Goal: Task Accomplishment & Management: Manage account settings

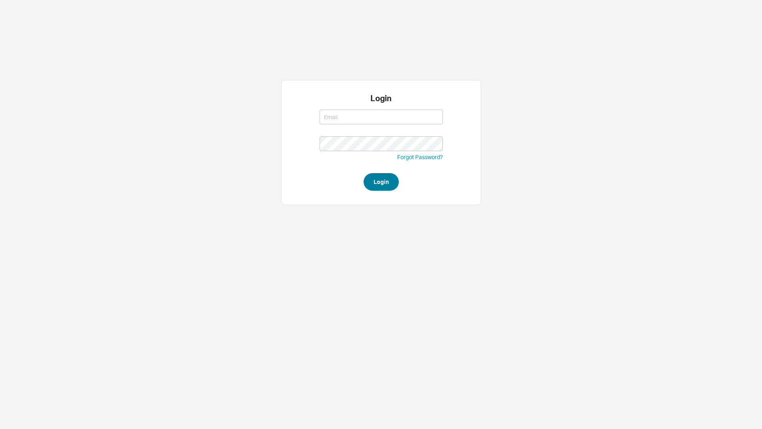
type input "[EMAIL_ADDRESS][DOMAIN_NAME]"
click at [385, 176] on button "Login" at bounding box center [381, 182] width 35 height 18
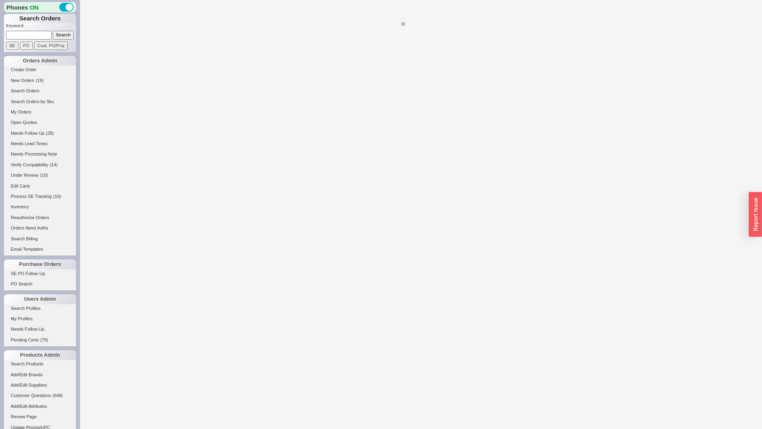
select select "LOW"
select select "3"
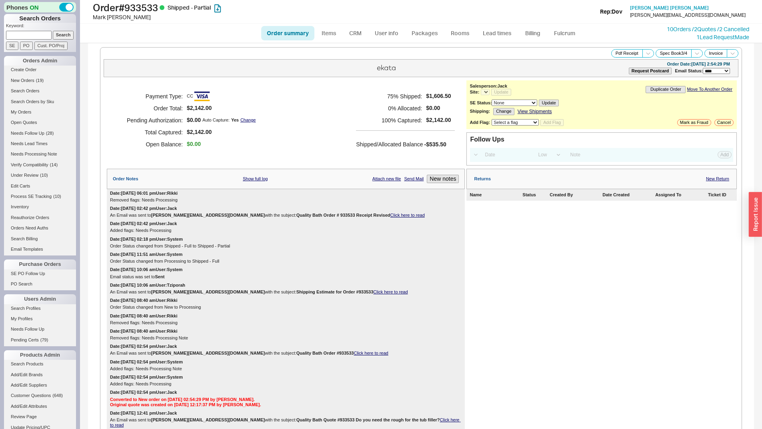
select select "*"
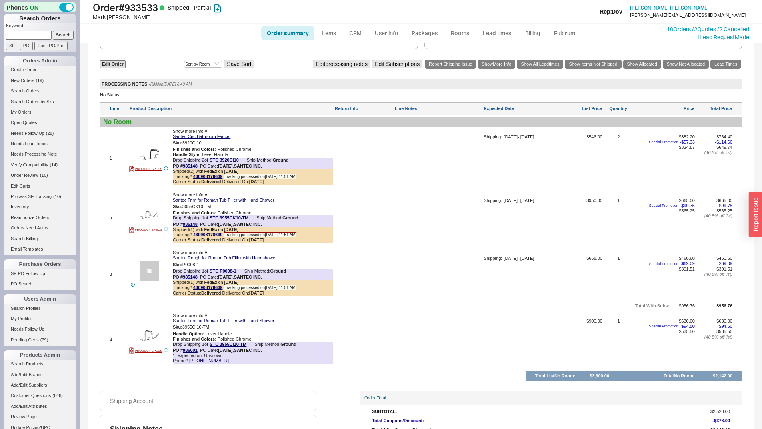
scroll to position [590, 0]
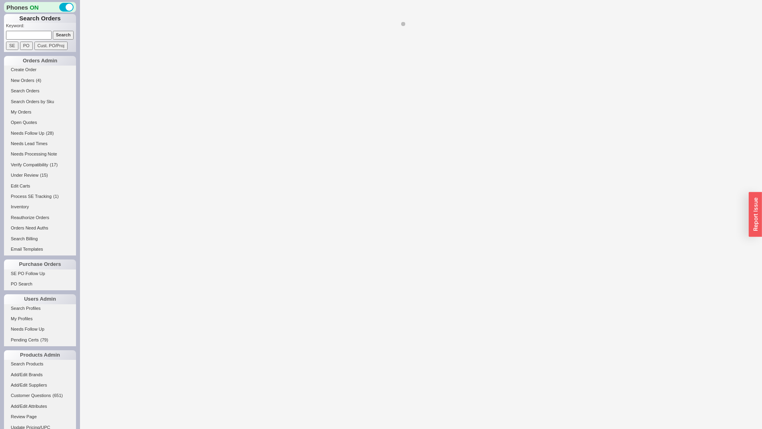
select select "LOW"
select select "3"
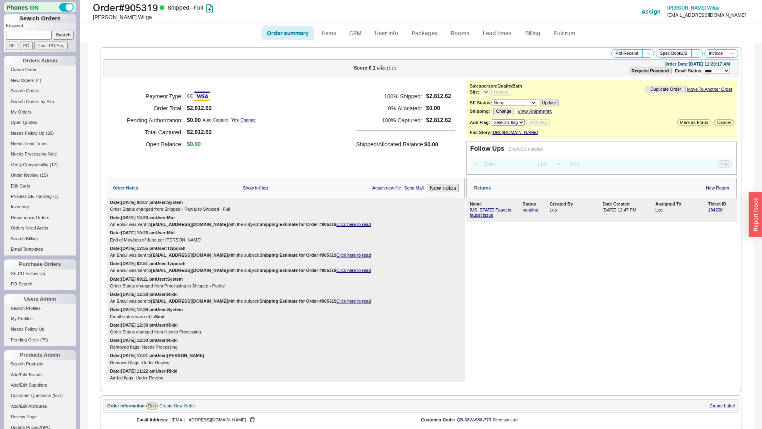
select select "*"
click at [474, 217] on link "California Faucets faucet issue" at bounding box center [491, 213] width 42 height 10
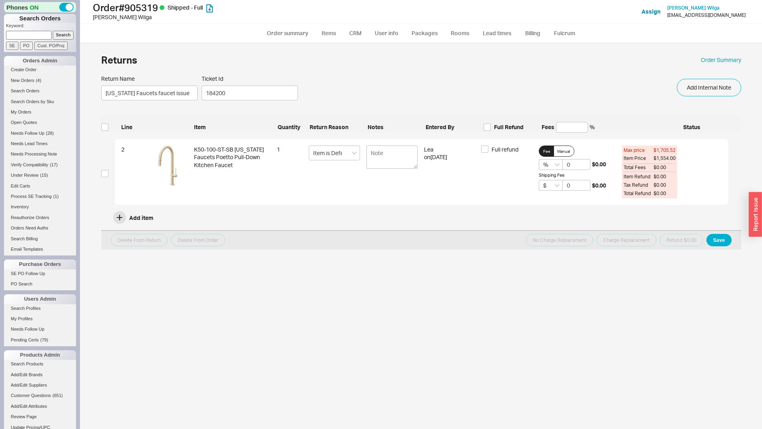
click at [108, 169] on div "2 K50-100-ST-SB California Faucets Poetto Pull-Down Kitchen Faucet 1 Item is De…" at bounding box center [415, 173] width 628 height 69
click at [108, 170] on input "checkbox" at bounding box center [104, 173] width 7 height 7
checkbox input "true"
click at [616, 238] on button "Charge Replacement" at bounding box center [627, 240] width 60 height 12
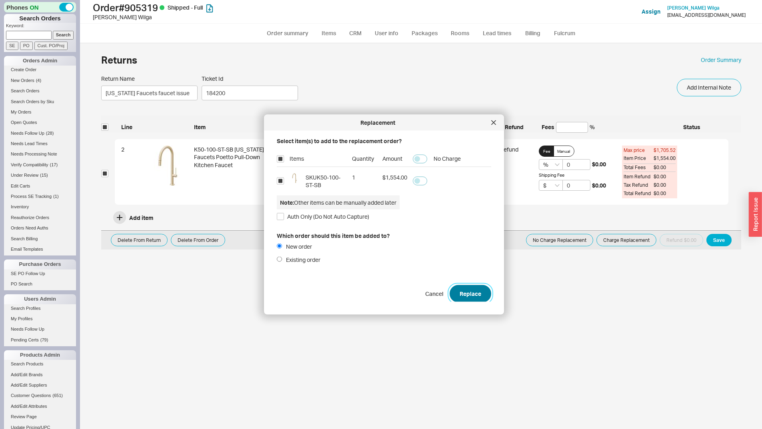
click at [463, 299] on button "Replace" at bounding box center [471, 294] width 42 height 18
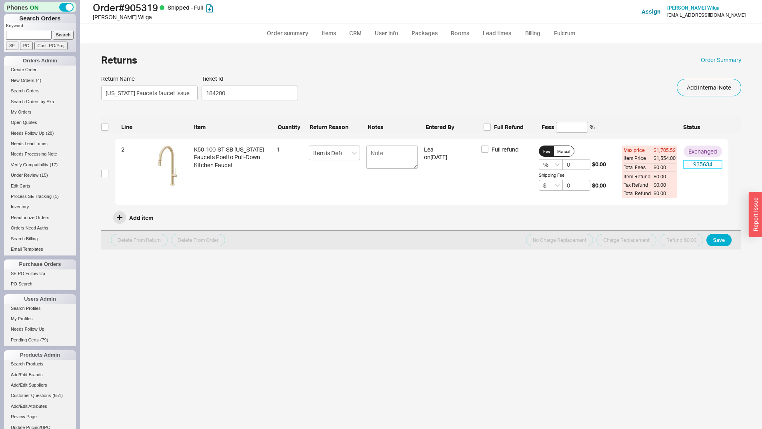
click at [702, 168] on link "935634" at bounding box center [703, 164] width 38 height 8
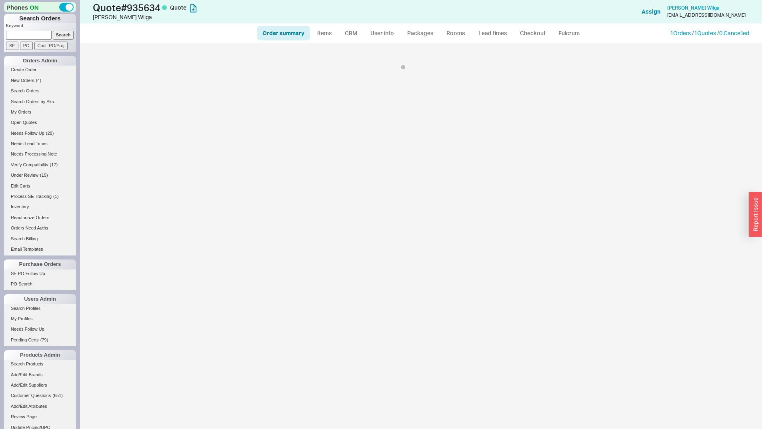
select select "*"
select select "LOW"
select select "3"
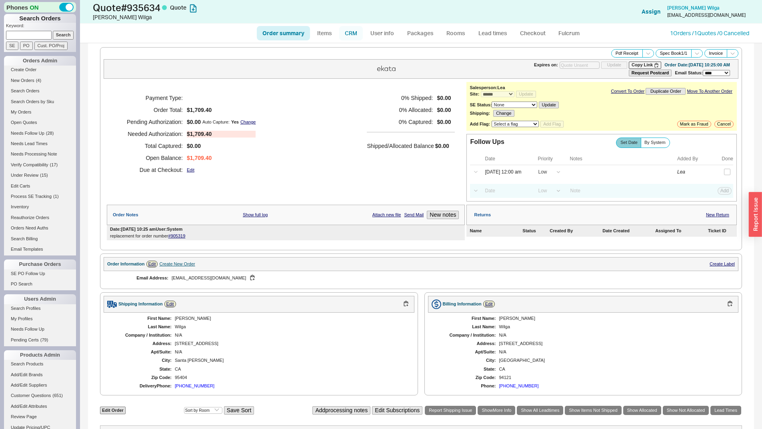
click at [357, 33] on link "CRM" at bounding box center [351, 33] width 24 height 14
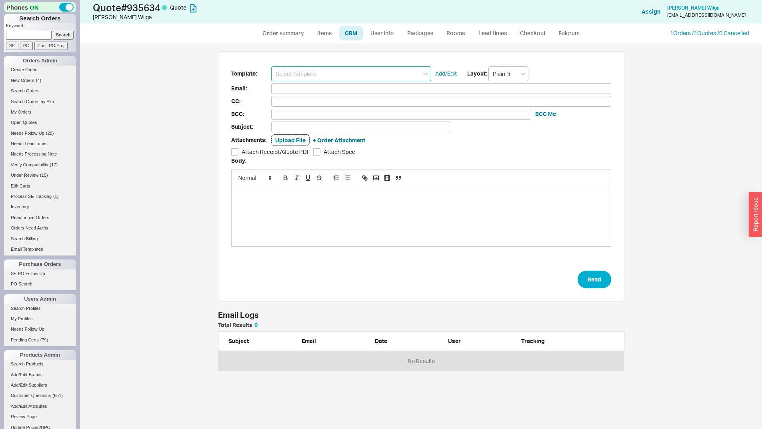
scroll to position [42, 401]
click at [348, 71] on input at bounding box center [351, 73] width 160 height 15
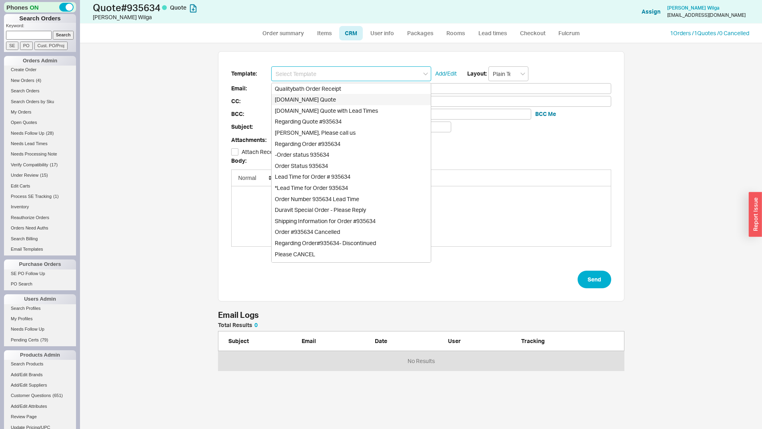
click at [361, 103] on div "Qualitybath.com Quote" at bounding box center [351, 99] width 159 height 11
type input "Receipt"
type input "lgmandrussow@gmail.com"
type input "Quality Bath Quote #935634"
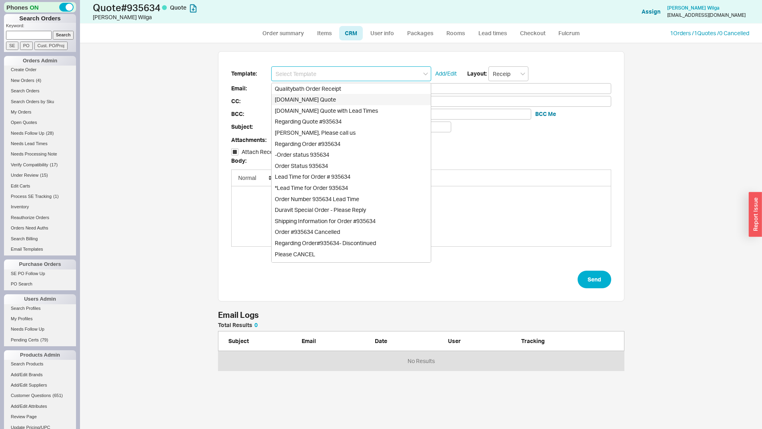
checkbox input "true"
type input "Qualitybath.com Quote"
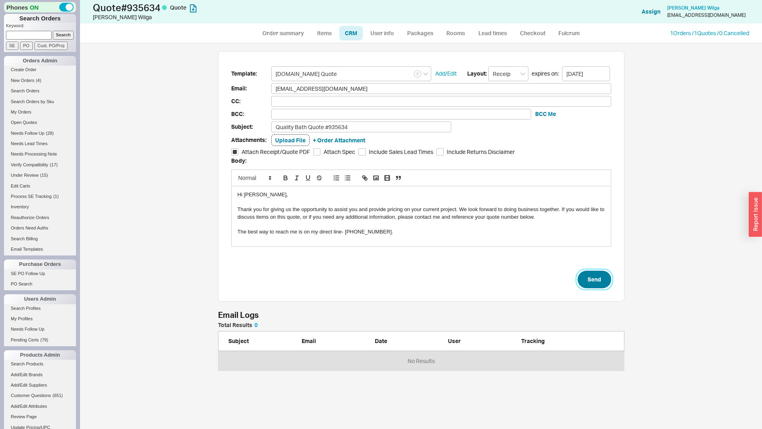
click at [610, 277] on button "Send" at bounding box center [595, 280] width 34 height 18
select select "*"
select select "LOW"
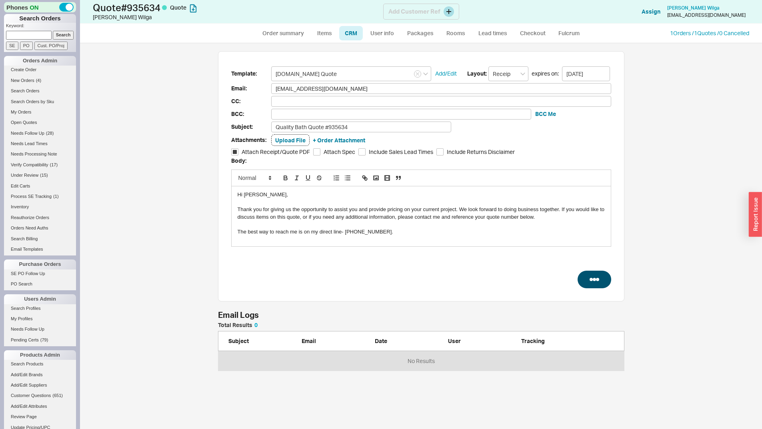
select select "3"
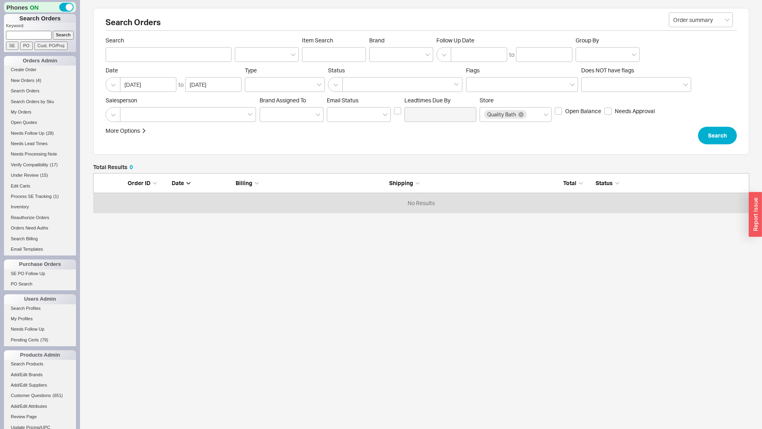
scroll to position [34, 650]
click at [28, 33] on input at bounding box center [29, 35] width 46 height 8
type input "921775"
click at [53, 31] on input "Search" at bounding box center [63, 35] width 21 height 8
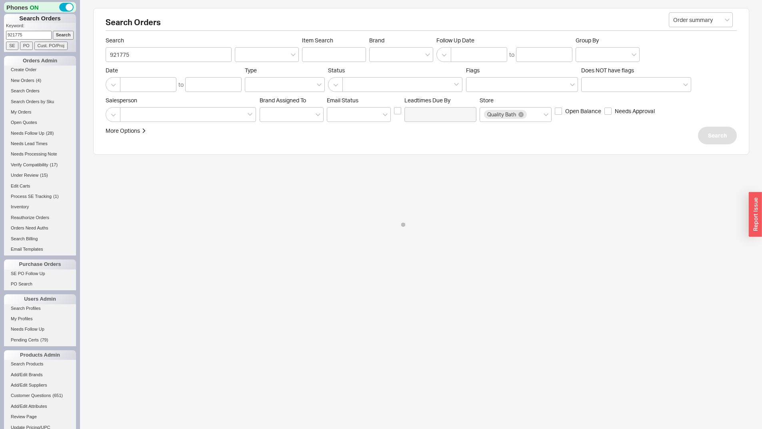
type input "921775"
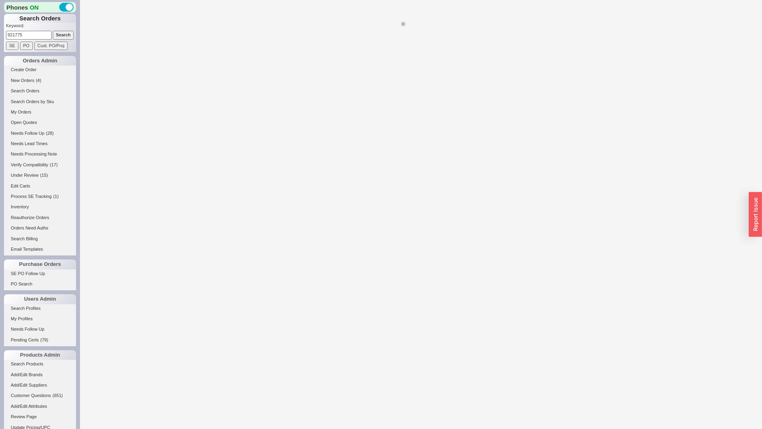
select select "*"
select select "LOW"
select select "3"
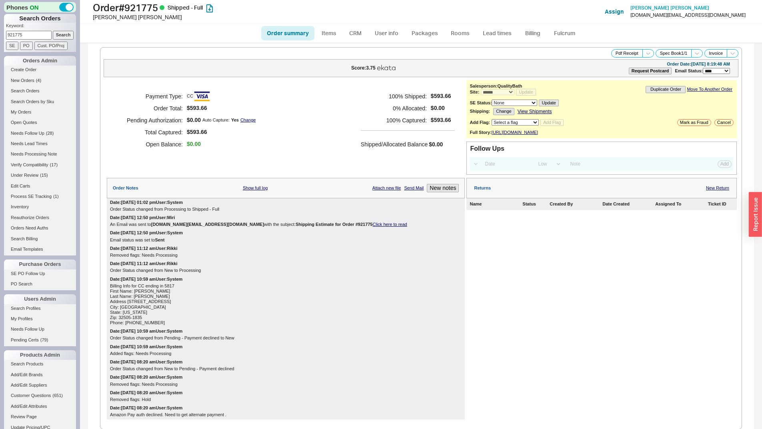
scroll to position [390, 0]
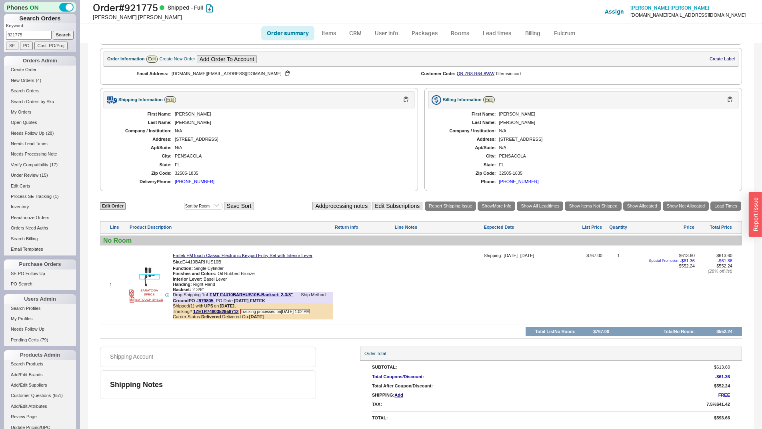
click at [146, 271] on img at bounding box center [150, 277] width 20 height 20
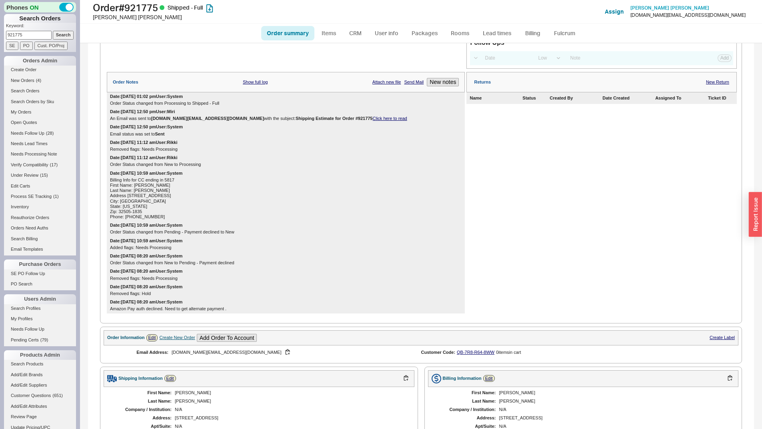
scroll to position [0, 0]
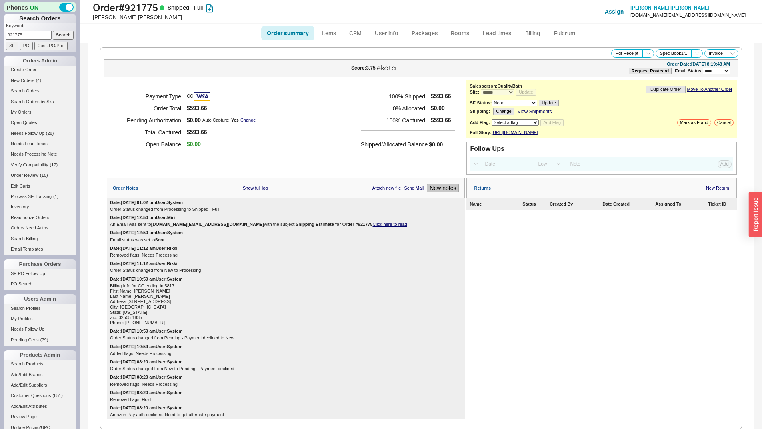
click at [439, 193] on button "New notes" at bounding box center [443, 188] width 32 height 8
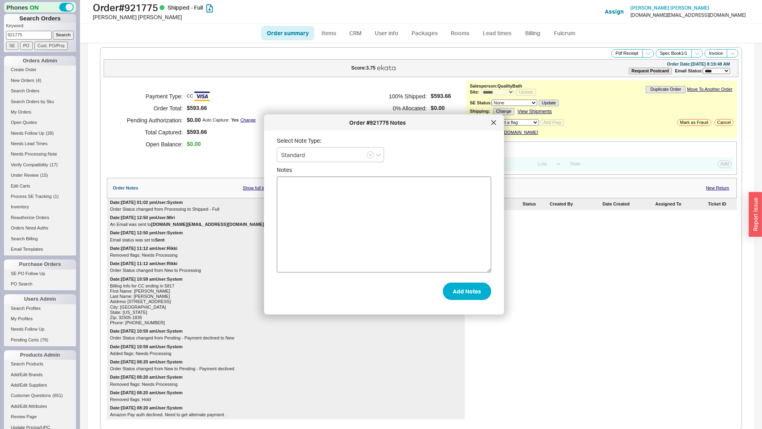
click at [399, 216] on textarea "Notes" at bounding box center [384, 225] width 215 height 96
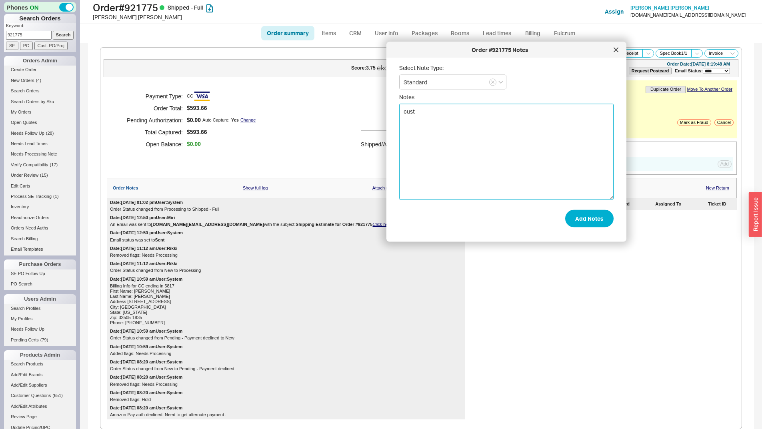
drag, startPoint x: 426, startPoint y: 124, endPoint x: 549, endPoint y: 51, distance: 142.5
click at [549, 51] on div "Order #921775 Notes" at bounding box center [500, 50] width 219 height 8
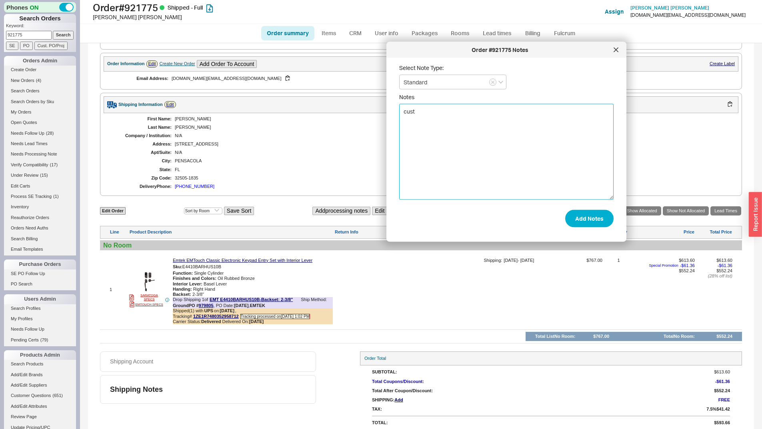
scroll to position [390, 0]
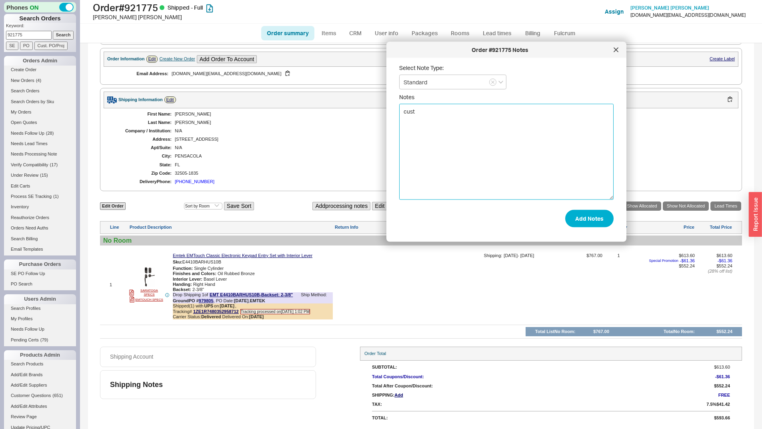
click at [433, 178] on textarea "cust" at bounding box center [506, 152] width 215 height 96
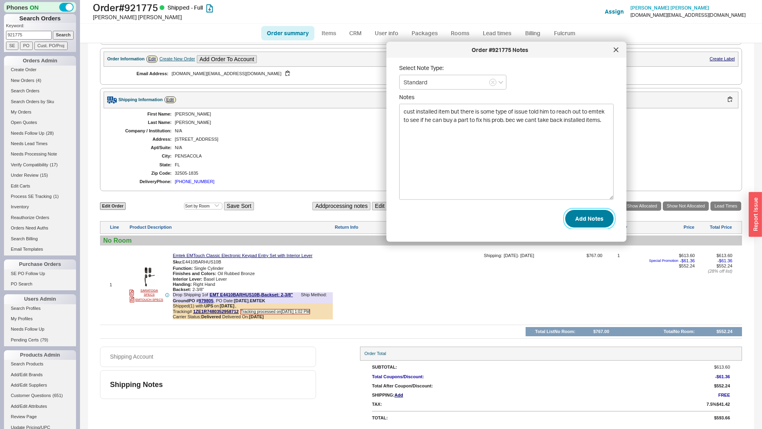
type textarea "cust installed item but there is some type of issue told him to reach out to em…"
click at [599, 210] on button "Add Notes" at bounding box center [589, 219] width 48 height 18
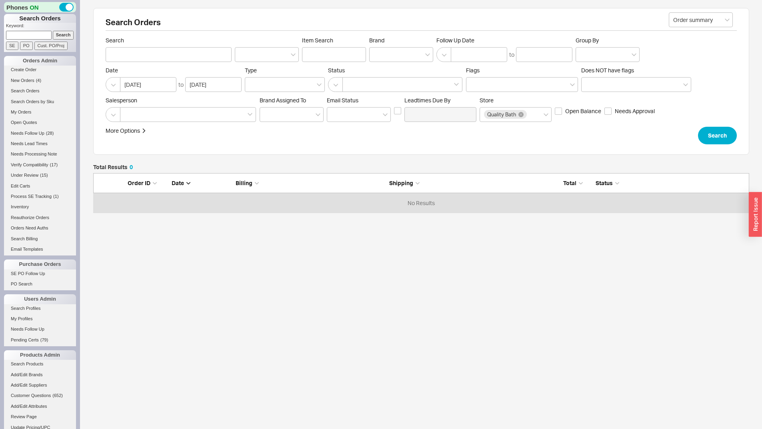
scroll to position [34, 650]
click at [30, 35] on input at bounding box center [29, 35] width 46 height 8
paste input "973735819"
type input "973735819"
click at [57, 32] on input "Search" at bounding box center [63, 35] width 21 height 8
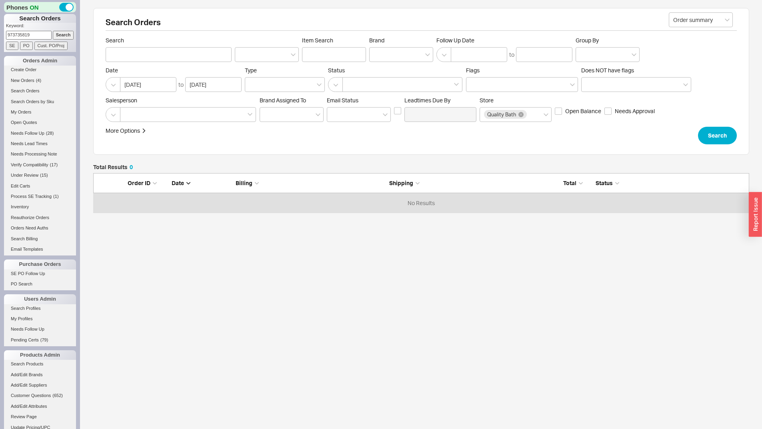
type input "973735819"
click at [60, 36] on input "Search" at bounding box center [63, 35] width 21 height 8
click at [53, 36] on input "Search" at bounding box center [63, 35] width 21 height 8
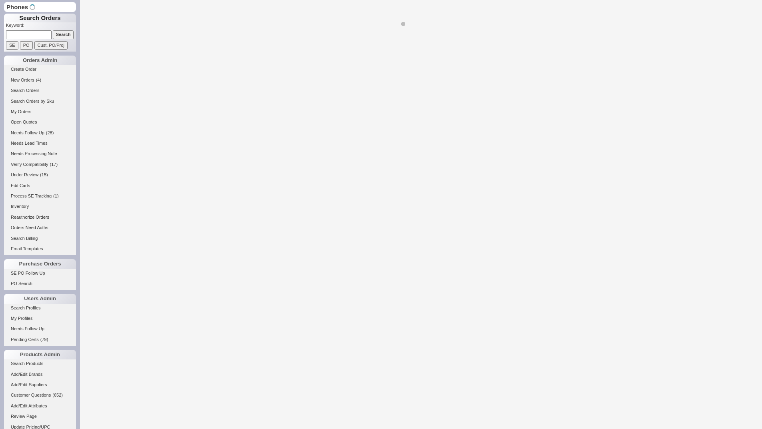
select select "LOW"
select select "3"
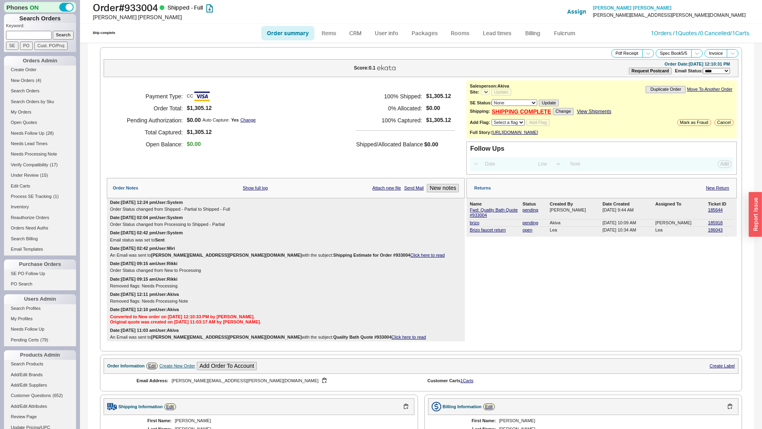
select select "*"
drag, startPoint x: 707, startPoint y: 236, endPoint x: 595, endPoint y: 221, distance: 112.7
click at [708, 233] on link "186043" at bounding box center [715, 230] width 15 height 5
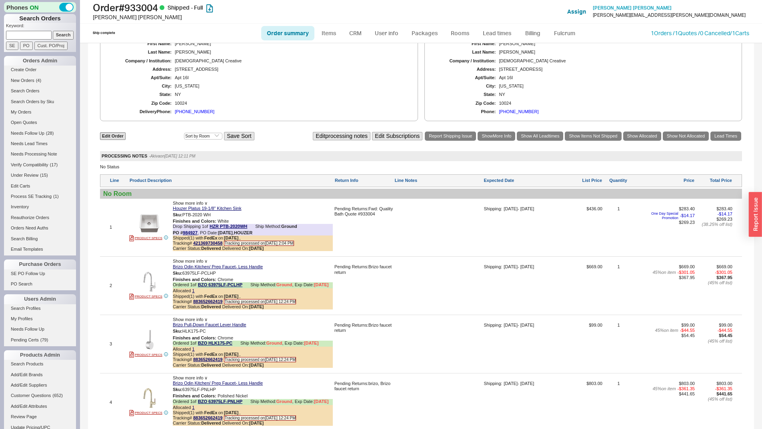
scroll to position [480, 0]
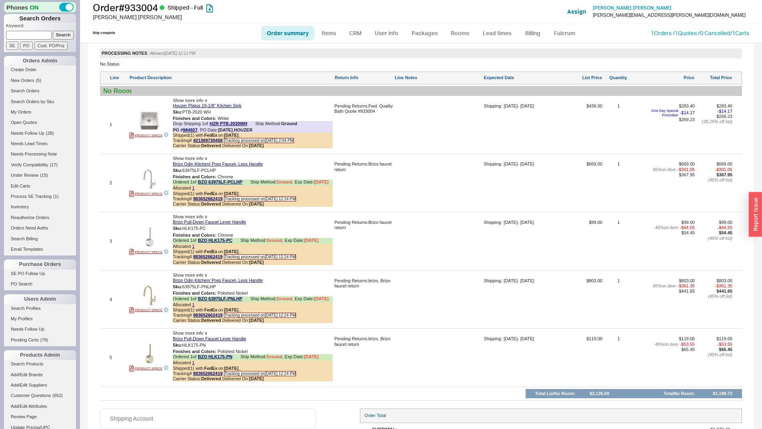
click at [34, 35] on input at bounding box center [29, 35] width 46 height 8
click at [36, 39] on input at bounding box center [29, 35] width 46 height 8
type input "kim sam"
click at [53, 31] on input "Search" at bounding box center [63, 35] width 21 height 8
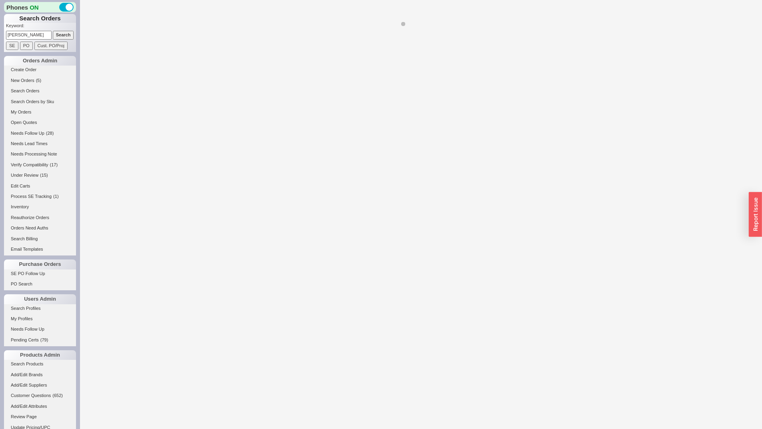
select select "*"
select select "LOW"
select select "3"
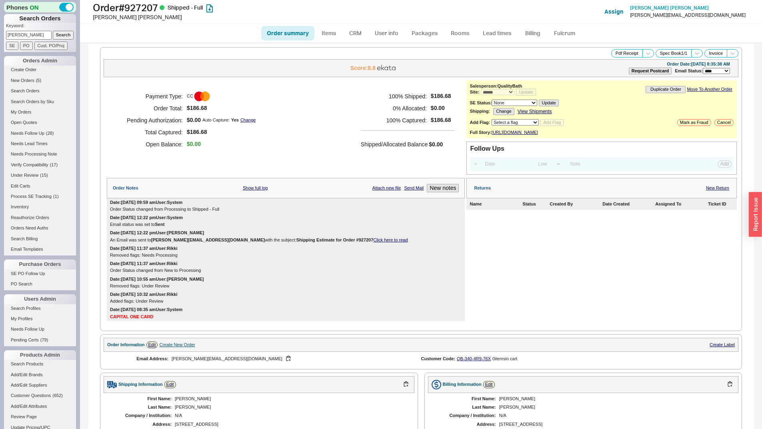
click at [35, 36] on input "kim sam" at bounding box center [29, 35] width 46 height 8
drag, startPoint x: 35, startPoint y: 36, endPoint x: 8, endPoint y: 36, distance: 26.8
click at [8, 36] on input "kim sam" at bounding box center [29, 35] width 46 height 8
type input "sam kim"
click at [53, 31] on input "Search" at bounding box center [63, 35] width 21 height 8
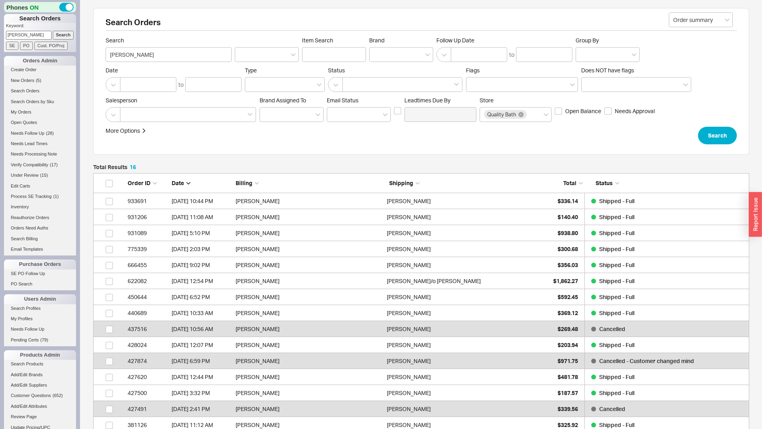
scroll to position [270, 650]
click at [380, 52] on div at bounding box center [401, 54] width 64 height 15
click at [379, 52] on input "Brand" at bounding box center [377, 54] width 6 height 9
type input "blanco"
type input "Brand"
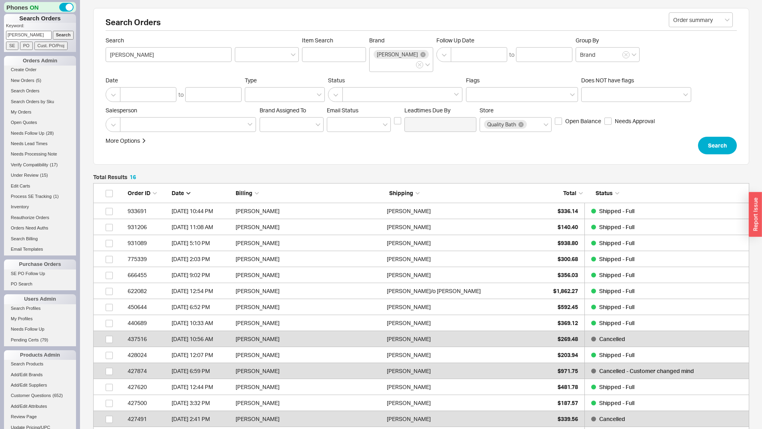
click at [714, 126] on form "Order summary Search sam kim Item Search Brand Blanco Follow Up Date to Group B…" at bounding box center [422, 96] width 632 height 118
click at [718, 137] on button "Search" at bounding box center [717, 146] width 39 height 18
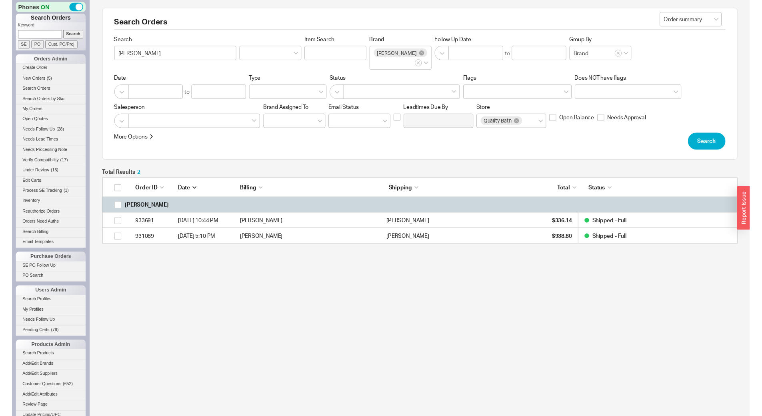
scroll to position [62, 650]
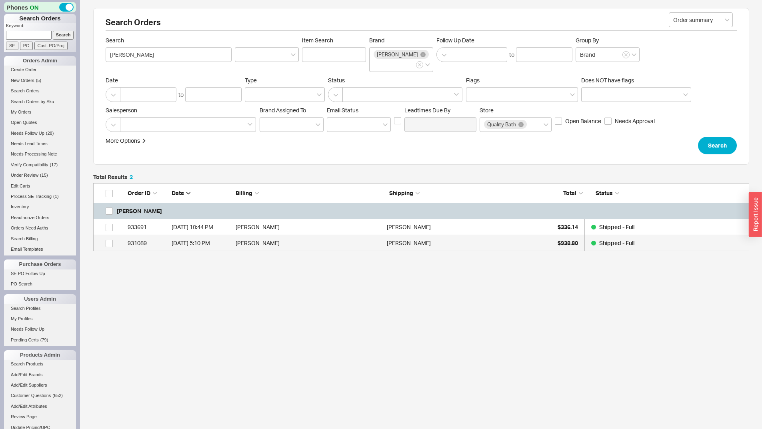
click at [384, 238] on link "931089 7/29/25 5:10 PM Sam Kim Sam Kim $938.80 Shipped - Full" at bounding box center [421, 243] width 656 height 16
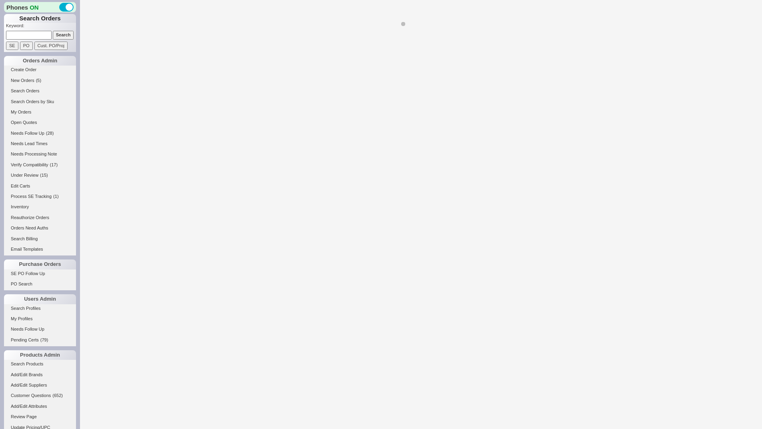
select select "*"
select select "LOW"
select select "3"
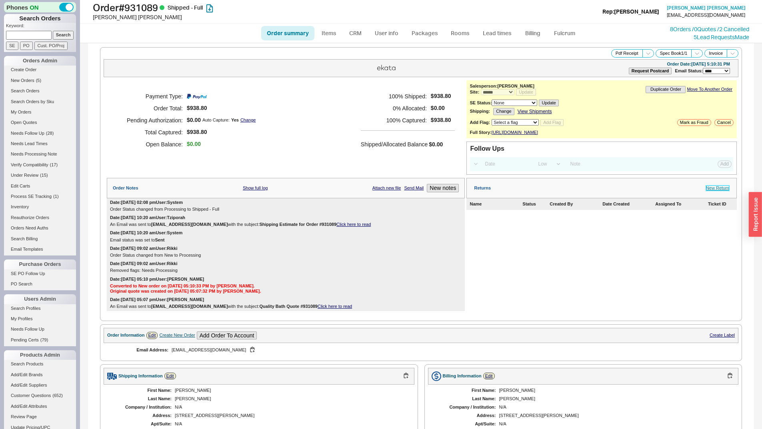
click at [713, 191] on link "New Return" at bounding box center [717, 188] width 23 height 5
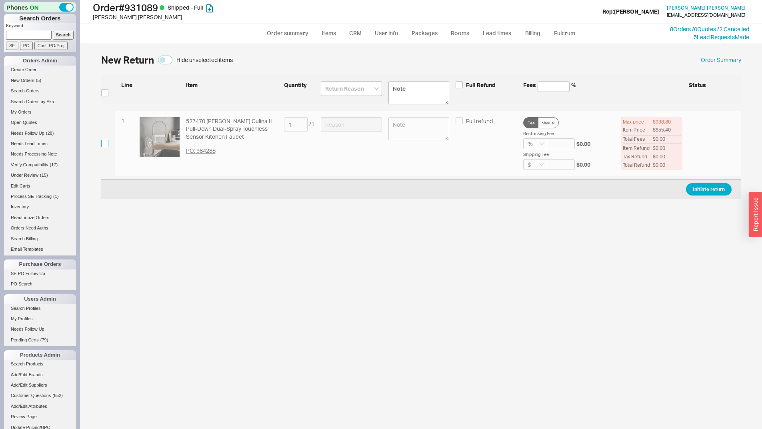
click at [102, 141] on input "checkbox" at bounding box center [104, 143] width 7 height 7
checkbox input "true"
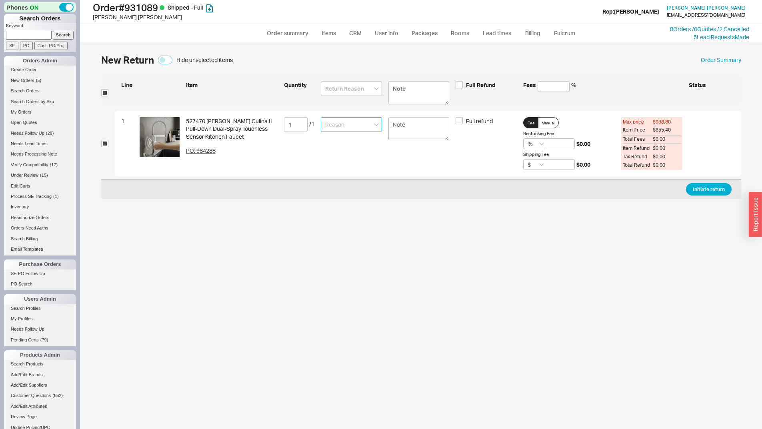
click at [345, 124] on input at bounding box center [351, 124] width 61 height 15
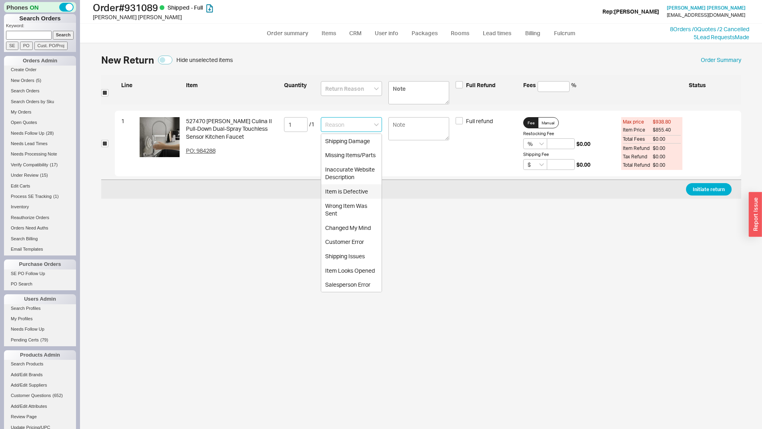
click at [345, 188] on div "Item is Defective" at bounding box center [351, 191] width 60 height 14
type input "Item is Defective"
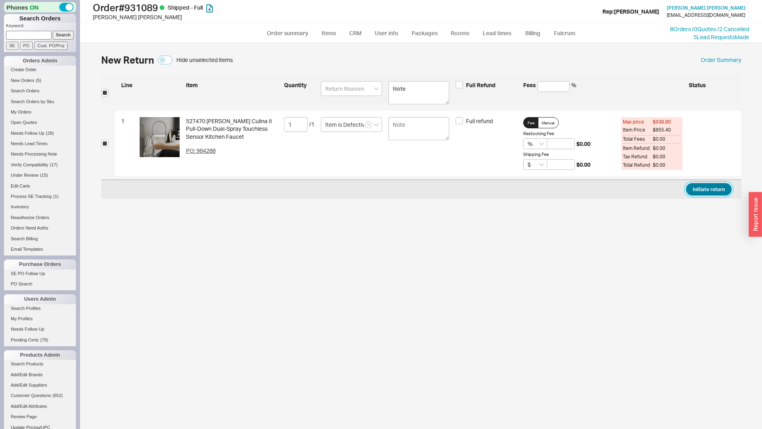
click at [712, 193] on button "Initiate return" at bounding box center [709, 189] width 46 height 12
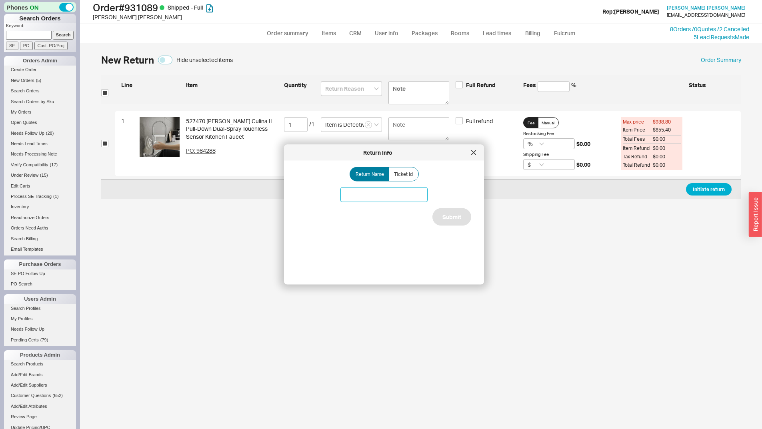
click at [358, 201] on input at bounding box center [384, 195] width 87 height 15
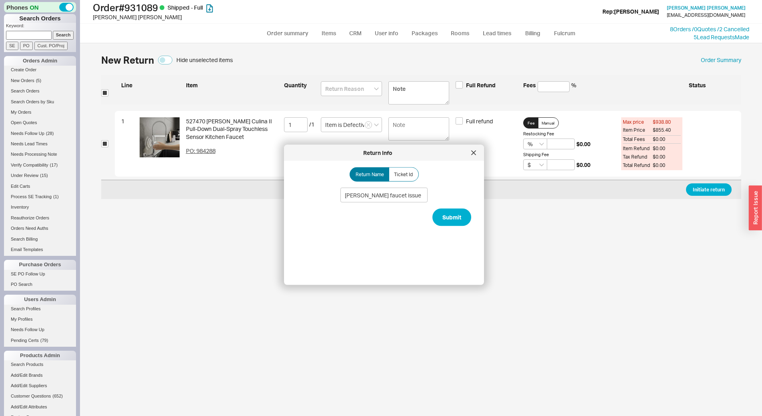
type input "Blanco faucet issue"
click at [314, 211] on div "Return Name Ticket Id Blanco faucet issue Submit" at bounding box center [390, 219] width 187 height 105
click at [468, 218] on div "Return Name Ticket Id Blanco faucet issue Submit" at bounding box center [390, 219] width 187 height 105
click at [452, 224] on button "Submit" at bounding box center [452, 218] width 39 height 18
select select "*"
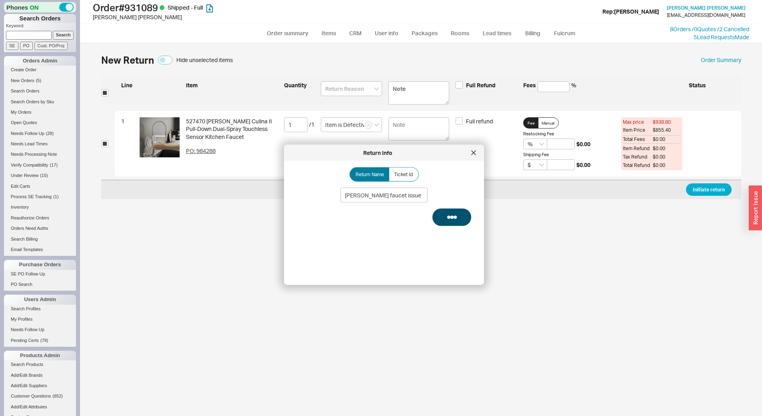
select select "LOW"
select select "3"
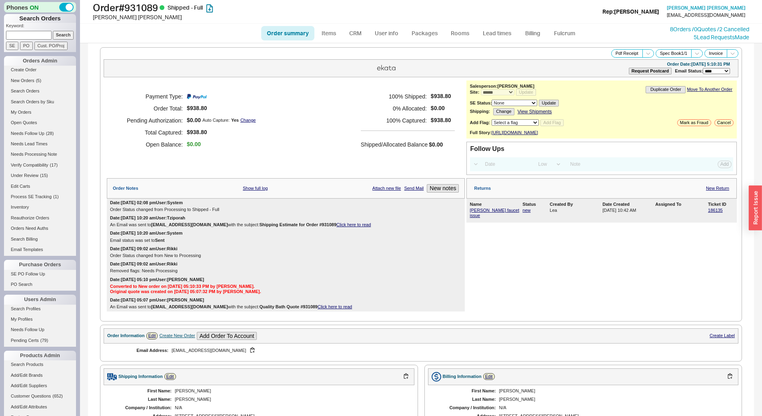
click at [710, 213] on div "Blanco faucet issue new Lea 08/22/2025 10:42 AM 186135" at bounding box center [602, 213] width 264 height 12
click at [711, 213] on link "186135" at bounding box center [715, 210] width 15 height 5
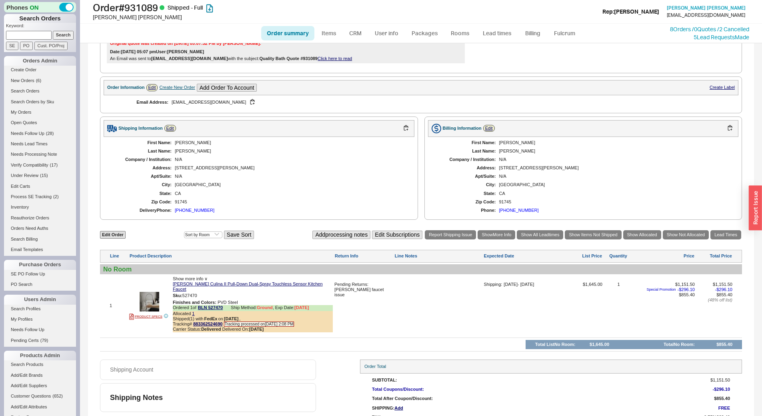
scroll to position [234, 0]
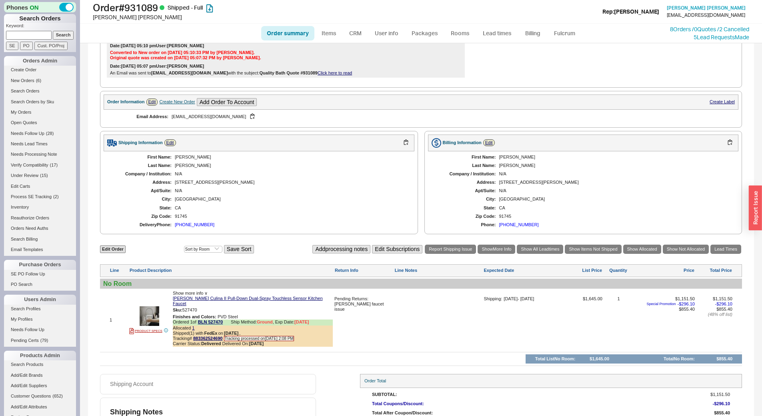
click at [30, 36] on input at bounding box center [29, 35] width 46 height 8
type input "928338"
click at [53, 31] on input "Search" at bounding box center [63, 35] width 21 height 8
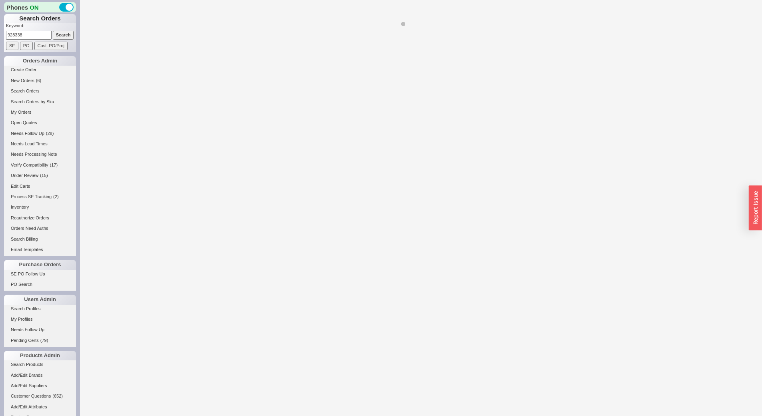
select select "*"
select select "LOW"
select select "3"
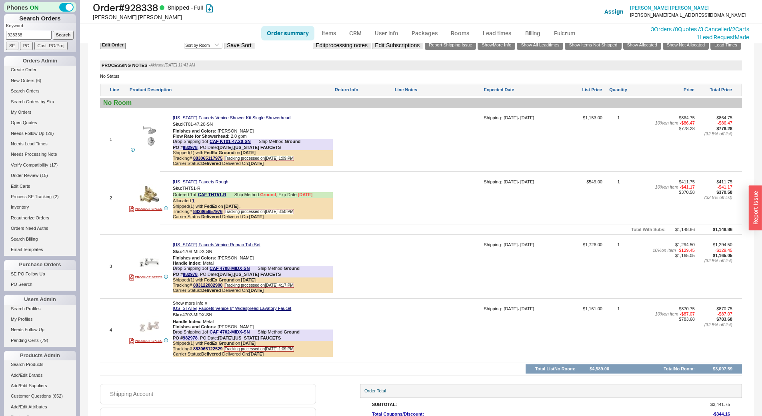
scroll to position [569, 0]
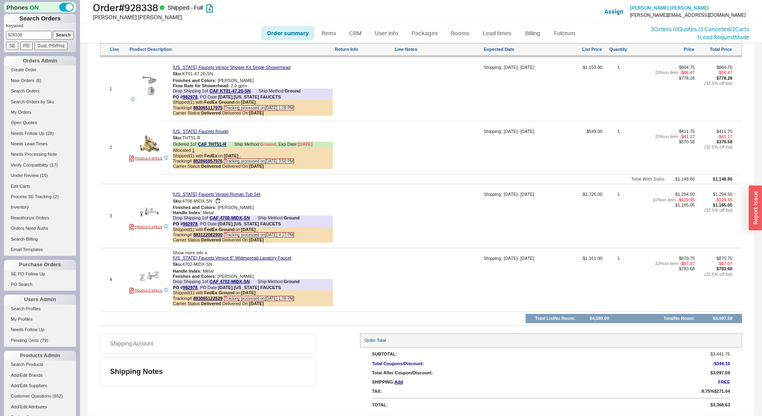
click at [299, 194] on div "California Faucets Venice Roman Tub Set" at bounding box center [253, 194] width 160 height 5
click at [146, 213] on img at bounding box center [150, 212] width 20 height 20
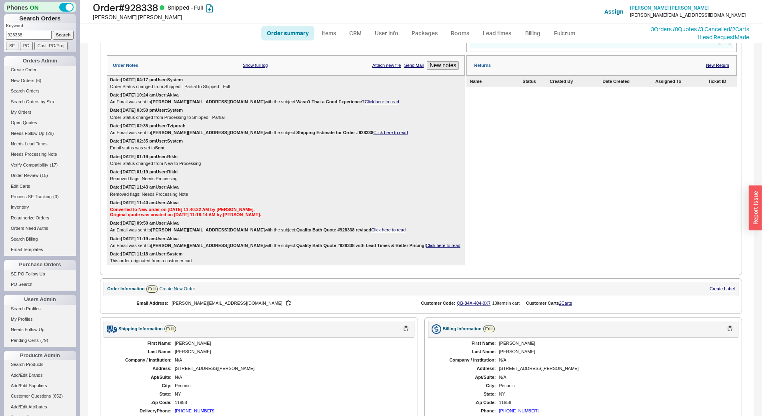
scroll to position [0, 0]
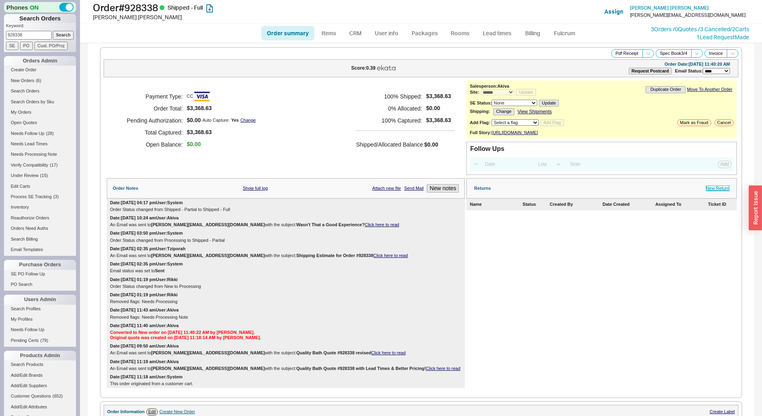
click at [713, 191] on link "New Return" at bounding box center [717, 188] width 23 height 5
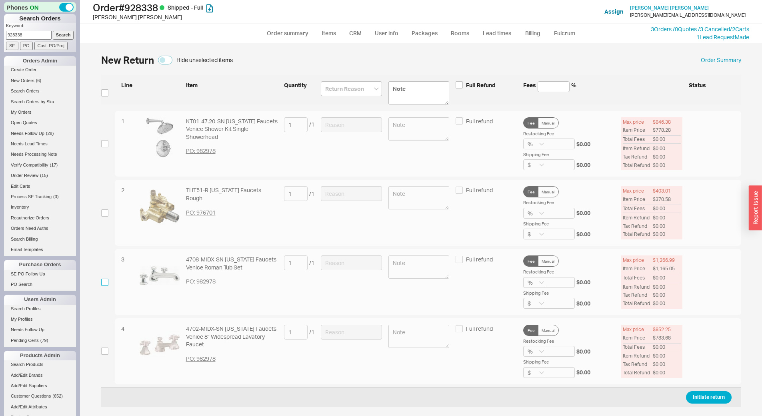
click at [104, 283] on input "checkbox" at bounding box center [104, 282] width 7 height 7
checkbox input "true"
drag, startPoint x: 351, startPoint y: 249, endPoint x: 351, endPoint y: 261, distance: 12.8
click at [351, 250] on form "Line Item Quantity Full Refund Fees % Status 1 KT01-47.20-SN California Faucets…" at bounding box center [421, 241] width 640 height 332
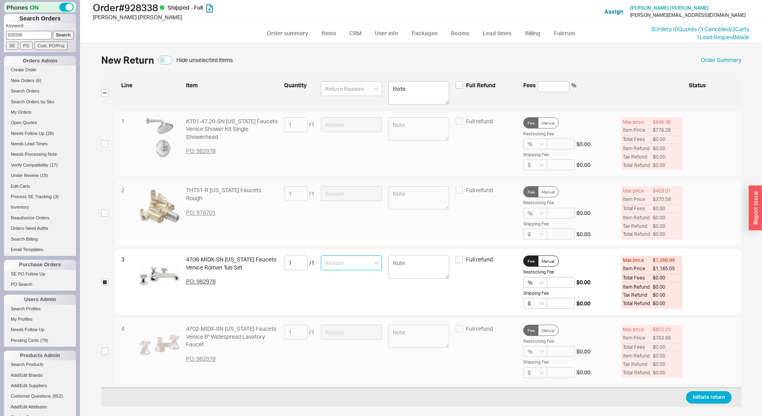
click at [351, 261] on input at bounding box center [351, 262] width 61 height 15
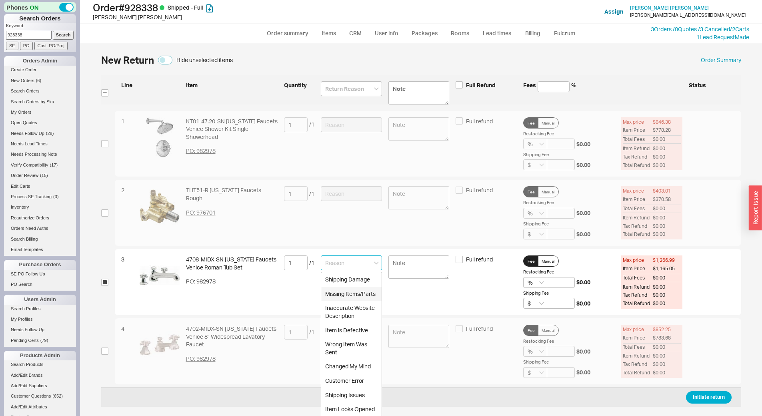
click at [351, 289] on div "Missing Items/Parts" at bounding box center [351, 294] width 60 height 14
type input "Missing Items/Parts"
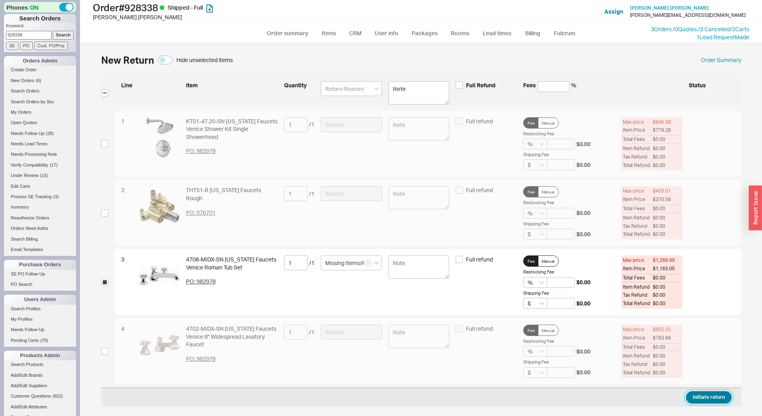
click at [719, 403] on button "Initiate return" at bounding box center [709, 397] width 46 height 12
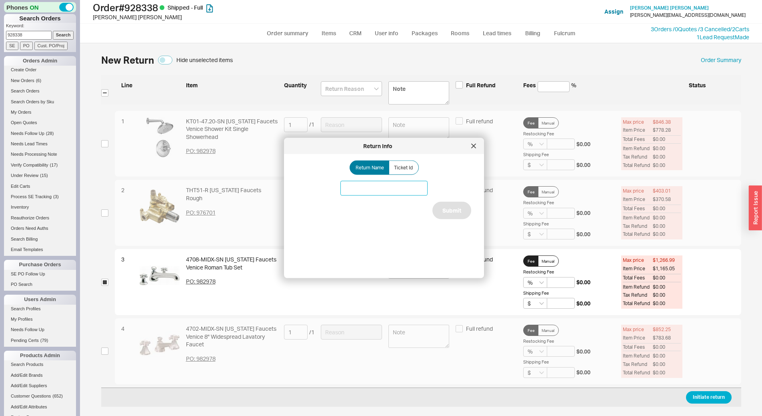
click at [372, 184] on input at bounding box center [384, 188] width 87 height 15
type input "California Faucets tub spout"
click at [450, 209] on button "Submit" at bounding box center [452, 211] width 39 height 18
select select "*"
select select "LOW"
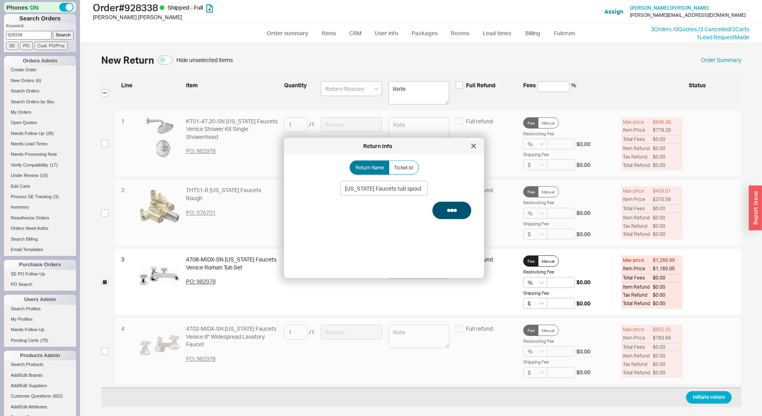
select select "3"
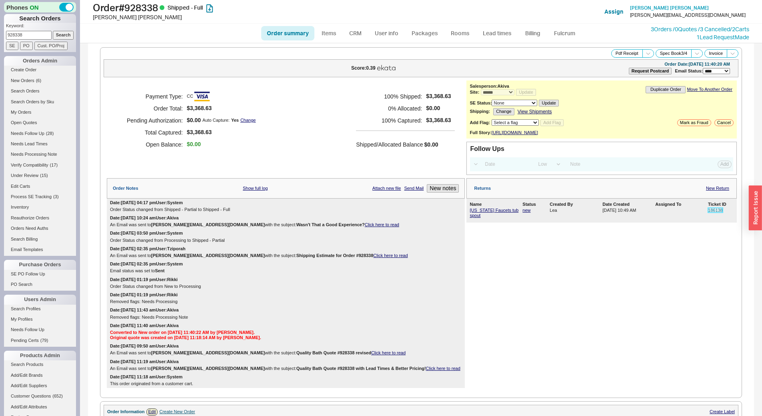
click at [714, 213] on link "186138" at bounding box center [715, 210] width 15 height 5
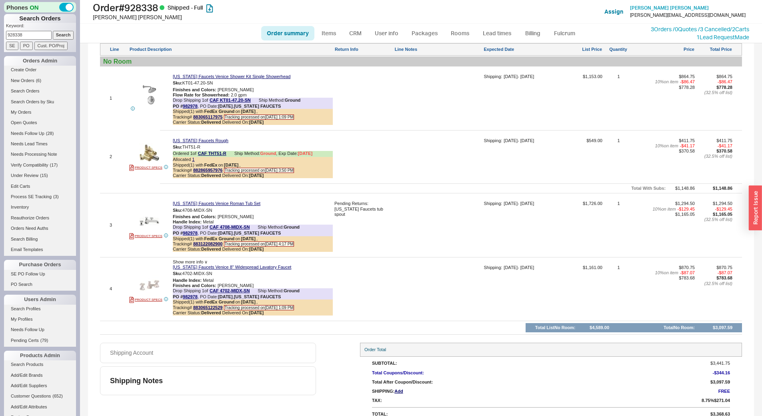
scroll to position [529, 0]
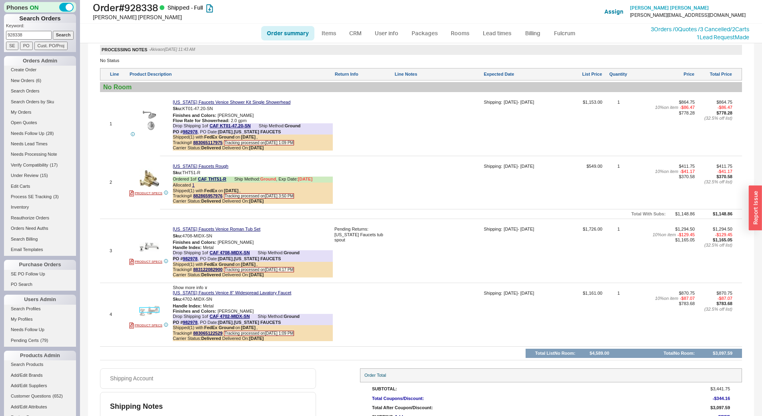
click at [148, 308] on img at bounding box center [150, 311] width 20 height 20
click at [146, 122] on img at bounding box center [150, 120] width 20 height 20
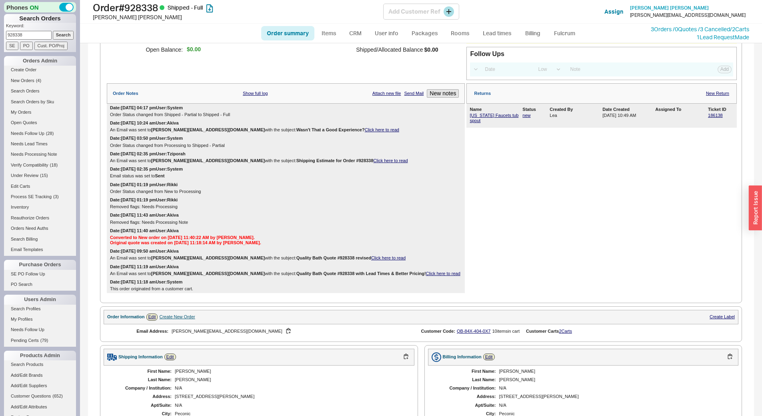
scroll to position [88, 0]
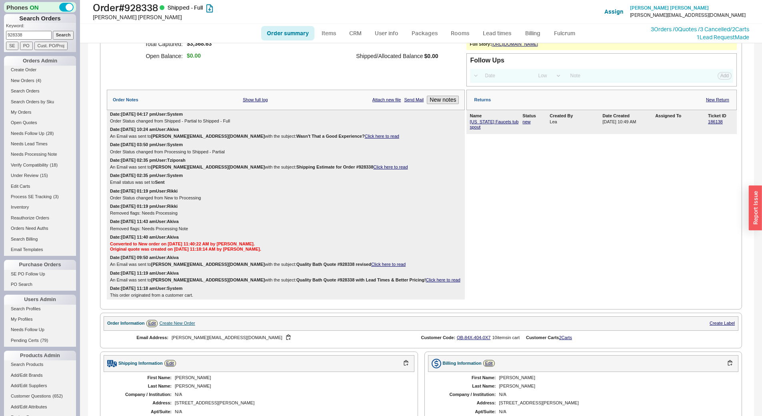
click at [12, 34] on input "928338" at bounding box center [29, 35] width 46 height 8
click at [11, 36] on input at bounding box center [29, 35] width 46 height 8
click at [31, 32] on input at bounding box center [29, 35] width 46 height 8
type input "a"
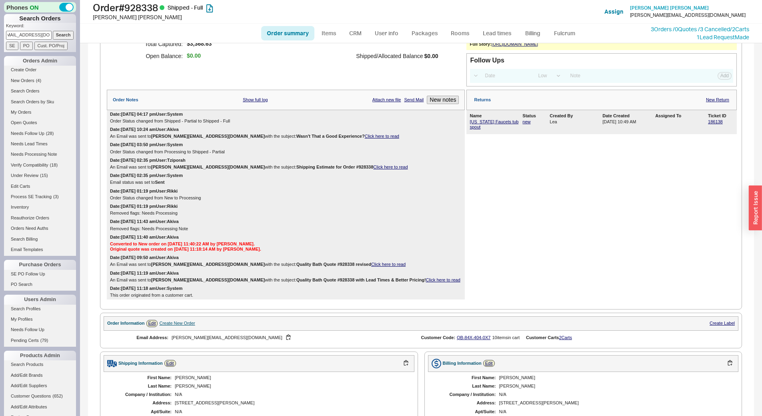
scroll to position [0, 9]
type input "zuzu1955@hotmail.com"
click at [53, 31] on input "Search" at bounding box center [63, 35] width 21 height 8
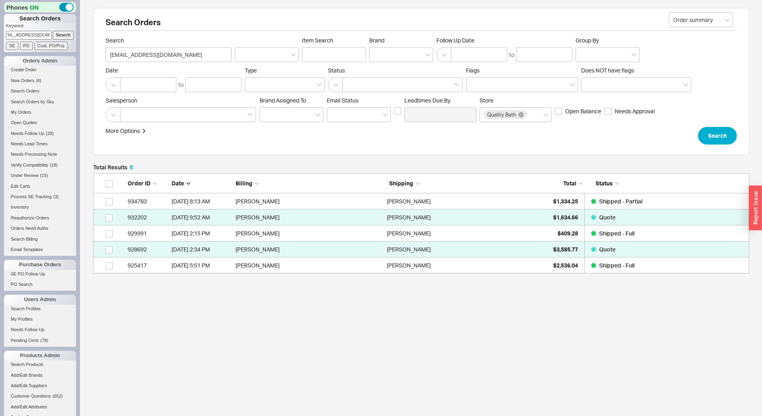
scroll to position [94, 650]
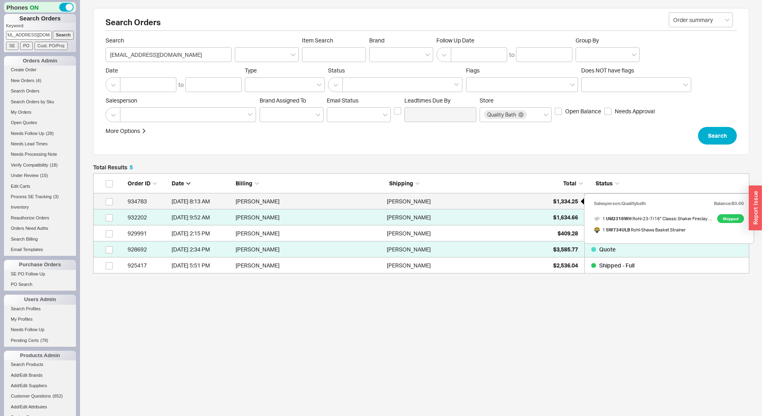
click at [558, 200] on span "$1,334.25" at bounding box center [565, 201] width 25 height 7
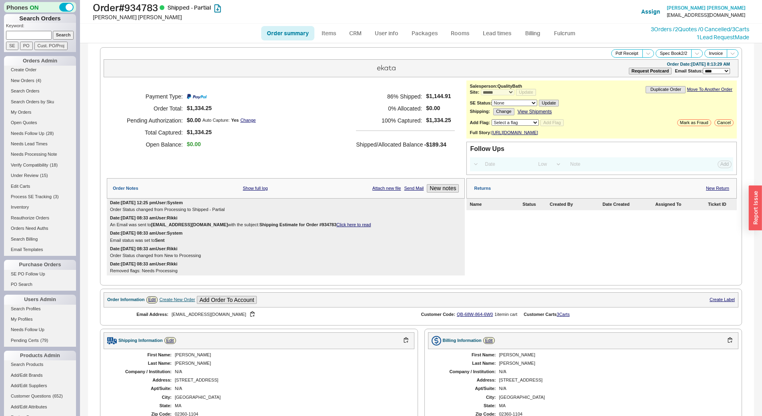
select select "*"
select select "LOW"
select select "3"
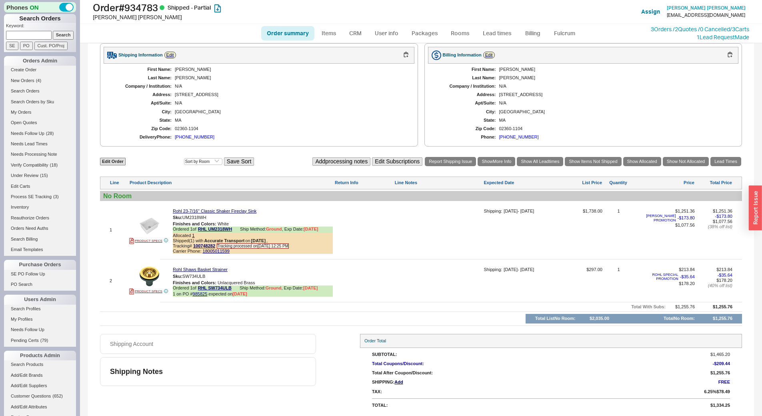
click at [305, 122] on div "MA" at bounding box center [291, 120] width 232 height 5
click at [152, 217] on img at bounding box center [150, 226] width 20 height 20
click at [239, 230] on icon at bounding box center [236, 229] width 5 height 5
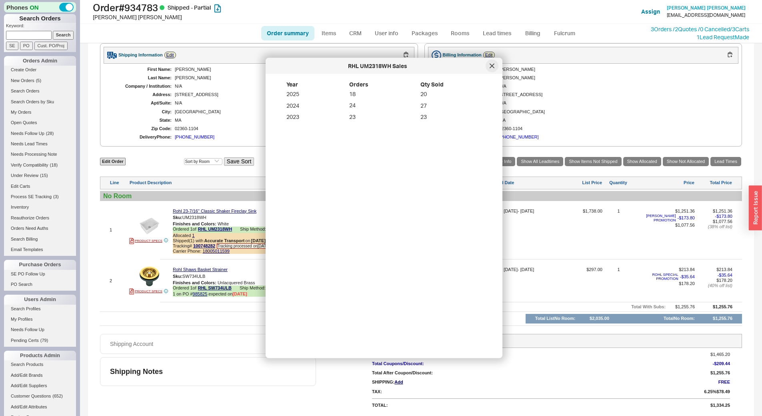
click at [493, 67] on icon at bounding box center [492, 66] width 4 height 4
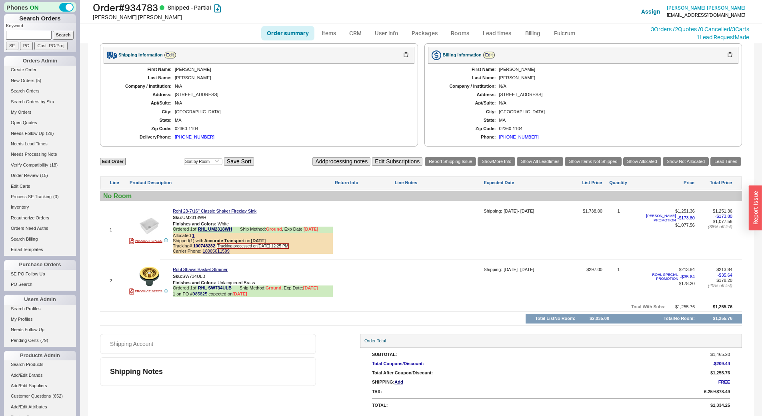
click at [276, 104] on div "N/A" at bounding box center [291, 102] width 232 height 5
click at [317, 133] on div "First Name: [PERSON_NAME] Last Name: [PERSON_NAME] Company / Institution: N/A A…" at bounding box center [259, 104] width 311 height 80
click at [239, 229] on icon at bounding box center [236, 229] width 5 height 5
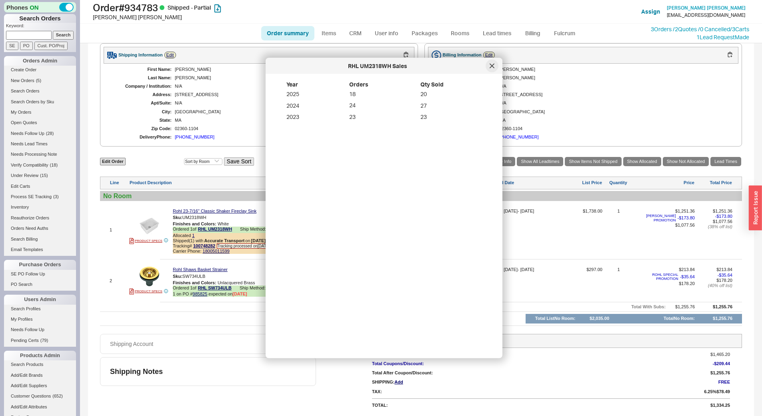
click at [491, 68] on div at bounding box center [492, 66] width 13 height 13
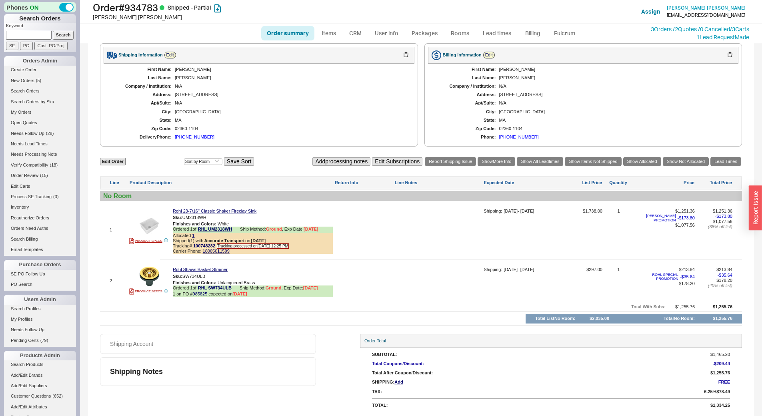
click at [269, 125] on div "First Name: [PERSON_NAME] Last Name: [PERSON_NAME] Company / Institution: N/A A…" at bounding box center [259, 104] width 311 height 80
click at [288, 128] on div "02360-1104" at bounding box center [291, 128] width 232 height 5
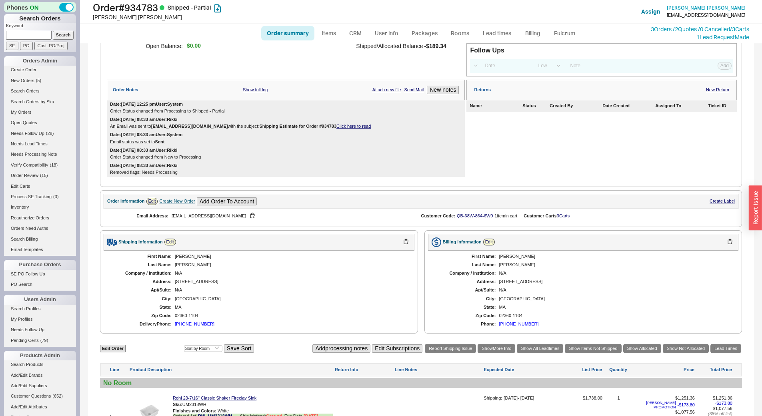
scroll to position [0, 0]
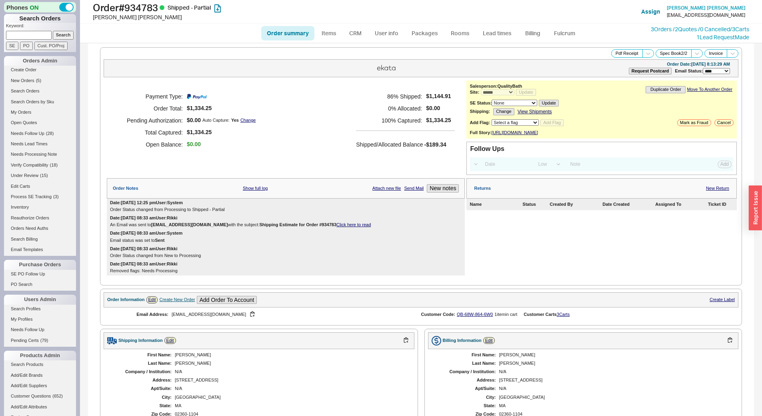
click at [711, 190] on div "Returns New Return" at bounding box center [602, 188] width 271 height 20
click at [711, 191] on link "New Return" at bounding box center [717, 188] width 23 height 5
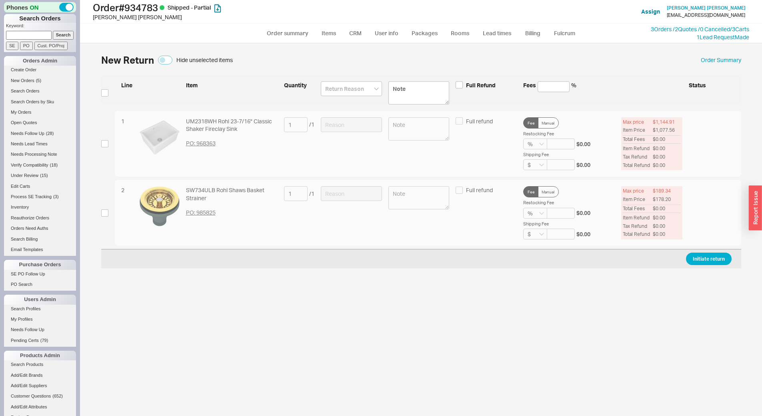
click at [107, 148] on div "1 UM2318WH Rohl 23-7/16" Classic Shaker Fireclay Sink PO: 968363 1 / 1 Full ref…" at bounding box center [421, 144] width 640 height 66
click at [106, 145] on input "checkbox" at bounding box center [104, 143] width 7 height 7
checkbox input "true"
click at [324, 127] on input at bounding box center [351, 124] width 61 height 15
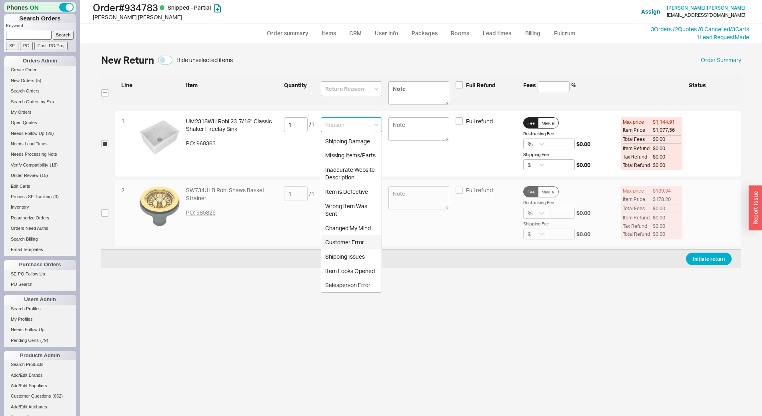
click at [350, 245] on div "Customer Error" at bounding box center [351, 242] width 60 height 14
type input "Customer Error"
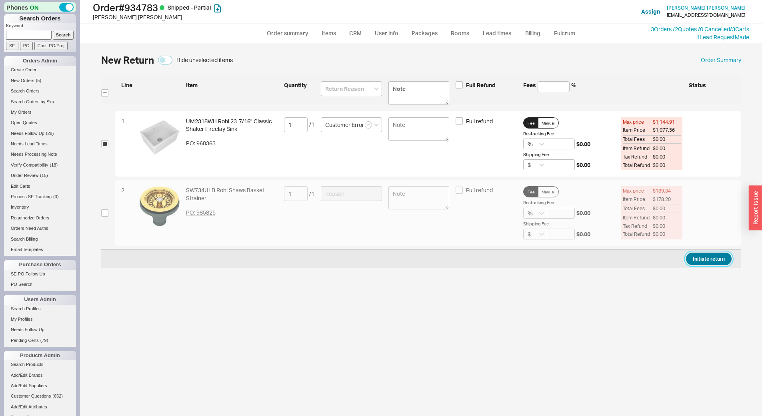
click at [709, 253] on button "Initiate return" at bounding box center [709, 259] width 46 height 12
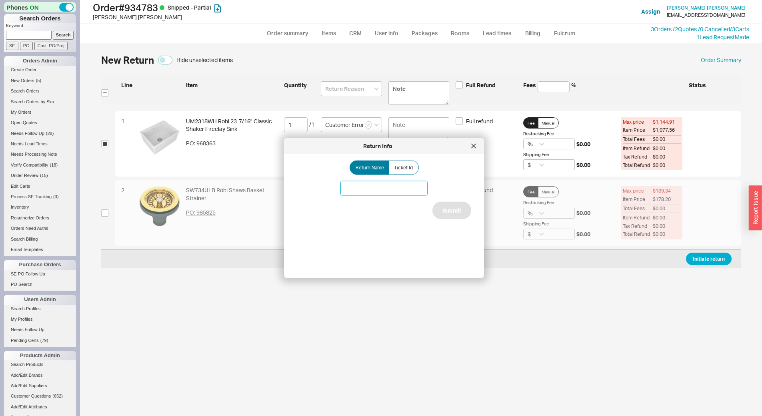
click at [346, 190] on input at bounding box center [384, 188] width 87 height 15
type input "return for Rohl sink"
click at [473, 203] on div "Return Name Ticket Id return for Rohl sink Submit" at bounding box center [390, 212] width 187 height 105
drag, startPoint x: 458, startPoint y: 210, endPoint x: 454, endPoint y: 208, distance: 4.5
click at [454, 209] on button "Submit" at bounding box center [452, 211] width 39 height 18
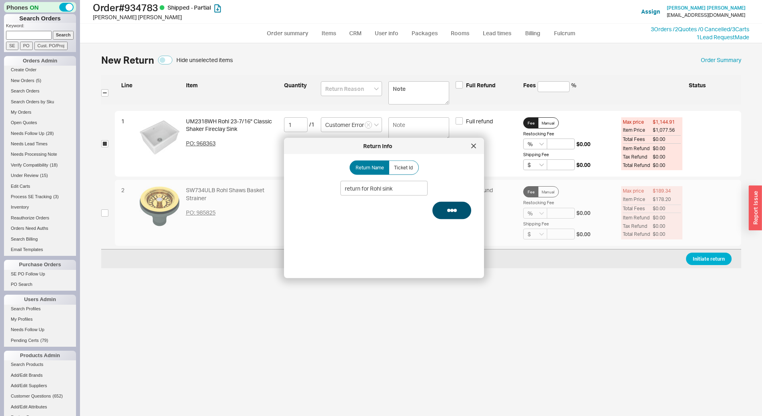
select select "*"
select select "LOW"
select select "3"
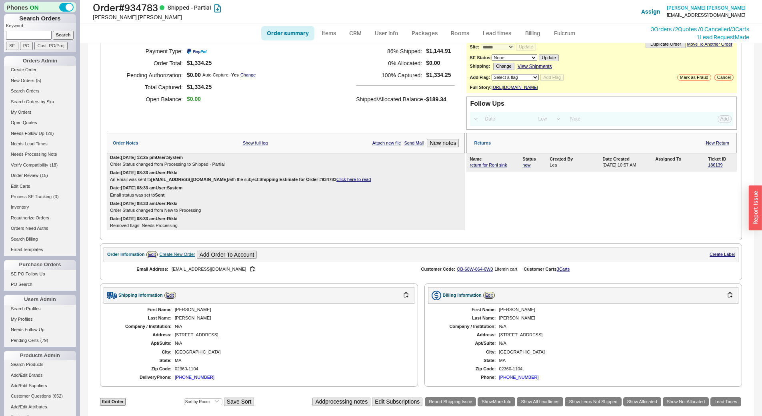
scroll to position [160, 0]
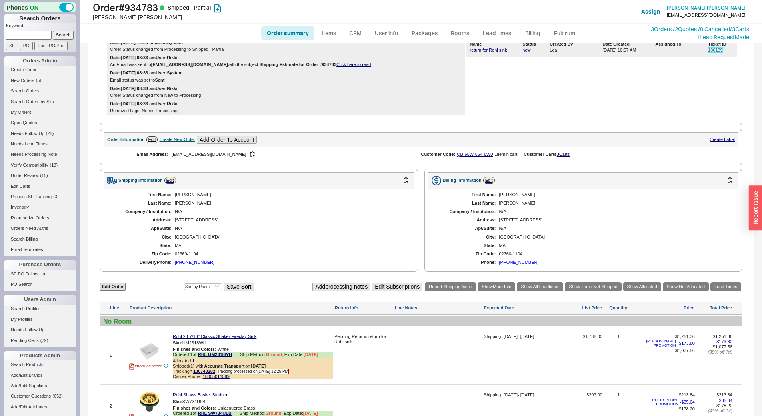
drag, startPoint x: 714, startPoint y: 54, endPoint x: 706, endPoint y: 58, distance: 8.3
click at [714, 52] on link "186139" at bounding box center [715, 50] width 15 height 5
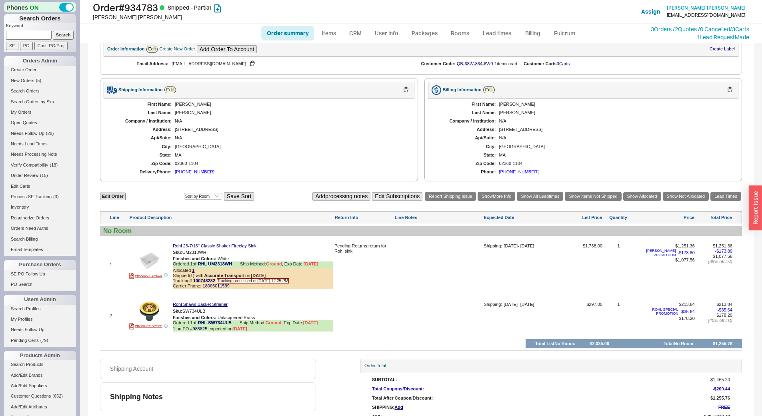
scroll to position [281, 0]
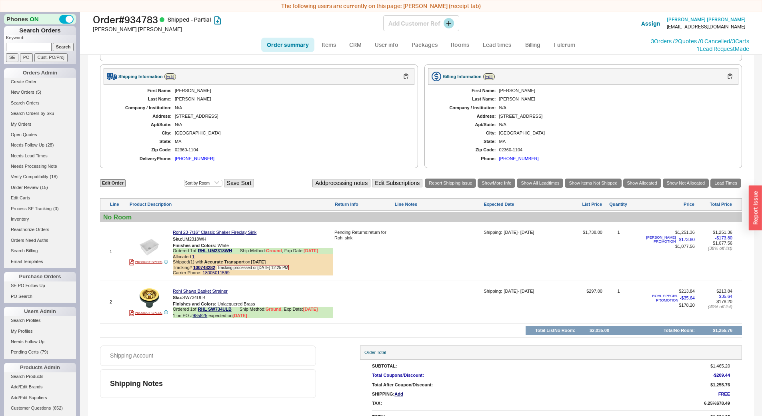
click at [138, 18] on h1 "Order # 934783 Shipped - Partial" at bounding box center [238, 19] width 291 height 11
copy h1 "934783"
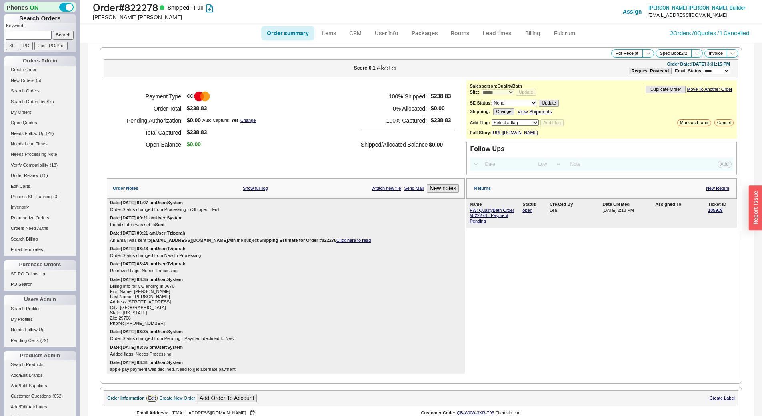
select select "*"
select select "LOW"
select select "3"
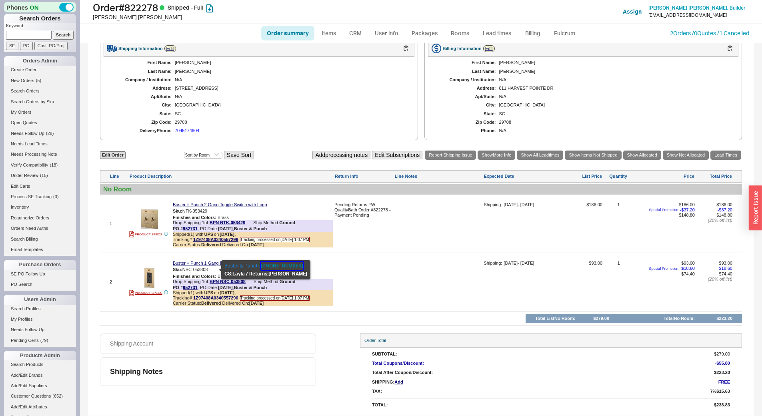
click at [266, 265] on button "818-392-3827" at bounding box center [282, 266] width 42 height 8
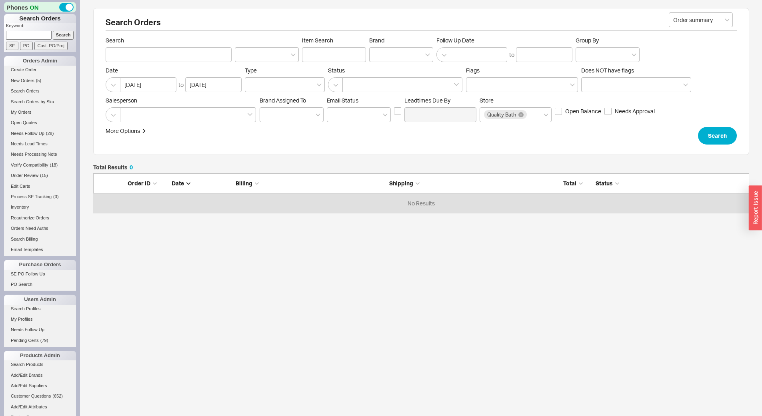
paste input "934505"
click at [18, 31] on input "934505" at bounding box center [29, 35] width 46 height 8
type input "934505"
click at [56, 34] on input "Search" at bounding box center [63, 35] width 21 height 8
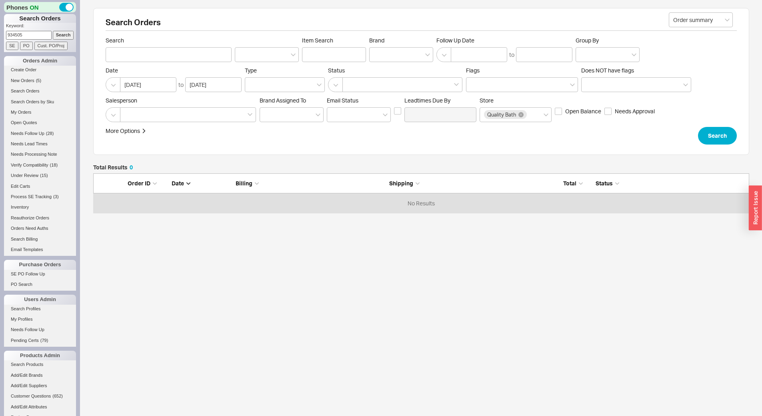
type input "934505"
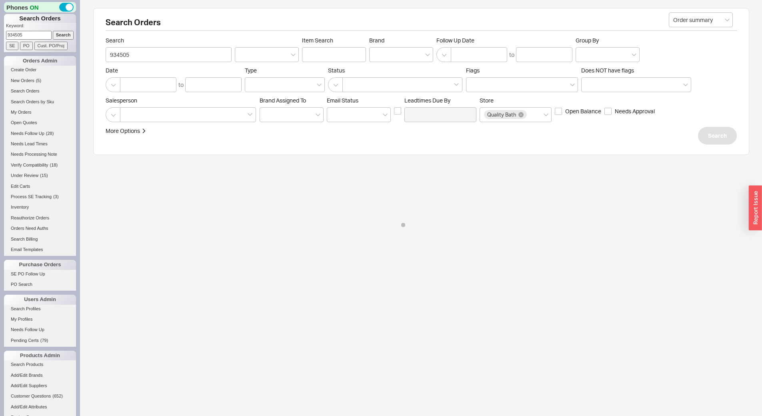
select select "*"
select select "LOW"
select select "3"
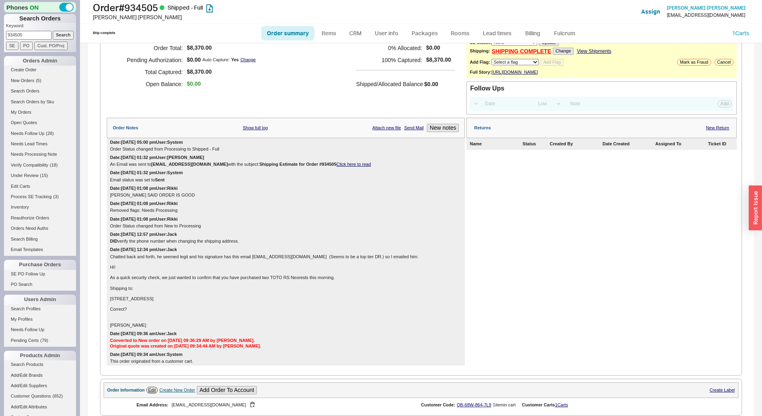
scroll to position [11, 0]
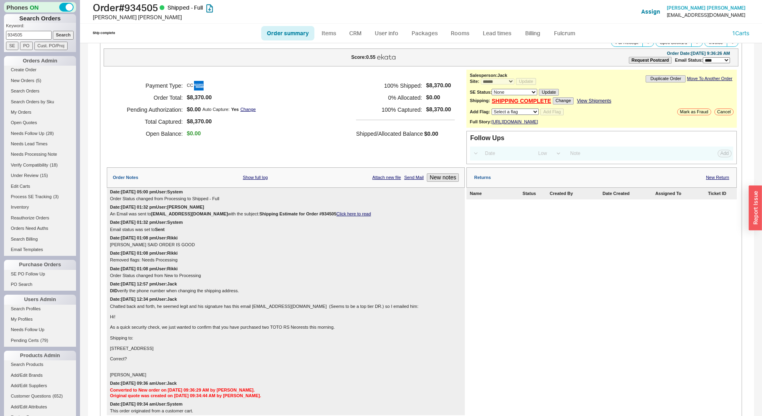
click at [709, 180] on div "Returns New Return" at bounding box center [602, 177] width 271 height 20
click at [708, 180] on link "New Return" at bounding box center [717, 177] width 23 height 5
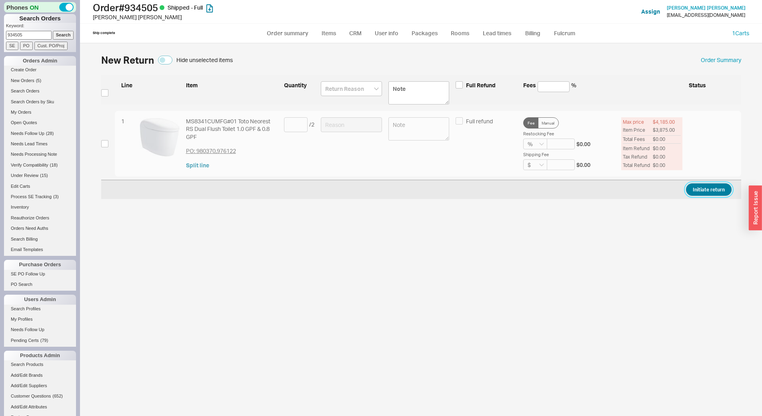
click at [714, 186] on button "Initiate return" at bounding box center [709, 189] width 46 height 12
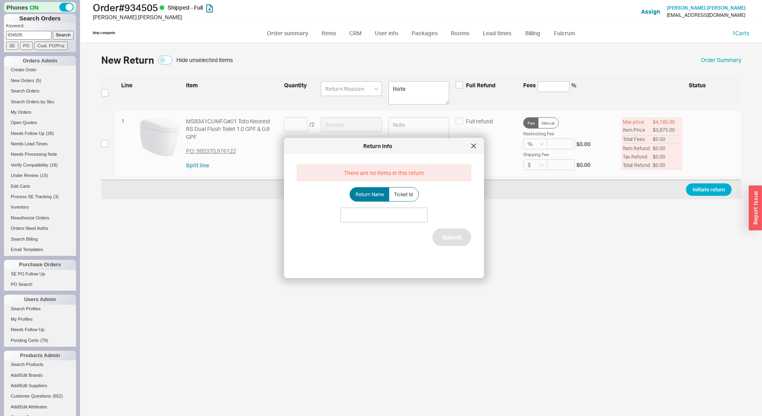
click at [403, 186] on div "There are no items in this return Return Name Ticket Id Submit" at bounding box center [390, 212] width 187 height 105
click at [403, 195] on span "Ticket Id" at bounding box center [403, 194] width 19 height 6
click at [0, 0] on input "Ticket Id" at bounding box center [0, 0] width 0 height 0
paste input "186109"
drag, startPoint x: 385, startPoint y: 221, endPoint x: 414, endPoint y: 222, distance: 28.9
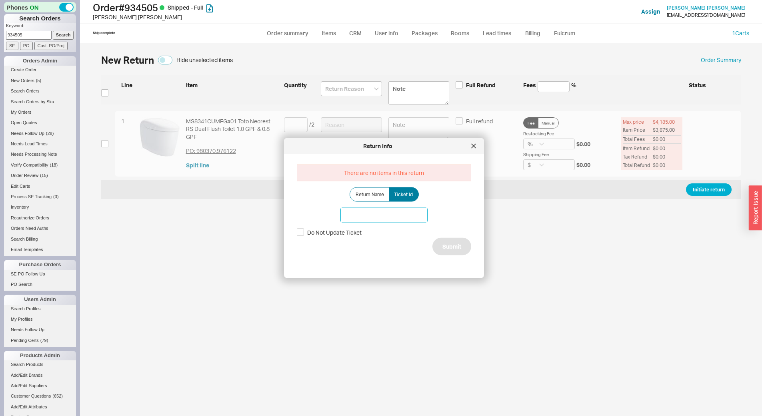
click at [385, 221] on input at bounding box center [384, 214] width 87 height 15
type input "186109"
click at [446, 239] on button "Submit" at bounding box center [452, 246] width 39 height 18
select select "*"
select select "LOW"
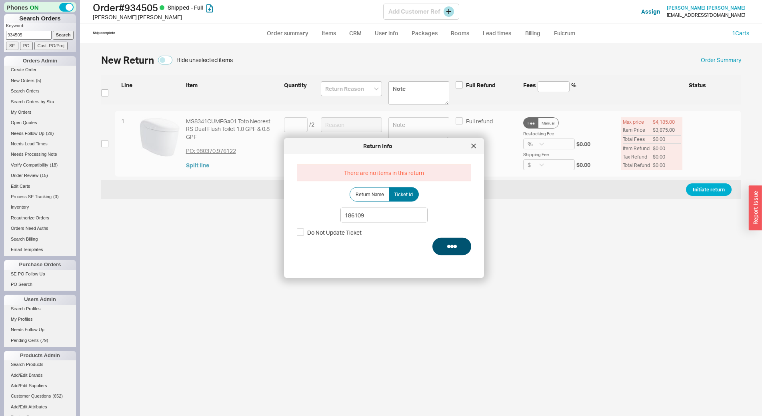
select select "3"
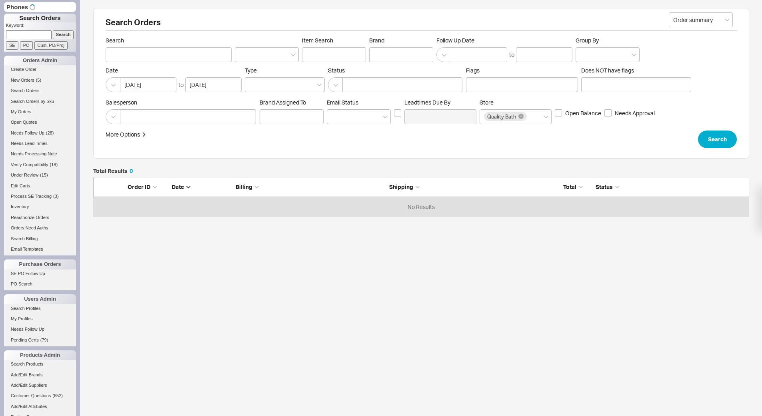
scroll to position [34, 650]
click at [36, 28] on p "Keyword:" at bounding box center [41, 26] width 70 height 8
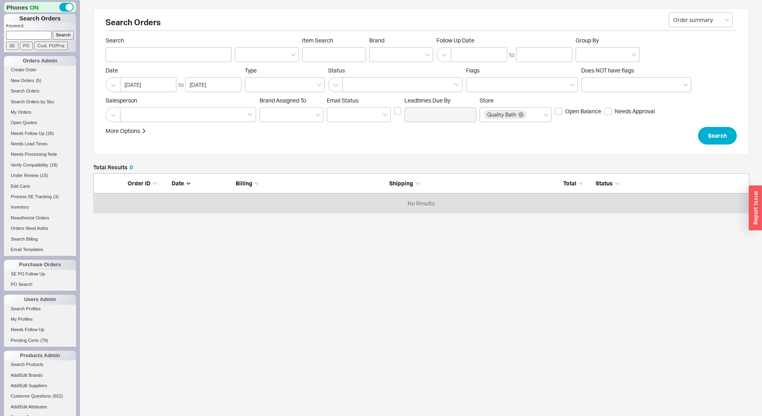
click at [26, 36] on input at bounding box center [29, 35] width 46 height 8
type input "925011"
click at [53, 31] on input "Search" at bounding box center [63, 35] width 21 height 8
type input "925011"
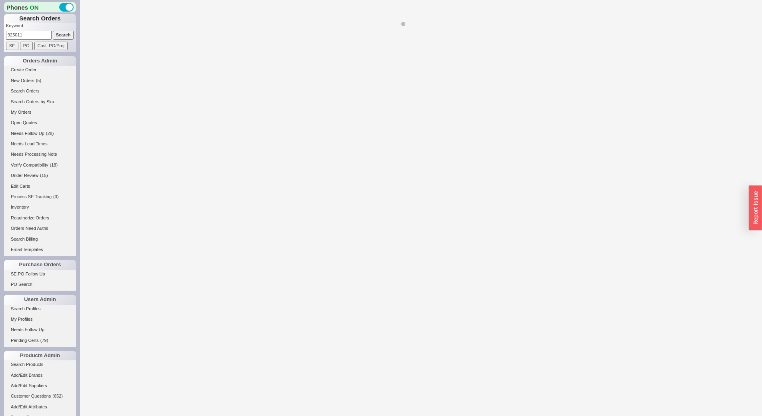
select select "LOW"
select select "3"
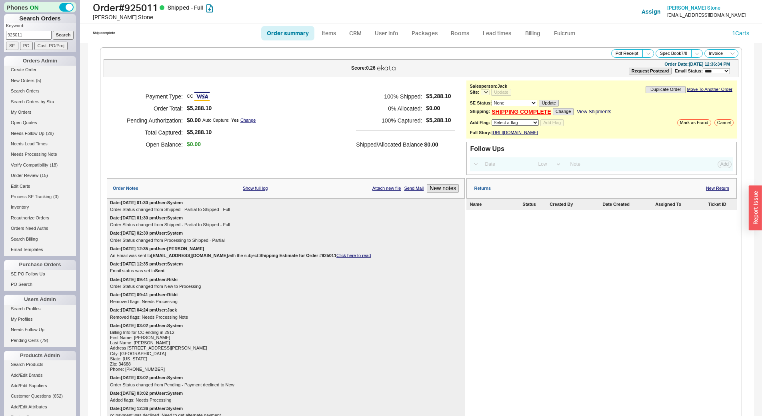
select select "*"
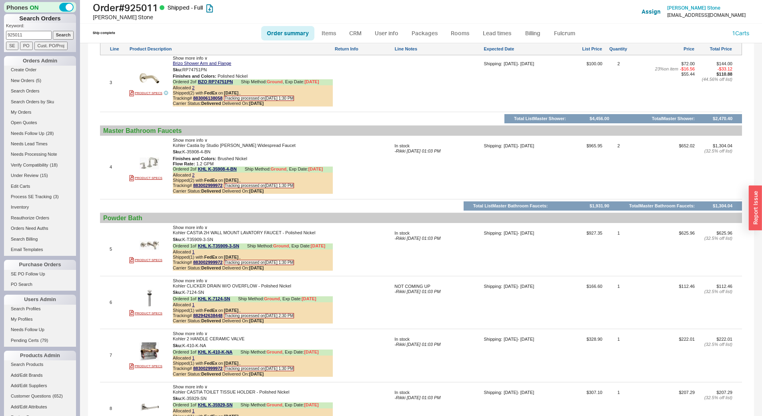
scroll to position [920, 0]
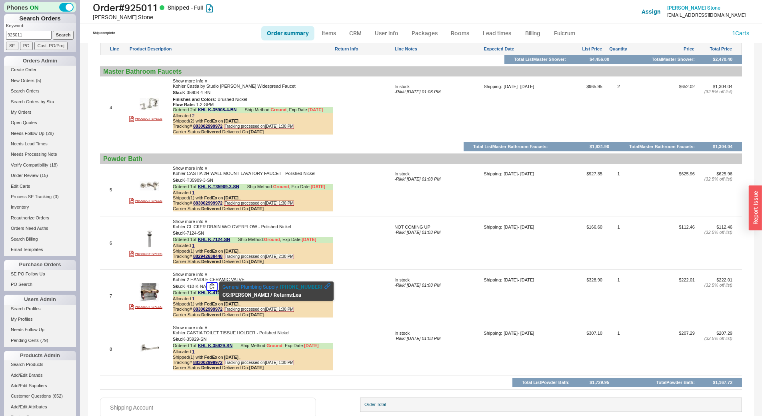
click at [215, 290] on button "button" at bounding box center [212, 287] width 10 height 8
click at [211, 290] on button "button" at bounding box center [212, 287] width 10 height 8
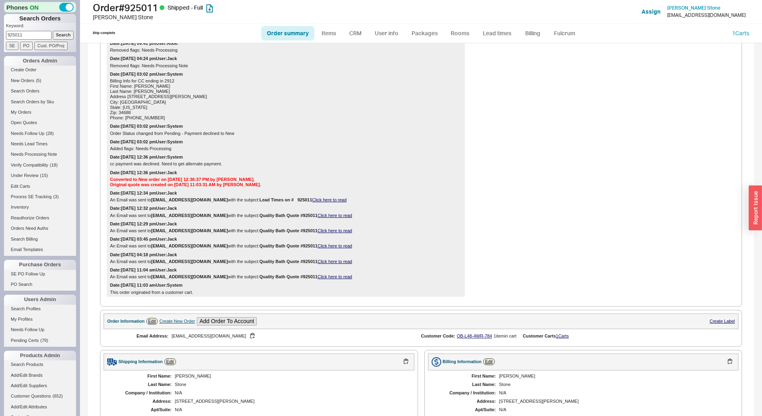
scroll to position [0, 0]
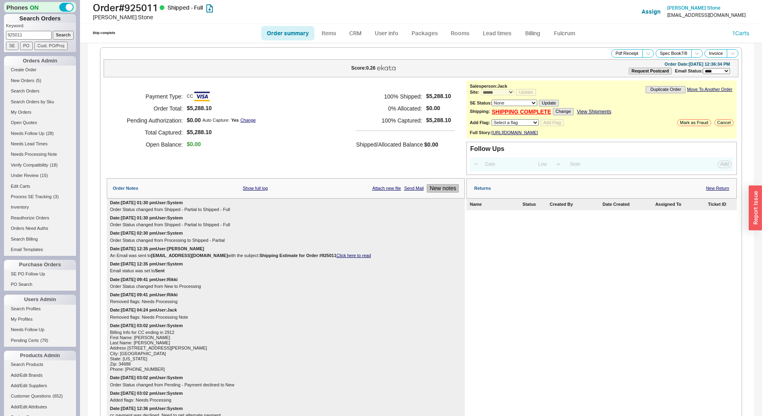
click at [437, 193] on button "New notes" at bounding box center [443, 188] width 32 height 8
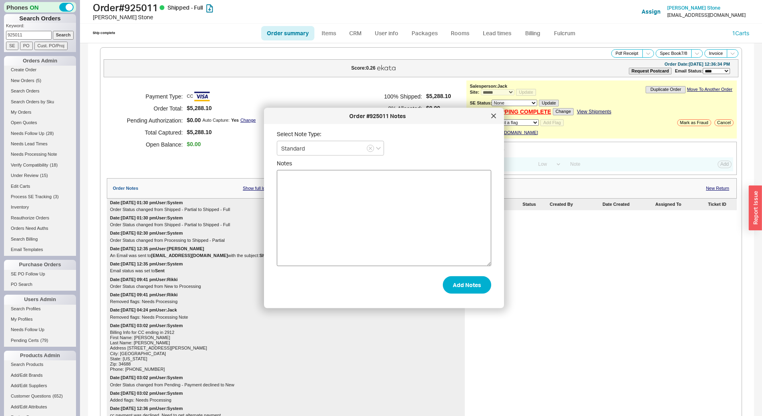
click at [381, 204] on textarea "Notes" at bounding box center [384, 218] width 215 height 96
type textarea "cust called needed help with K-410-K-NA told him to call kohler direct"
click at [425, 297] on div "Order #925011 Notes Select Note Type: Standard Notes cust called needed help wi…" at bounding box center [384, 208] width 240 height 200
drag, startPoint x: 438, startPoint y: 292, endPoint x: 455, endPoint y: 287, distance: 17.7
click at [439, 292] on form "Select Note Type: Standard Notes cust called needed help with K-410-K-NA told h…" at bounding box center [384, 211] width 215 height 163
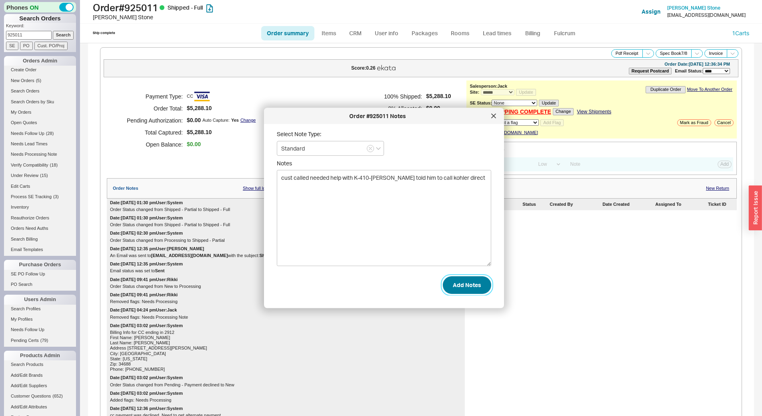
drag, startPoint x: 455, startPoint y: 285, endPoint x: 480, endPoint y: 269, distance: 29.5
click at [455, 285] on button "Add Notes" at bounding box center [467, 285] width 48 height 18
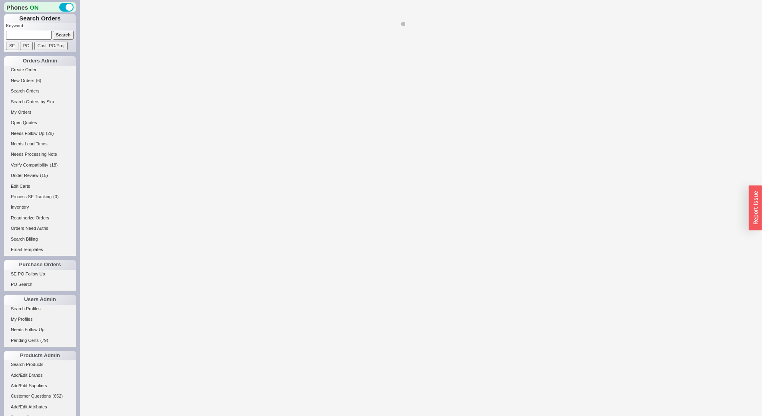
select select "LOW"
select select "3"
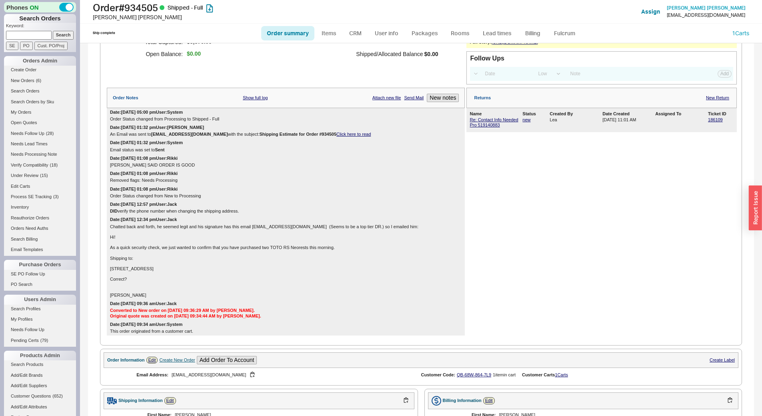
select select "*"
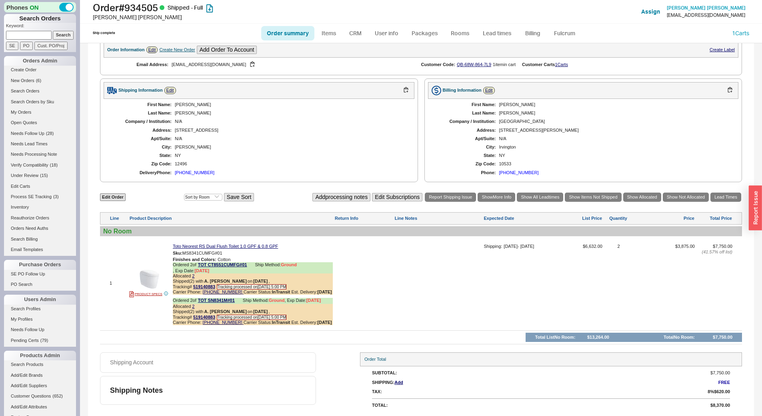
click at [198, 173] on div "(646) 831-6689" at bounding box center [195, 172] width 40 height 5
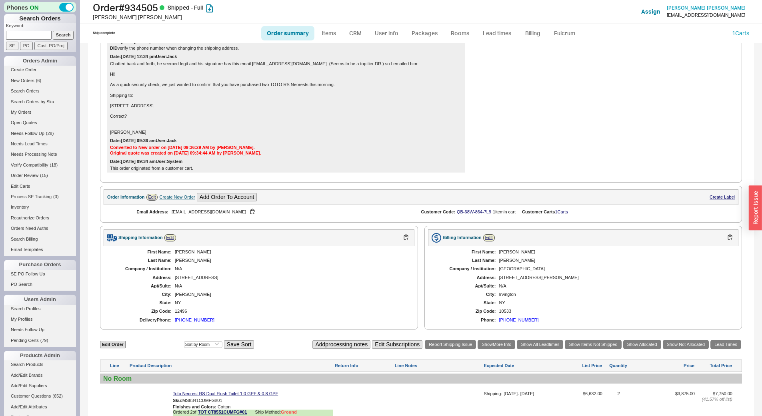
scroll to position [0, 0]
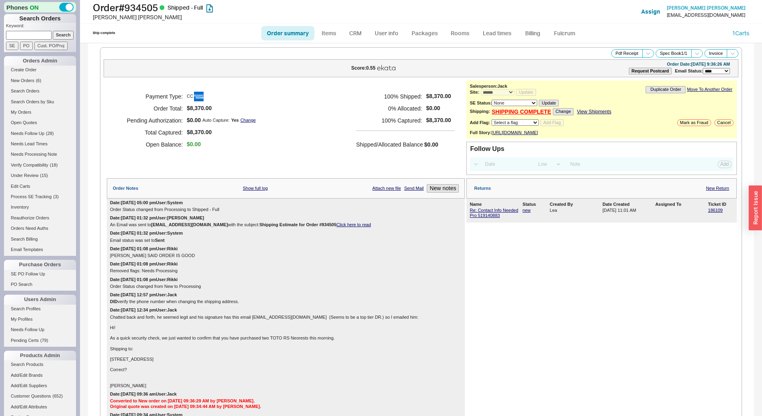
click at [251, 154] on div "Payment Type: CC Order Total: $8,370.00 Pending Authorization: $0.00 Auto Captu…" at bounding box center [286, 120] width 358 height 80
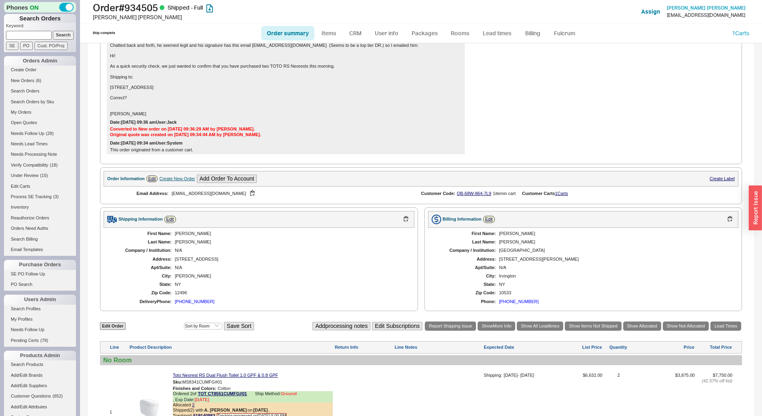
scroll to position [411, 0]
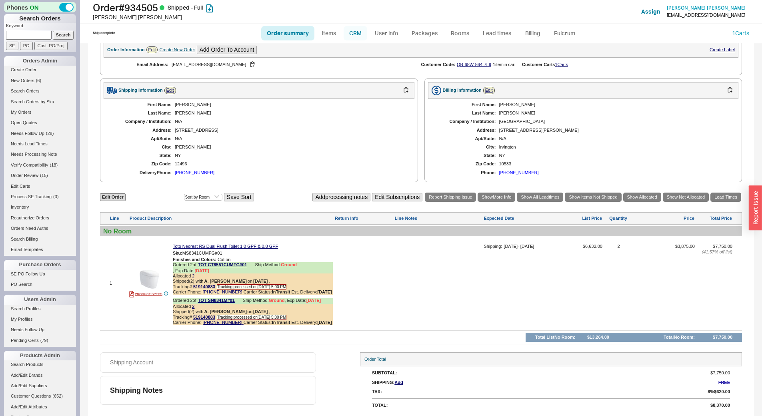
click at [349, 26] on link "CRM" at bounding box center [356, 33] width 24 height 14
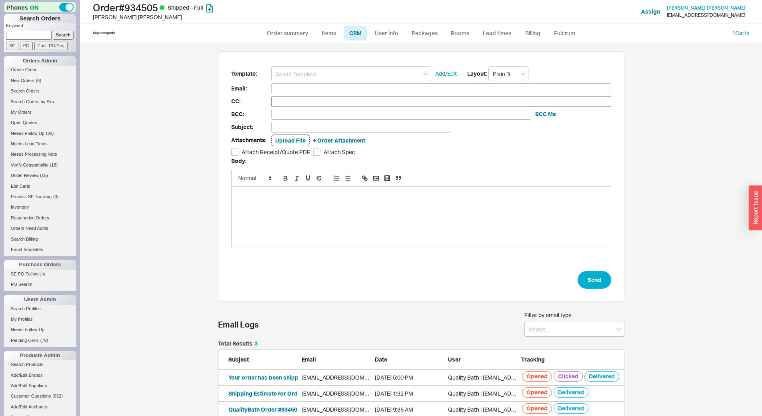
scroll to position [71, 401]
click at [326, 80] on input at bounding box center [351, 73] width 160 height 15
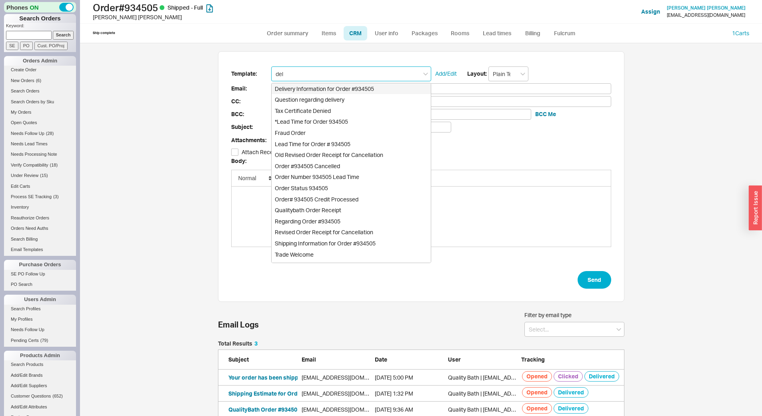
type input "deli"
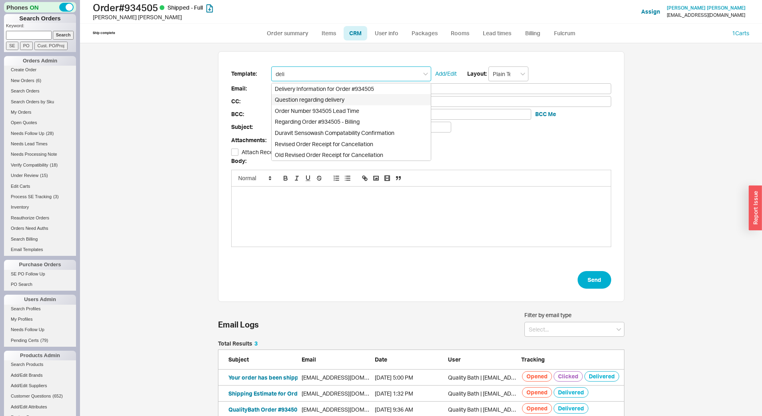
click at [315, 99] on div "Question regarding delivery" at bounding box center [351, 99] width 159 height 11
type input "mgv166@gmail.com"
type input "Question regarding delivery"
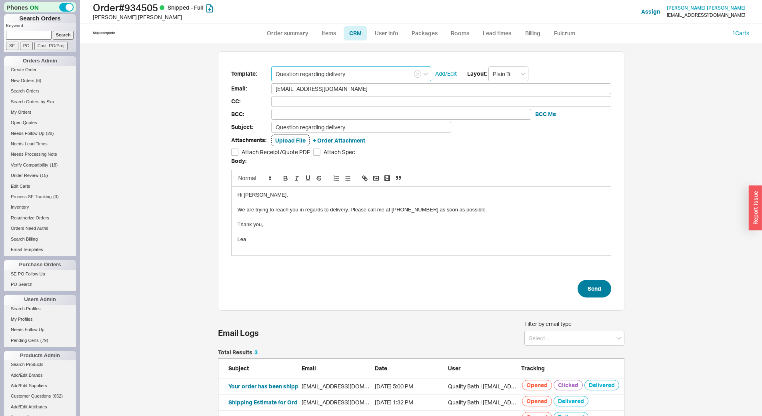
type input "Question regarding delivery"
click at [594, 294] on button "Send" at bounding box center [595, 289] width 34 height 18
select select "*"
select select "LOW"
select select "3"
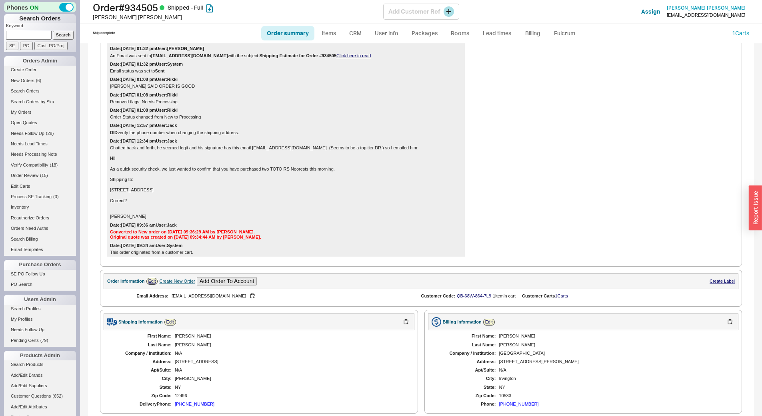
scroll to position [400, 0]
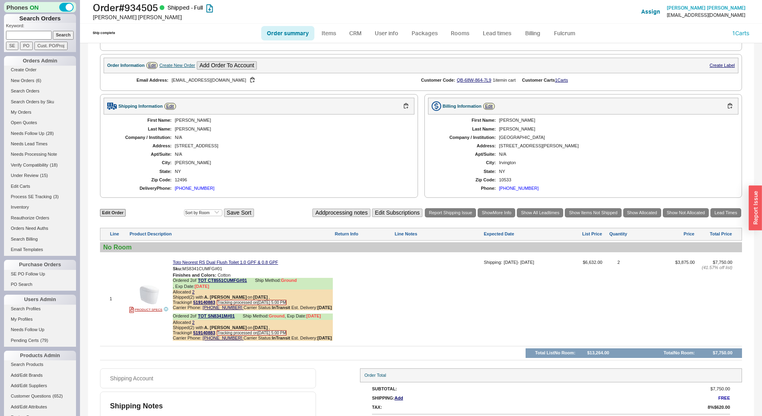
click at [341, 132] on div "Vitale" at bounding box center [291, 128] width 232 height 5
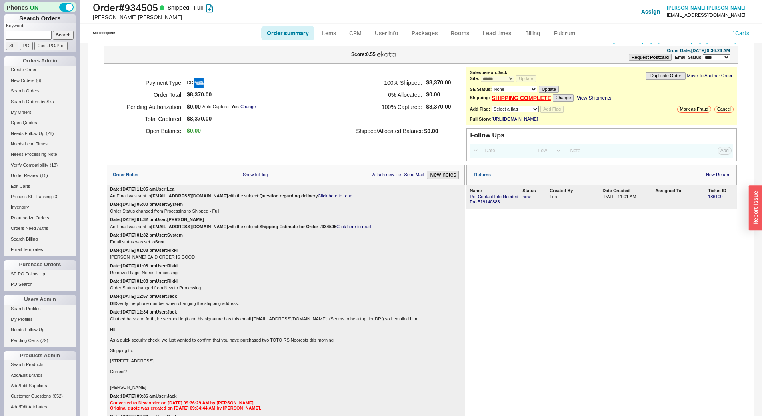
scroll to position [0, 0]
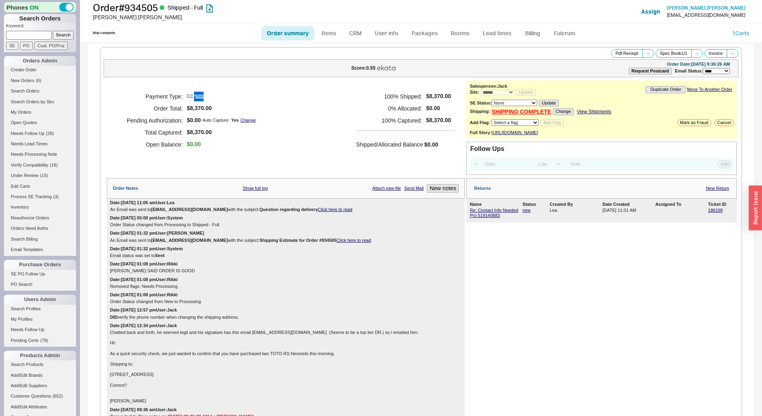
click at [285, 132] on div "Payment Type: CC Order Total: $8,370.00 Pending Authorization: $0.00 Auto Captu…" at bounding box center [286, 120] width 358 height 80
click at [351, 29] on link "CRM" at bounding box center [356, 33] width 24 height 14
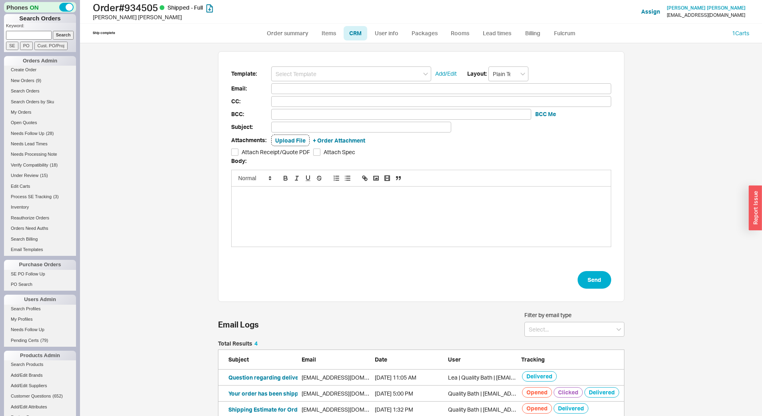
scroll to position [26, 0]
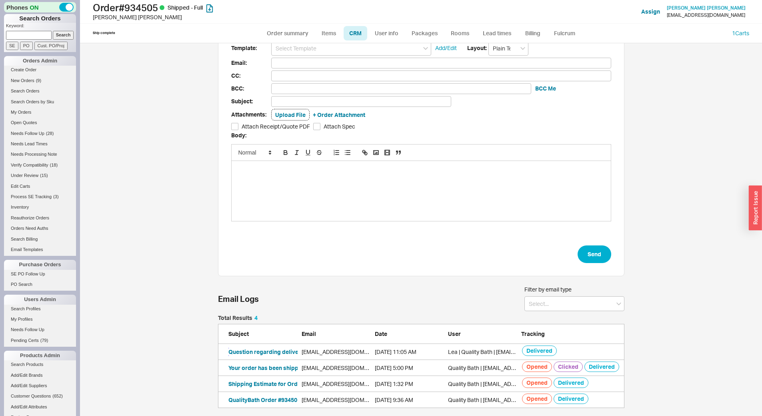
click at [259, 348] on button "Question regarding delivery" at bounding box center [267, 352] width 76 height 8
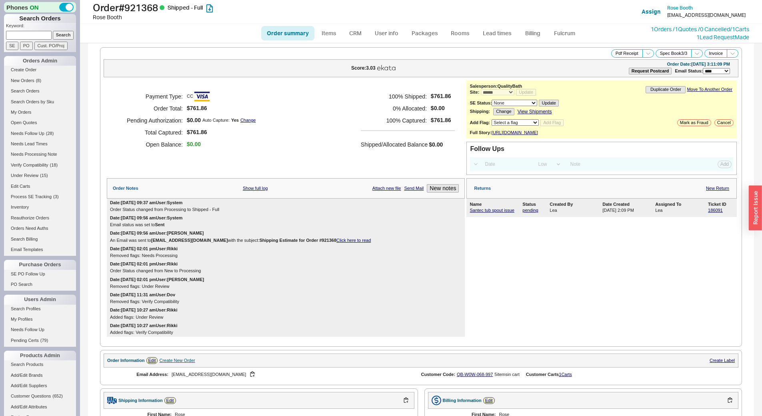
select select "*"
select select "LOW"
select select "3"
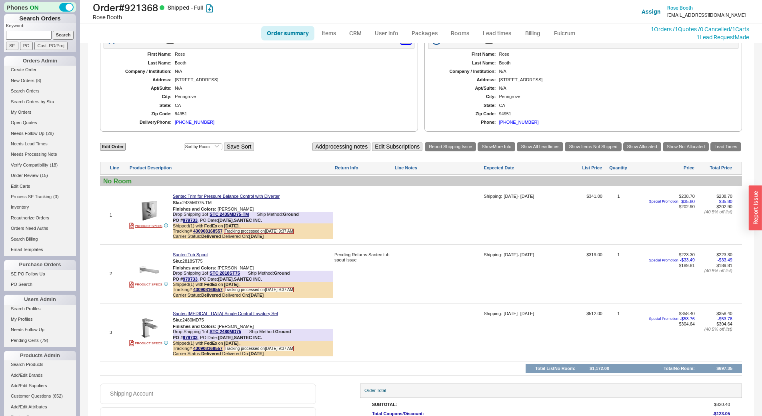
click at [407, 44] on button "button" at bounding box center [406, 40] width 10 height 8
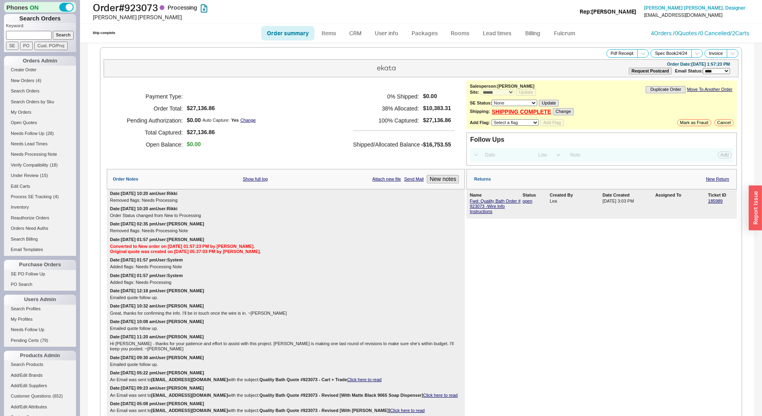
select select "*"
select select "LOW"
select select "3"
click at [292, 122] on div "Payment Type: Order Total: $27,136.86 Pending Authorization: $0.00 Auto Capture…" at bounding box center [286, 120] width 358 height 80
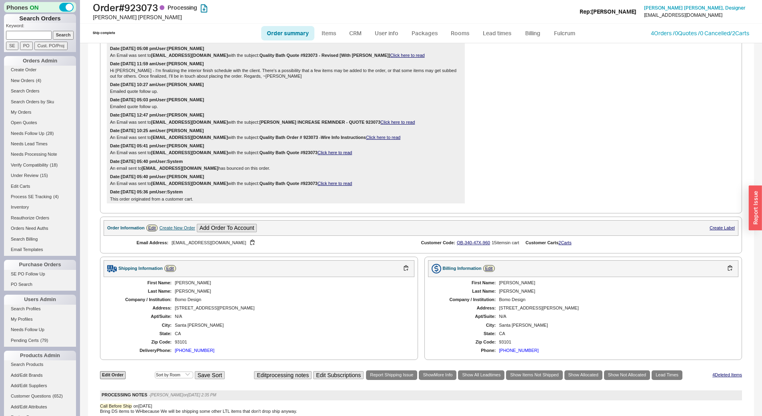
scroll to position [600, 0]
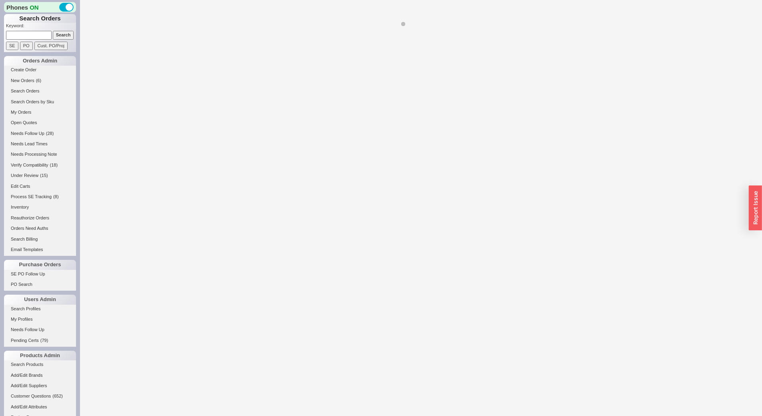
select select "*"
select select "LOW"
select select "3"
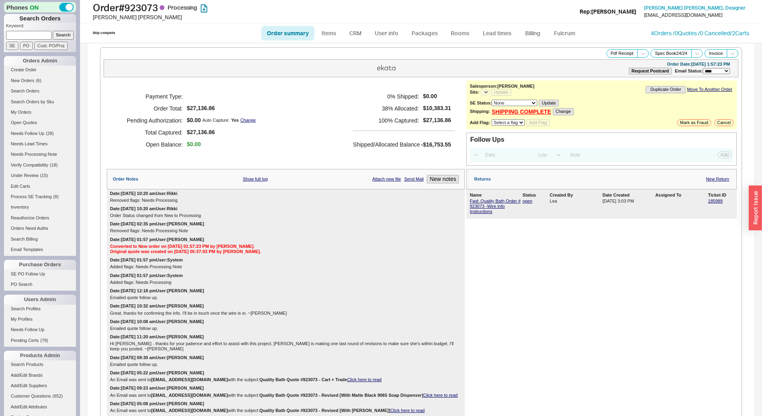
select select "*"
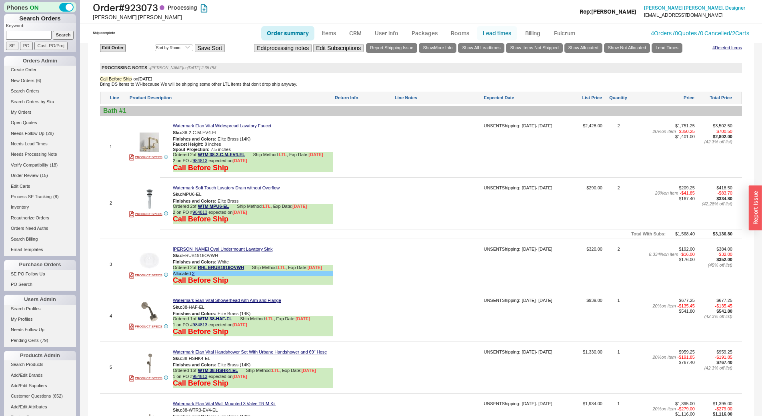
scroll to position [680, 0]
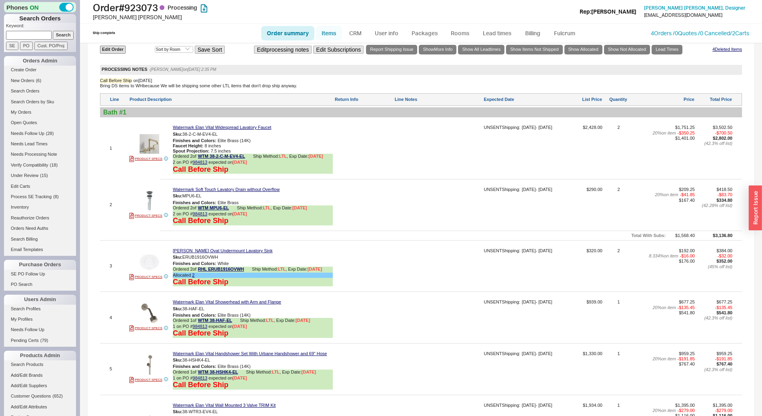
click at [333, 38] on link "Items" at bounding box center [329, 33] width 26 height 14
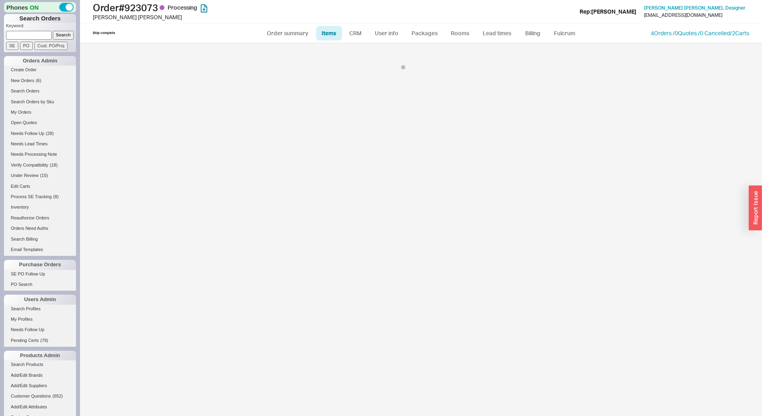
select select "3"
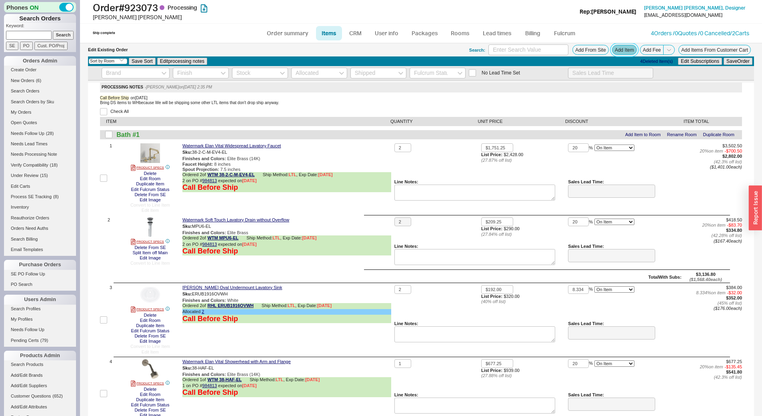
click at [622, 53] on button "Add Item" at bounding box center [624, 50] width 25 height 10
click at [652, 47] on button "Add Fee" at bounding box center [652, 50] width 24 height 10
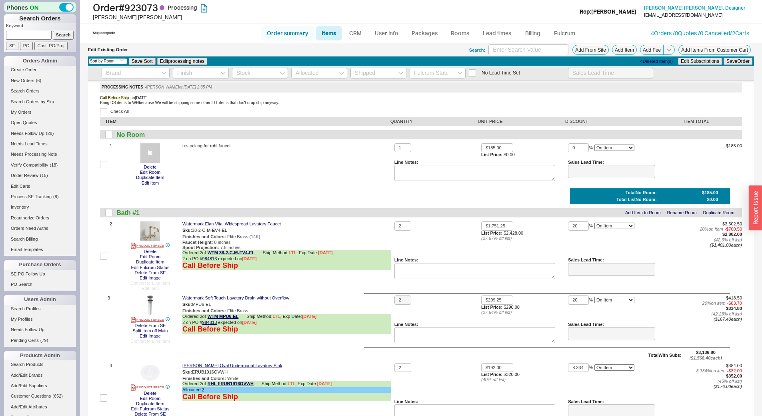
click at [284, 31] on link "Order summary" at bounding box center [287, 33] width 53 height 14
select select "*"
select select "LOW"
select select "3"
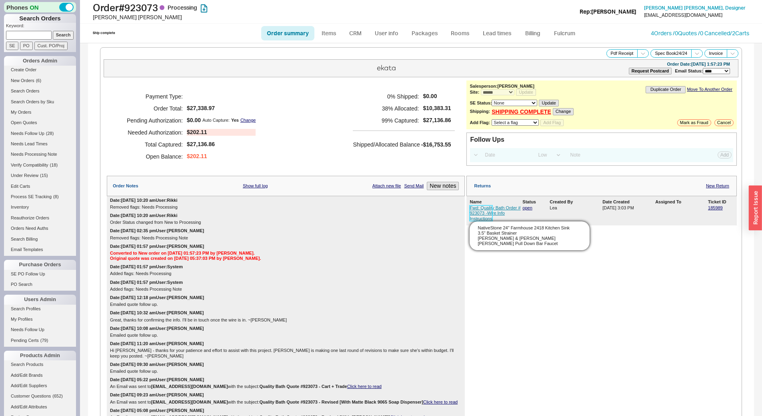
click at [472, 213] on link "Fwd: Quality Bath Order # 923073 -Wire Info Instructions" at bounding box center [495, 212] width 51 height 15
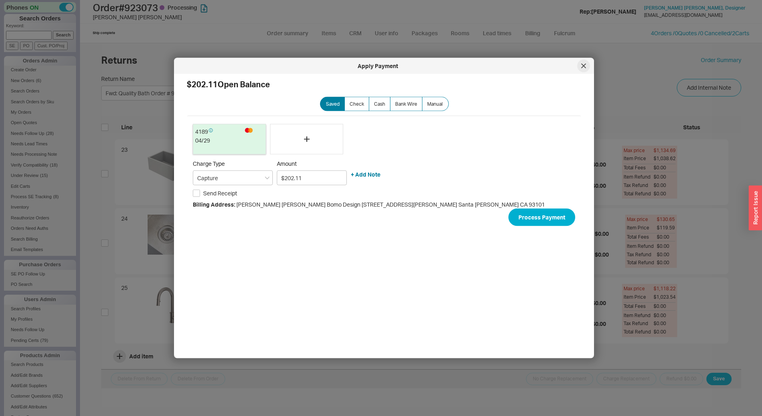
click at [586, 64] on icon at bounding box center [584, 66] width 4 height 4
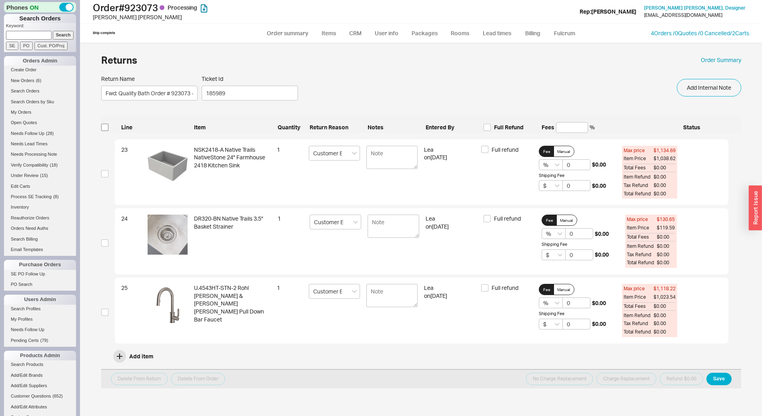
click at [111, 123] on div "Line Item Quantity Return Reason Notes Entered By Full Refund Fees % Status" at bounding box center [421, 124] width 640 height 17
click at [106, 127] on input "checkbox" at bounding box center [104, 127] width 7 height 7
checkbox input "true"
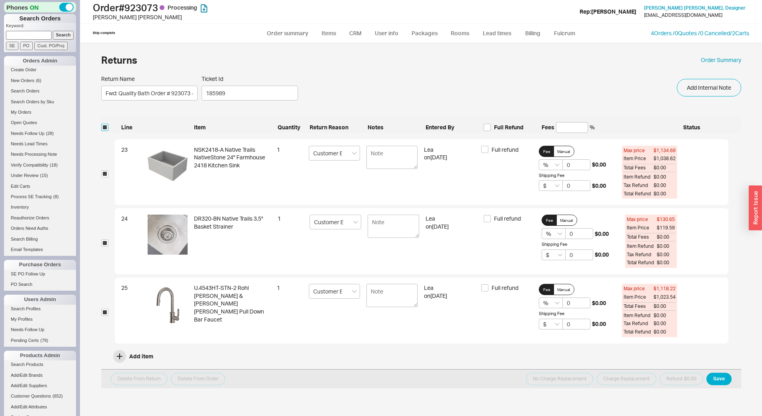
checkbox input "true"
click at [206, 377] on button "Delete From Order" at bounding box center [198, 379] width 54 height 12
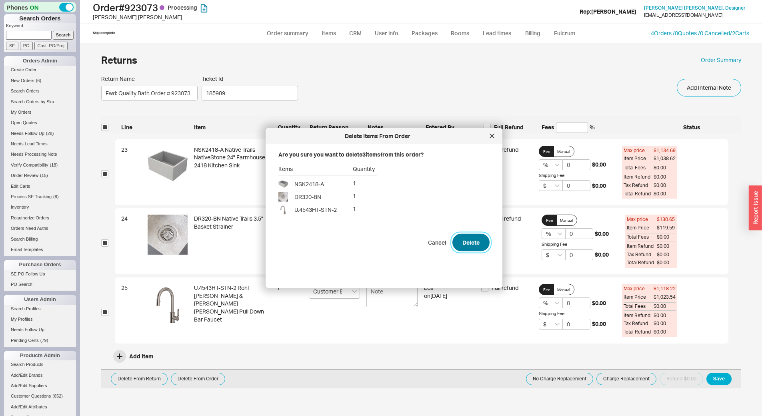
click at [464, 242] on button "Delete" at bounding box center [471, 243] width 37 height 18
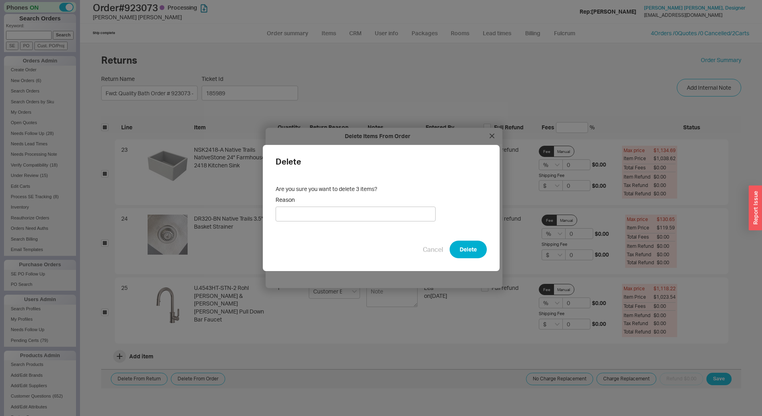
click at [442, 248] on div "Cancel Delete" at bounding box center [381, 250] width 211 height 18
click at [451, 250] on button "Delete" at bounding box center [468, 250] width 37 height 18
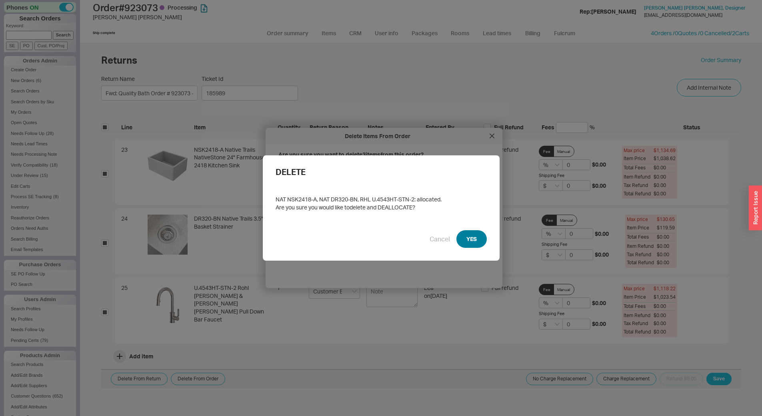
click at [473, 239] on button "YES" at bounding box center [472, 239] width 30 height 18
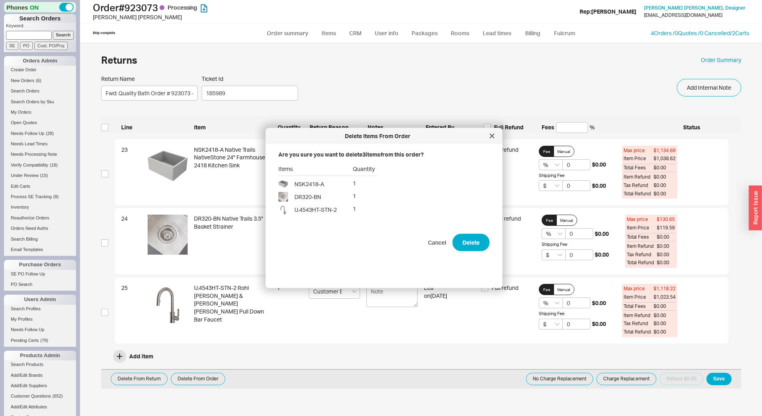
checkbox input "false"
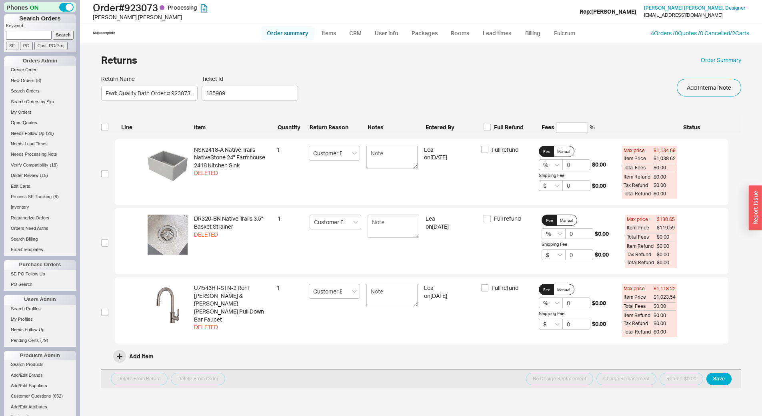
click at [304, 29] on link "Order summary" at bounding box center [287, 33] width 53 height 14
select select "*"
select select "LOW"
select select "3"
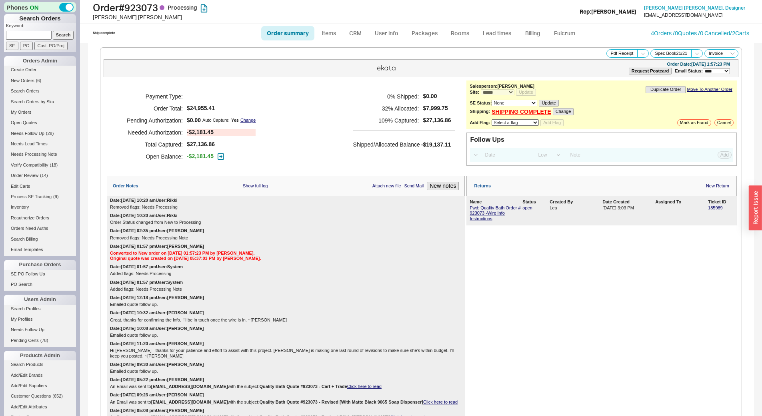
click at [19, 28] on p "Keyword:" at bounding box center [41, 27] width 70 height 8
click at [26, 36] on input at bounding box center [29, 35] width 46 height 8
click at [53, 31] on input "Search" at bounding box center [63, 35] width 21 height 8
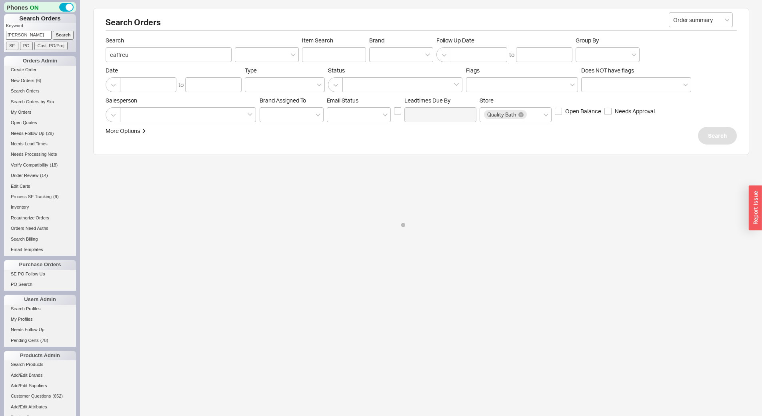
type input "caffrey"
click at [53, 31] on input "Search" at bounding box center [63, 35] width 21 height 8
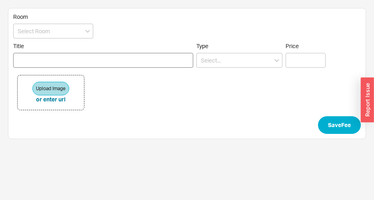
click at [111, 54] on input "Title" at bounding box center [103, 60] width 180 height 15
type input "restocking for rohl faucet"
click at [215, 60] on input at bounding box center [240, 60] width 86 height 15
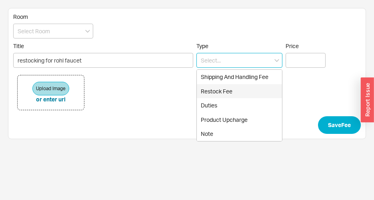
drag, startPoint x: 236, startPoint y: 91, endPoint x: 294, endPoint y: 55, distance: 68.4
click at [237, 90] on div "Restock Fee" at bounding box center [239, 91] width 85 height 14
type input "Restock Fee"
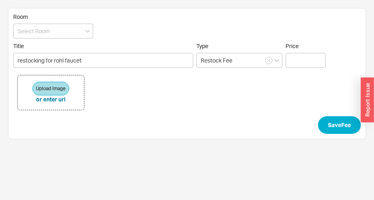
click at [301, 52] on label "Price" at bounding box center [306, 54] width 40 height 25
click at [301, 53] on input "Price" at bounding box center [306, 60] width 40 height 15
drag, startPoint x: 305, startPoint y: 67, endPoint x: 301, endPoint y: 66, distance: 4.4
click at [303, 67] on input "Price" at bounding box center [306, 60] width 40 height 15
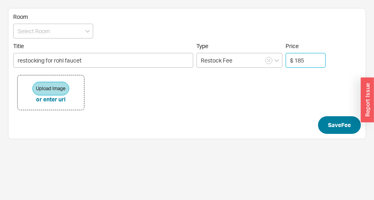
type input "$ 185"
click at [342, 127] on button "Save Fee" at bounding box center [339, 125] width 43 height 18
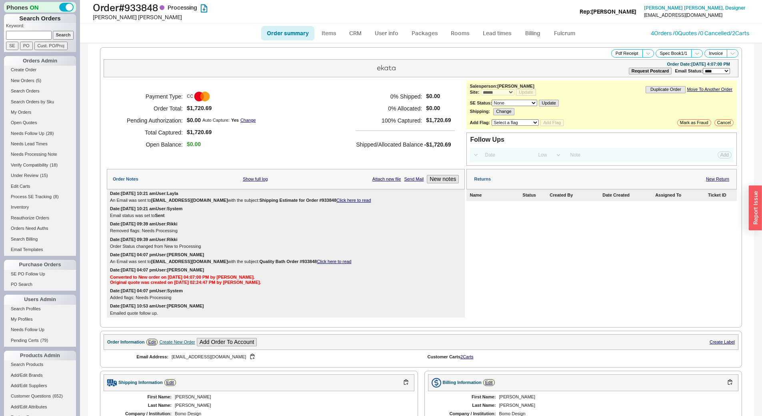
select select "*"
select select "LOW"
select select "3"
click at [709, 34] on link "4 Orders / 0 Quotes / 0 Cancelled" at bounding box center [690, 33] width 79 height 7
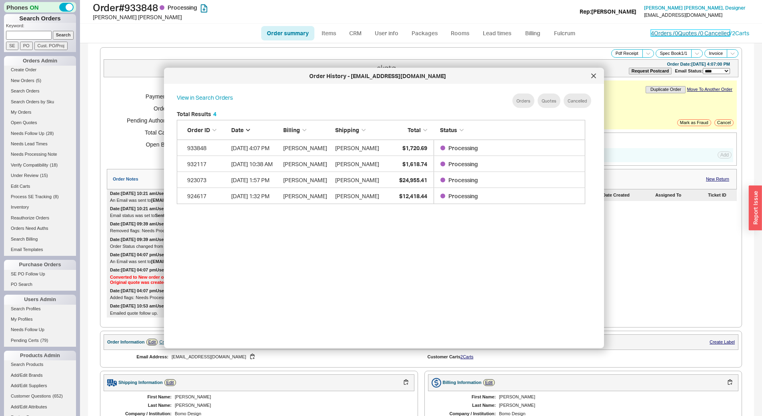
scroll to position [239, 415]
click at [595, 76] on icon at bounding box center [594, 76] width 5 height 5
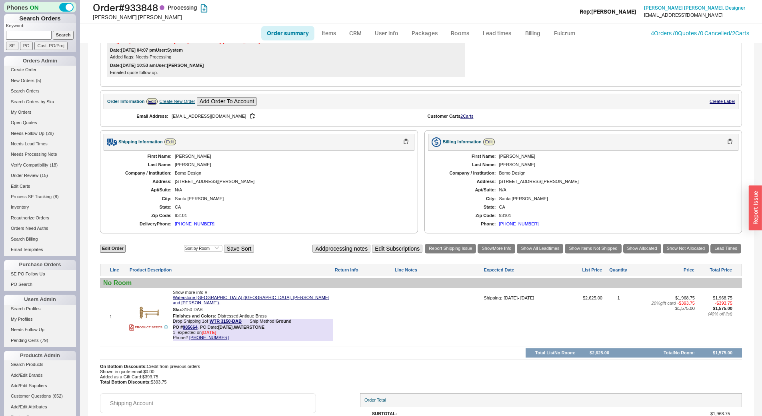
scroll to position [295, 0]
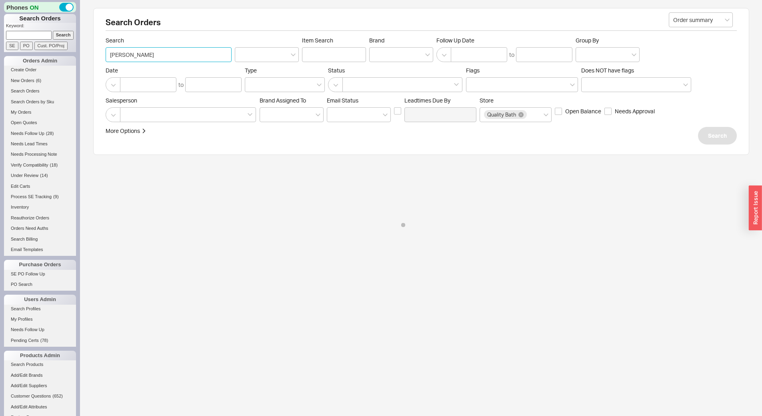
click at [118, 52] on input "[PERSON_NAME]" at bounding box center [169, 54] width 126 height 15
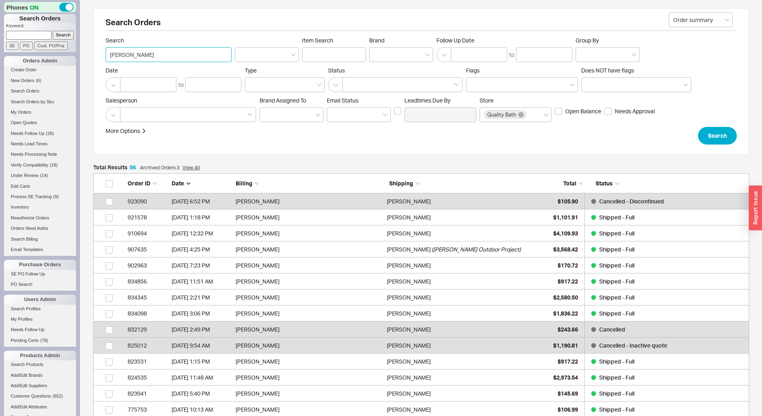
scroll to position [1551, 650]
click at [41, 37] on input at bounding box center [29, 35] width 46 height 8
paste input "923073"
type input "923073"
click at [64, 31] on input "Search" at bounding box center [63, 35] width 21 height 8
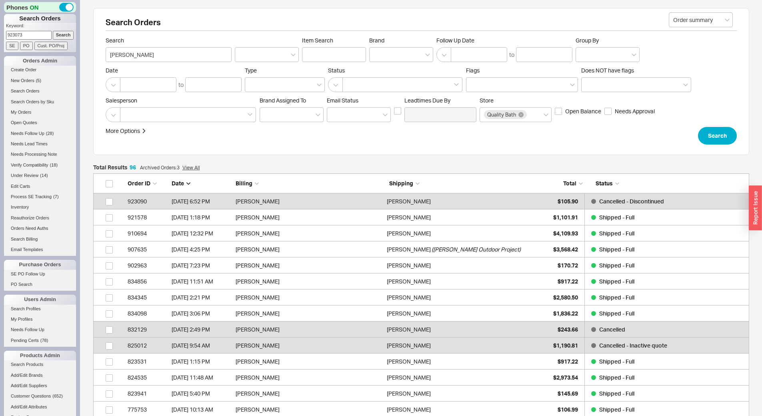
type input "923073"
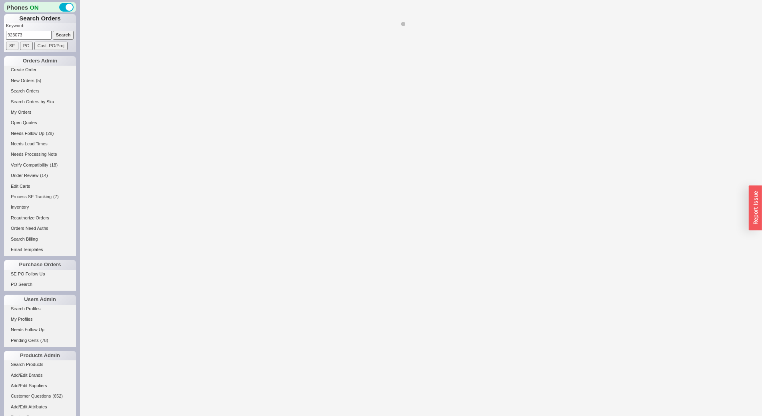
select select "*"
select select "LOW"
select select "3"
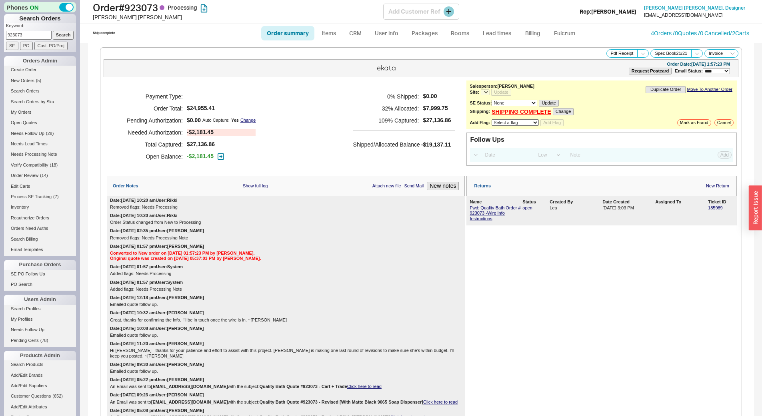
select select "*"
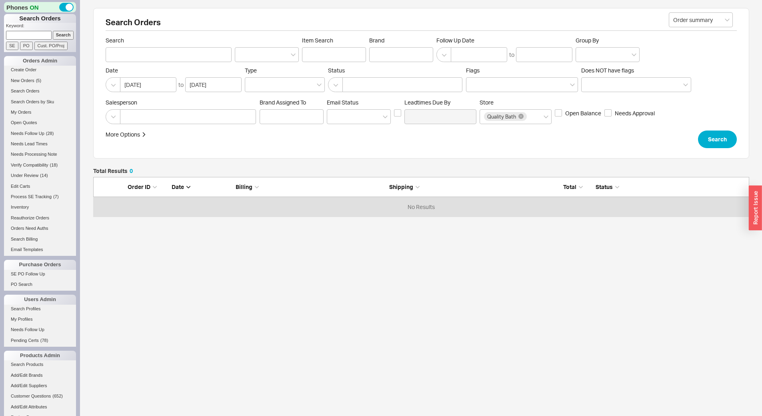
scroll to position [34, 650]
paste input "933848"
click at [41, 37] on input at bounding box center [29, 35] width 46 height 8
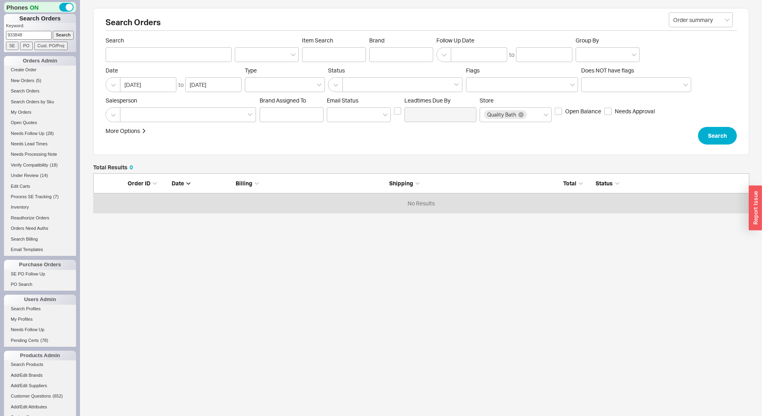
type input "933848"
drag, startPoint x: 56, startPoint y: 37, endPoint x: 86, endPoint y: 35, distance: 30.1
click at [56, 37] on input "Search" at bounding box center [63, 35] width 21 height 8
type input "933848"
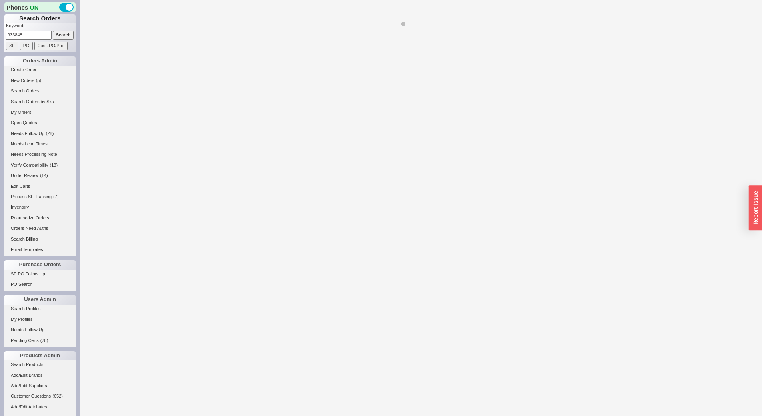
select select "*"
select select "LOW"
select select "3"
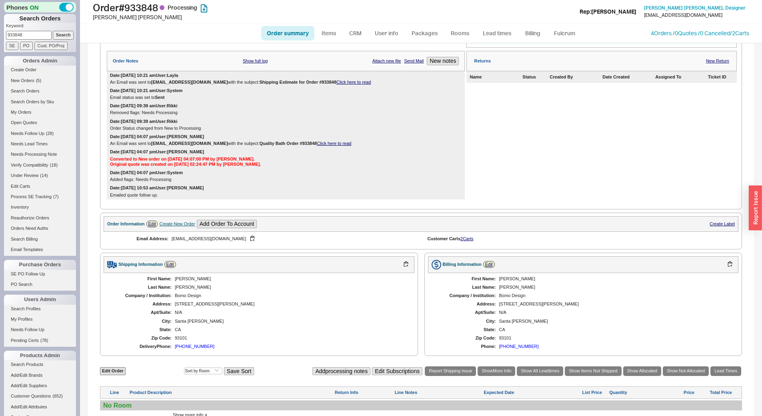
scroll to position [120, 0]
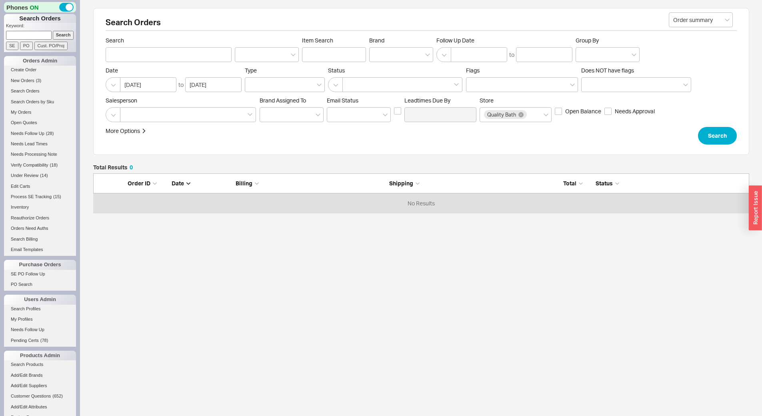
scroll to position [34, 650]
paste input "930519"
click at [34, 33] on input "930519" at bounding box center [29, 35] width 46 height 8
type input "930519"
click at [55, 35] on input "Search" at bounding box center [63, 35] width 21 height 8
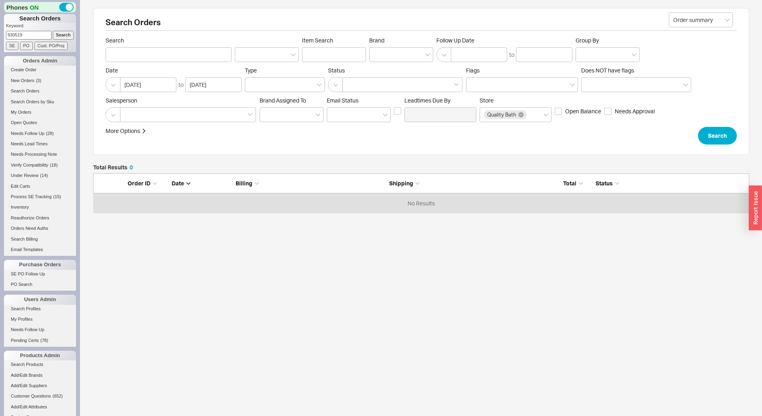
type input "930519"
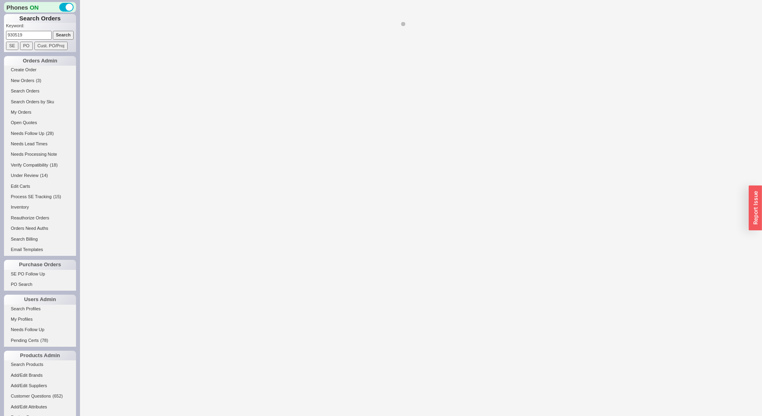
select select "LOW"
select select "3"
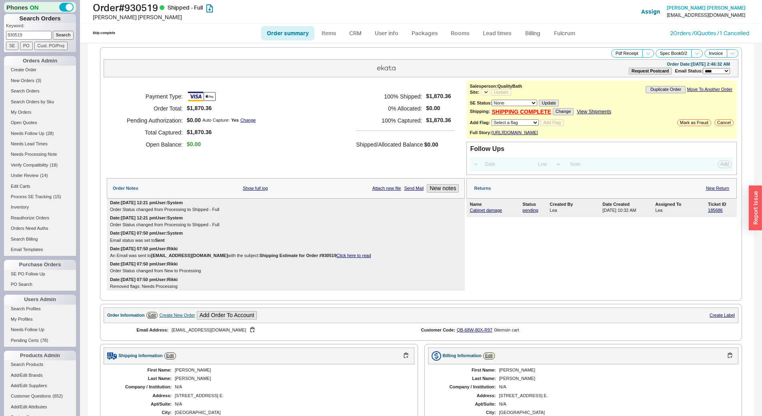
select select "*"
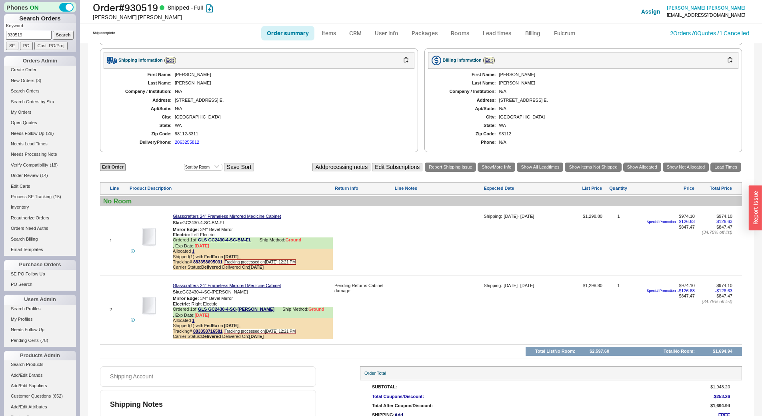
scroll to position [333, 0]
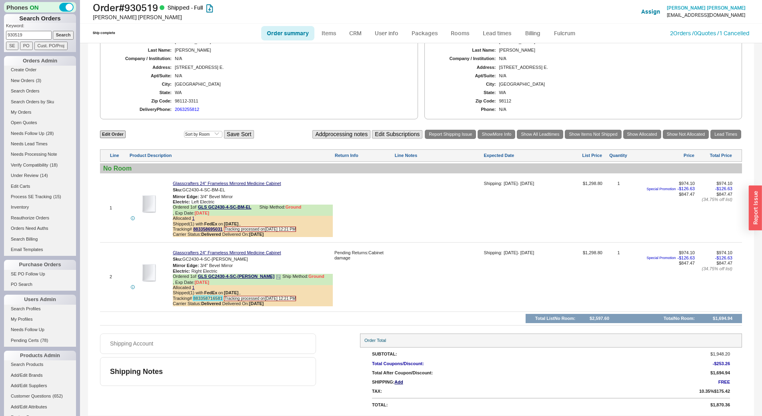
click at [205, 298] on link "883358716581" at bounding box center [207, 298] width 29 height 5
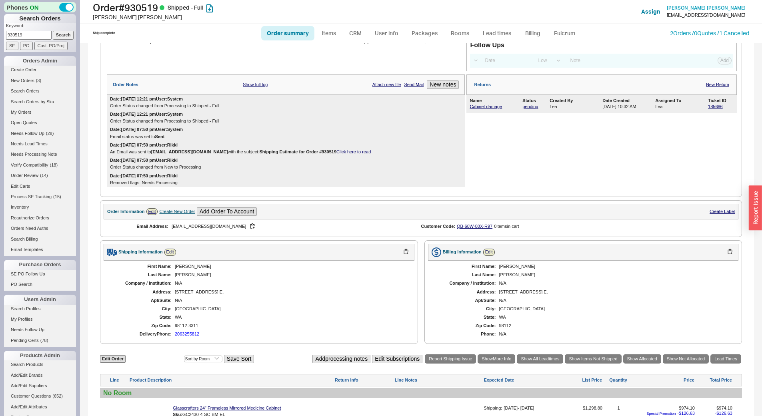
scroll to position [0, 0]
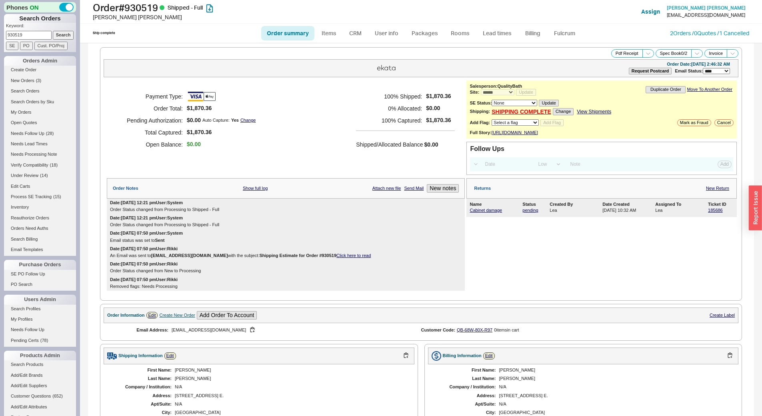
click at [585, 110] on link "View Shipments" at bounding box center [594, 112] width 34 height 6
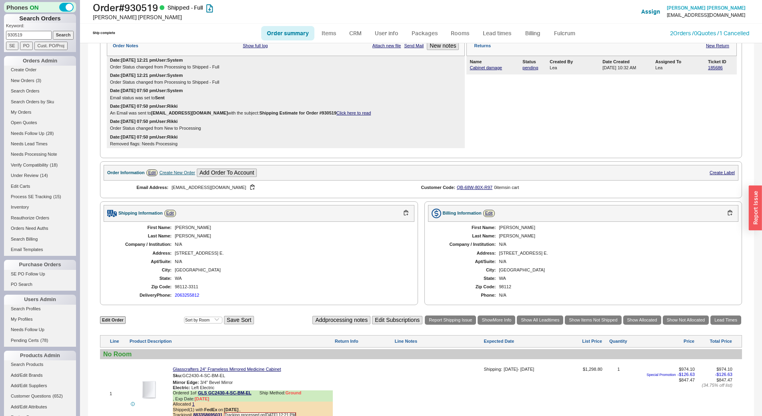
scroll to position [333, 0]
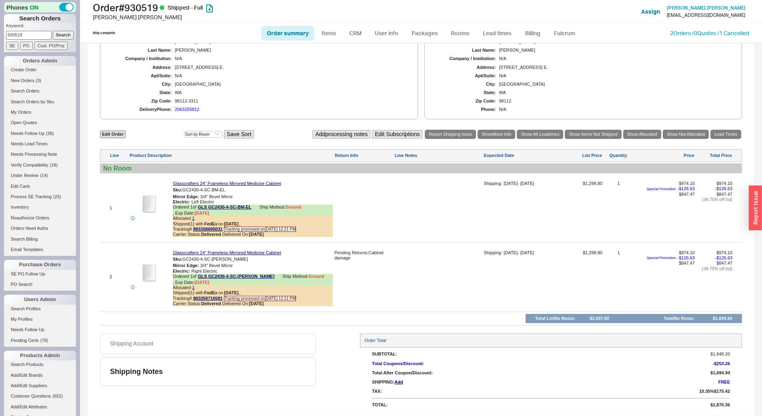
click at [26, 36] on input "930519" at bounding box center [29, 35] width 46 height 8
paste input "4306"
type input "934306"
click at [55, 35] on input "Search" at bounding box center [63, 35] width 21 height 8
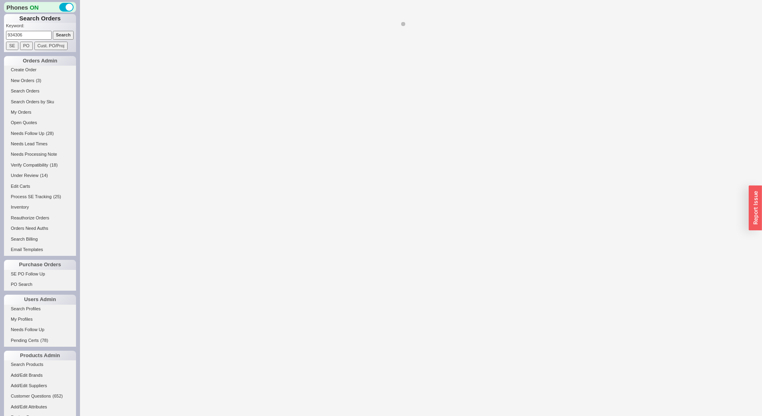
select select "*"
select select "LOW"
select select "3"
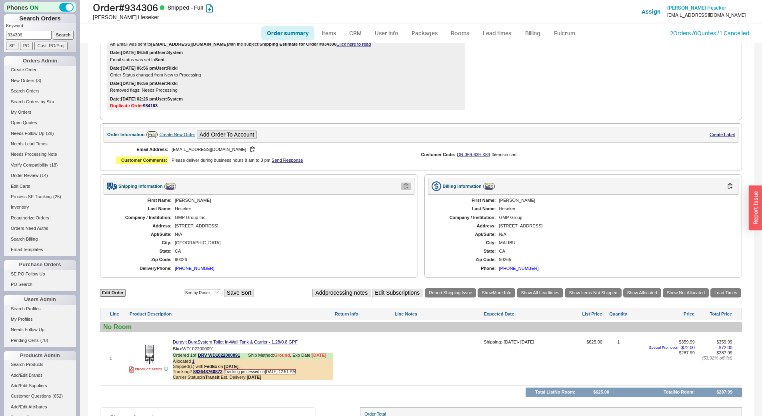
scroll to position [259, 0]
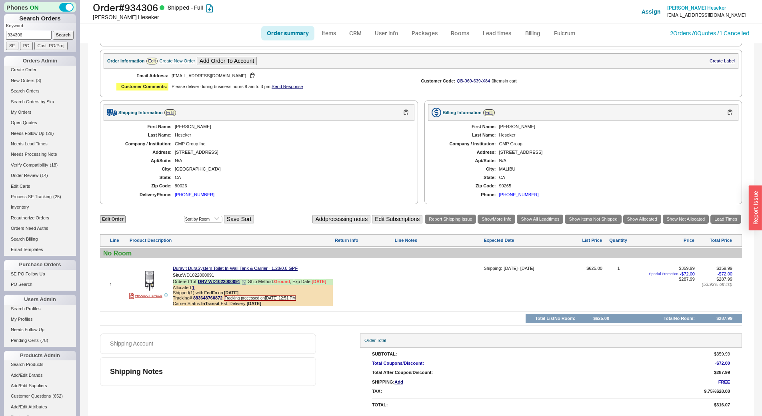
click at [223, 299] on div "Tracking# 883648760872 Tracking processed on 08/18/2025 12:51 PM" at bounding box center [253, 297] width 160 height 5
click at [216, 298] on link "883648760872" at bounding box center [207, 297] width 29 height 5
click at [195, 194] on div "(310) 773-6910" at bounding box center [195, 194] width 40 height 5
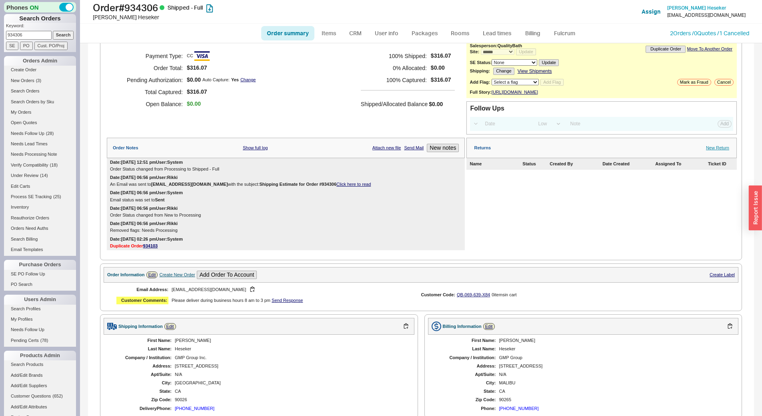
scroll to position [40, 0]
click at [715, 151] on link "New Return" at bounding box center [717, 148] width 23 height 5
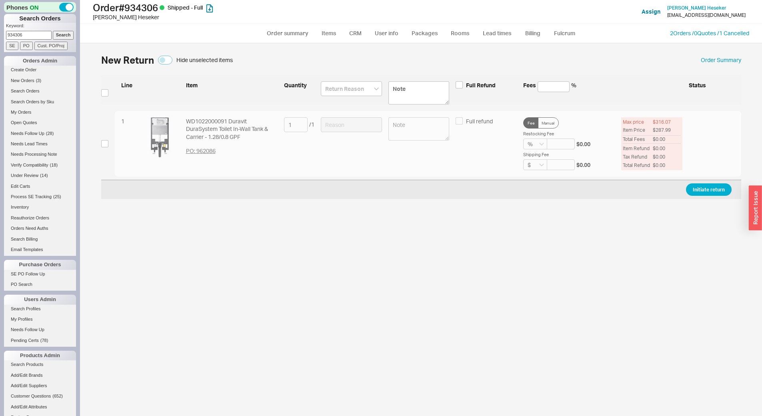
click at [108, 146] on div "1 WD1022000091 Duravit DuraSystem Toilet In-Wall Tank & Carrier - 1.28/0.8 GPF …" at bounding box center [421, 144] width 640 height 66
click at [108, 145] on input "checkbox" at bounding box center [104, 143] width 7 height 7
checkbox input "true"
click at [342, 132] on div at bounding box center [351, 143] width 61 height 53
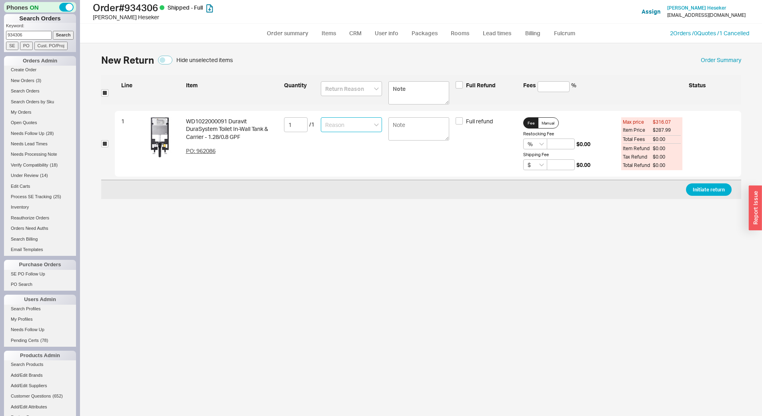
click at [346, 128] on input at bounding box center [351, 124] width 61 height 15
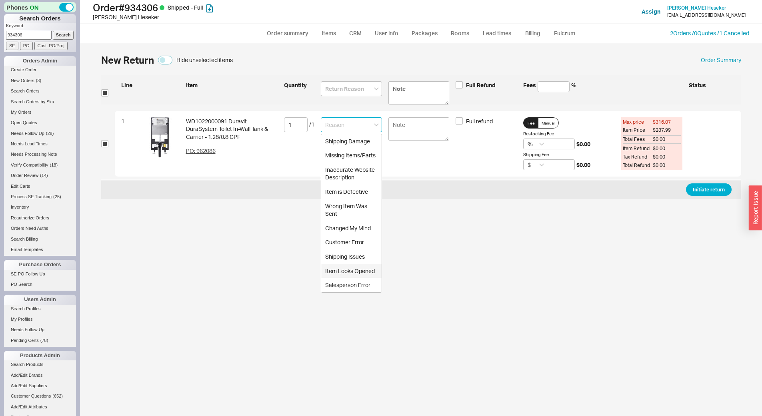
click at [359, 260] on div "Shipping Issues" at bounding box center [351, 256] width 60 height 14
type input "Shipping Issues"
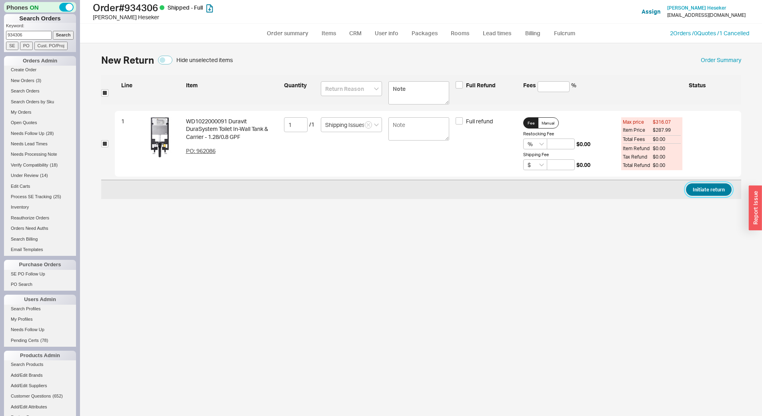
click at [711, 188] on button "Initiate return" at bounding box center [709, 189] width 46 height 12
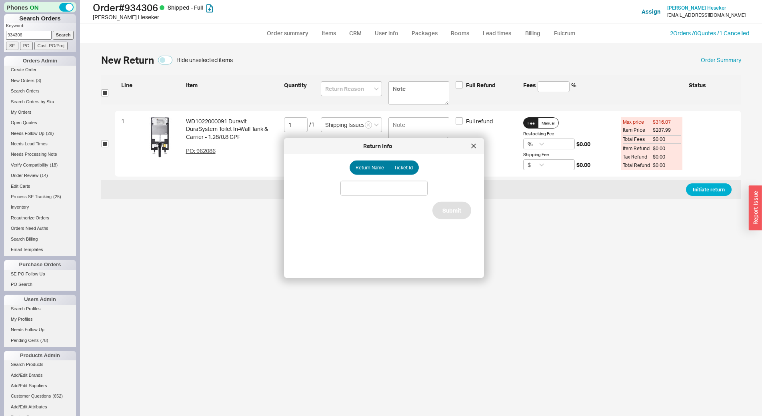
drag, startPoint x: 411, startPoint y: 176, endPoint x: 406, endPoint y: 168, distance: 9.0
click at [411, 175] on div "Return Name Ticket Id Submit" at bounding box center [390, 212] width 187 height 105
click at [406, 168] on span "Ticket Id" at bounding box center [403, 167] width 19 height 6
click at [0, 0] on input "Ticket Id" at bounding box center [0, 0] width 0 height 0
click at [368, 194] on div "Return Name Ticket Id Do Not Update Ticket Submit" at bounding box center [390, 212] width 187 height 105
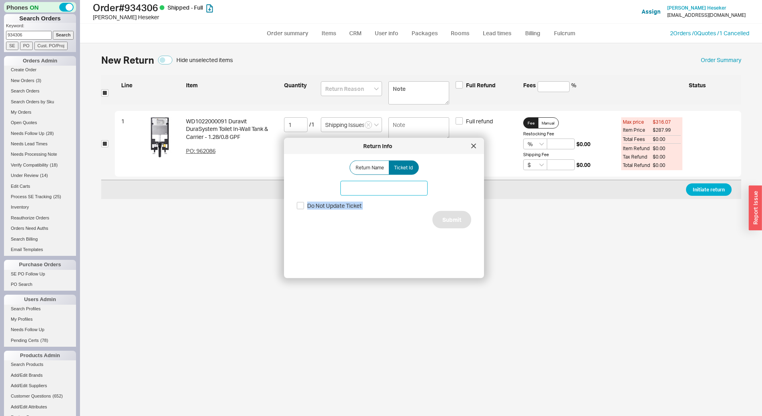
click at [369, 191] on input at bounding box center [384, 188] width 87 height 15
paste input "186122"
type input "186122"
click at [451, 213] on button "Submit" at bounding box center [452, 220] width 39 height 18
select select "*"
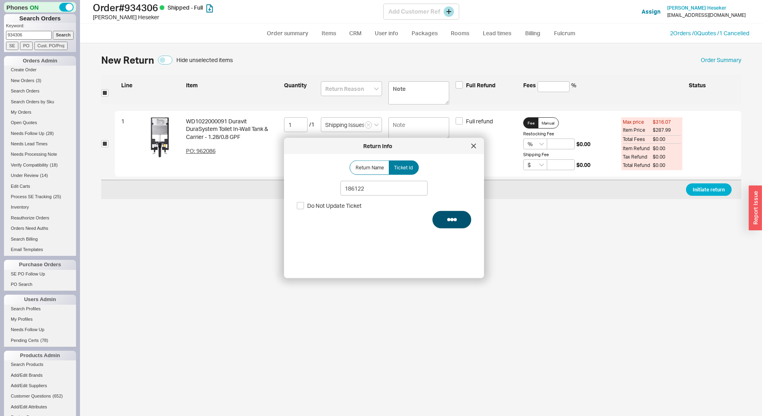
select select "LOW"
select select "3"
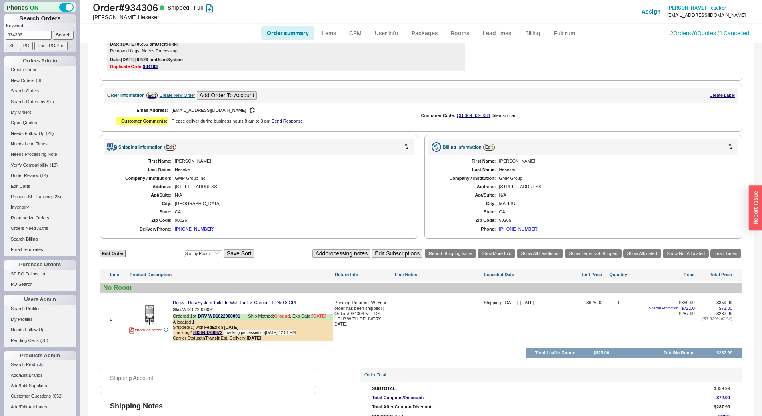
scroll to position [259, 0]
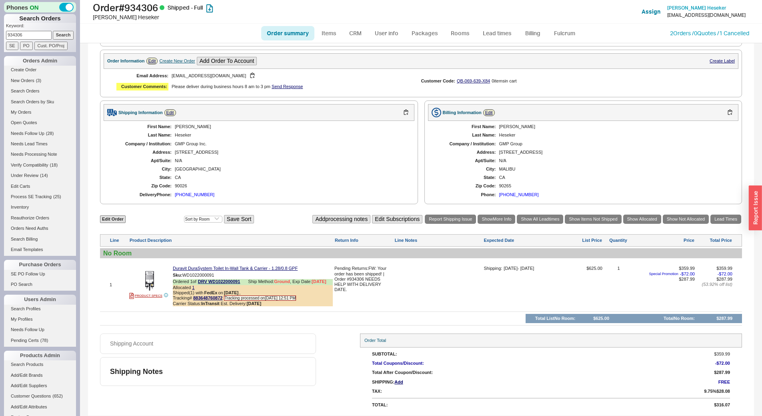
click at [236, 70] on div "Email Address: accounting@group-gmp.com Customer Comments: Please deliver durin…" at bounding box center [263, 81] width 318 height 25
click at [248, 78] on button "button" at bounding box center [253, 76] width 10 height 8
click at [27, 36] on input "934306" at bounding box center [29, 35] width 46 height 8
paste input "929522"
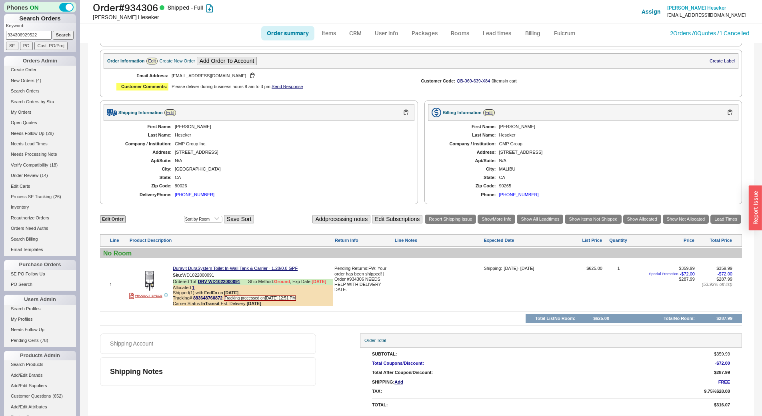
click at [54, 33] on input "Search" at bounding box center [63, 35] width 21 height 8
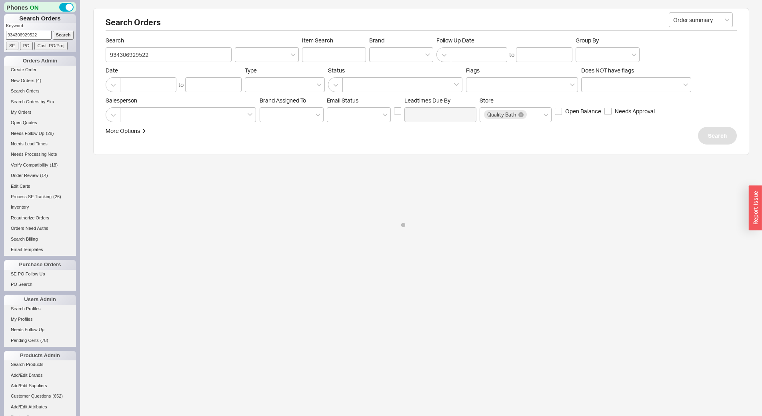
click at [45, 31] on input "934306929522" at bounding box center [29, 35] width 46 height 8
paste input
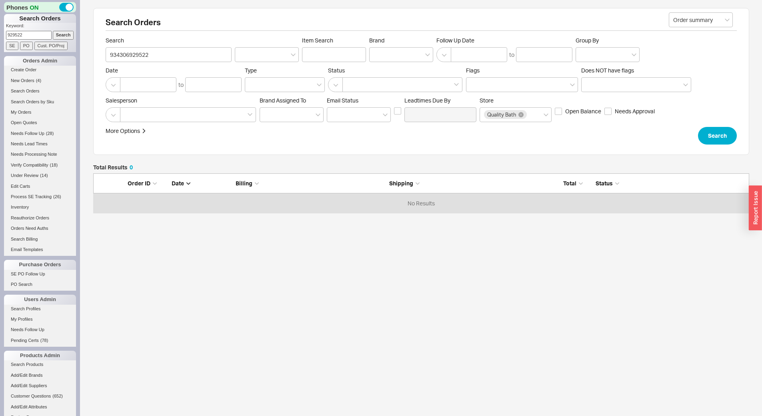
scroll to position [34, 650]
type input "929522"
click at [59, 33] on input "Search" at bounding box center [63, 35] width 21 height 8
type input "929522"
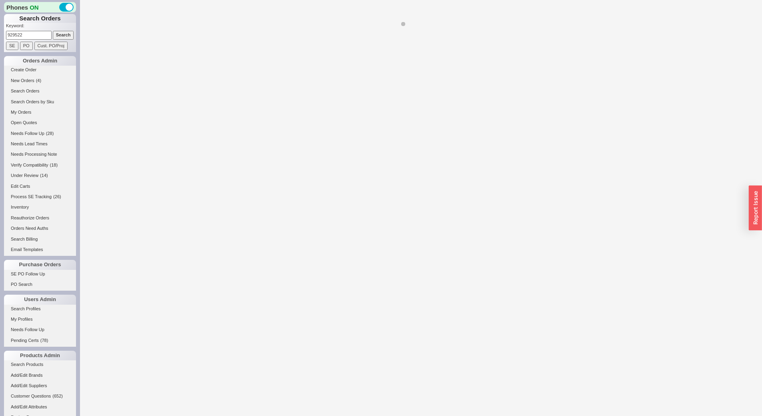
select select "**"
select select "LOW"
select select "3"
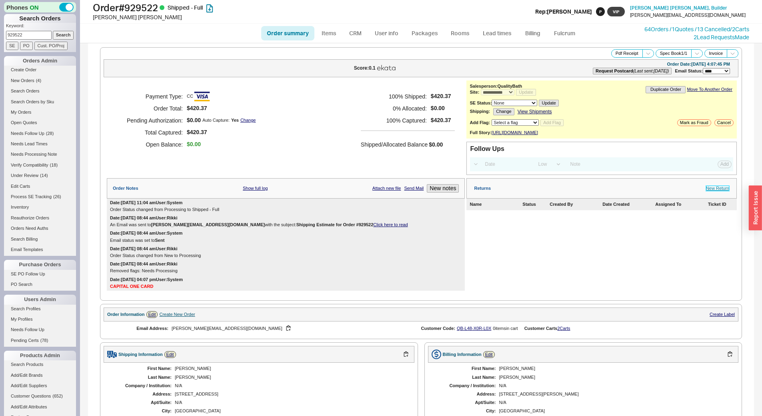
click at [718, 191] on link "New Return" at bounding box center [717, 188] width 23 height 5
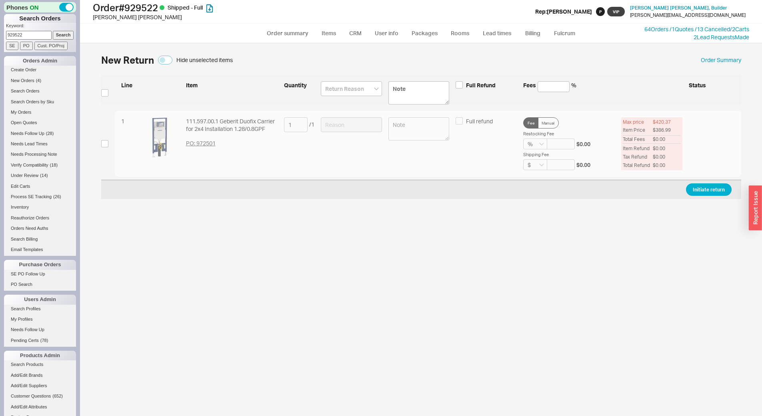
click at [104, 138] on div "1 111.597.00.1 Geberit Duofix Carrier for 2x4 Installation 1.28/0.8GPF PO: 9725…" at bounding box center [421, 144] width 640 height 66
click at [106, 145] on input "checkbox" at bounding box center [104, 143] width 7 height 7
checkbox input "true"
click at [361, 122] on input at bounding box center [351, 124] width 61 height 15
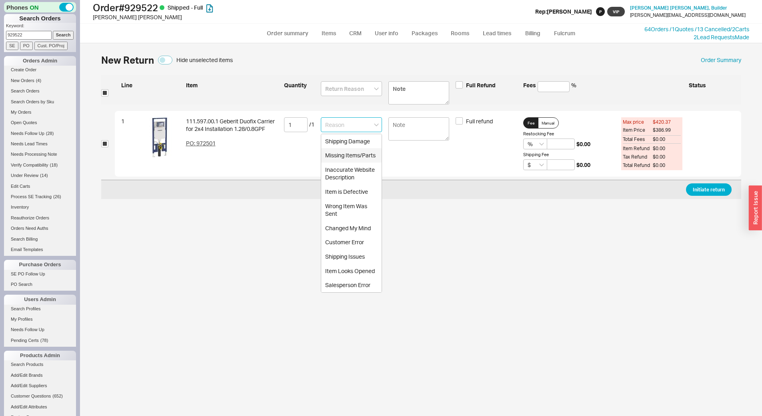
click at [346, 155] on div "Missing Items/Parts" at bounding box center [351, 155] width 60 height 14
type input "Missing Items/Parts"
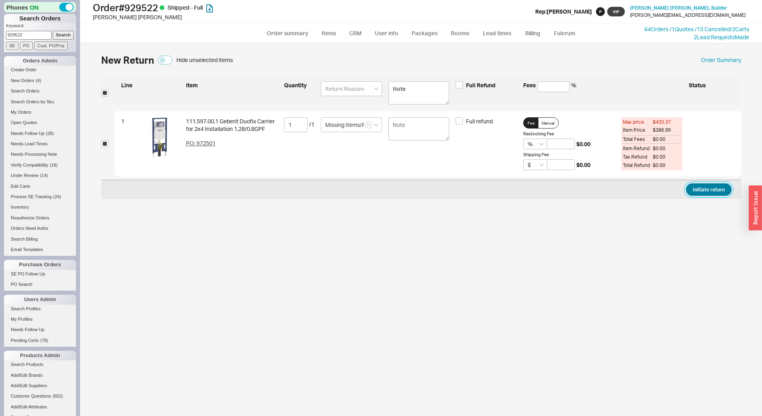
click at [701, 189] on button "Initiate return" at bounding box center [709, 189] width 46 height 12
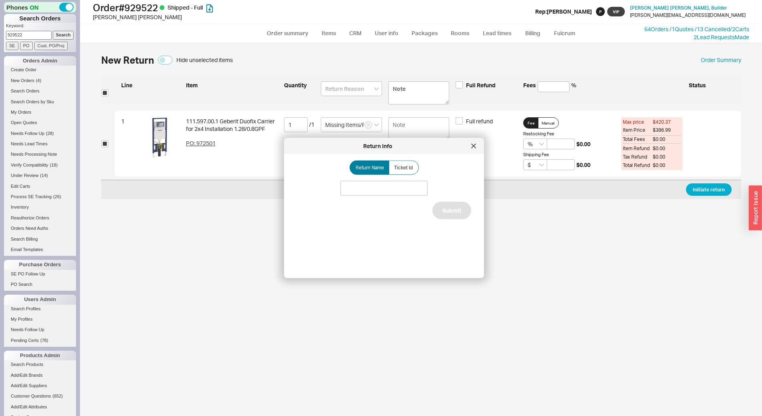
click at [416, 173] on div "Return Name Ticket Id" at bounding box center [384, 167] width 174 height 14
click at [412, 170] on label "Ticket Id" at bounding box center [404, 167] width 30 height 14
click at [0, 0] on input "Ticket Id" at bounding box center [0, 0] width 0 height 0
click at [413, 182] on input at bounding box center [384, 188] width 87 height 15
paste input "186113"
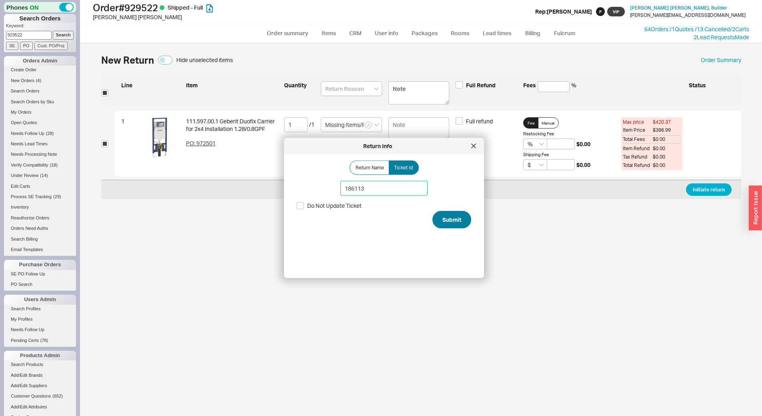
type input "186113"
click at [455, 227] on button "Submit" at bounding box center [452, 220] width 39 height 18
select select "**"
select select "LOW"
select select "3"
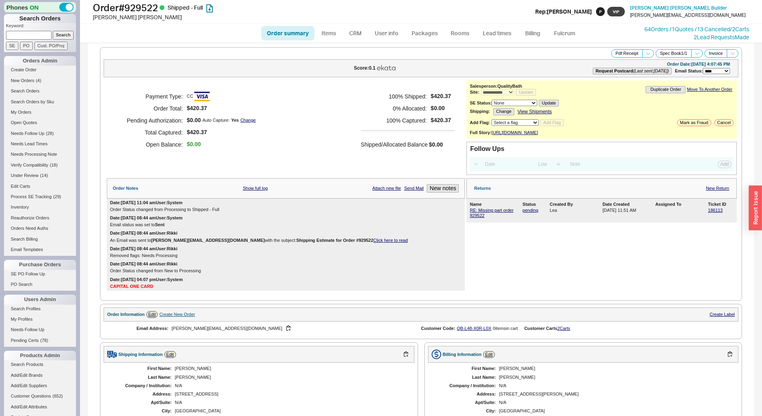
select select "**"
select select "LOW"
select select "3"
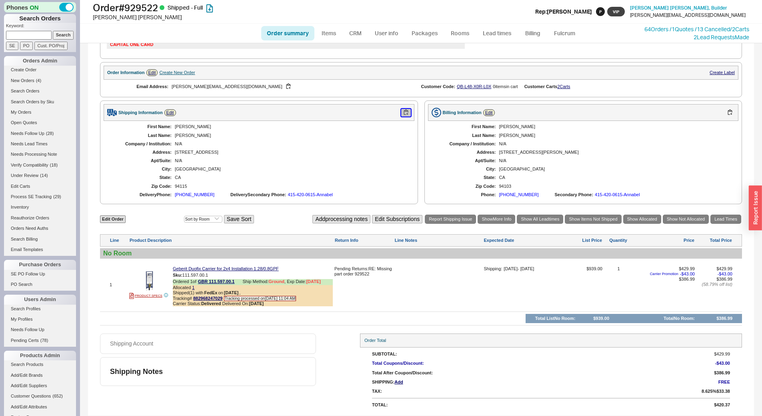
click at [403, 114] on button "button" at bounding box center [406, 113] width 10 height 8
click at [45, 36] on input at bounding box center [29, 35] width 46 height 8
paste input "933533"
type input "933533"
click at [63, 32] on input "Search" at bounding box center [63, 35] width 21 height 8
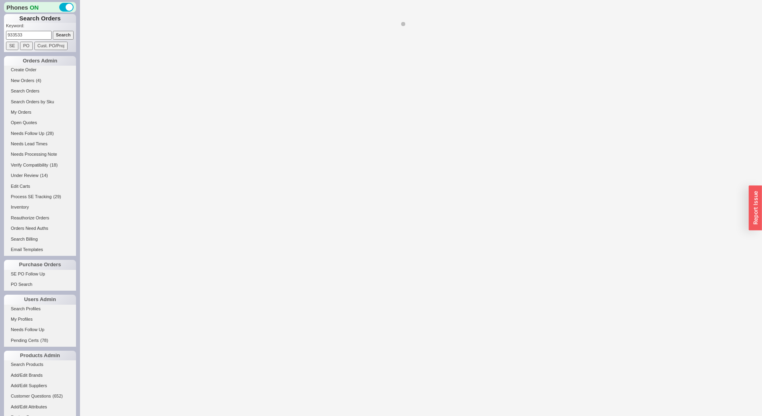
select select "*"
select select "LOW"
select select "3"
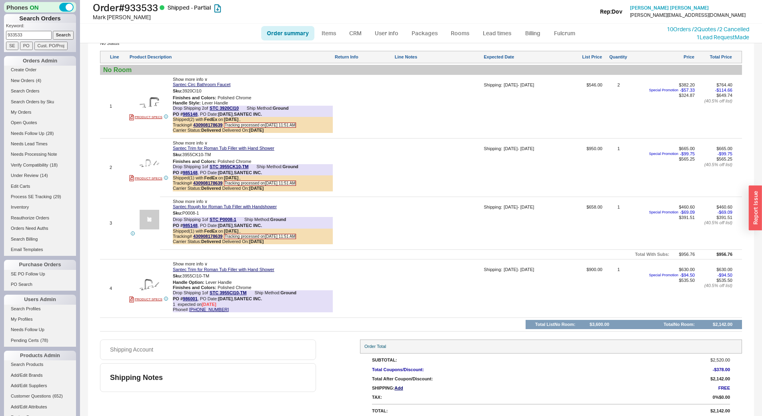
scroll to position [619, 0]
click at [219, 150] on button "button" at bounding box center [217, 154] width 10 height 8
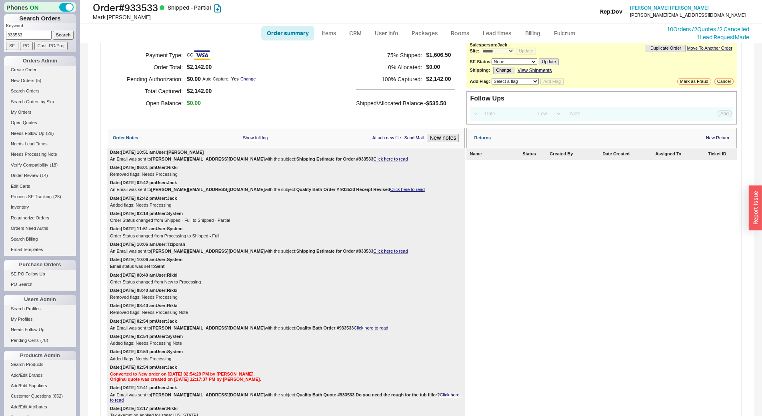
scroll to position [0, 0]
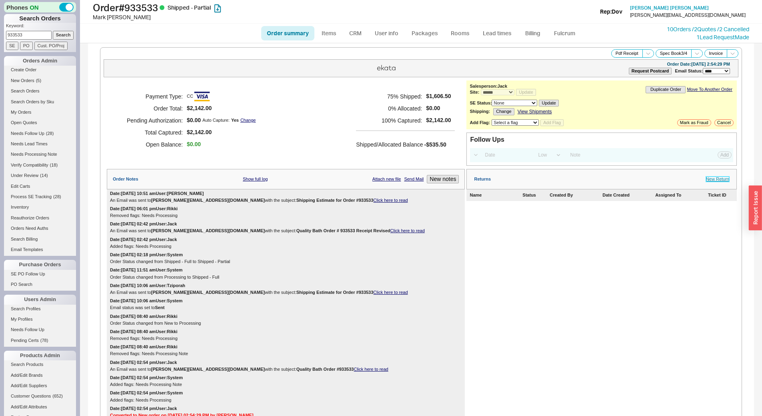
click at [714, 178] on link "New Return" at bounding box center [717, 178] width 23 height 5
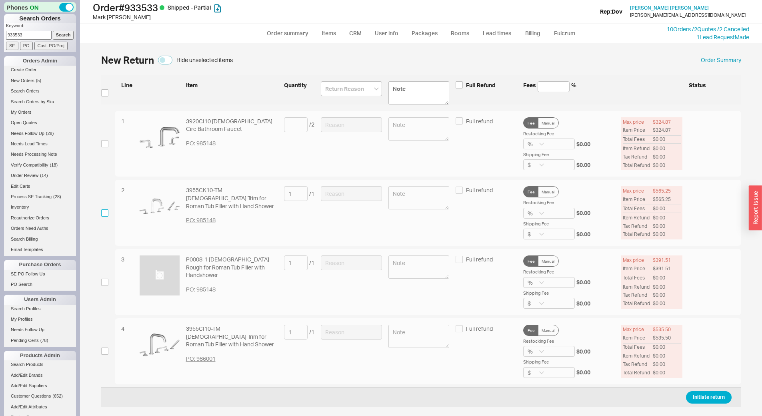
click at [106, 216] on input "checkbox" at bounding box center [104, 212] width 7 height 7
checkbox input "true"
click at [373, 195] on input at bounding box center [351, 193] width 61 height 15
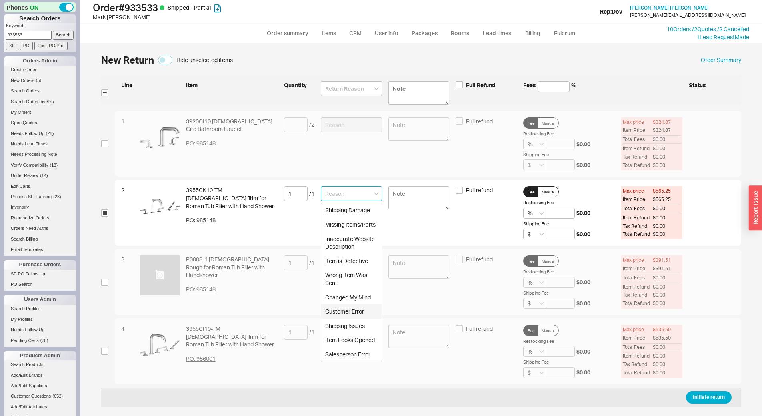
click at [367, 307] on div "Customer Error" at bounding box center [351, 311] width 60 height 14
type input "Customer Error"
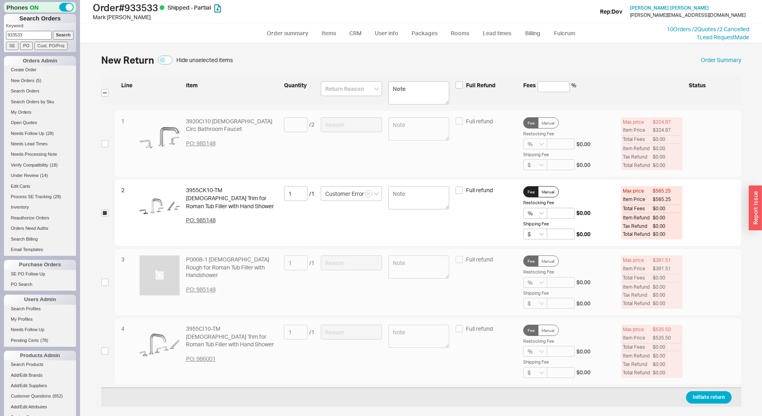
drag, startPoint x: 706, startPoint y: 406, endPoint x: 665, endPoint y: 389, distance: 44.7
click at [705, 403] on div "Initiate return" at bounding box center [421, 396] width 640 height 19
click at [719, 392] on button "Initiate return" at bounding box center [709, 397] width 46 height 12
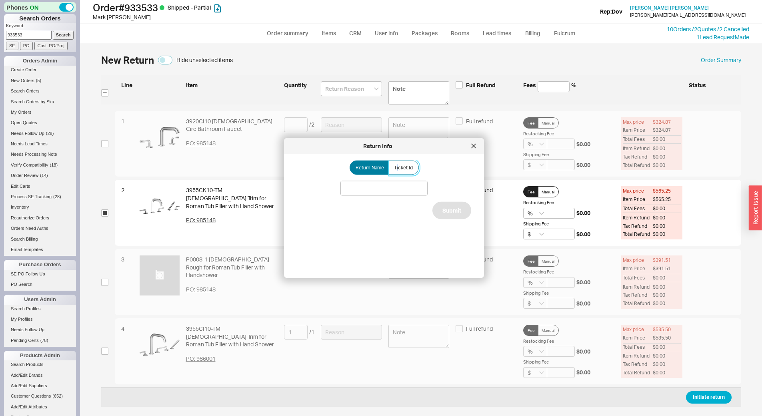
drag, startPoint x: 395, startPoint y: 168, endPoint x: 390, endPoint y: 180, distance: 13.3
click at [395, 167] on span "Ticket Id" at bounding box center [403, 167] width 19 height 6
drag, startPoint x: 403, startPoint y: 168, endPoint x: 395, endPoint y: 146, distance: 23.2
click at [404, 168] on span "Ticket Id" at bounding box center [403, 167] width 19 height 6
click at [409, 172] on label "Ticket Id" at bounding box center [404, 167] width 30 height 14
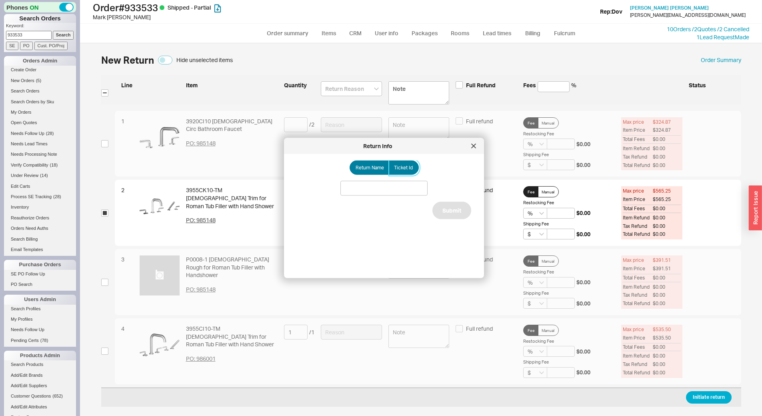
click at [0, 0] on input "Ticket Id" at bounding box center [0, 0] width 0 height 0
drag, startPoint x: 391, startPoint y: 181, endPoint x: 395, endPoint y: 184, distance: 5.4
click at [391, 181] on input at bounding box center [384, 188] width 87 height 15
paste input "186101"
type input "186101"
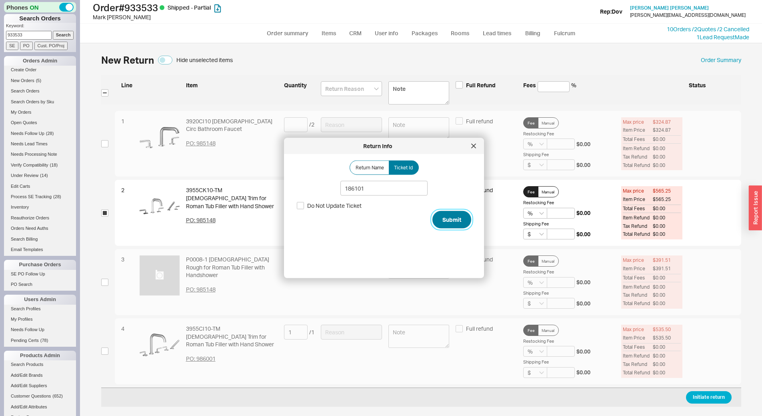
click at [454, 216] on button "Submit" at bounding box center [452, 220] width 39 height 18
select select "*"
select select "LOW"
select select "3"
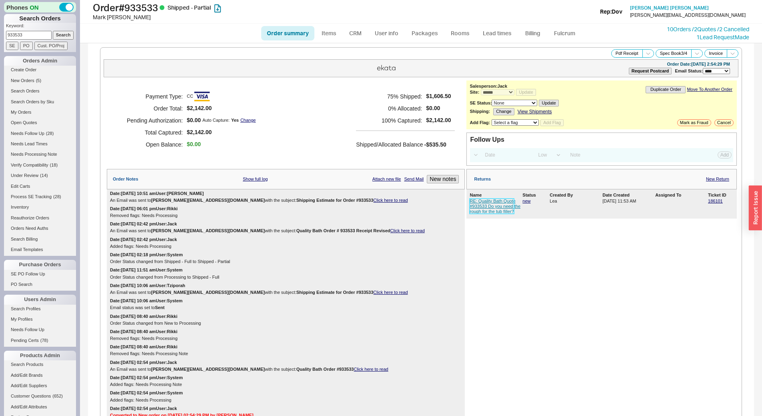
click at [495, 201] on link "RE: Quality Bath Quote #933533 Do you need the rough for the tub filler?" at bounding box center [495, 206] width 51 height 15
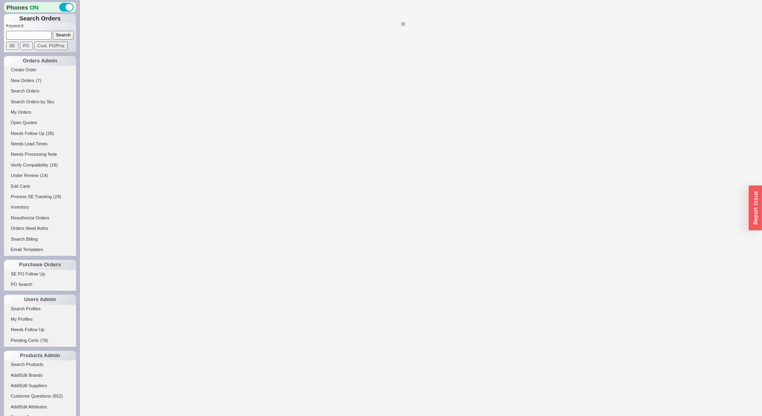
select select "LOW"
select select "3"
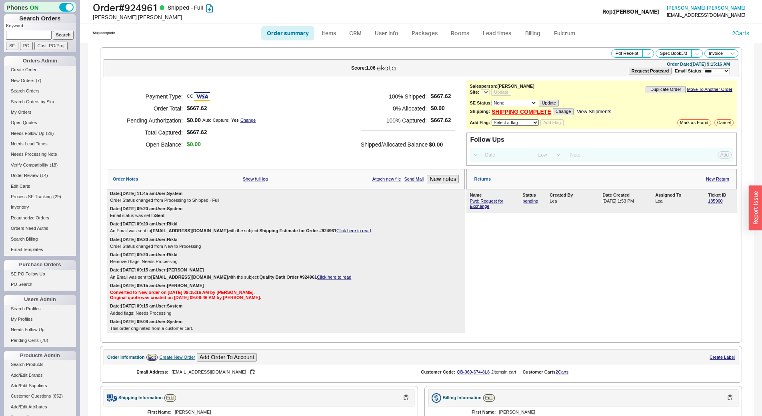
scroll to position [400, 0]
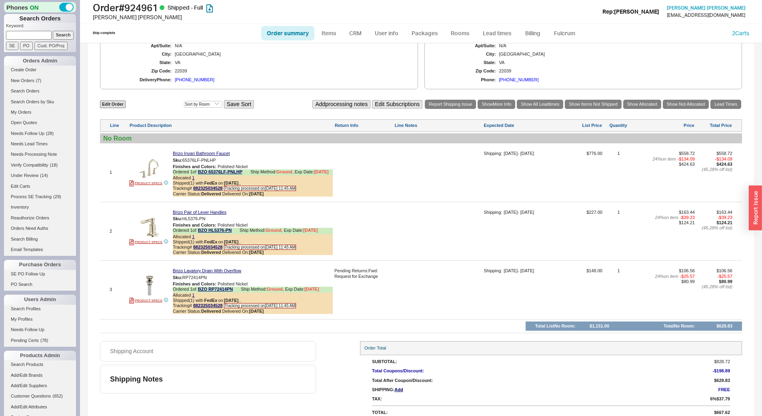
select select "*"
click at [249, 213] on button "[PHONE_NUMBER]" at bounding box center [256, 214] width 42 height 8
click at [32, 390] on li "Add/Edit Suppliers" at bounding box center [40, 386] width 72 height 10
click at [33, 387] on link "Add/Edit Suppliers" at bounding box center [40, 385] width 72 height 8
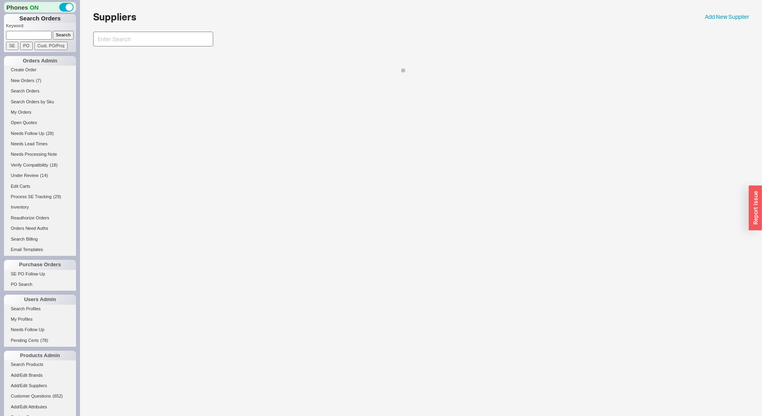
click at [148, 38] on input at bounding box center [153, 39] width 120 height 15
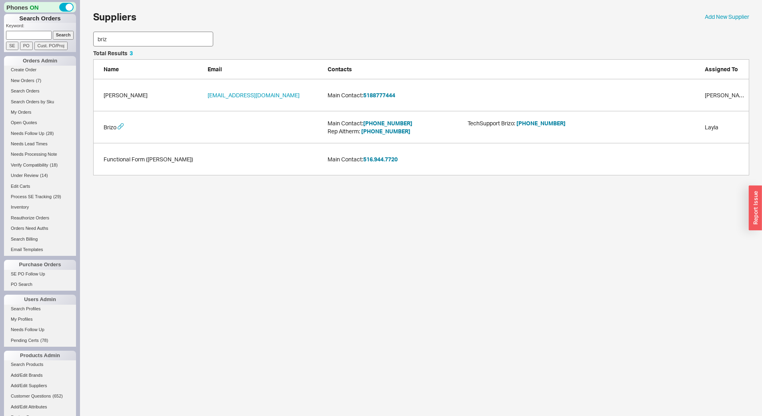
scroll to position [55, 650]
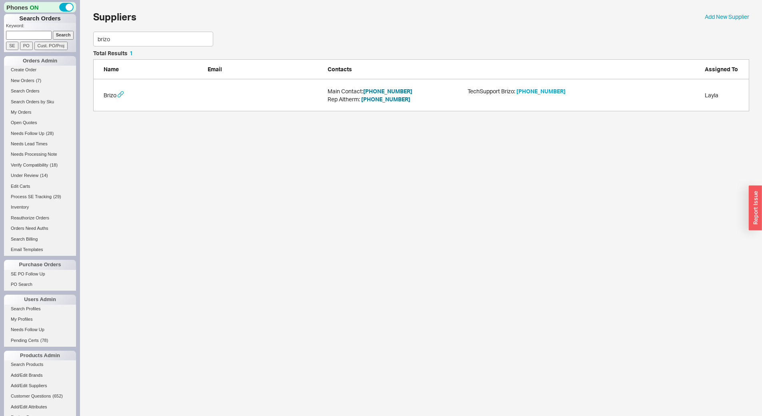
type input "brizo"
click at [535, 89] on button "[PHONE_NUMBER]" at bounding box center [541, 91] width 49 height 8
drag, startPoint x: 42, startPoint y: 26, endPoint x: 39, endPoint y: 36, distance: 9.9
click at [40, 35] on form "Keyword: Search SE PO Cust. PO/Proj" at bounding box center [41, 36] width 70 height 27
click at [39, 36] on input at bounding box center [29, 35] width 46 height 8
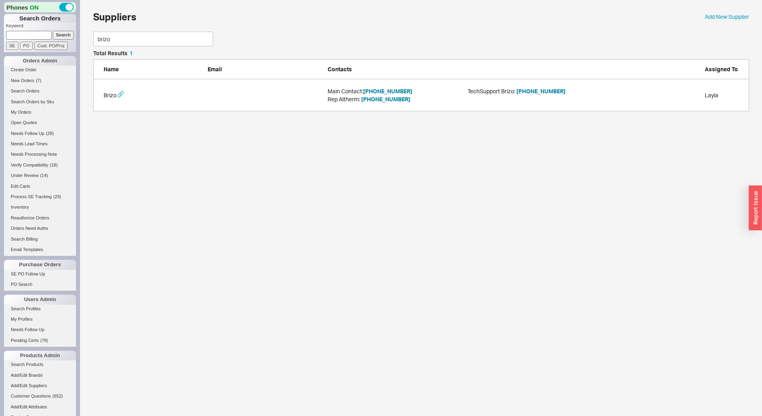
paste input "920797"
type input "920797"
click at [54, 38] on input "Search" at bounding box center [63, 35] width 21 height 8
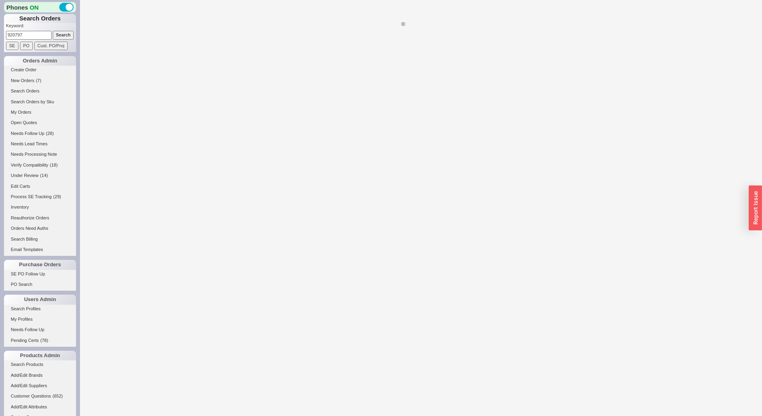
select select "*"
select select "LOW"
select select "3"
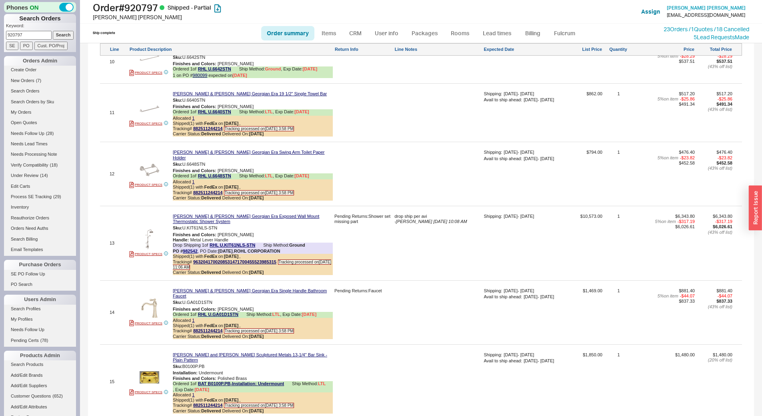
scroll to position [1481, 0]
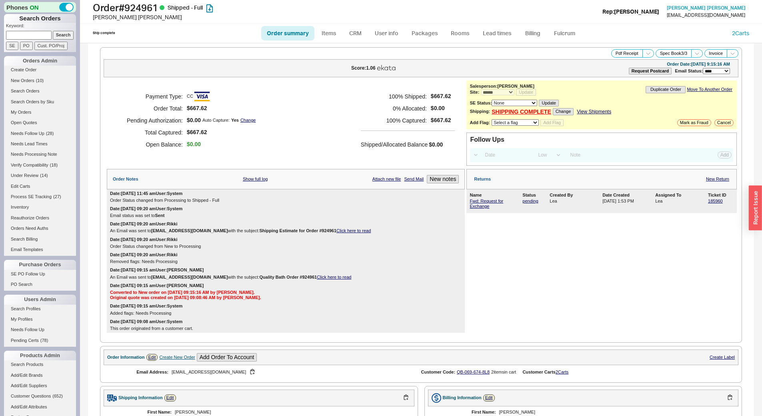
select select "*"
select select "LOW"
select select "3"
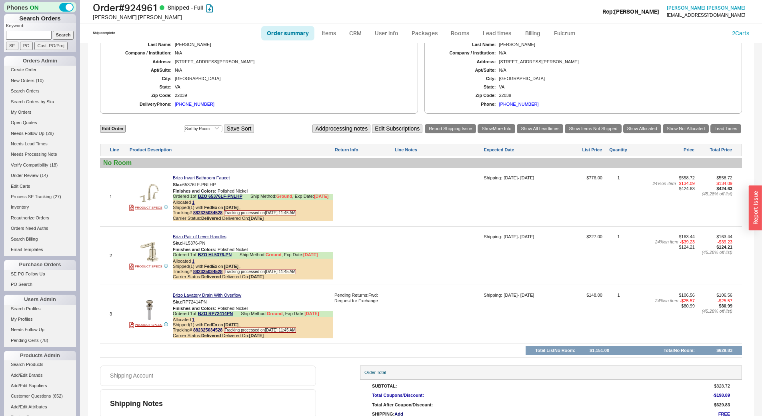
scroll to position [407, 0]
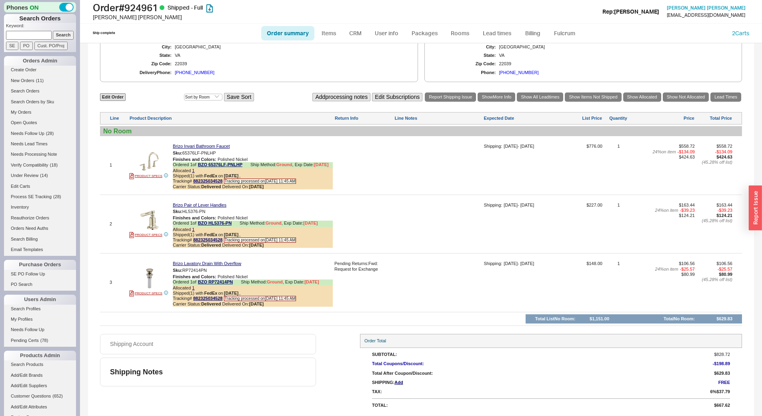
click at [24, 37] on input at bounding box center [29, 35] width 46 height 8
type input "3475245974"
click at [53, 31] on input "Search" at bounding box center [63, 35] width 21 height 8
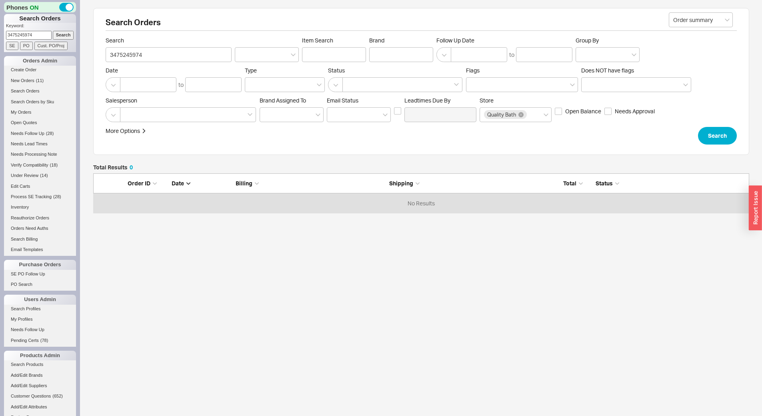
scroll to position [34, 650]
click at [136, 54] on input "3475245974" at bounding box center [169, 54] width 126 height 15
type input "vita"
click button "Search" at bounding box center [717, 136] width 39 height 18
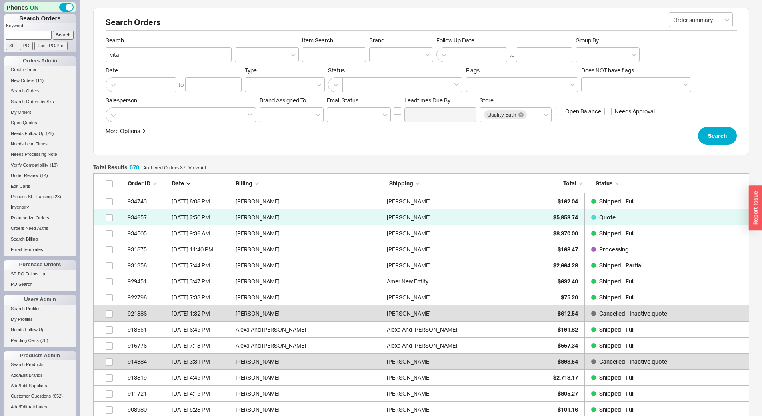
scroll to position [9139, 650]
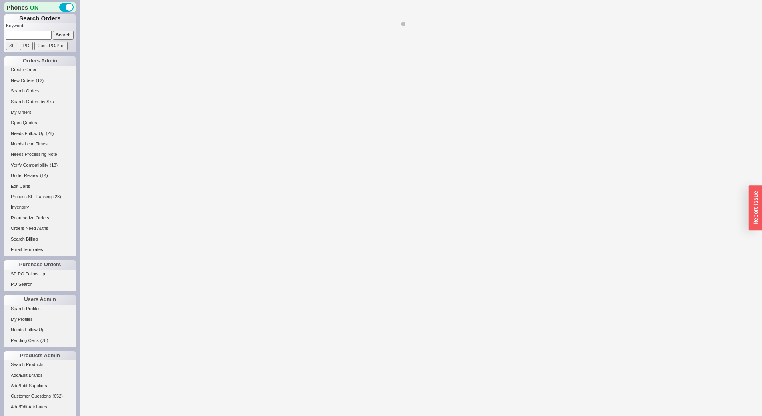
select select "LOW"
select select "3"
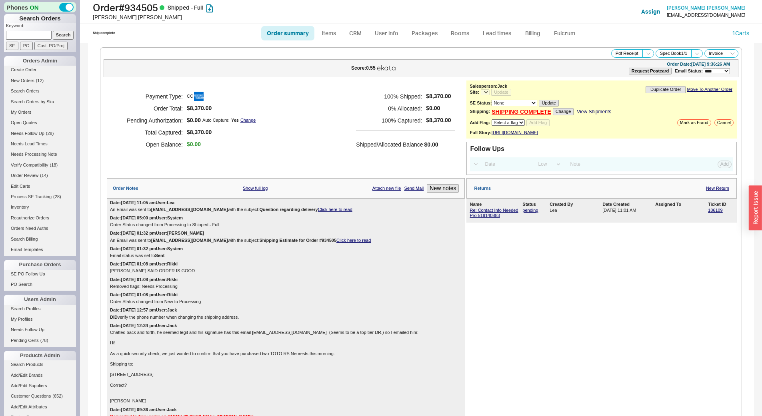
select select "*"
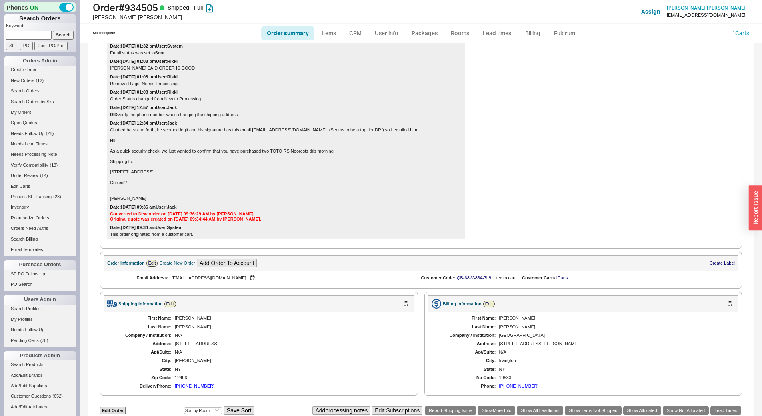
scroll to position [427, 0]
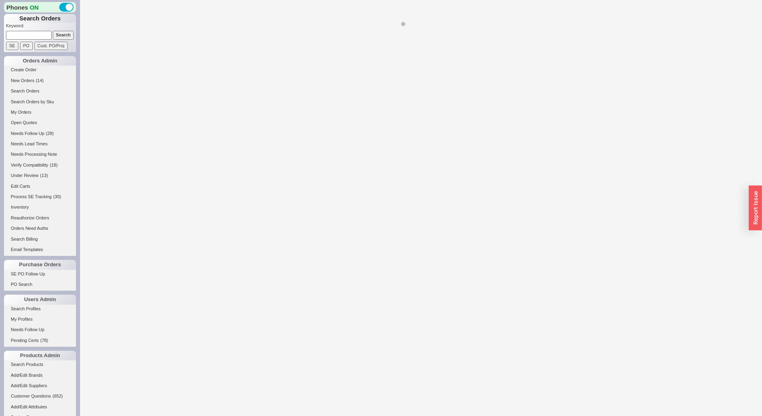
select select "*"
select select "LOW"
select select "3"
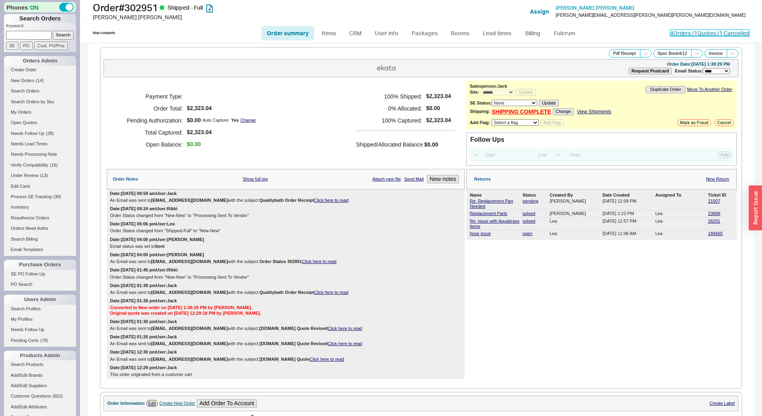
click at [676, 36] on link "4 Orders / 1 Quotes / 1 Cancelled" at bounding box center [709, 33] width 79 height 7
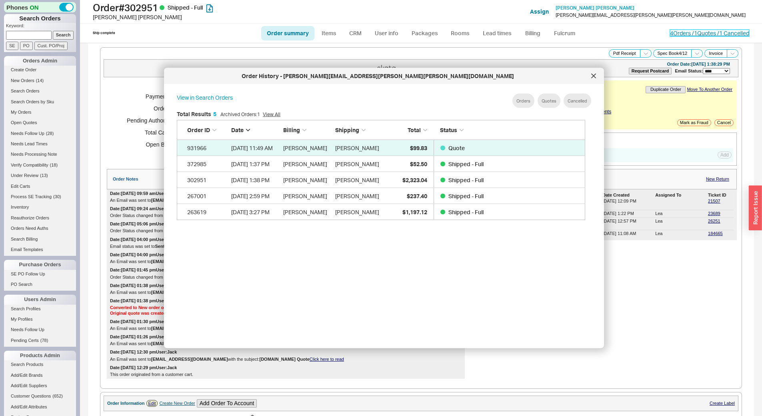
scroll to position [239, 415]
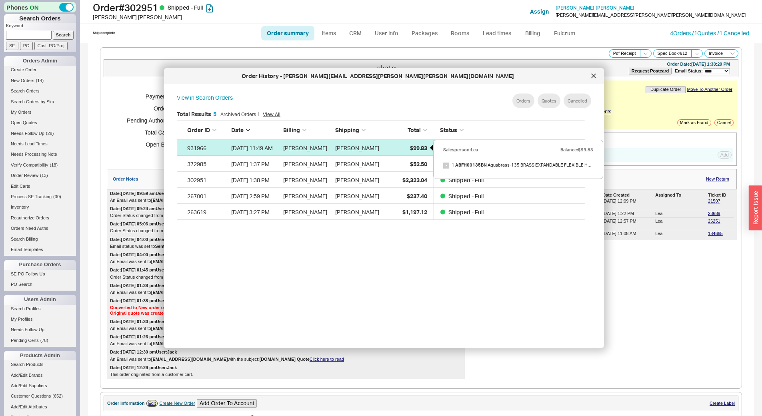
click at [407, 146] on div "$99.83" at bounding box center [407, 148] width 40 height 16
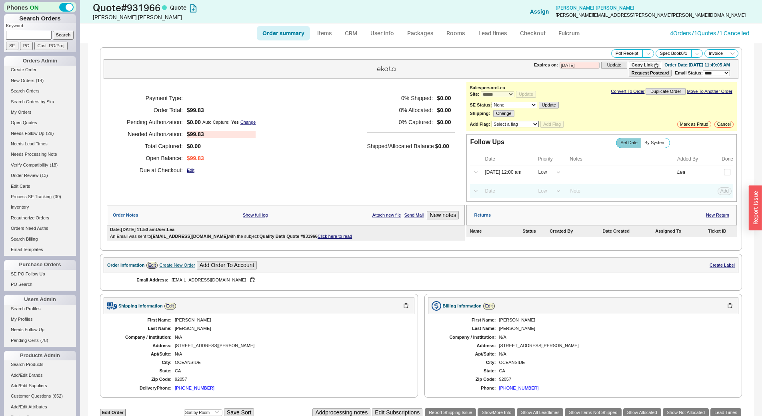
select select "*"
select select "LOW"
select select "3"
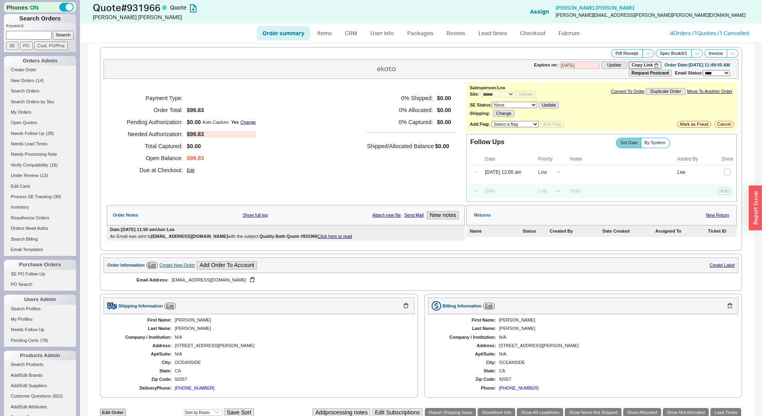
scroll to position [147, 0]
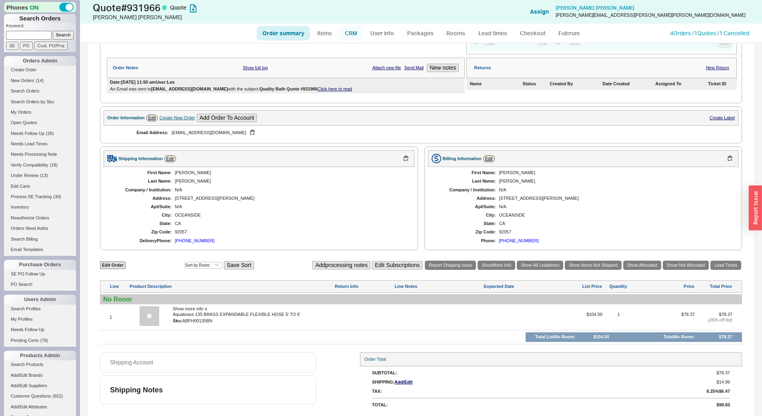
click at [355, 36] on link "CRM" at bounding box center [351, 33] width 24 height 14
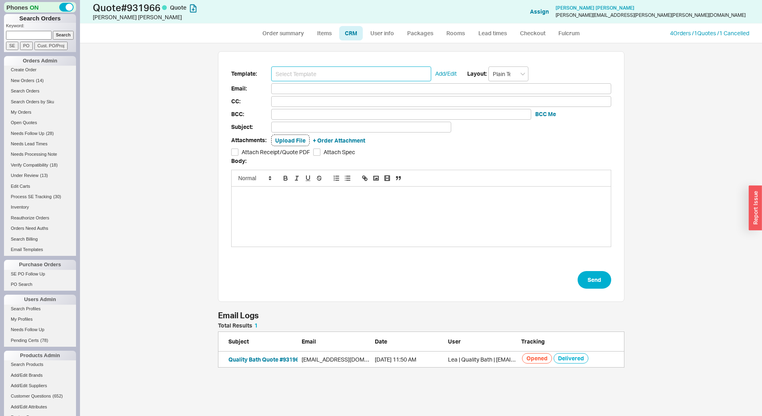
drag, startPoint x: 343, startPoint y: 74, endPoint x: 341, endPoint y: 95, distance: 21.7
click at [343, 74] on input at bounding box center [351, 73] width 160 height 15
click at [340, 76] on input at bounding box center [351, 73] width 160 height 15
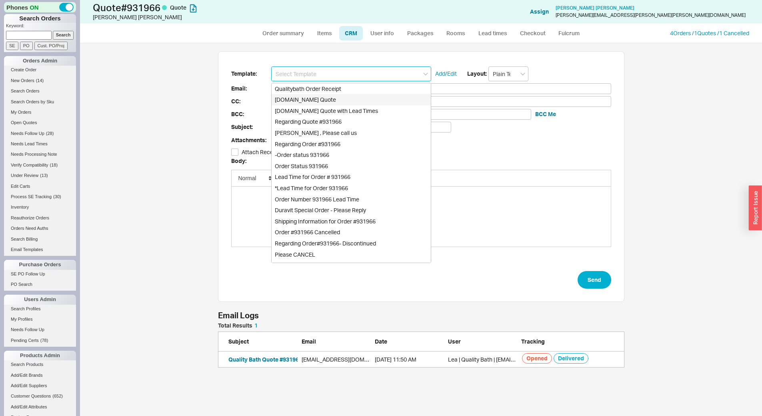
click at [332, 101] on div "[DOMAIN_NAME] Quote" at bounding box center [351, 99] width 159 height 11
type input "Receipt"
type input "[EMAIL_ADDRESS][DOMAIN_NAME]"
type input "Quality Bath Quote #931966"
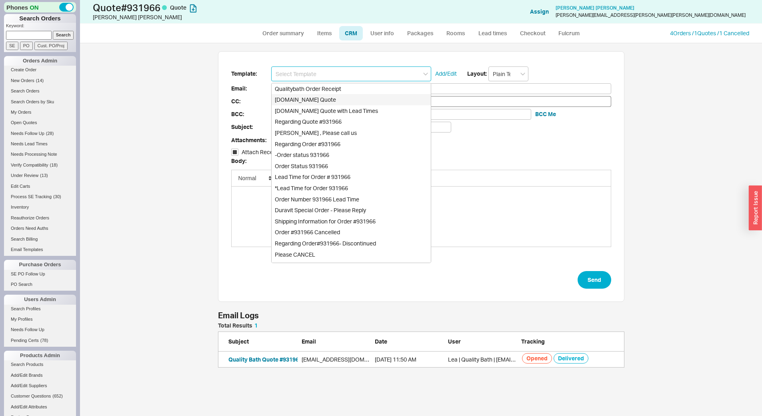
checkbox input "true"
type input "[DOMAIN_NAME] Quote"
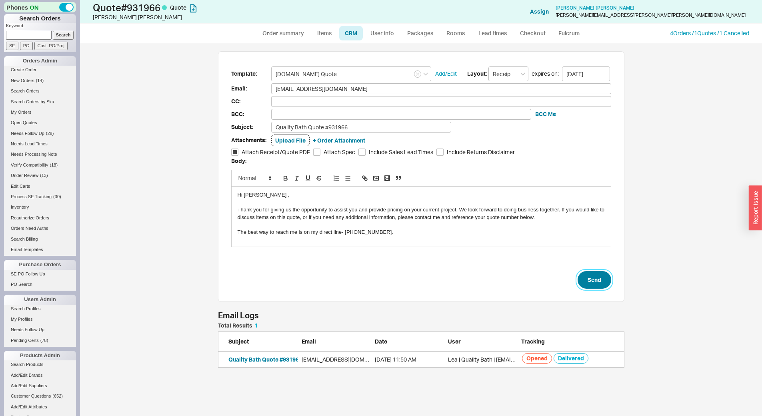
click at [604, 281] on button "Send" at bounding box center [595, 280] width 34 height 18
select select "*"
select select "LOW"
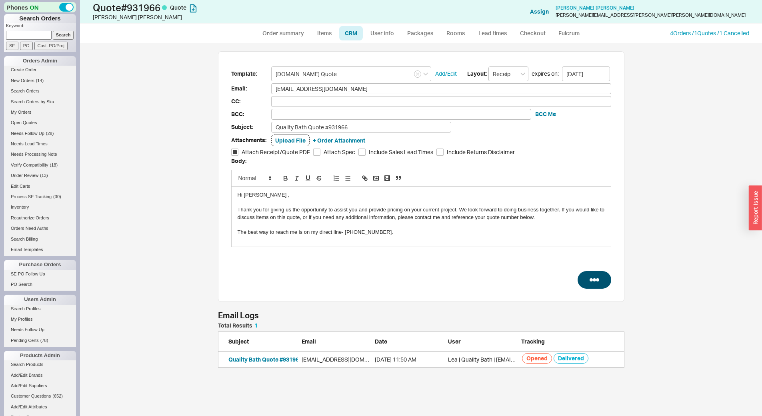
select select "3"
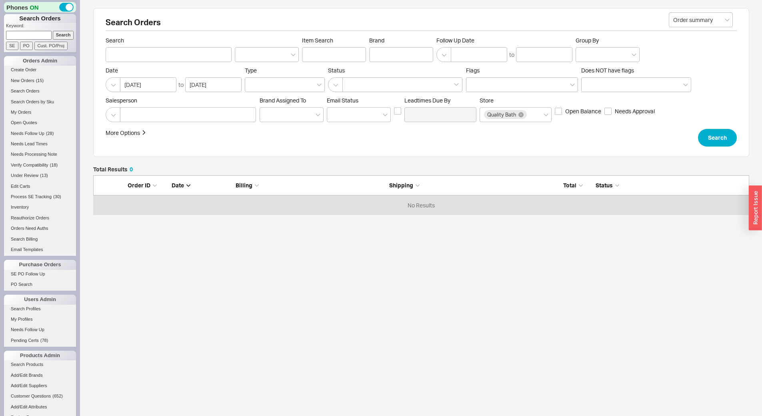
scroll to position [34, 650]
drag, startPoint x: 0, startPoint y: 0, endPoint x: 26, endPoint y: 33, distance: 41.9
type input "920797"
click at [58, 32] on input "Search" at bounding box center [63, 35] width 21 height 8
type input "920797"
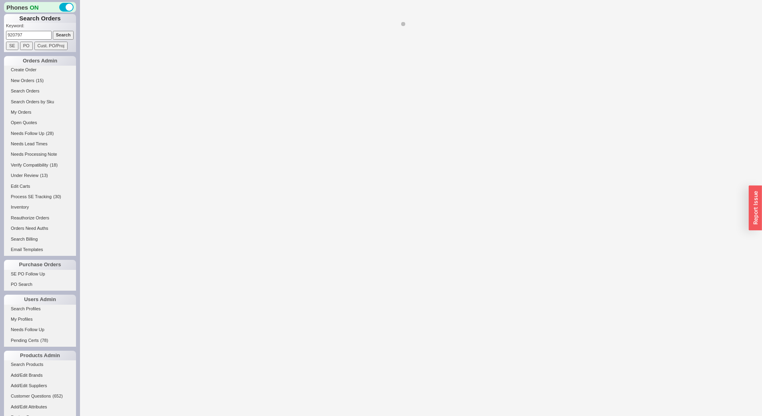
select select "LOW"
select select "3"
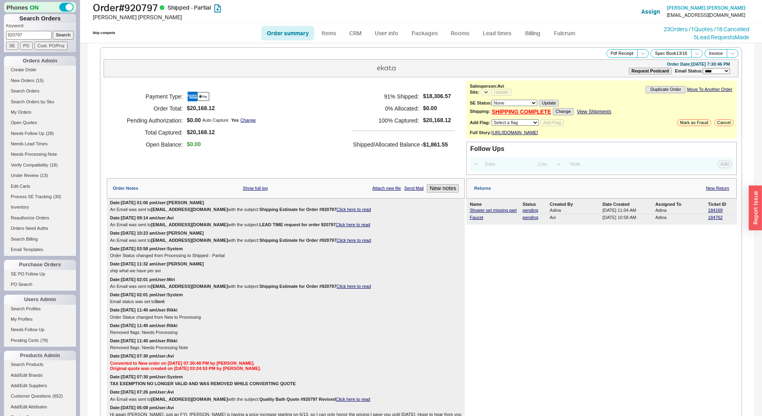
select select "*"
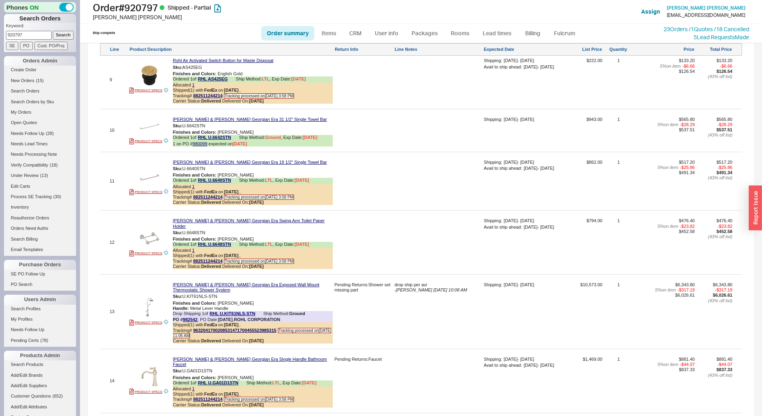
scroll to position [1481, 0]
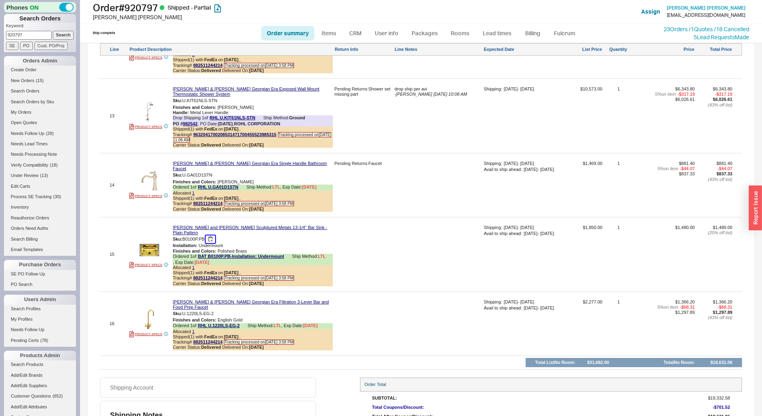
click at [215, 235] on button "button" at bounding box center [211, 239] width 10 height 8
click at [213, 235] on button "button" at bounding box center [211, 239] width 10 height 8
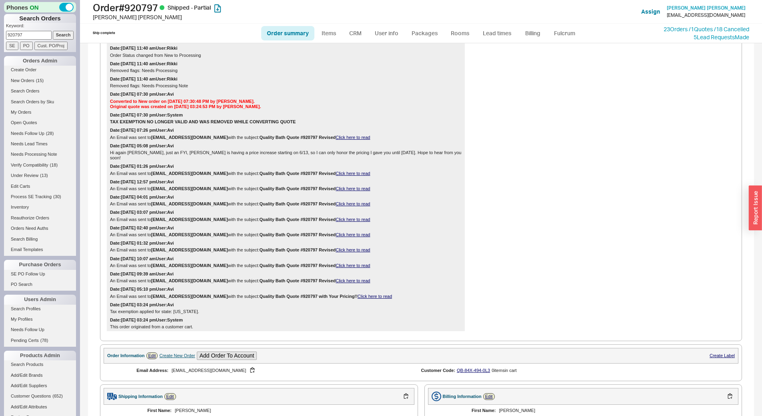
scroll to position [0, 0]
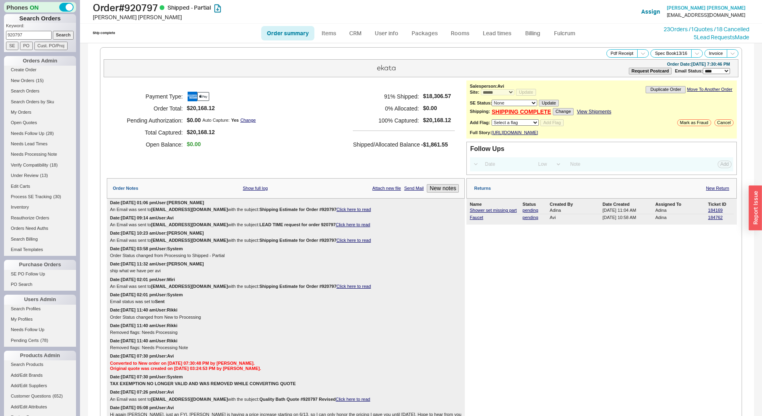
click at [703, 198] on div "Returns New Return" at bounding box center [602, 188] width 271 height 20
click at [706, 191] on link "New Return" at bounding box center [717, 188] width 23 height 5
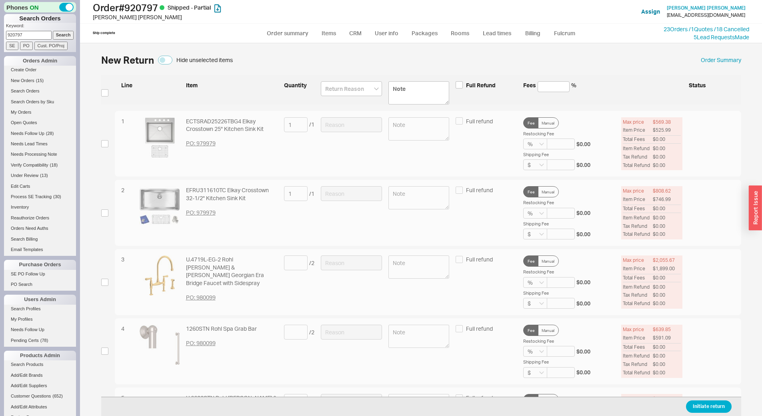
scroll to position [821, 0]
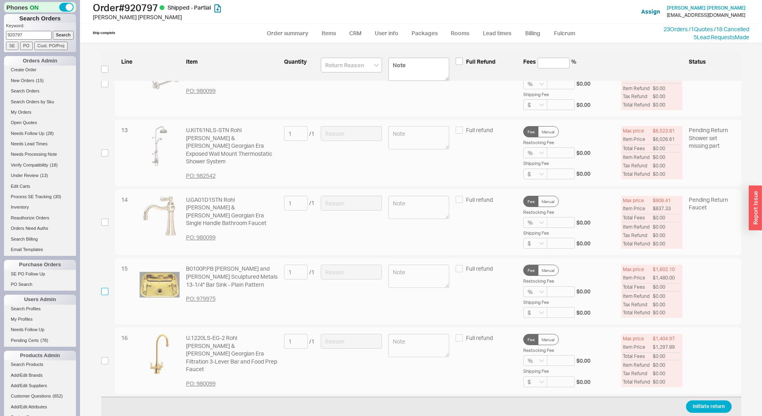
click at [102, 289] on input "checkbox" at bounding box center [104, 291] width 7 height 7
checkbox input "true"
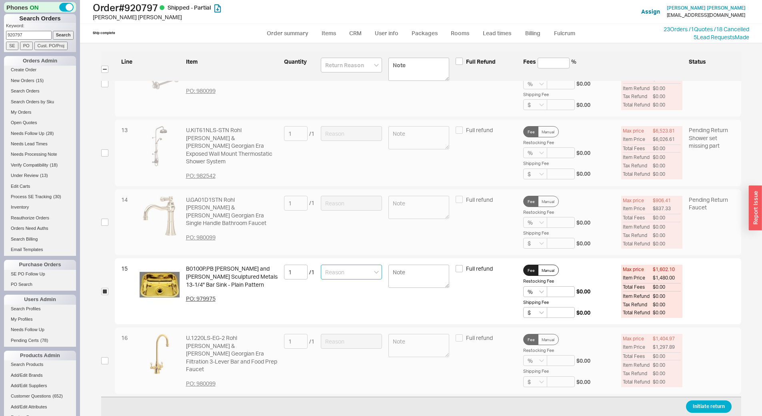
drag, startPoint x: 365, startPoint y: 275, endPoint x: 362, endPoint y: 279, distance: 4.9
click at [364, 275] on input at bounding box center [351, 272] width 61 height 15
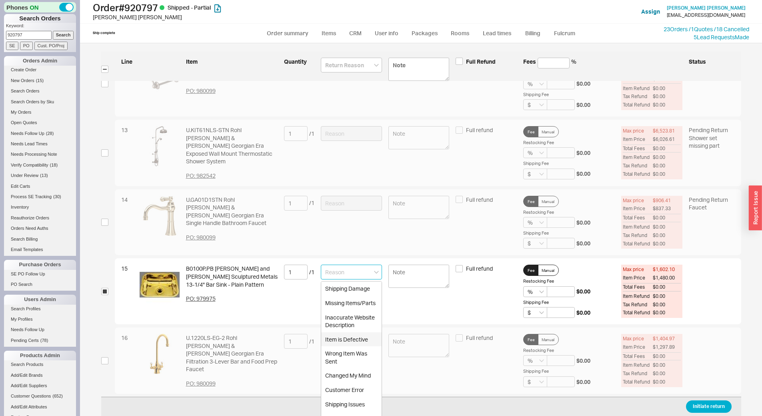
click at [354, 337] on div "Item is Defective" at bounding box center [351, 339] width 60 height 14
type input "Item is Defective"
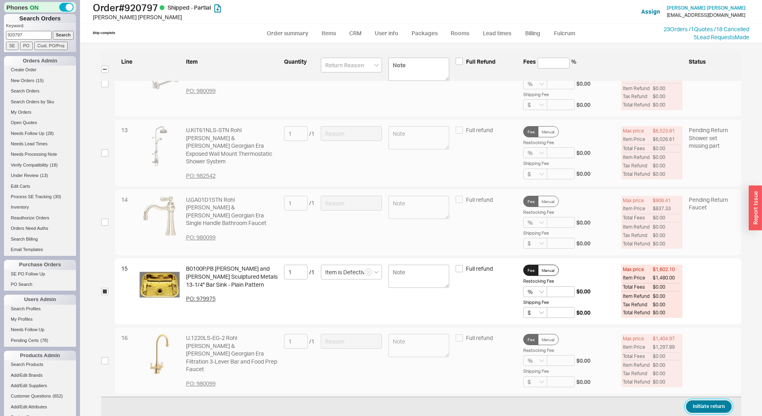
click at [701, 407] on button "Initiate return" at bounding box center [709, 406] width 46 height 12
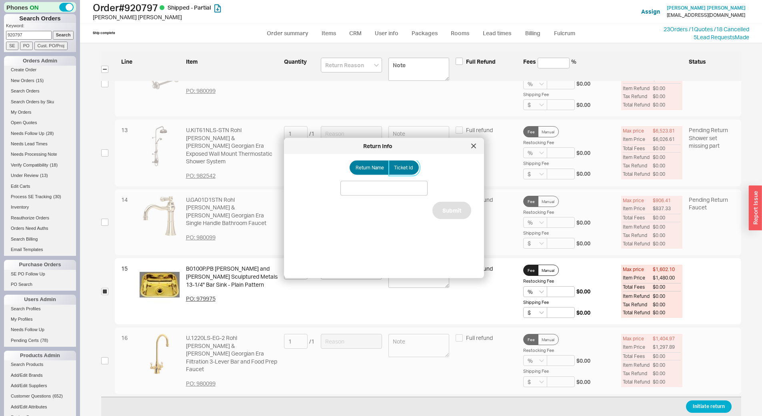
click at [397, 162] on label "Ticket Id" at bounding box center [404, 167] width 30 height 14
click at [0, 0] on input "Ticket Id" at bounding box center [0, 0] width 0 height 0
click at [419, 189] on input at bounding box center [384, 188] width 87 height 15
paste input "186085"
type input "186085"
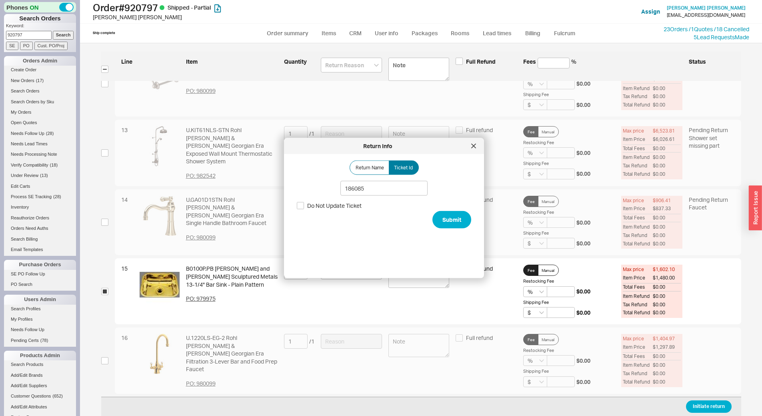
click at [439, 210] on div "Return Name Ticket Id 186085 Do Not Update Ticket Submit" at bounding box center [390, 212] width 187 height 105
drag, startPoint x: 450, startPoint y: 225, endPoint x: 445, endPoint y: 223, distance: 5.2
click at [447, 224] on button "Submit" at bounding box center [452, 220] width 39 height 18
select select "*"
select select "LOW"
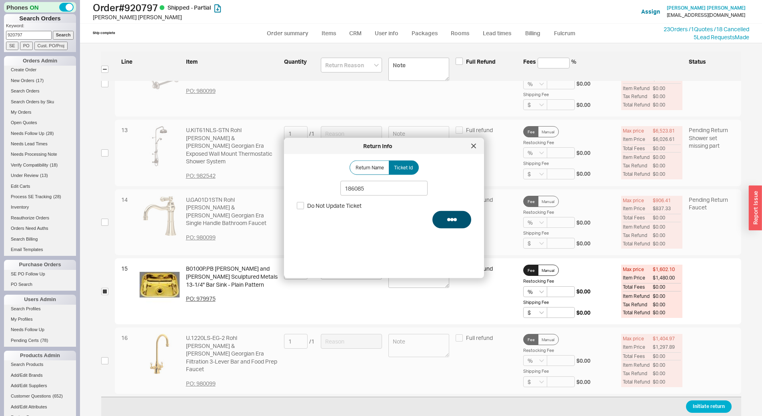
select select "3"
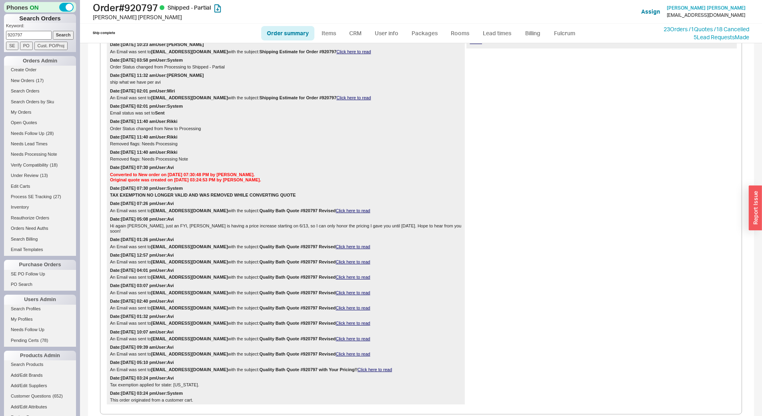
scroll to position [320, 0]
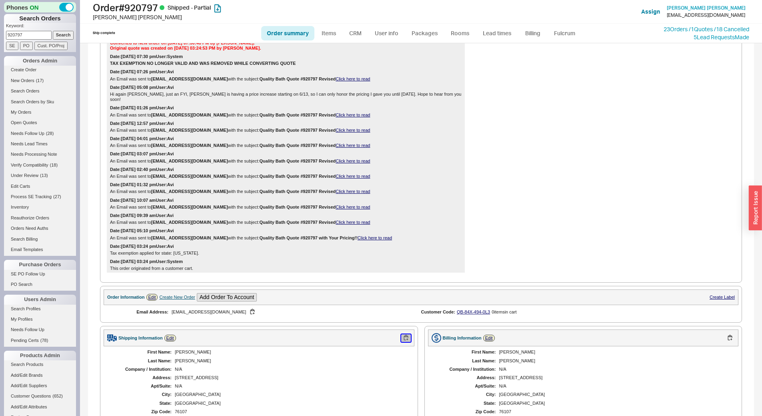
click at [403, 341] on button "button" at bounding box center [406, 338] width 10 height 8
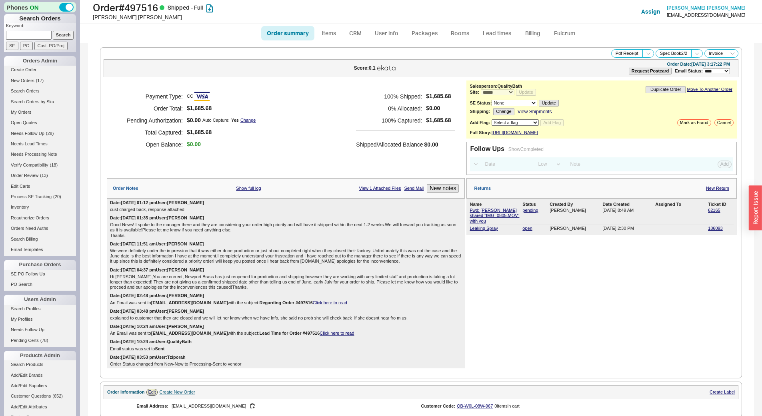
select select "*"
select select "LOW"
select select "3"
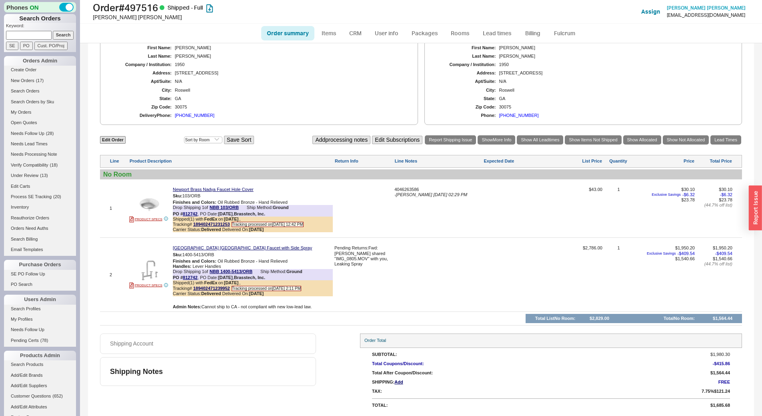
scroll to position [279, 0]
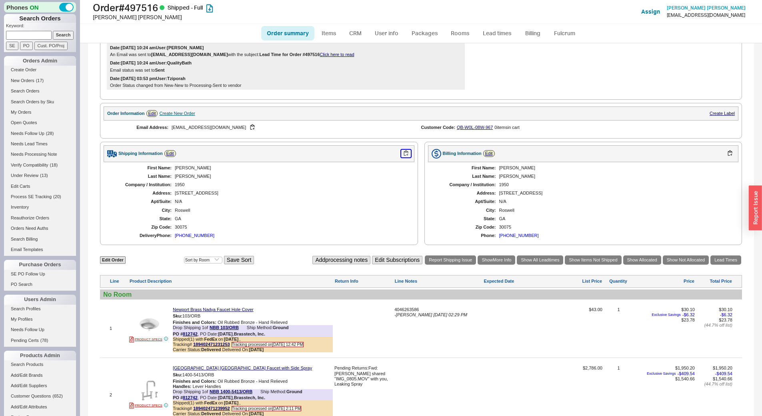
drag, startPoint x: 403, startPoint y: 149, endPoint x: 380, endPoint y: 178, distance: 37.6
click at [403, 150] on button "button" at bounding box center [406, 154] width 10 height 8
click at [43, 40] on form "Keyword: Search SE PO Cust. PO/Proj" at bounding box center [41, 36] width 70 height 27
click at [45, 35] on input at bounding box center [29, 35] width 46 height 8
paste input "769713"
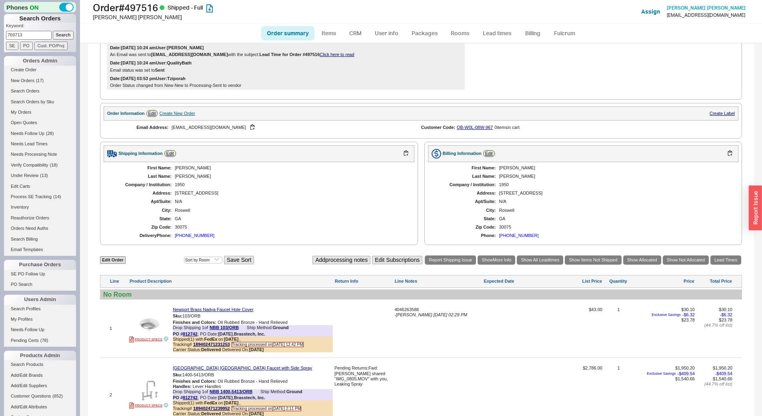
type input "769713"
click at [63, 32] on input "Search" at bounding box center [63, 35] width 21 height 8
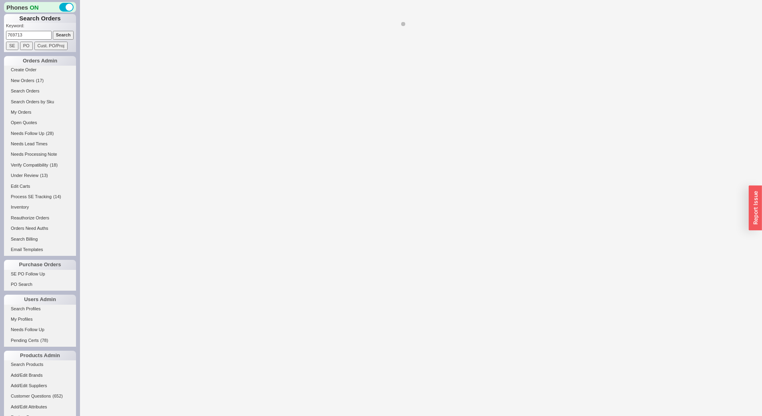
select select "*"
select select "LOW"
select select "3"
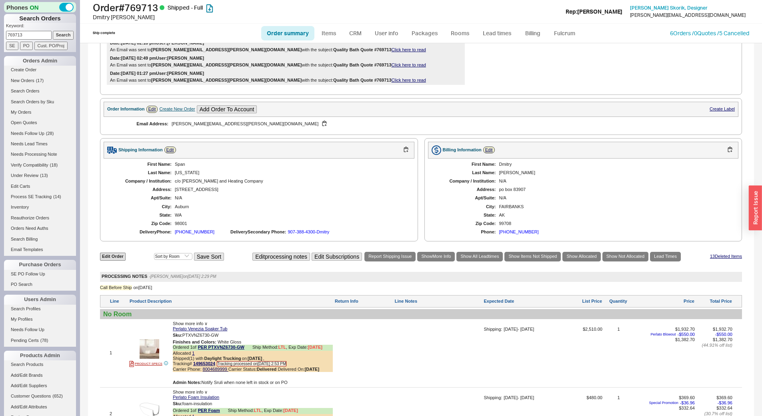
scroll to position [633, 0]
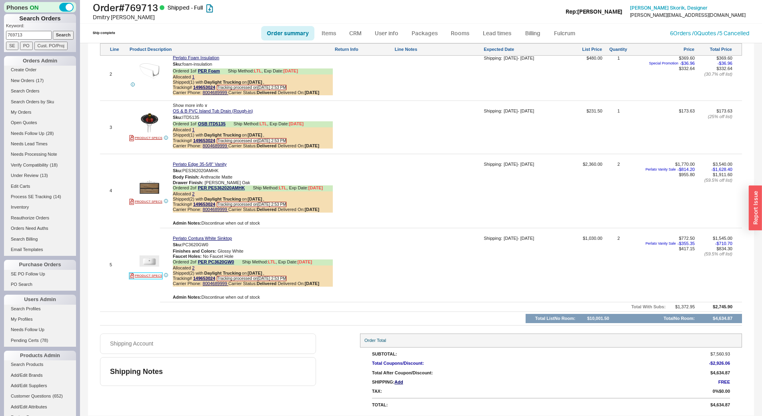
click at [150, 278] on link "PRODUCT SPECS" at bounding box center [145, 276] width 33 height 6
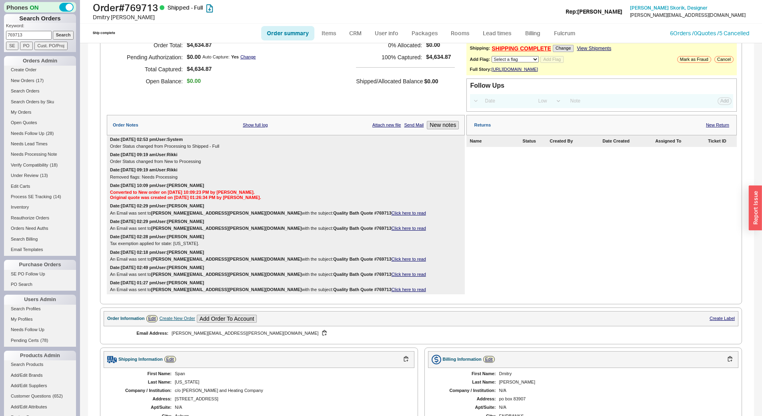
scroll to position [0, 0]
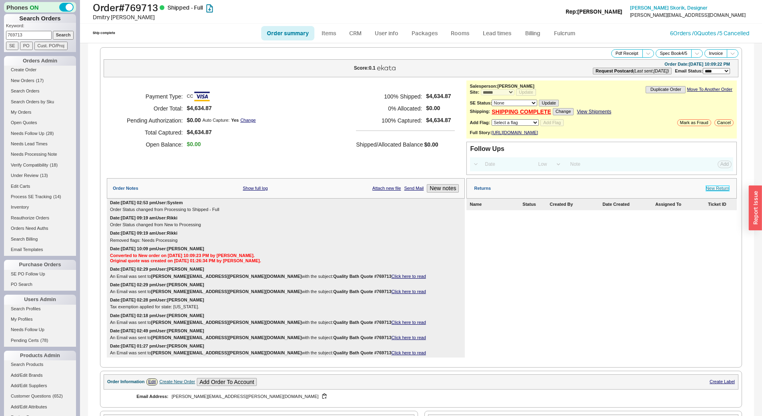
click at [715, 191] on link "New Return" at bounding box center [717, 188] width 23 height 5
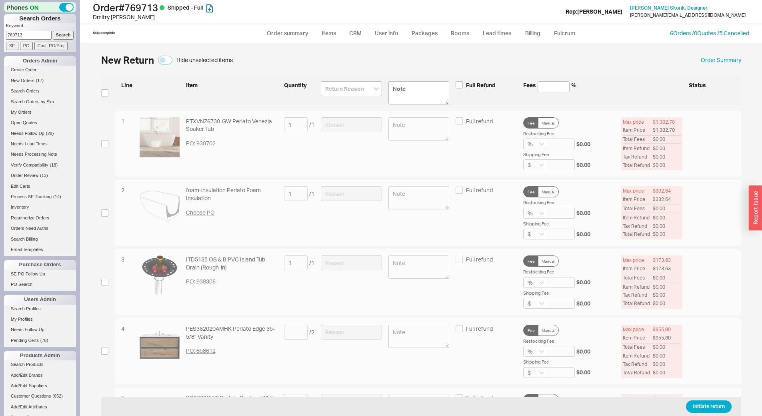
scroll to position [60, 0]
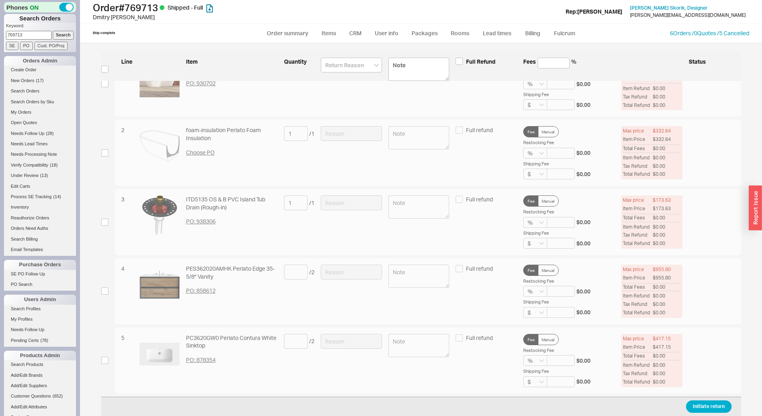
drag, startPoint x: 111, startPoint y: 355, endPoint x: 112, endPoint y: 361, distance: 5.4
click at [110, 355] on div "5 PC3620GW0 Perlato Contura White Sinktop PO: 878354 / 2 Full refund Fee Manual…" at bounding box center [421, 360] width 640 height 66
click at [108, 360] on div "5 PC3620GW0 Perlato Contura White Sinktop PO: 878354 / 2 Full refund Fee Manual…" at bounding box center [421, 360] width 640 height 66
click at [102, 361] on input "checkbox" at bounding box center [104, 360] width 7 height 7
checkbox input "true"
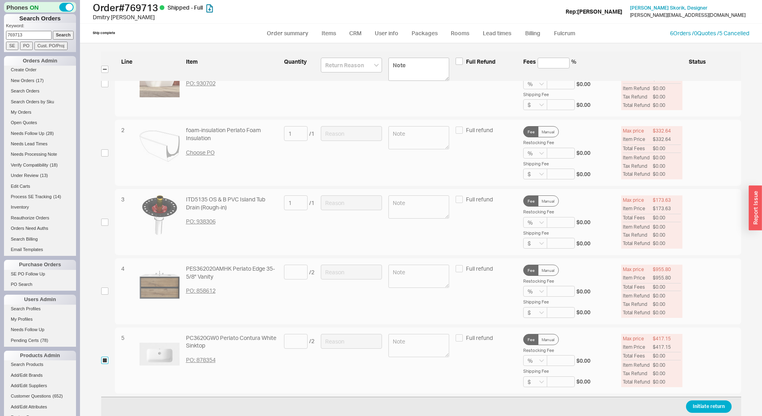
checkbox input "true"
click at [294, 346] on input at bounding box center [296, 341] width 24 height 15
type input "2"
click at [339, 339] on input at bounding box center [351, 341] width 61 height 15
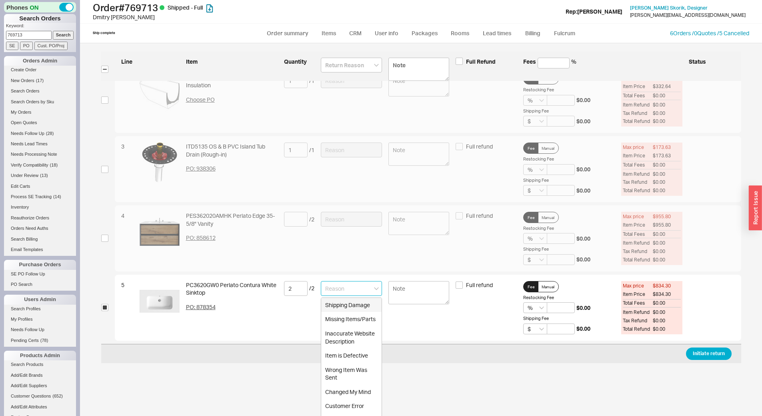
scroll to position [153, 0]
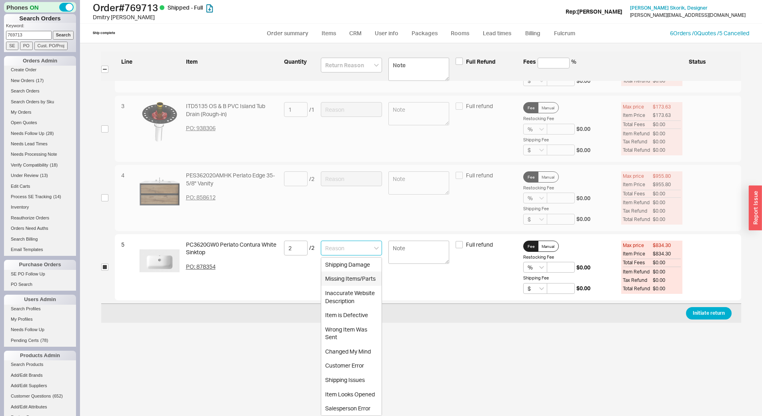
click at [354, 279] on div "Missing Items/Parts" at bounding box center [351, 278] width 60 height 14
type input "Missing Items/Parts"
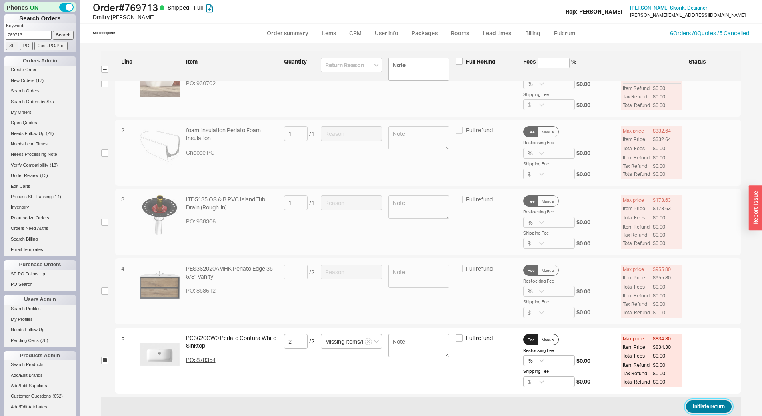
drag, startPoint x: 698, startPoint y: 409, endPoint x: 674, endPoint y: 390, distance: 31.1
click at [699, 409] on button "Initiate return" at bounding box center [709, 406] width 46 height 12
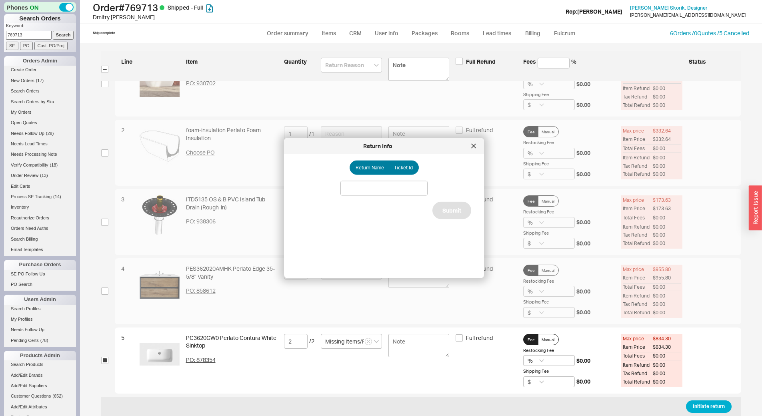
click at [399, 176] on div "Return Name Ticket Id Submit" at bounding box center [390, 212] width 187 height 105
click at [401, 174] on label "Ticket Id" at bounding box center [404, 167] width 30 height 14
click at [0, 0] on input "Ticket Id" at bounding box center [0, 0] width 0 height 0
drag, startPoint x: 373, startPoint y: 187, endPoint x: 396, endPoint y: 194, distance: 24.3
click at [375, 188] on input at bounding box center [384, 188] width 87 height 15
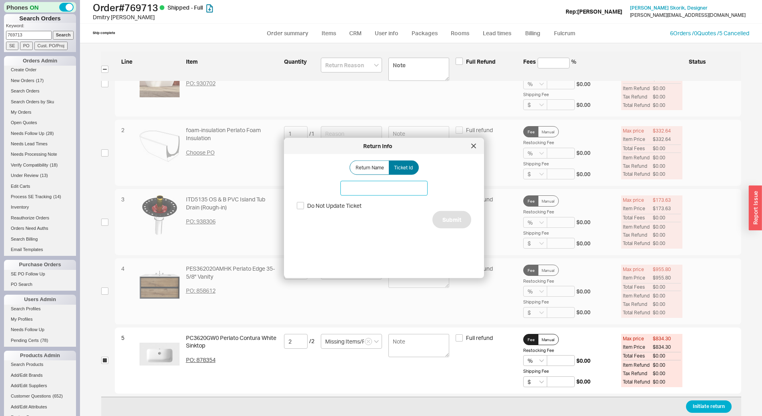
paste input "186096"
type input "186096"
drag, startPoint x: 443, startPoint y: 212, endPoint x: 449, endPoint y: 217, distance: 8.3
click at [444, 213] on button "Submit" at bounding box center [452, 220] width 39 height 18
select select "*"
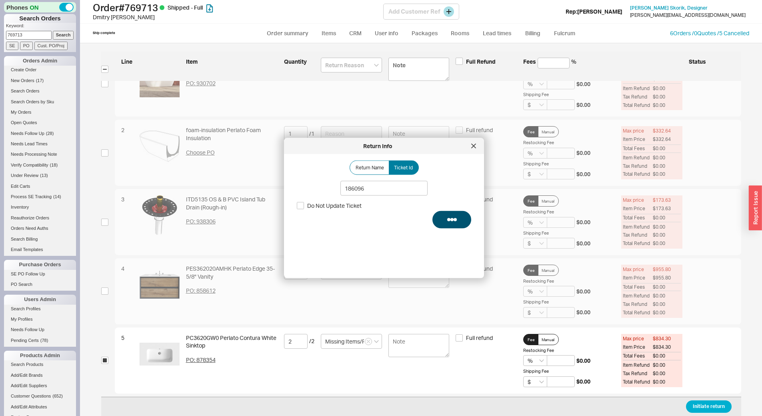
select select "*"
select select "LOW"
select select "3"
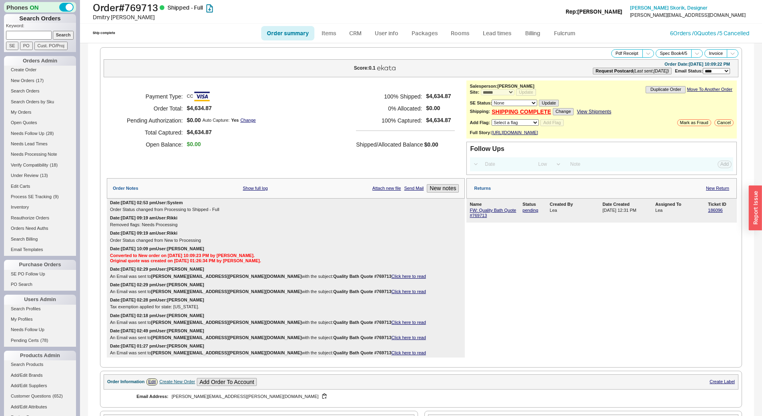
select select "*"
select select "LOW"
select select "3"
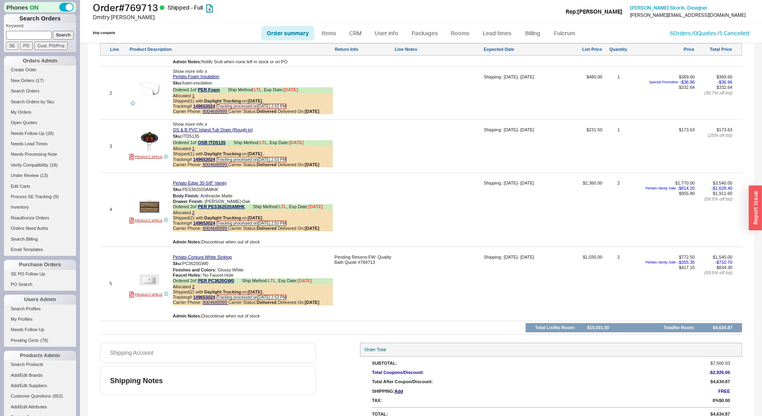
scroll to position [623, 0]
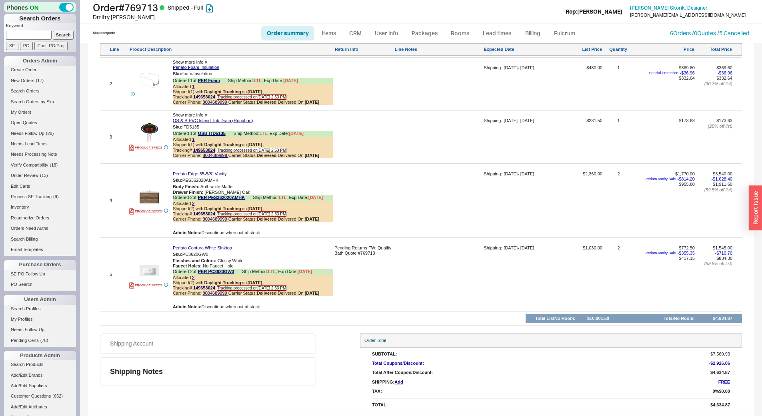
click at [152, 264] on img at bounding box center [150, 271] width 20 height 20
click at [15, 207] on link "Inventory" at bounding box center [40, 207] width 72 height 8
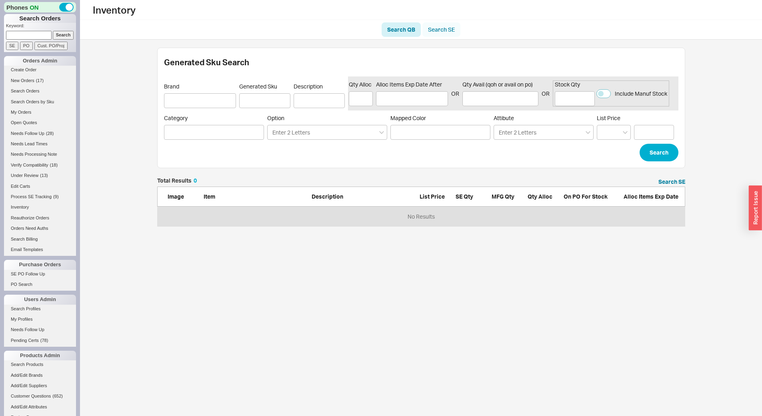
click at [441, 25] on link "Search SE" at bounding box center [442, 29] width 38 height 14
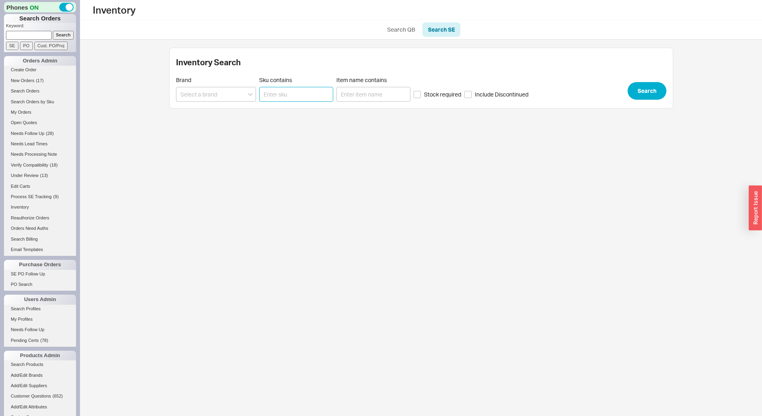
click at [285, 96] on input "Sku contains" at bounding box center [296, 94] width 74 height 15
click at [201, 92] on input at bounding box center [216, 94] width 80 height 15
type input "PER - Perlato Co"
click at [429, 92] on span "Stock required" at bounding box center [442, 94] width 37 height 8
click at [421, 92] on input "Stock required" at bounding box center [417, 94] width 7 height 7
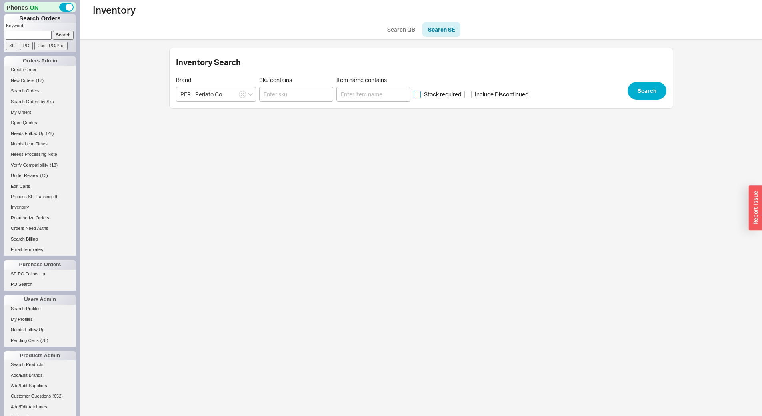
checkbox input "true"
drag, startPoint x: 631, startPoint y: 92, endPoint x: 636, endPoint y: 92, distance: 4.8
click at [636, 92] on button "Search" at bounding box center [647, 91] width 39 height 18
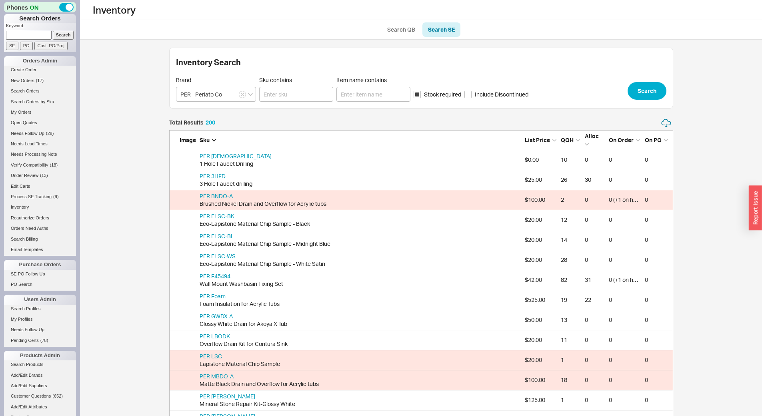
scroll to position [4028, 498]
click at [540, 138] on span "List Price" at bounding box center [537, 139] width 25 height 7
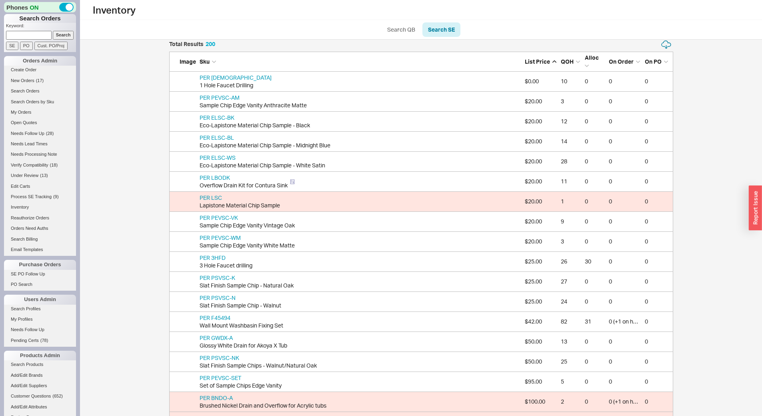
scroll to position [80, 0]
click at [216, 179] on link "PER LBODK" at bounding box center [215, 175] width 30 height 7
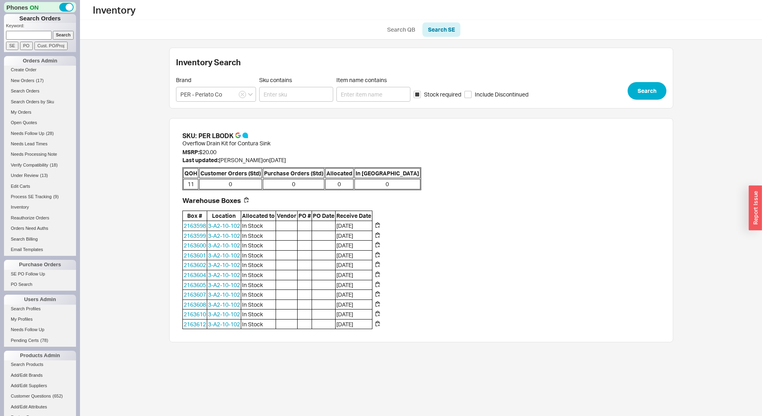
click at [229, 134] on div "PER LBODK" at bounding box center [216, 135] width 35 height 9
copy div "LBODK"
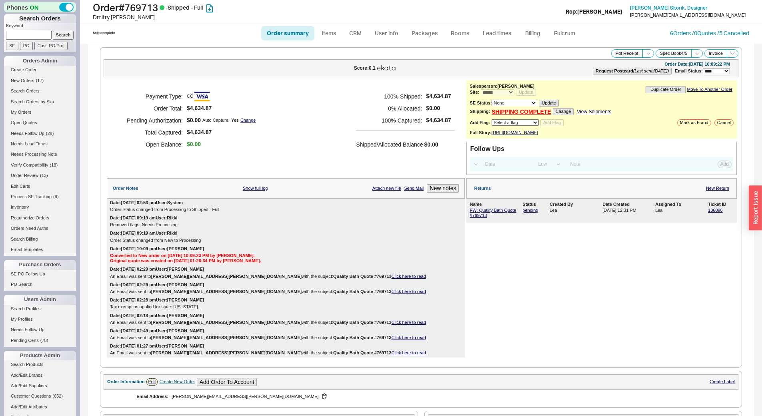
select select "*"
select select "LOW"
select select "3"
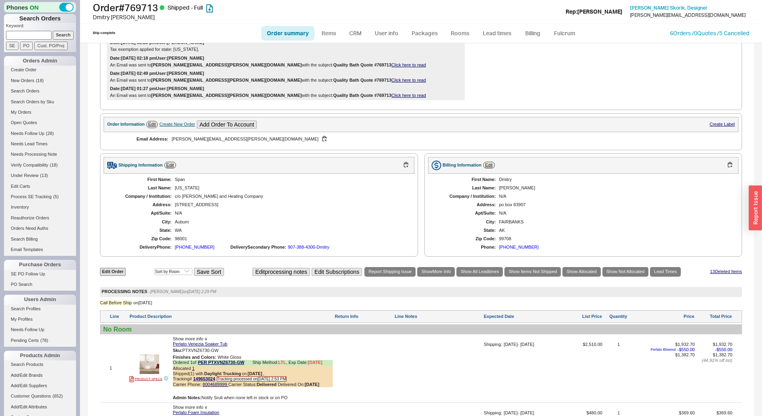
scroll to position [623, 0]
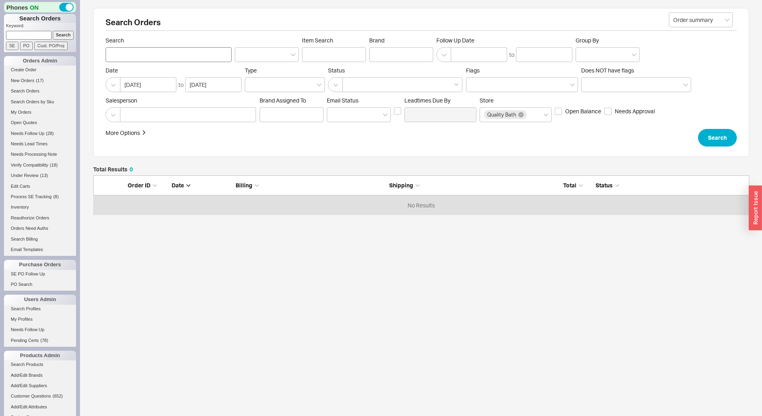
scroll to position [34, 650]
click at [160, 54] on input "Search" at bounding box center [169, 54] width 126 height 15
click at [300, 158] on div "Search Orders Order summary Search Item Search Brand Follow Up Date to Group By…" at bounding box center [421, 153] width 656 height 290
click at [155, 59] on input "Search" at bounding box center [169, 54] width 126 height 15
type input "[PERSON_NAME]"
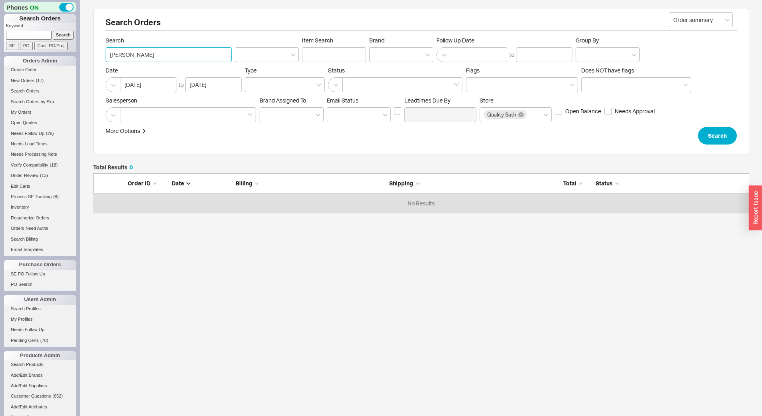
click button "Search" at bounding box center [717, 136] width 39 height 18
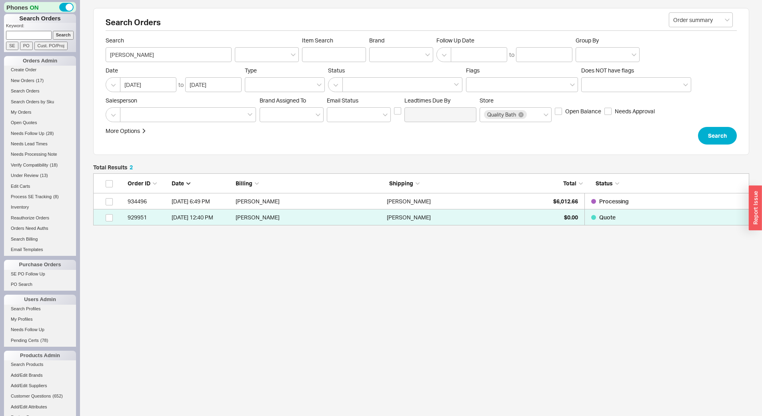
scroll to position [46, 650]
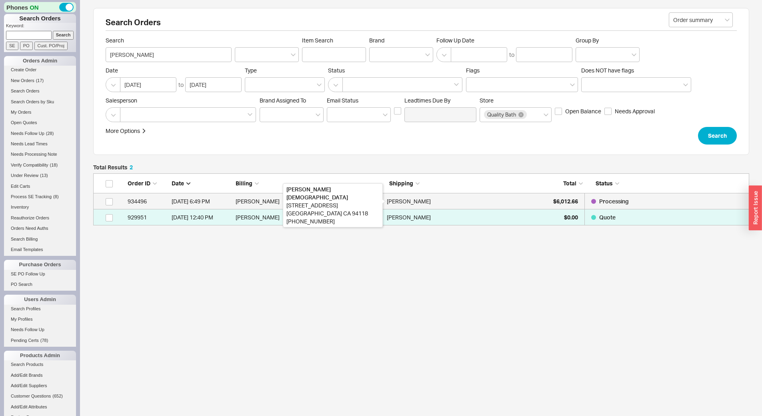
click at [407, 203] on div "[PERSON_NAME]" at bounding box center [409, 201] width 44 height 16
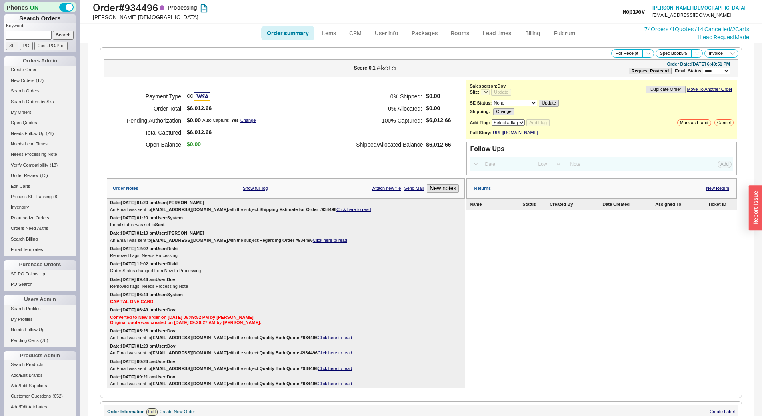
select select "LOW"
select select "3"
select select "*"
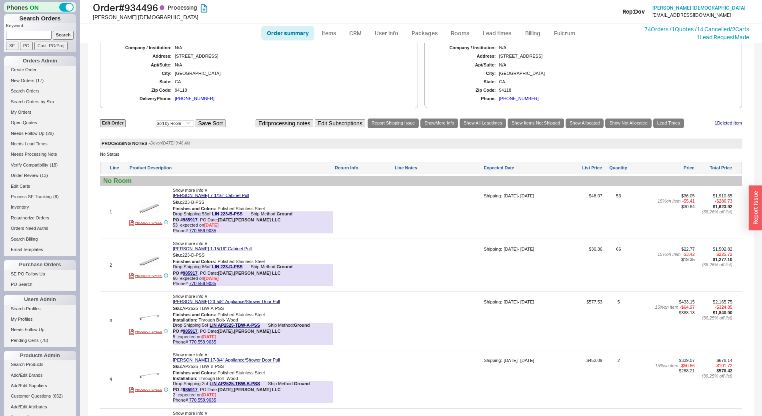
scroll to position [155, 0]
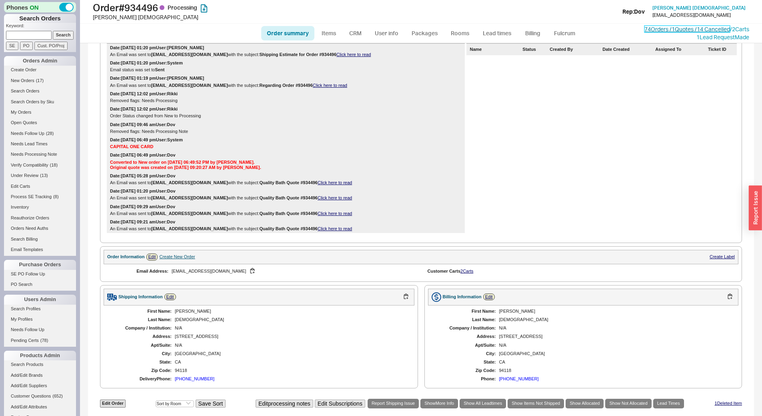
click at [689, 28] on link "74 Orders / 1 Quotes / 14 Cancelled" at bounding box center [688, 29] width 86 height 7
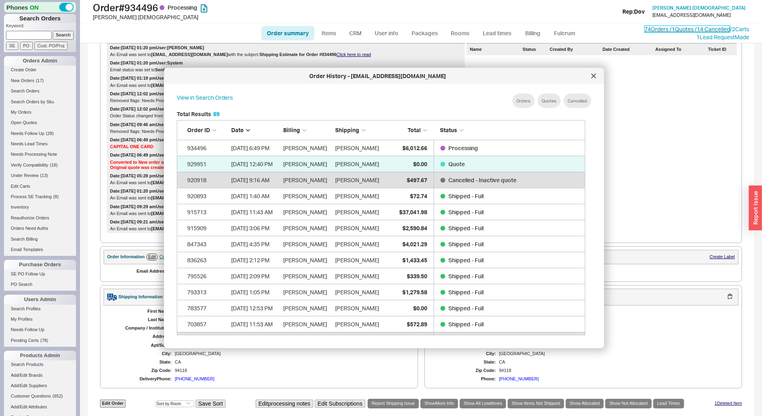
scroll to position [1439, 403]
click at [412, 215] on span "$37,041.98" at bounding box center [413, 211] width 28 height 7
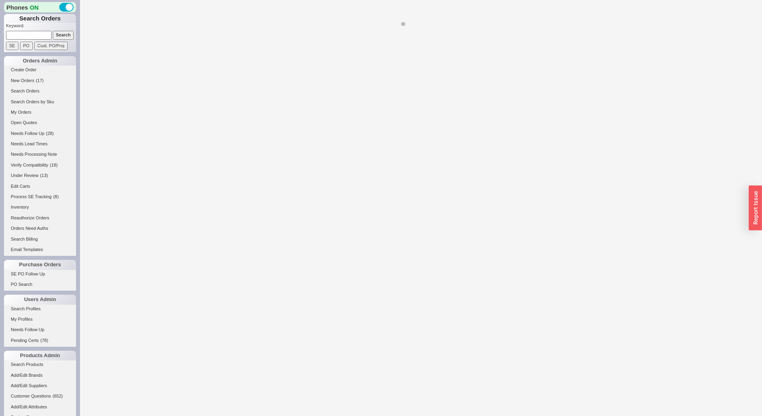
select select "LOW"
select select "3"
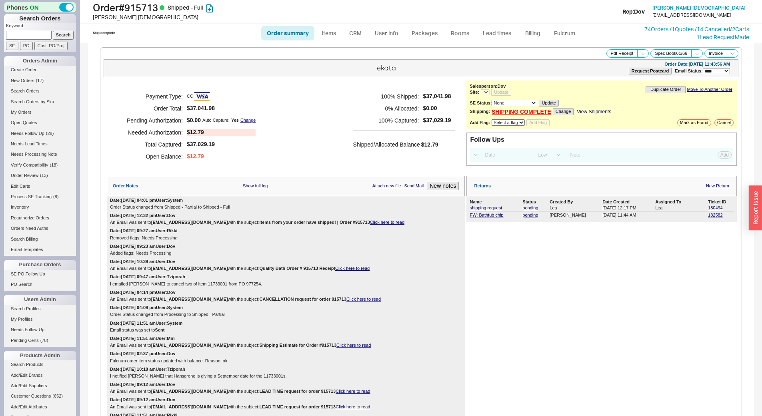
select select "*"
click at [708, 214] on link "182582" at bounding box center [715, 215] width 15 height 5
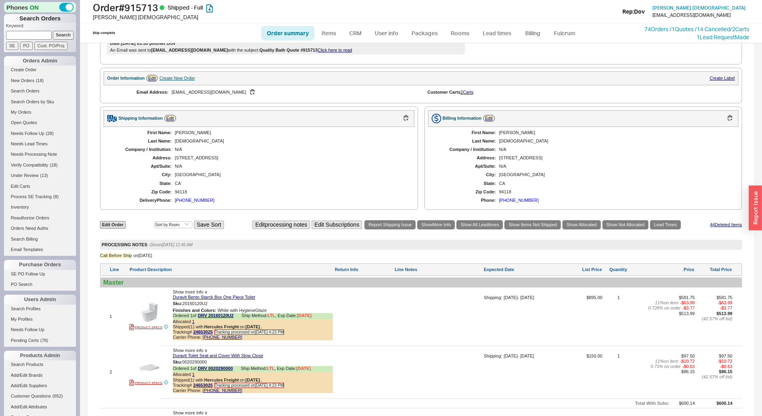
scroll to position [480, 0]
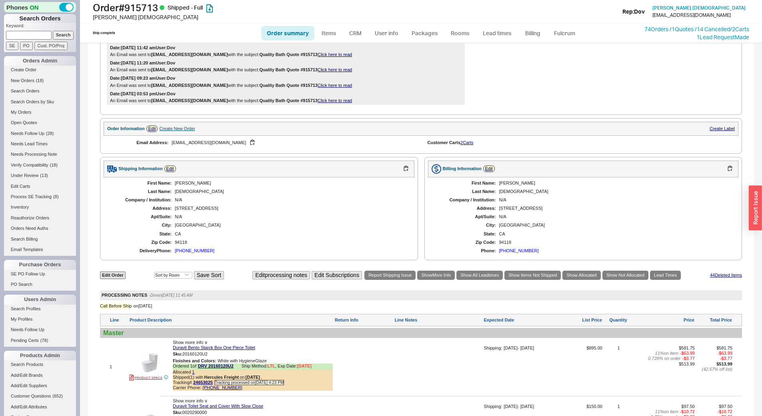
click at [181, 127] on div "Create New Order" at bounding box center [177, 128] width 36 height 5
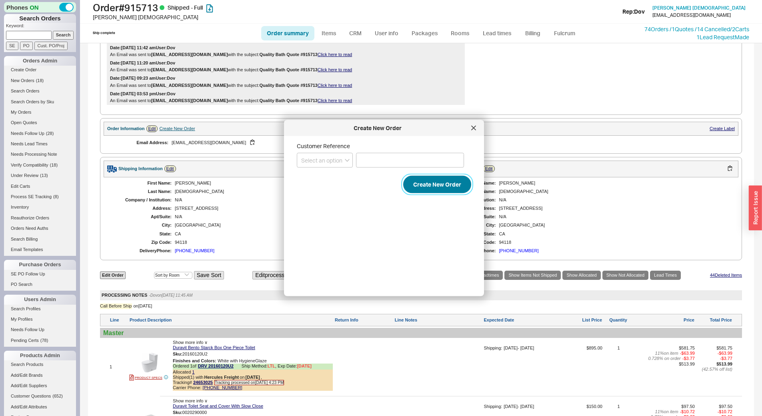
click at [420, 188] on button "Create New Order" at bounding box center [437, 185] width 68 height 18
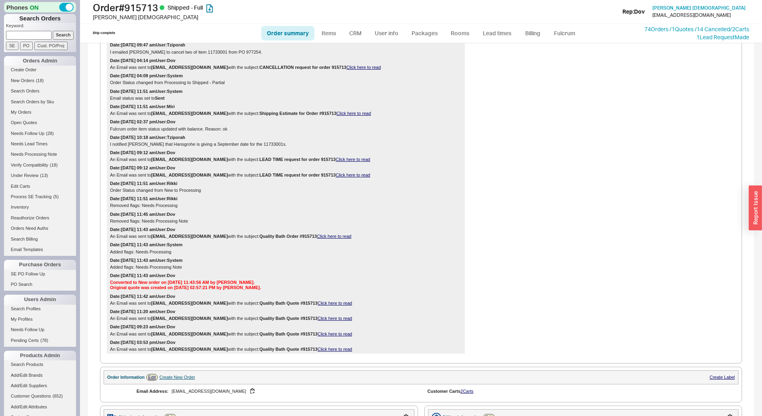
scroll to position [40, 0]
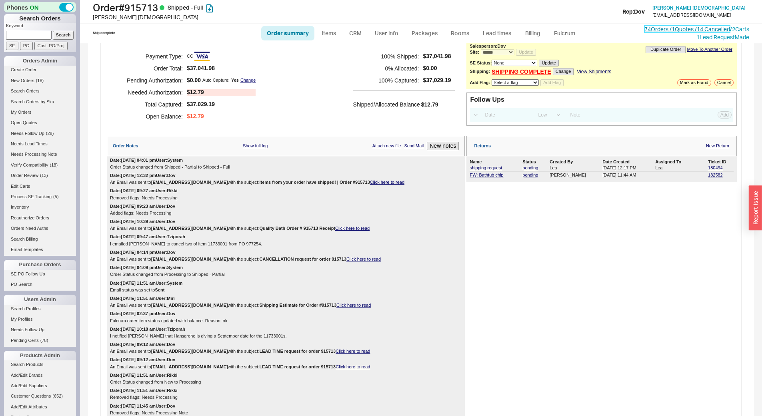
click at [659, 28] on link "74 Orders / 1 Quotes / 14 Cancelled" at bounding box center [688, 29] width 86 height 7
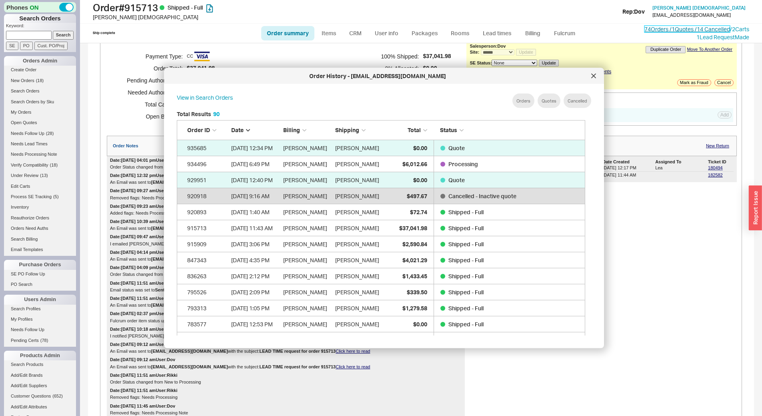
scroll to position [239, 415]
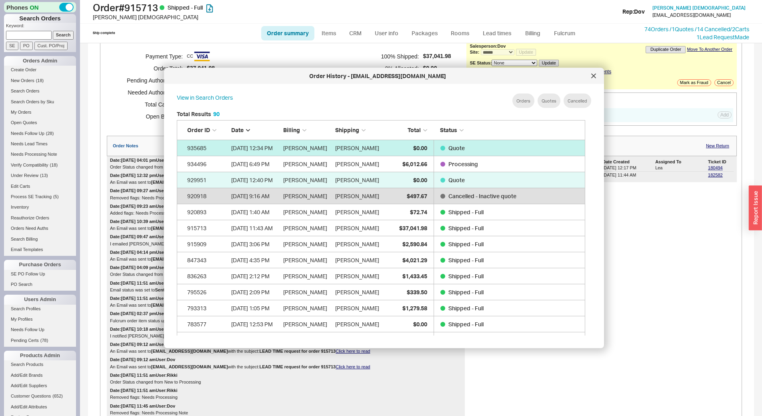
click at [407, 144] on div "$0.00" at bounding box center [407, 148] width 40 height 16
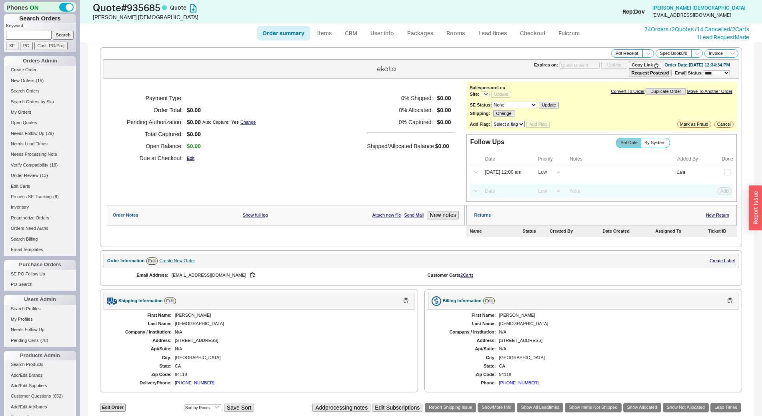
select select "*"
select select "LOW"
select select "3"
select select "*"
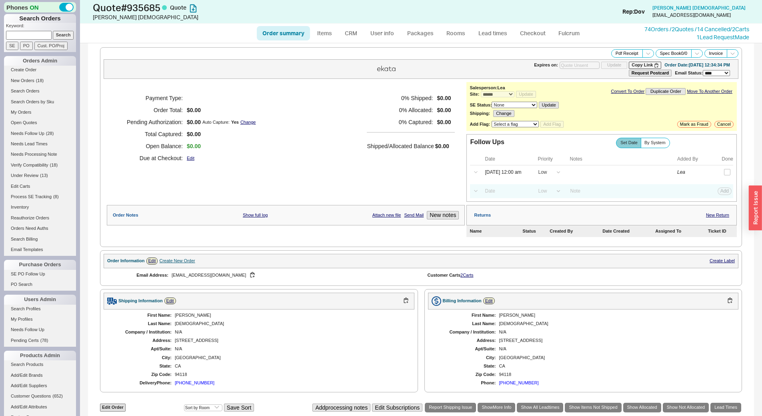
scroll to position [91, 0]
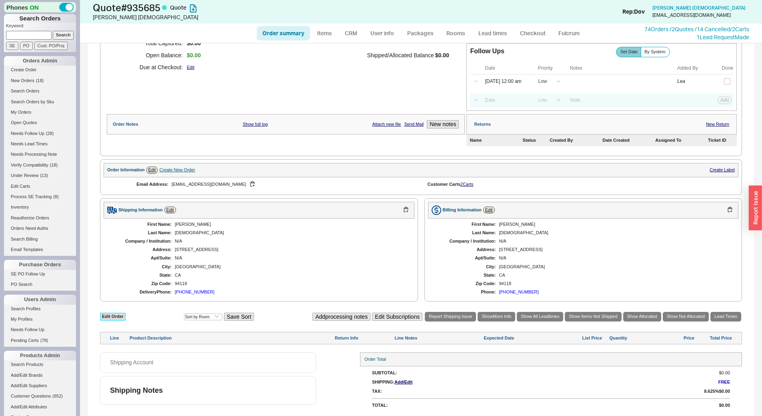
click at [121, 313] on link "Edit Order" at bounding box center [113, 317] width 26 height 8
select select "3"
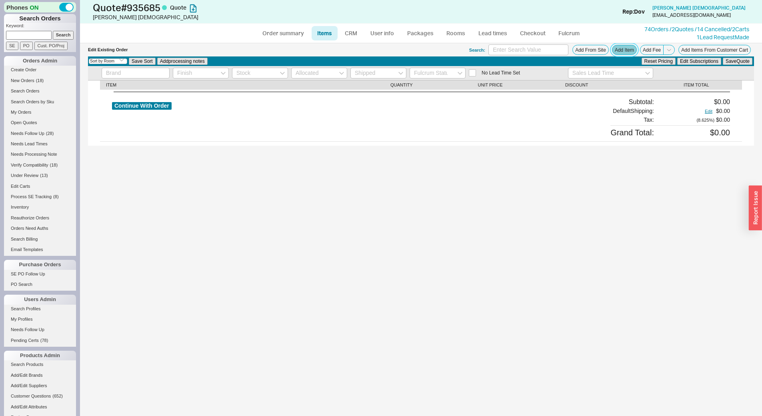
click at [623, 48] on button "Add Item" at bounding box center [624, 50] width 25 height 10
click at [23, 203] on link "Inventory" at bounding box center [40, 207] width 72 height 8
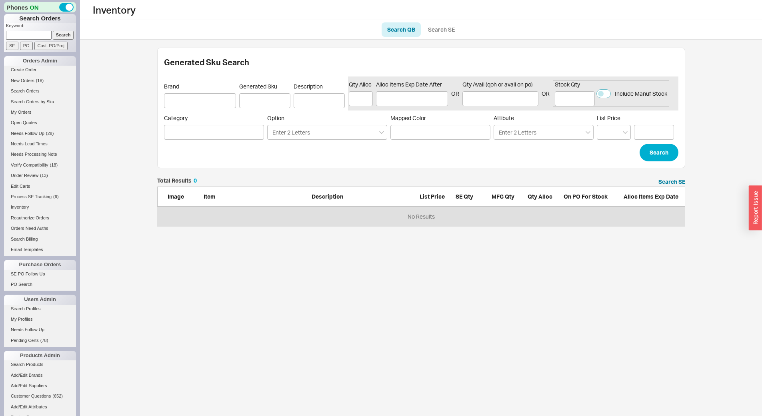
scroll to position [42, 522]
click at [465, 28] on ul "Search QB Search SE" at bounding box center [421, 29] width 682 height 19
click at [449, 31] on link "Search SE" at bounding box center [442, 29] width 38 height 14
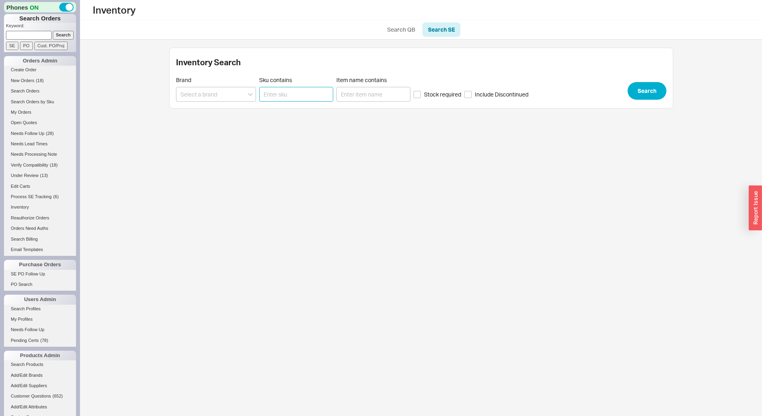
click at [273, 94] on input "Sku contains" at bounding box center [296, 94] width 74 height 15
click at [233, 93] on input at bounding box center [216, 94] width 80 height 15
type input "MTI - MTI"
click at [645, 91] on button "Search" at bounding box center [647, 91] width 39 height 18
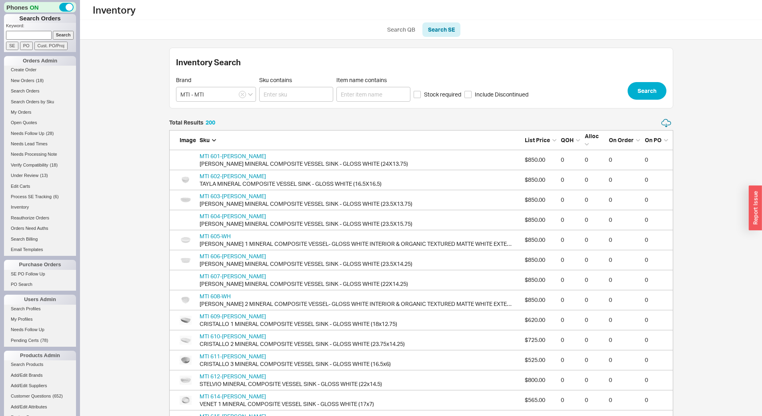
scroll to position [4028, 498]
click at [303, 94] on input "Sku contains" at bounding box center [296, 94] width 74 height 15
type input "repair"
click button "Search" at bounding box center [647, 91] width 39 height 18
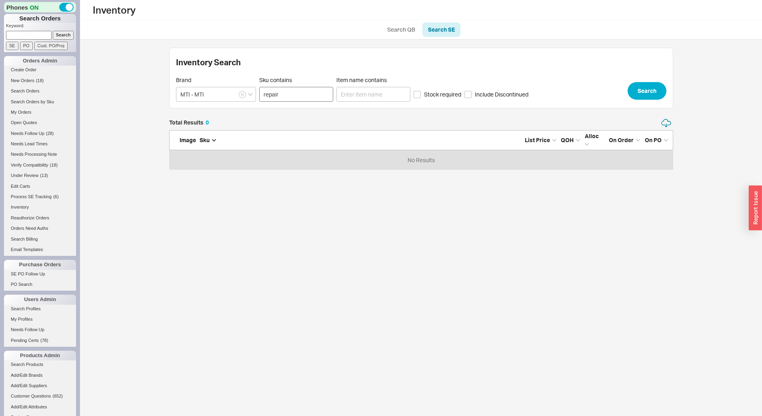
scroll to position [46, 498]
click at [294, 90] on input "repair" at bounding box center [296, 94] width 74 height 15
type input "r"
click at [670, 76] on div "Inventory Search Brand MTI - MTI Sku contains Item name contains Stock required…" at bounding box center [421, 78] width 504 height 61
click at [640, 92] on button "Search" at bounding box center [647, 91] width 39 height 18
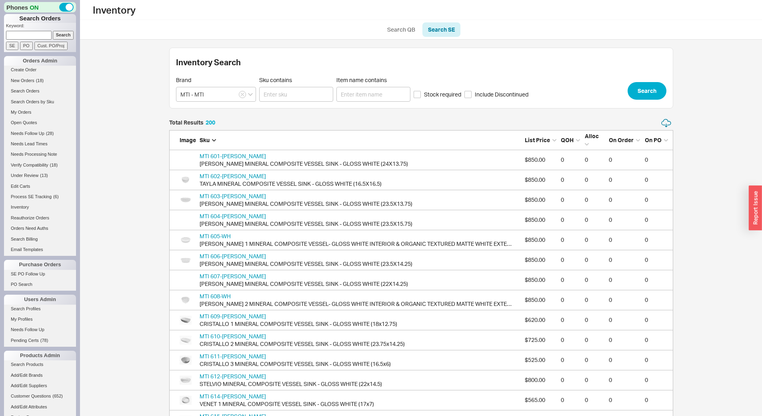
scroll to position [4028, 498]
click at [533, 142] on span "List Price" at bounding box center [537, 139] width 25 height 7
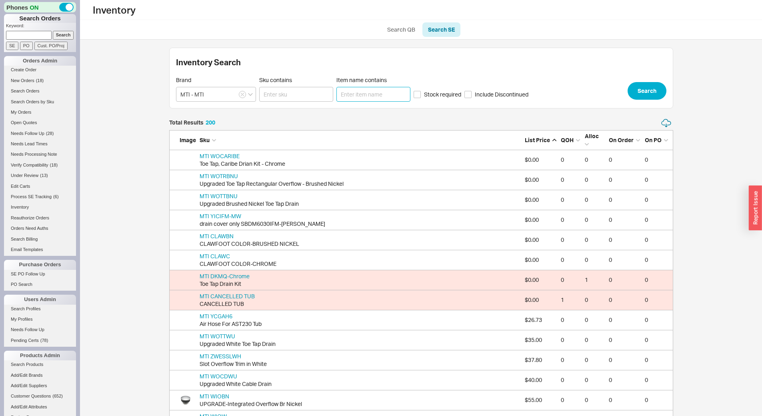
click at [368, 101] on input "Item name contains" at bounding box center [374, 94] width 74 height 15
type input "repair"
click button "Search" at bounding box center [647, 91] width 39 height 18
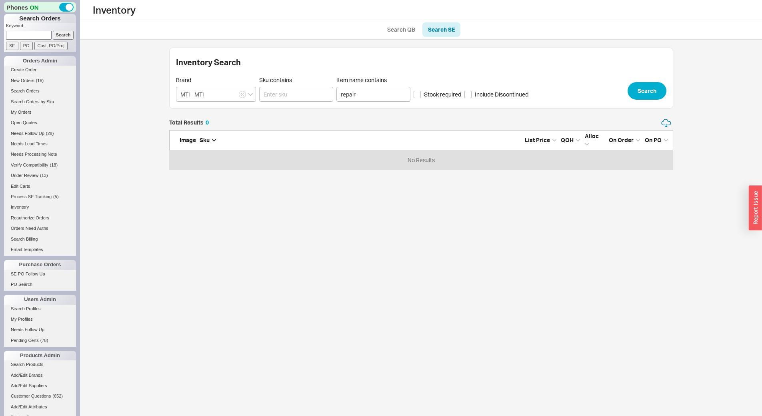
scroll to position [46, 498]
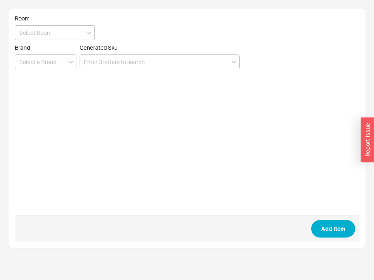
type input "b"
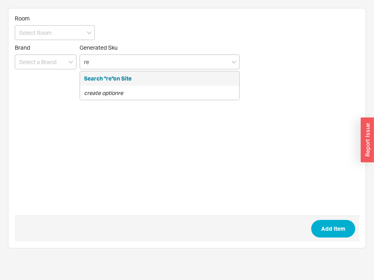
type input "r"
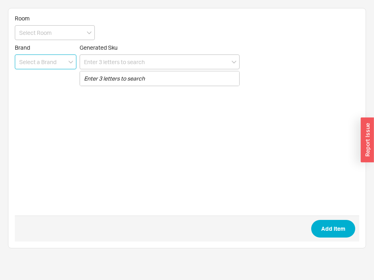
click at [18, 62] on input at bounding box center [46, 61] width 62 height 15
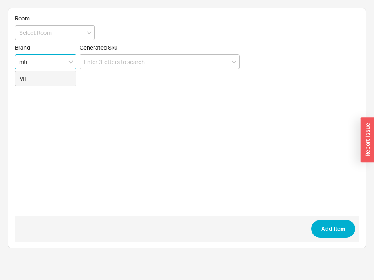
click at [51, 84] on div "MTI" at bounding box center [45, 78] width 61 height 14
type input "MTI"
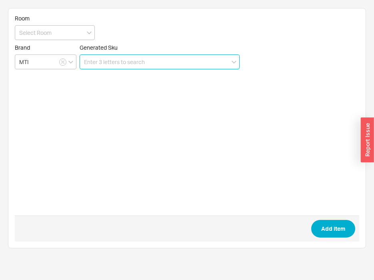
click at [104, 59] on input at bounding box center [160, 61] width 160 height 15
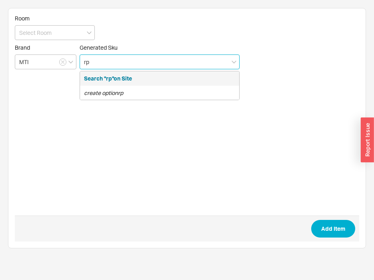
type input "r"
type input "m"
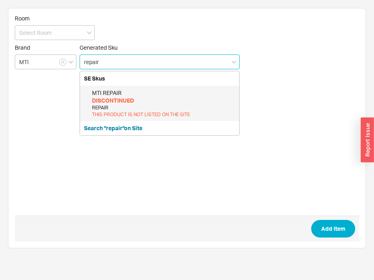
click at [127, 115] on div "THIS PRODUCT IS NOT LISTED ON THE SITE" at bounding box center [163, 114] width 143 height 7
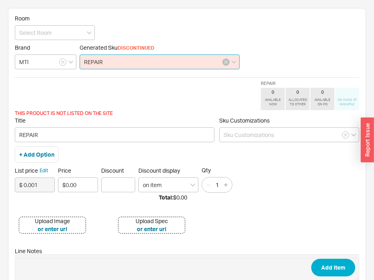
click at [223, 64] on div "REPAIR" at bounding box center [160, 61] width 160 height 15
type input "REPAIR"
click at [226, 65] on button "button" at bounding box center [226, 61] width 7 height 7
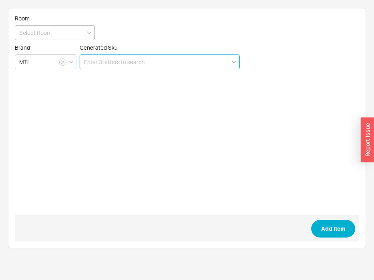
click at [121, 60] on input at bounding box center [160, 61] width 160 height 15
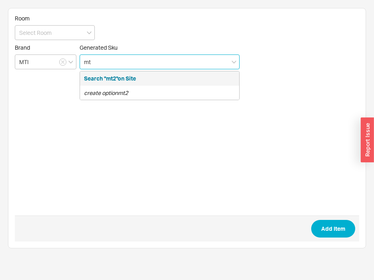
type input "m"
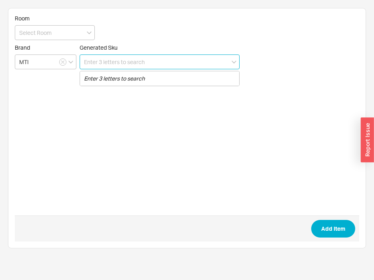
click at [127, 64] on input at bounding box center [160, 61] width 160 height 15
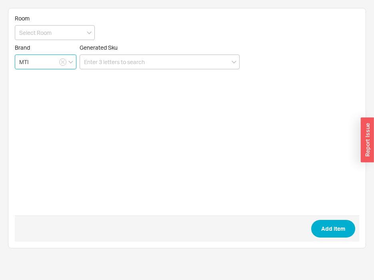
click at [48, 62] on input "MTI" at bounding box center [46, 61] width 62 height 15
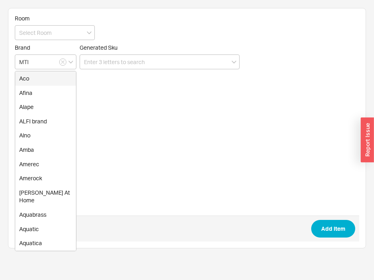
click at [128, 78] on form "Room Brand MTI Aco Afina Alape ALFI brand Alno Amba Amerec Amerock [PERSON_NAME…" at bounding box center [187, 128] width 345 height 227
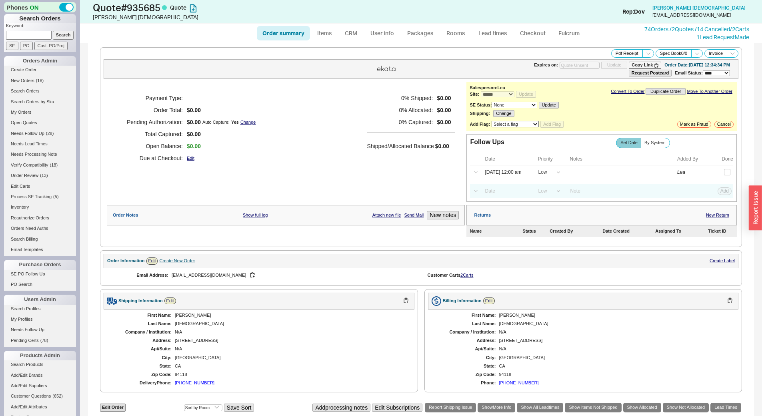
select select "*"
select select "LOW"
select select "3"
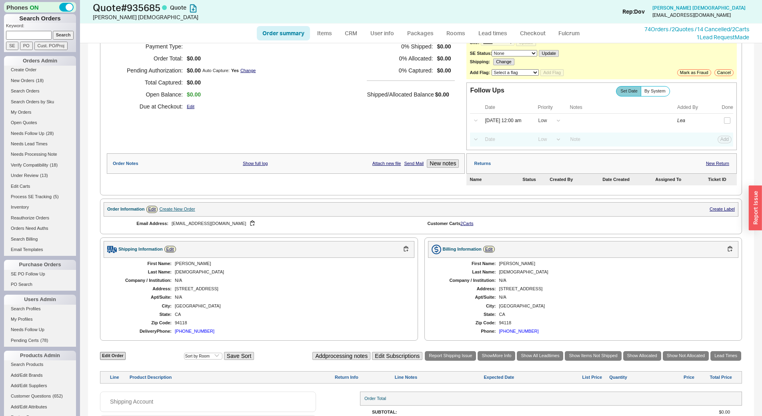
scroll to position [91, 0]
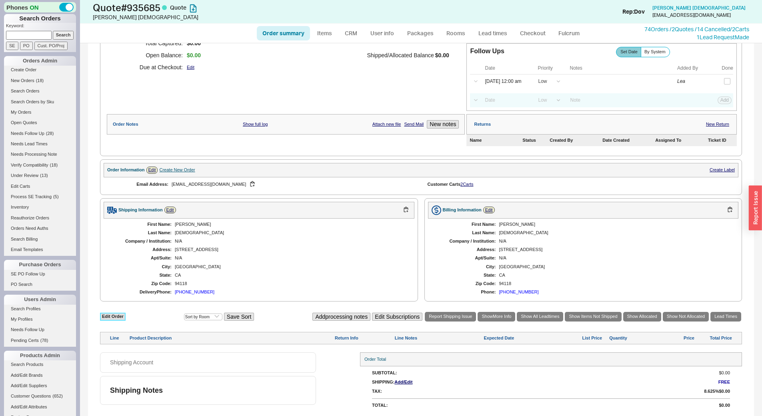
click at [107, 316] on link "Edit Order" at bounding box center [113, 317] width 26 height 8
select select "3"
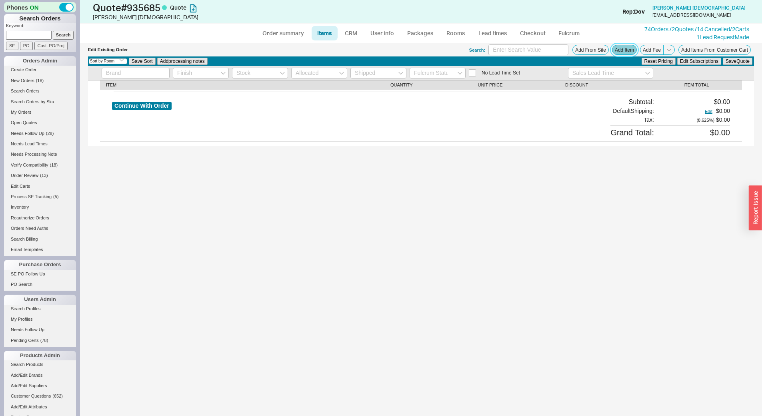
click at [627, 53] on button "Add Item" at bounding box center [624, 50] width 25 height 10
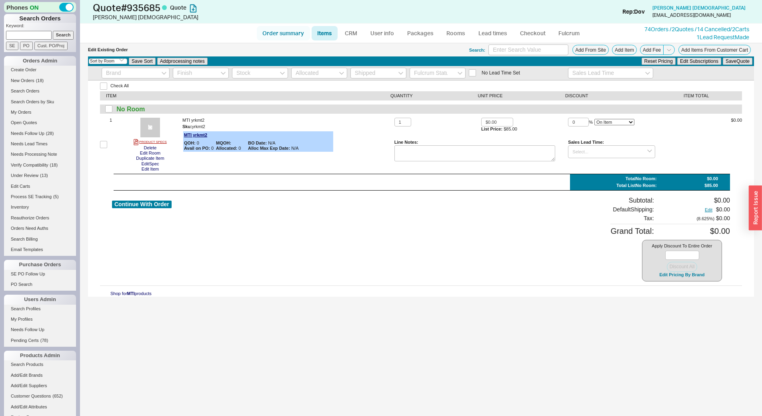
click at [279, 32] on link "Order summary" at bounding box center [283, 33] width 53 height 14
select select "*"
select select "LOW"
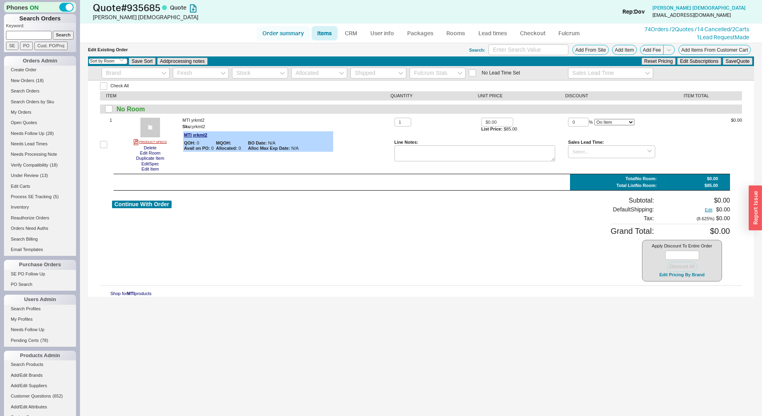
select select "3"
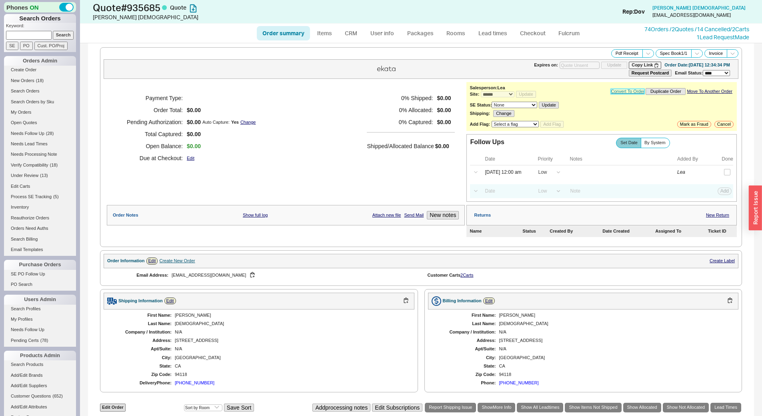
click at [619, 93] on link "Convert To Order" at bounding box center [628, 91] width 34 height 5
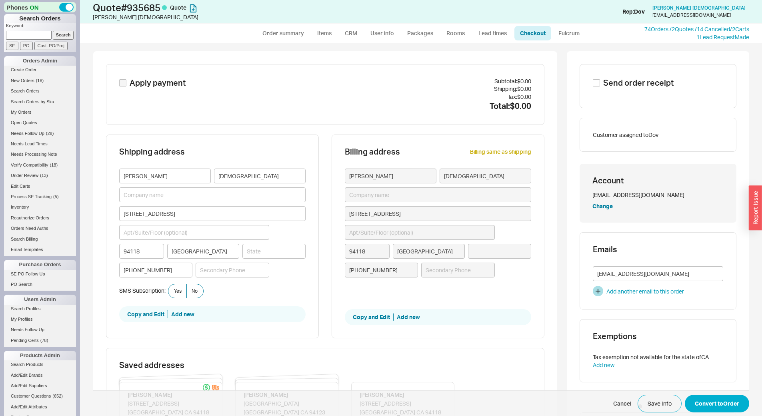
type input "California"
click at [639, 88] on span "Send order receipt" at bounding box center [639, 82] width 70 height 11
click at [600, 86] on input "Send order receipt" at bounding box center [596, 82] width 7 height 7
checkbox input "true"
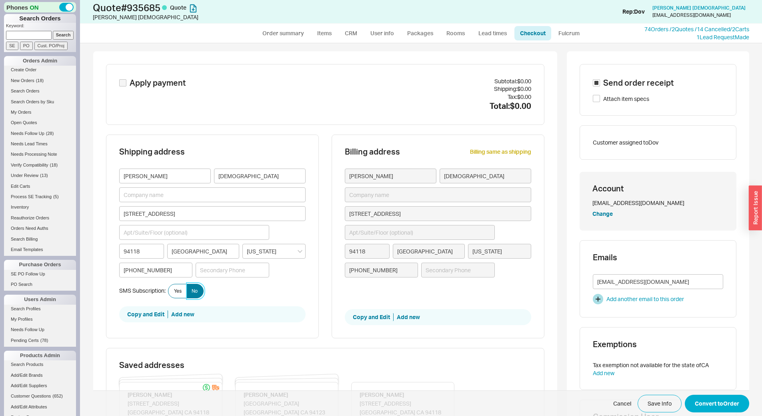
click at [188, 291] on label "No" at bounding box center [194, 291] width 17 height 14
click at [0, 0] on input "No" at bounding box center [0, 0] width 0 height 0
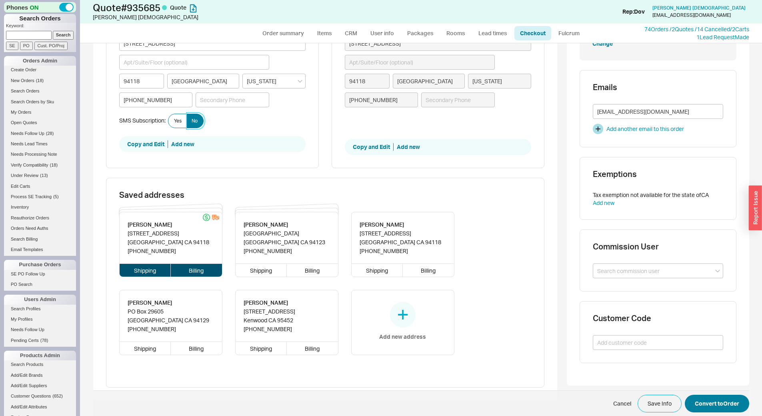
scroll to position [198, 0]
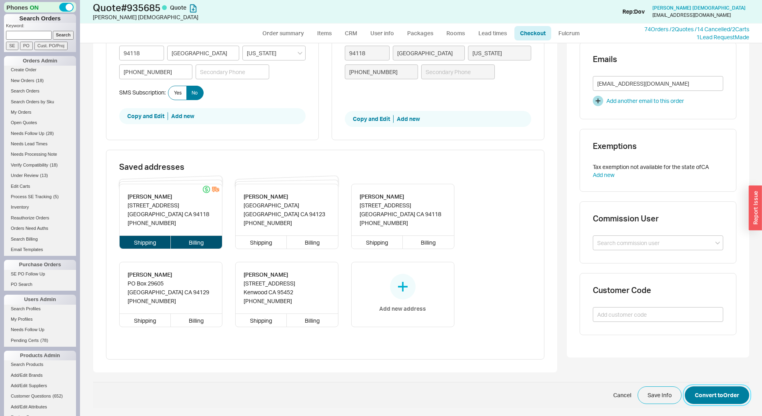
click at [716, 403] on button "Convert to Order" at bounding box center [717, 395] width 64 height 18
select select "*"
select select "LOW"
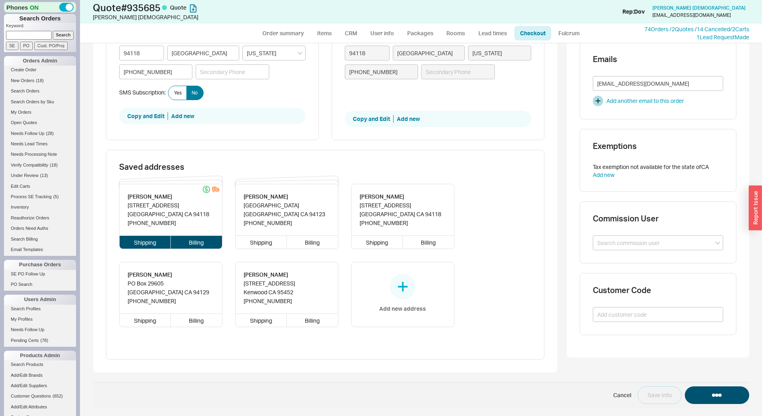
select select "3"
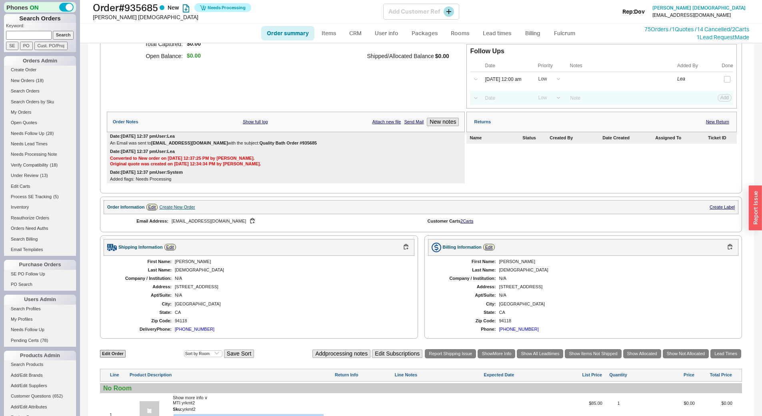
scroll to position [120, 0]
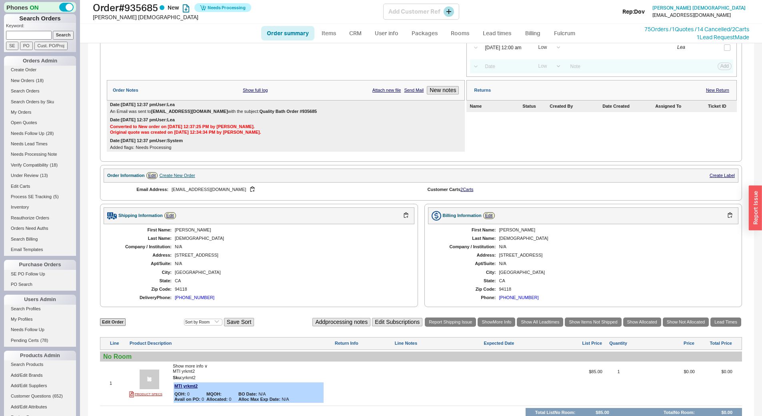
click at [129, 6] on h1 "Order # 935685 New Needs Processing" at bounding box center [238, 7] width 291 height 11
copy h1 "Order # 935685"
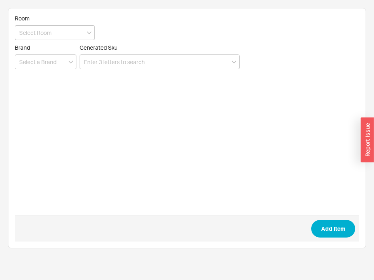
click at [29, 71] on form "Room Brand Generated Sku Add Item" at bounding box center [187, 128] width 345 height 227
click at [38, 61] on input at bounding box center [46, 61] width 62 height 15
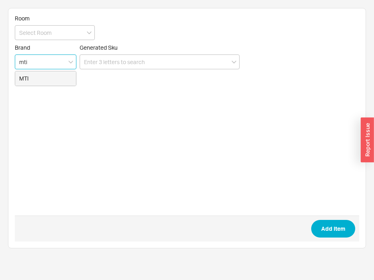
click at [38, 80] on div "MTI" at bounding box center [45, 78] width 61 height 14
type input "MTI"
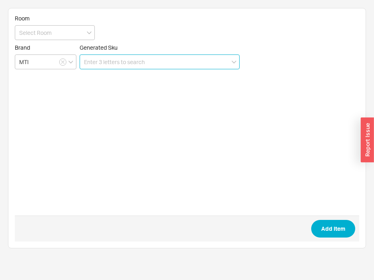
click at [122, 59] on input at bounding box center [160, 61] width 160 height 15
paste input "yrkmt2"
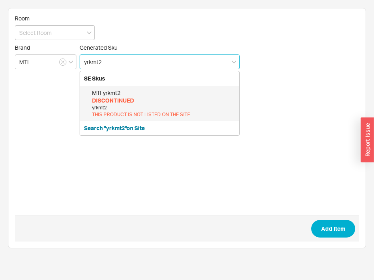
click at [142, 100] on div "DISCONTINUED" at bounding box center [163, 100] width 143 height 8
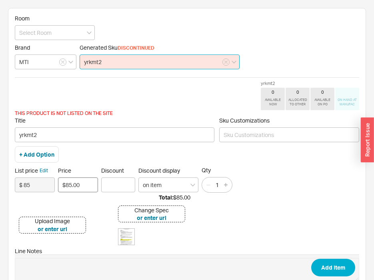
type input "yrkmt2"
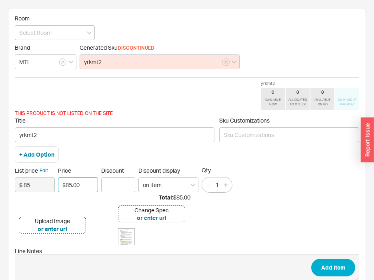
click at [42, 184] on div "List price Edit $ 85 Price $85.00 Discount Discount display on item Qty 1" at bounding box center [187, 179] width 345 height 26
type input "$0.00"
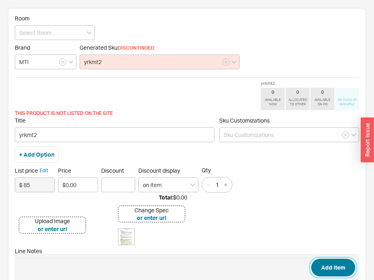
click at [344, 268] on button "Add Item" at bounding box center [333, 268] width 44 height 18
type input "yrkmt2"
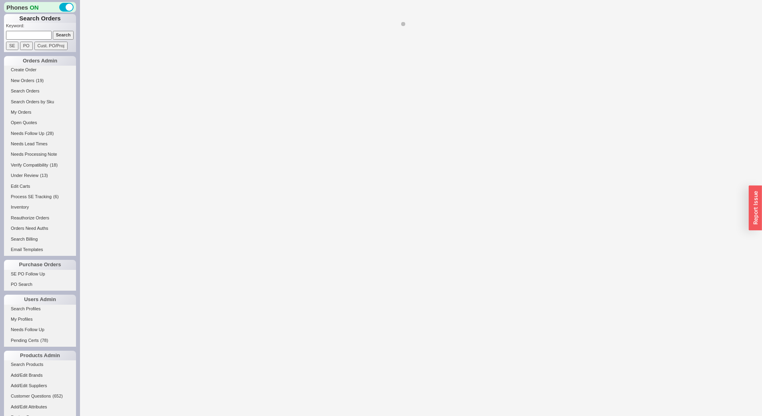
select select "*"
select select "LOW"
select select "3"
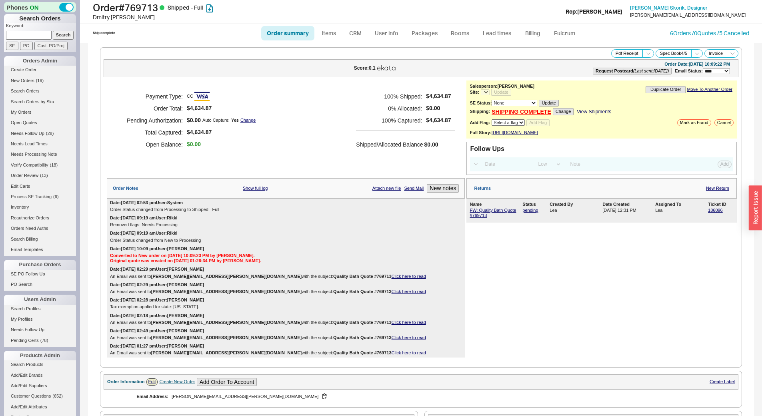
select select "*"
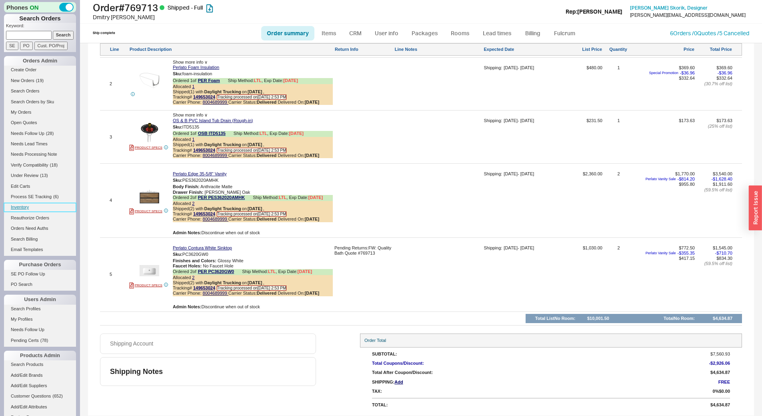
click at [22, 207] on link "Inventory" at bounding box center [40, 207] width 72 height 8
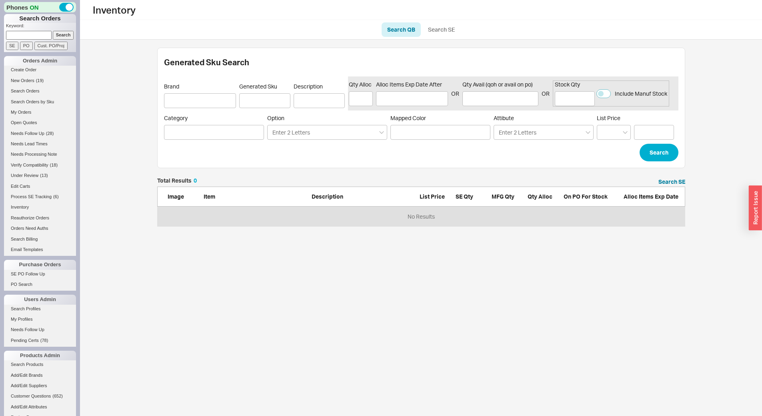
scroll to position [42, 522]
click at [446, 23] on link "Search SE" at bounding box center [442, 29] width 38 height 14
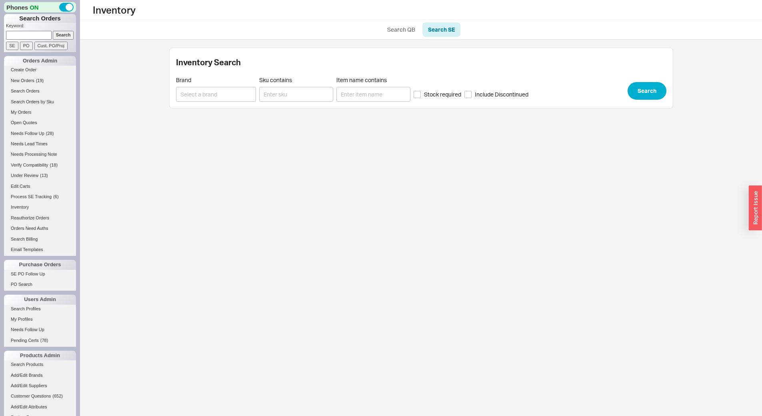
click at [445, 31] on link "Search SE" at bounding box center [442, 29] width 38 height 14
click at [279, 110] on div "Inventory Search QB Search SE Inventory Search Brand Sku contains Item name con…" at bounding box center [421, 59] width 682 height 118
paste input "LBODK"
click at [285, 98] on input "LBODK" at bounding box center [296, 94] width 74 height 15
type input "LBODK"
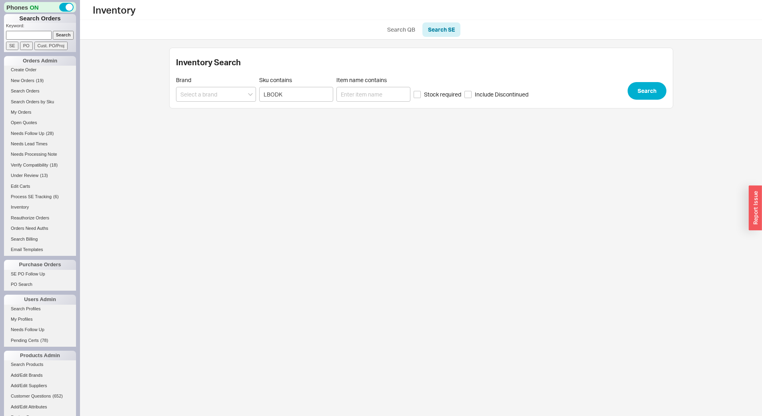
click at [633, 76] on div "Inventory Search Brand Sku contains LBODK Item name contains Stock required Inc…" at bounding box center [421, 78] width 504 height 61
click at [642, 84] on button "Search" at bounding box center [647, 91] width 39 height 18
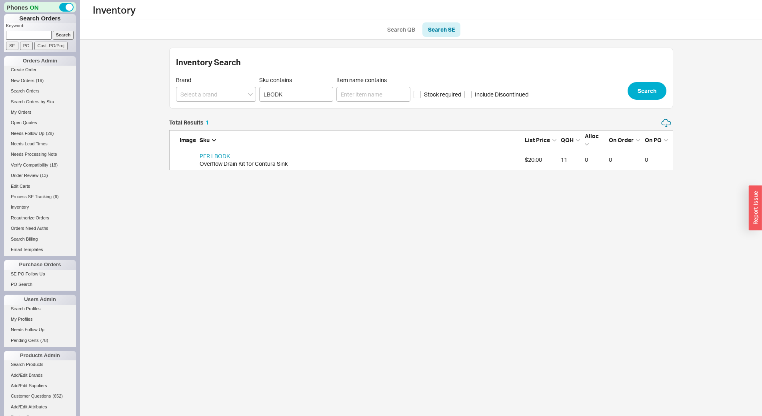
scroll to position [46, 498]
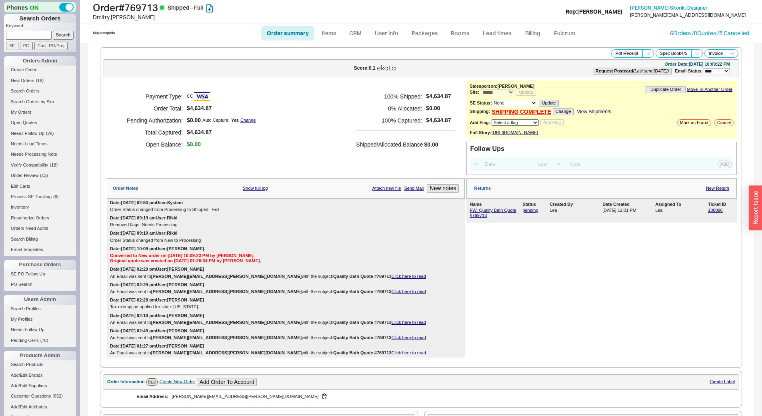
select select "*"
select select "LOW"
select select "3"
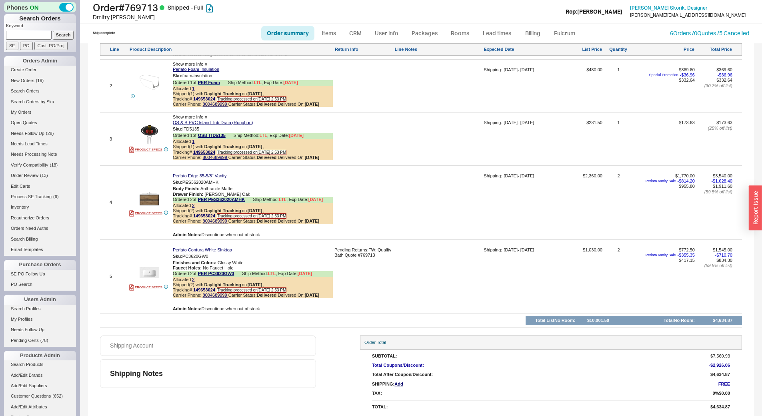
scroll to position [160, 0]
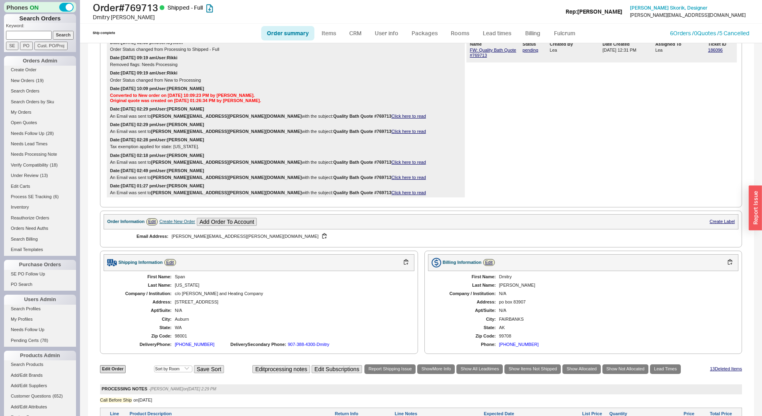
drag, startPoint x: 177, startPoint y: 241, endPoint x: 239, endPoint y: 223, distance: 64.2
click at [178, 224] on div "Create New Order" at bounding box center [177, 221] width 36 height 5
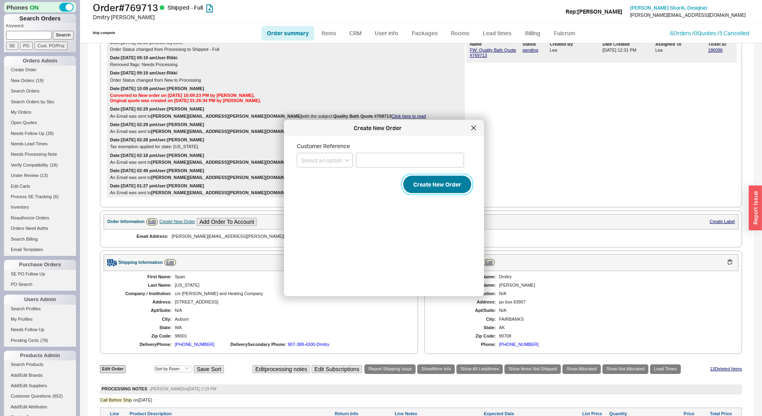
click at [455, 186] on button "Create New Order" at bounding box center [437, 185] width 68 height 18
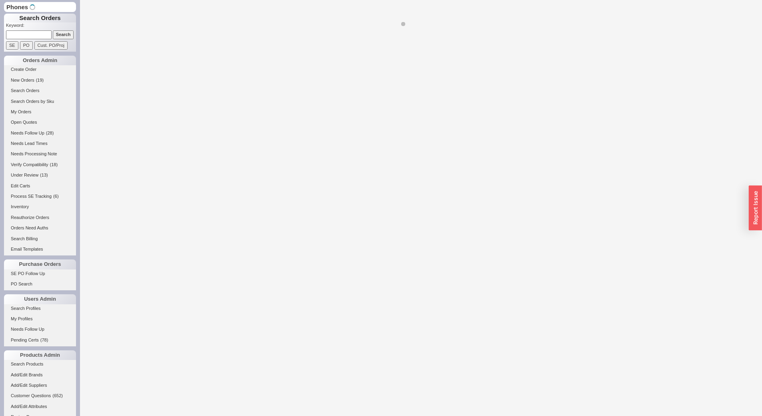
select select "*"
select select "LOW"
select select "3"
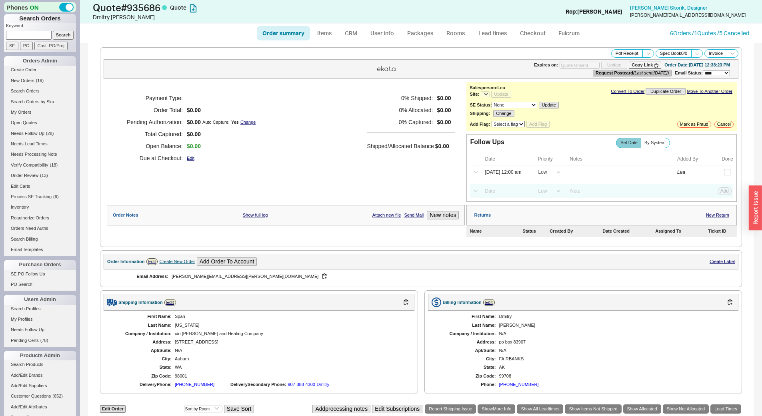
select select "*"
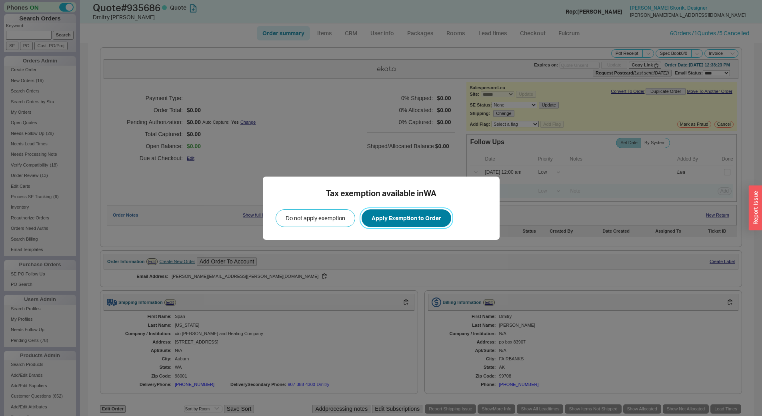
click at [419, 222] on button "Apply Exemption to Order" at bounding box center [407, 218] width 90 height 18
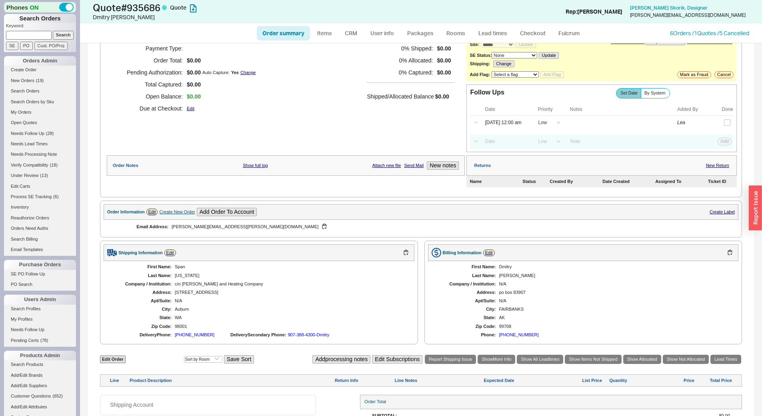
scroll to position [92, 0]
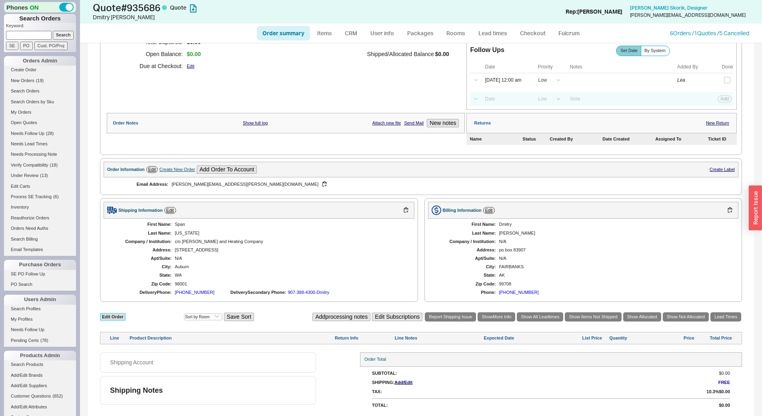
click at [117, 319] on link "Edit Order" at bounding box center [113, 317] width 26 height 8
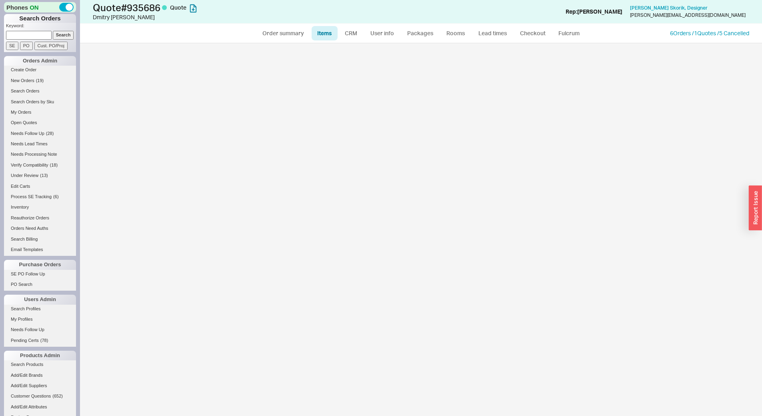
select select "3"
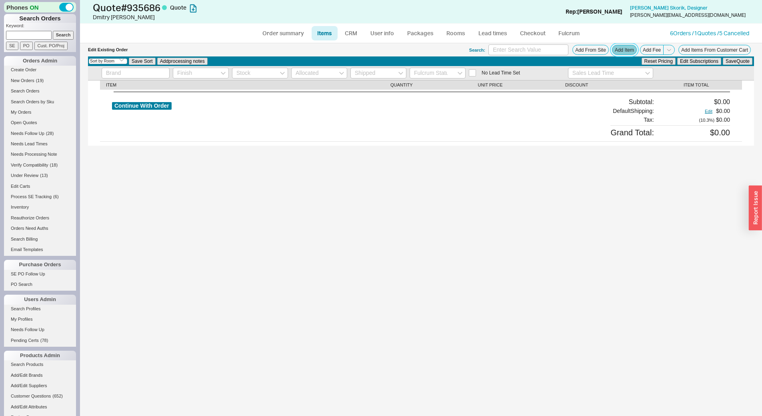
click at [625, 50] on button "Add Item" at bounding box center [624, 50] width 25 height 10
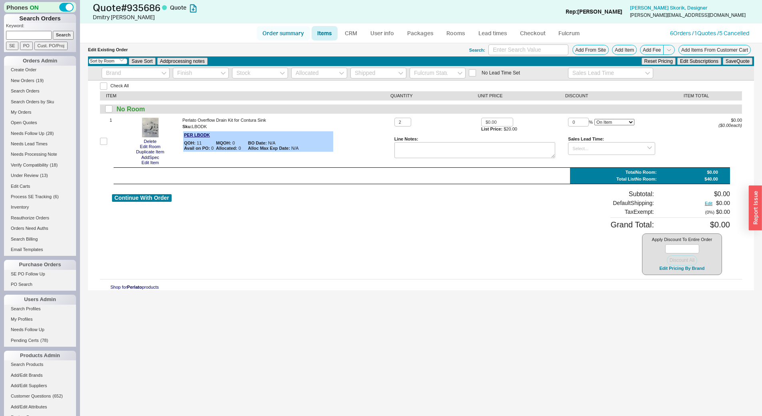
click at [279, 30] on link "Order summary" at bounding box center [283, 33] width 53 height 14
select select "*"
select select "LOW"
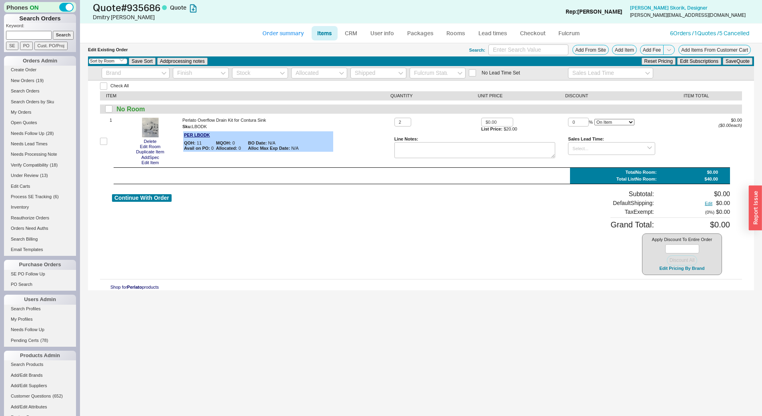
select select "3"
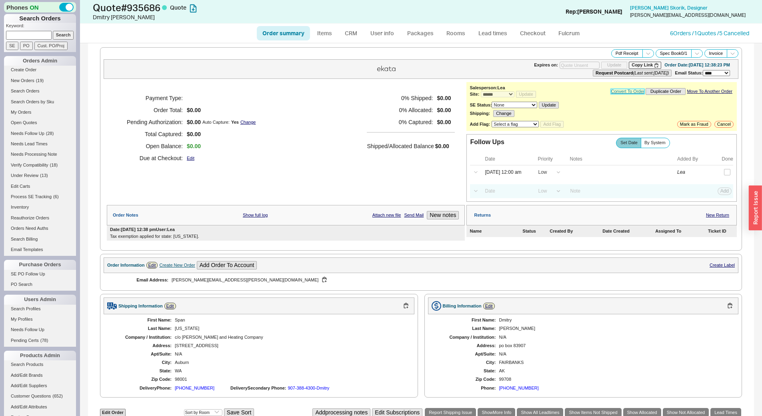
click at [629, 89] on link "Convert To Order" at bounding box center [628, 91] width 34 height 5
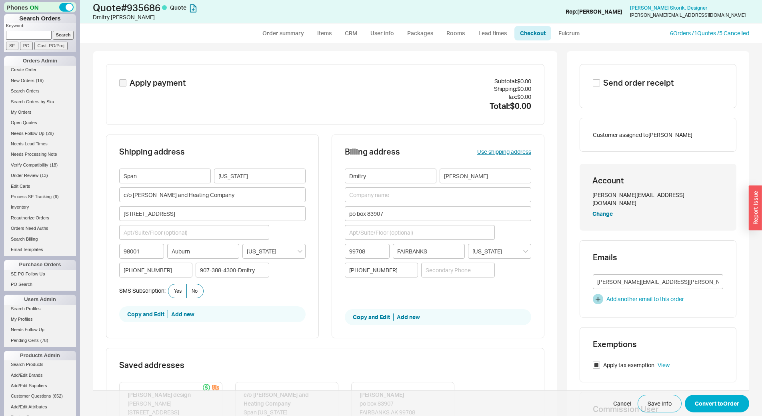
click at [608, 83] on span "Send order receipt" at bounding box center [639, 82] width 70 height 11
click at [600, 83] on input "Send order receipt" at bounding box center [596, 82] width 7 height 7
checkbox input "true"
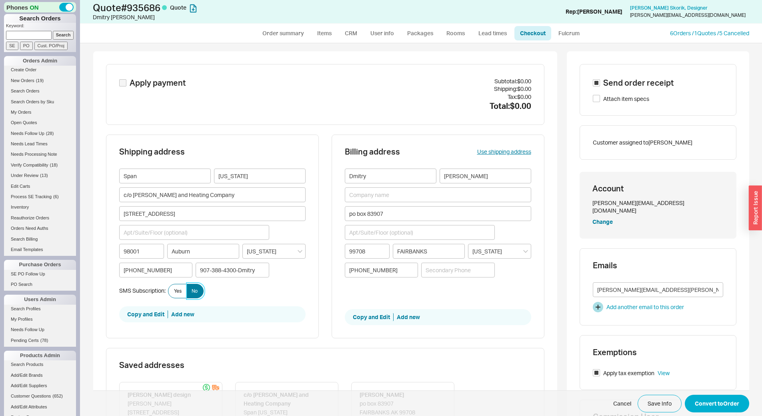
click at [195, 293] on label "No" at bounding box center [194, 291] width 17 height 14
click at [0, 0] on input "No" at bounding box center [0, 0] width 0 height 0
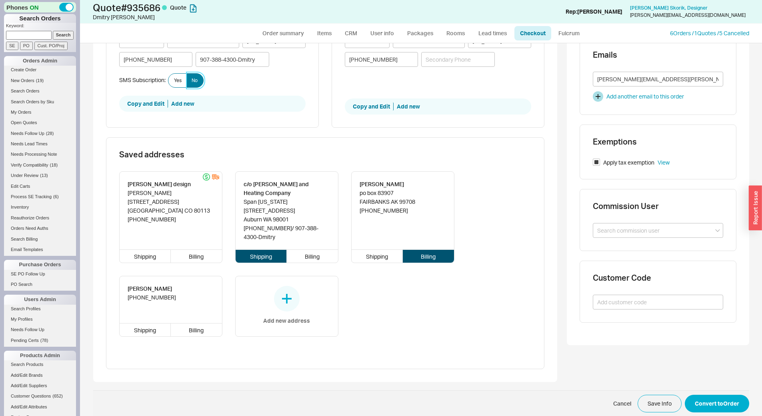
scroll to position [220, 0]
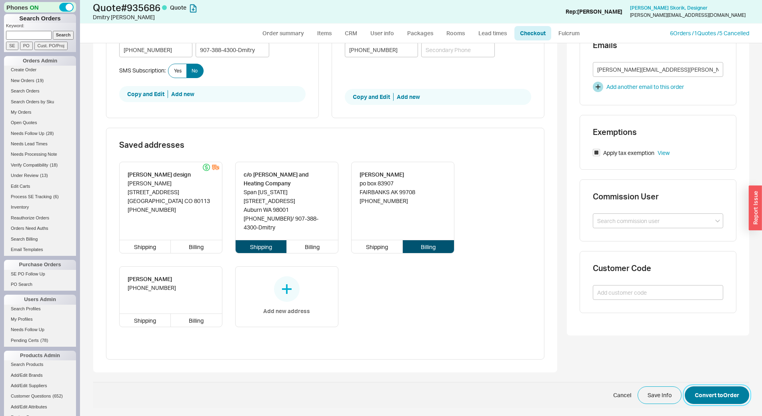
click at [735, 399] on button "Convert to Order" at bounding box center [717, 395] width 64 height 18
select select "*"
select select "LOW"
select select "3"
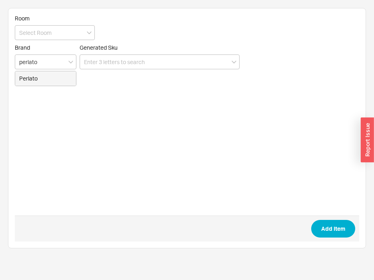
click at [48, 82] on div "Perlato" at bounding box center [45, 78] width 61 height 14
type input "Perlato"
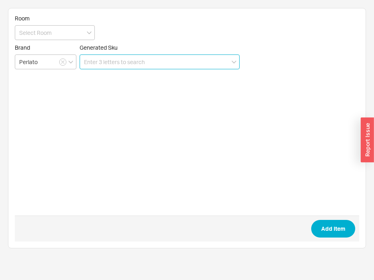
click at [126, 65] on input at bounding box center [160, 61] width 160 height 15
paste input "LBODK"
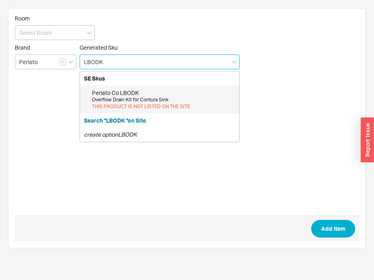
click at [132, 90] on div "Perlato Co LBODK" at bounding box center [163, 93] width 143 height 8
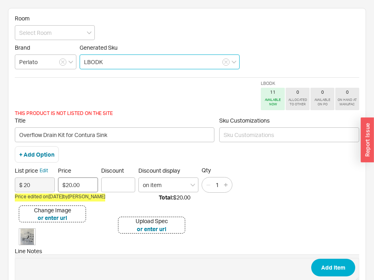
type input "LBODK"
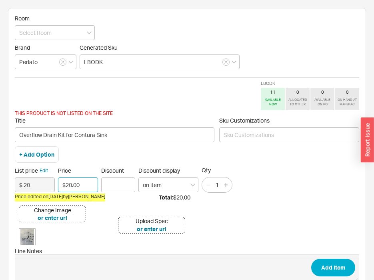
click at [38, 183] on div "List price Edit $ 20 Price $20.00 Discount Discount display on item Qty 1" at bounding box center [187, 179] width 345 height 26
type input "$0.00"
drag, startPoint x: 226, startPoint y: 189, endPoint x: 380, endPoint y: 243, distance: 162.8
click at [227, 189] on button "button" at bounding box center [226, 184] width 9 height 9
type input "2"
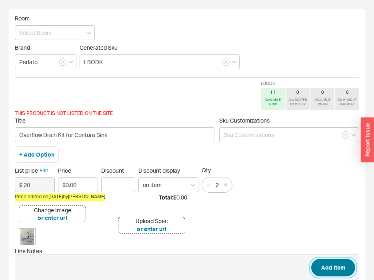
click at [323, 270] on button "Add Item" at bounding box center [333, 268] width 44 height 18
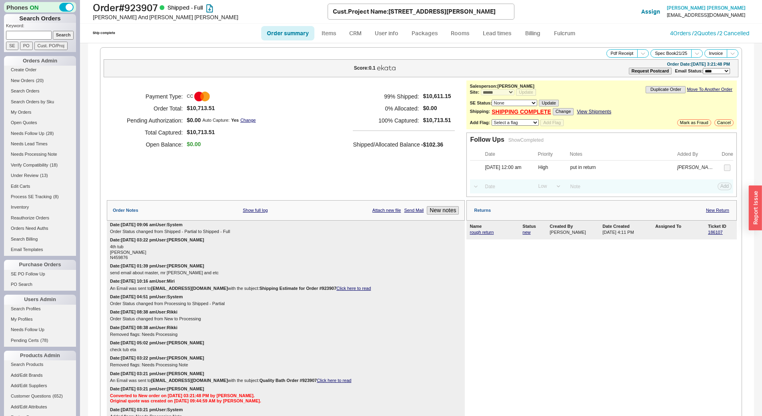
select select "*"
select select "LOW"
select select "3"
click at [23, 35] on input at bounding box center [29, 35] width 46 height 8
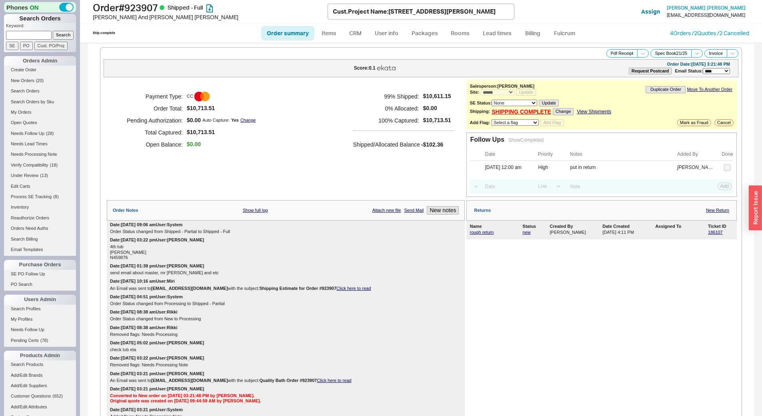
paste input "[EMAIL_ADDRESS][DOMAIN_NAME]"
type input "[EMAIL_ADDRESS][DOMAIN_NAME]"
click at [60, 36] on input "Search" at bounding box center [63, 35] width 21 height 8
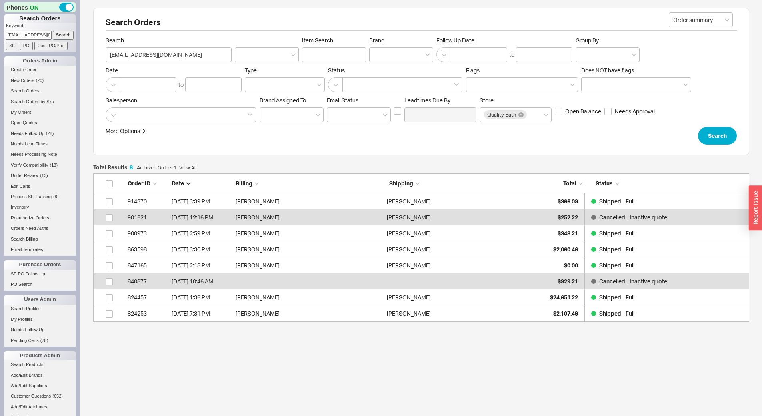
scroll to position [142, 650]
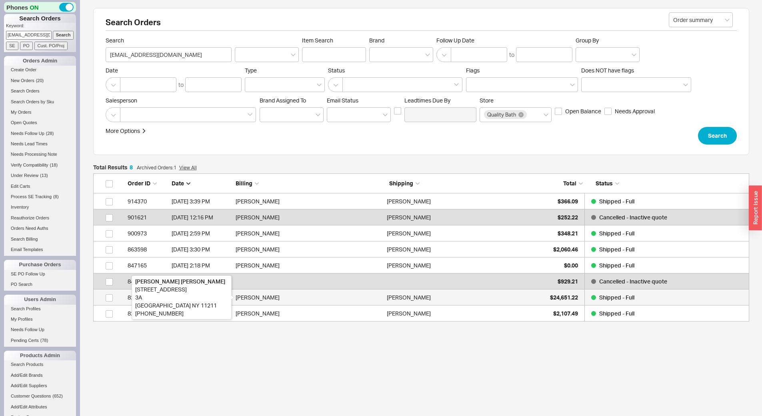
click at [267, 296] on div "[PERSON_NAME]" at bounding box center [309, 297] width 147 height 16
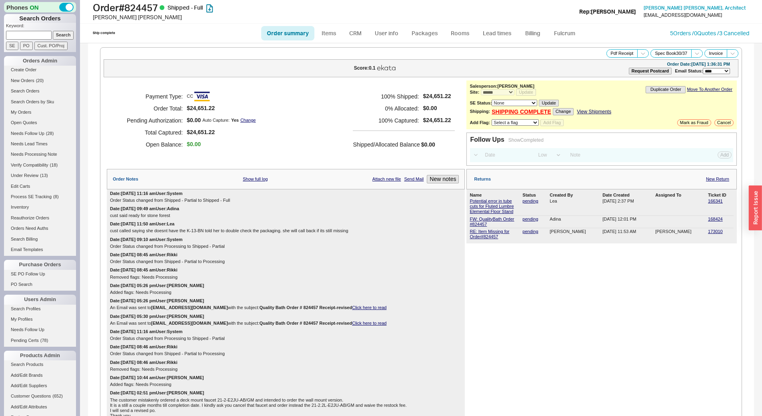
select select "*"
select select "LOW"
select select "3"
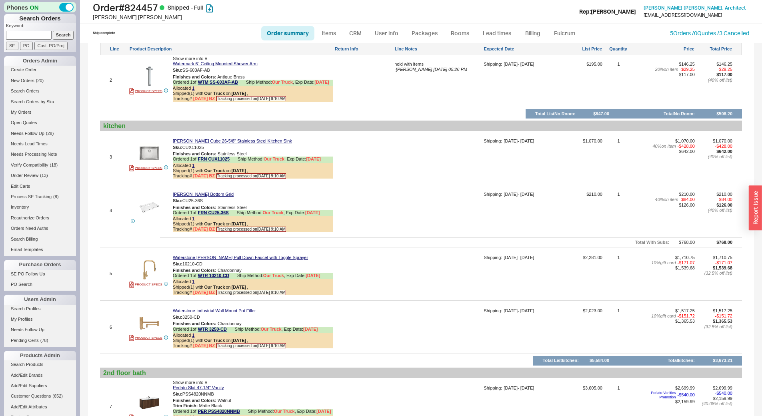
scroll to position [1045, 0]
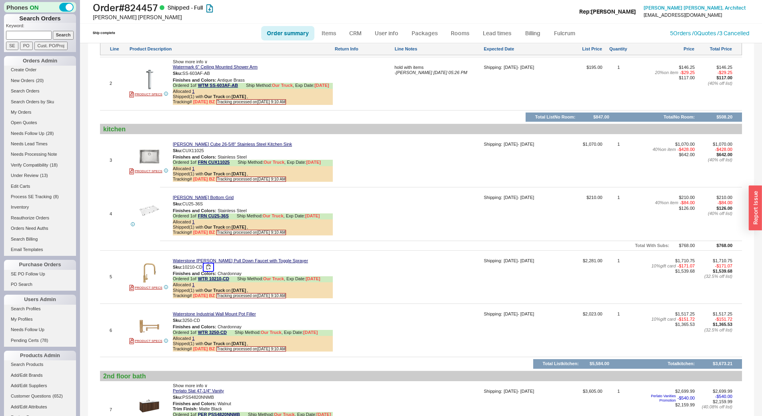
click at [212, 271] on button "button" at bounding box center [209, 267] width 10 height 8
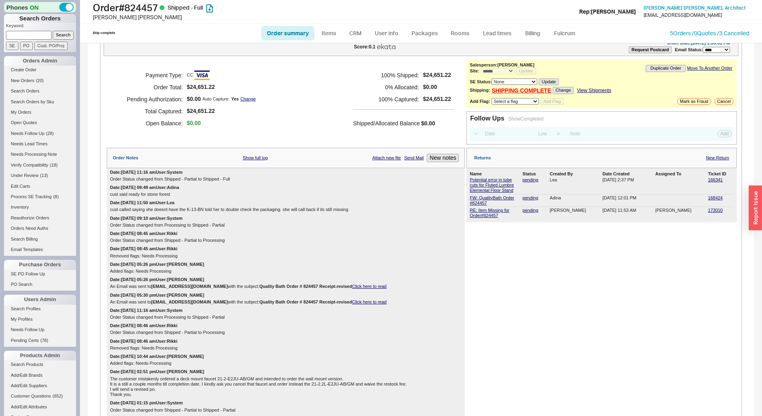
scroll to position [0, 0]
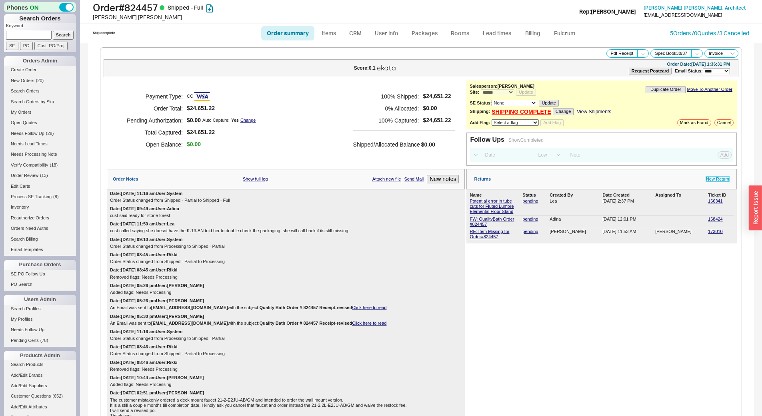
click at [711, 179] on link "New Return" at bounding box center [717, 178] width 23 height 5
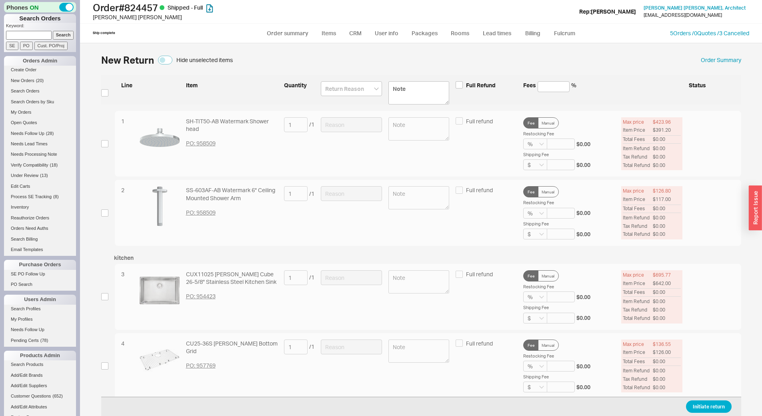
click at [527, 47] on div "New Return Hide unselected items Order Summary Line Item Quantity Full Refund F…" at bounding box center [421, 229] width 682 height 373
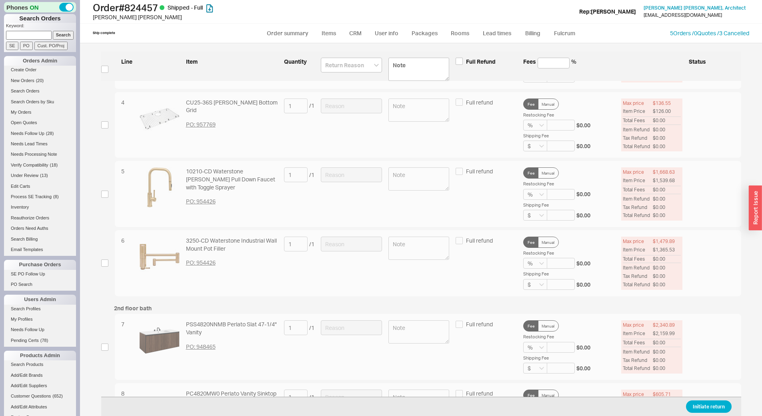
scroll to position [240, 0]
click at [104, 195] on input "checkbox" at bounding box center [104, 194] width 7 height 7
checkbox input "true"
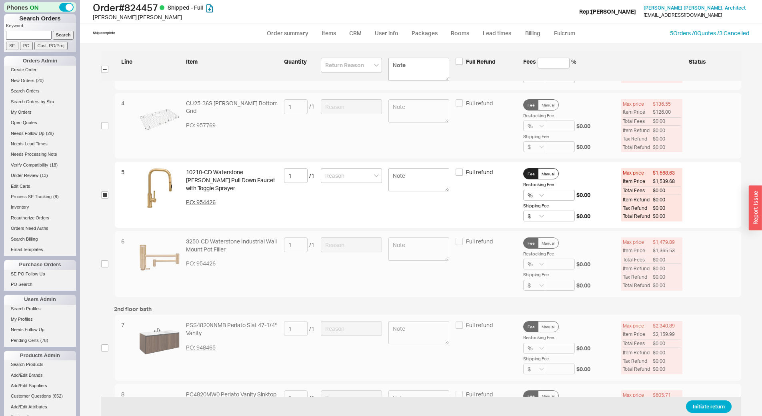
click at [345, 179] on input at bounding box center [351, 175] width 61 height 15
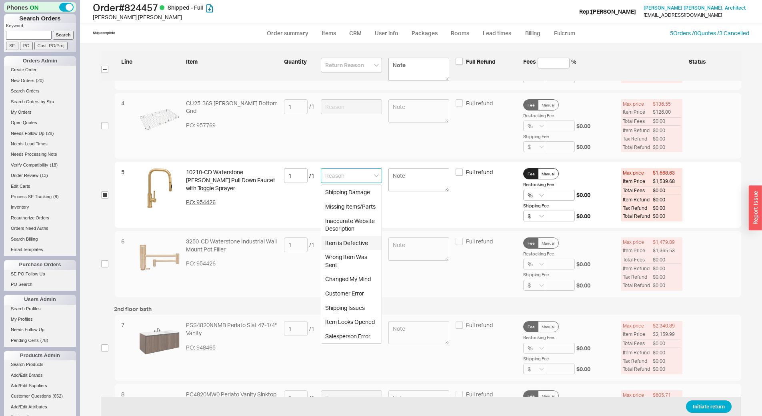
click at [346, 246] on div "Item is Defective" at bounding box center [351, 243] width 60 height 14
type input "Item is Defective"
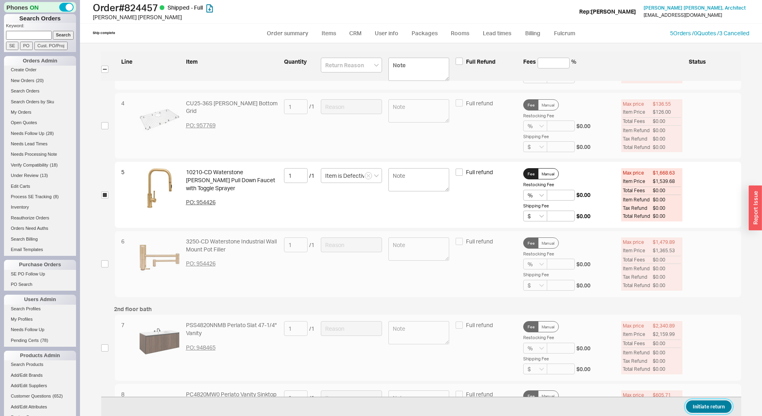
click at [718, 405] on button "Initiate return" at bounding box center [709, 406] width 46 height 12
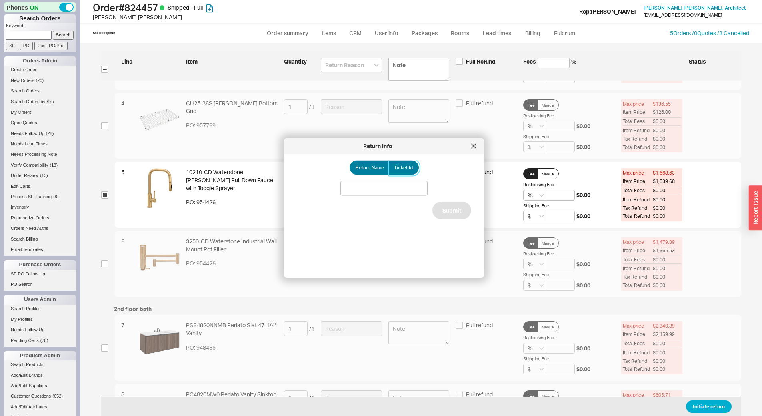
click at [406, 168] on span "Ticket Id" at bounding box center [403, 167] width 19 height 6
click at [0, 0] on input "Ticket Id" at bounding box center [0, 0] width 0 height 0
click at [365, 185] on input at bounding box center [384, 188] width 87 height 15
paste input "186110"
type input "186110"
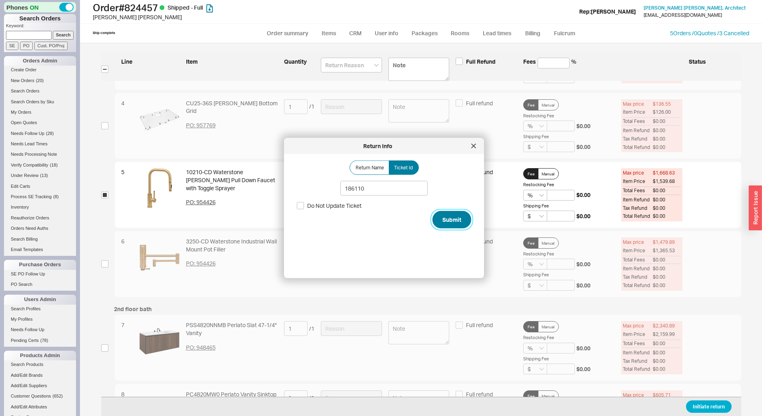
click at [433, 215] on button "Submit" at bounding box center [452, 220] width 39 height 18
select select "*"
select select "LOW"
select select "3"
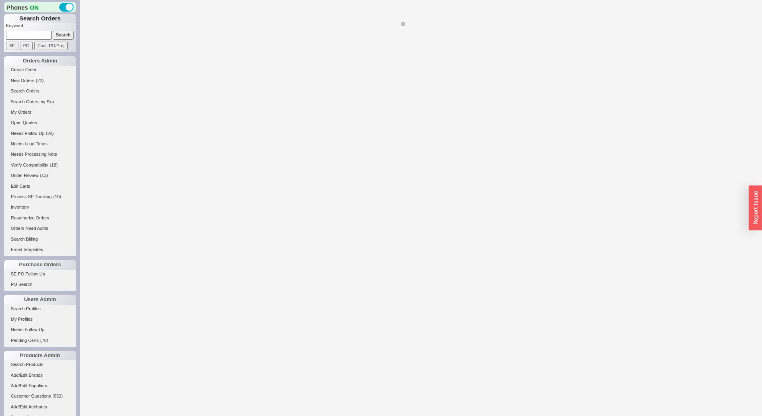
select select "*"
select select "LOW"
select select "3"
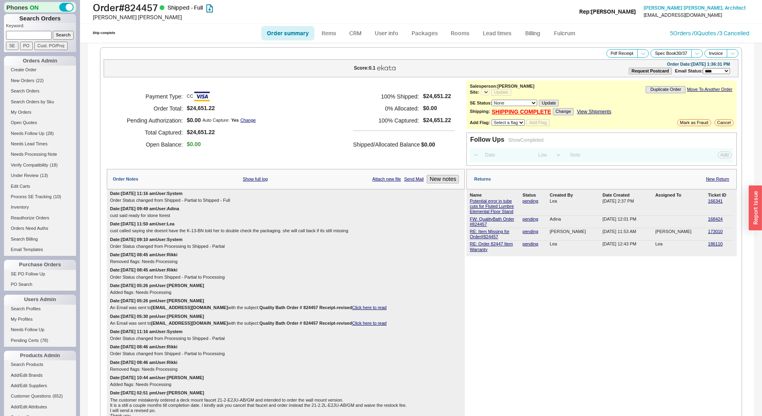
select select "*"
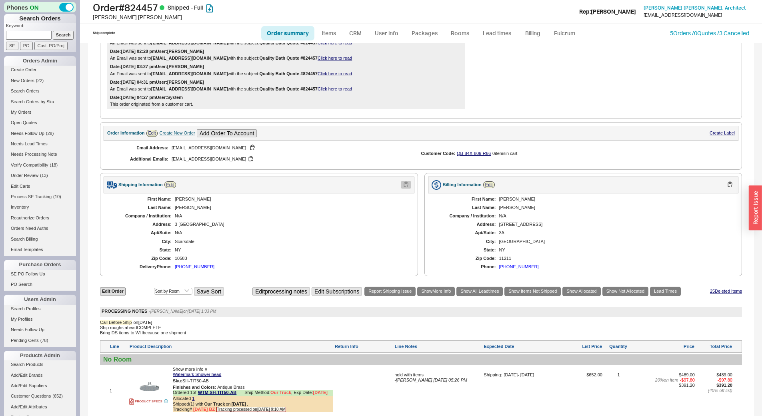
scroll to position [680, 0]
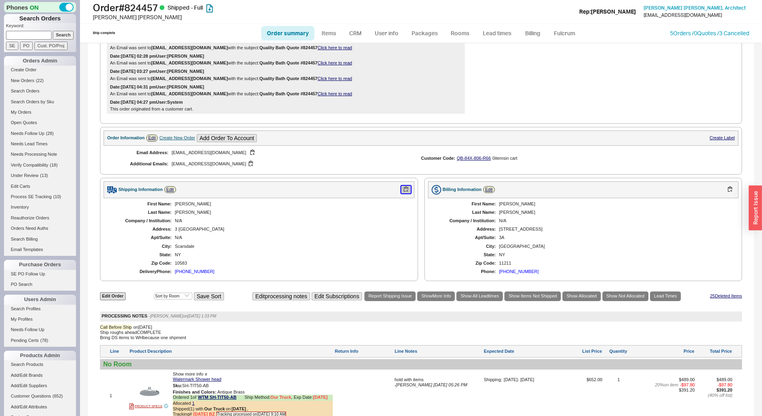
click at [404, 193] on button "button" at bounding box center [406, 190] width 10 height 8
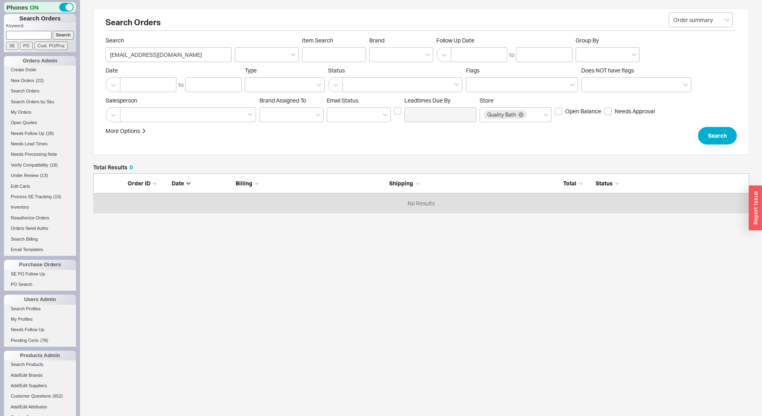
scroll to position [34, 650]
click at [21, 36] on input at bounding box center [29, 35] width 46 height 8
type input "929324"
click at [53, 31] on input "Search" at bounding box center [63, 35] width 21 height 8
type input "929324"
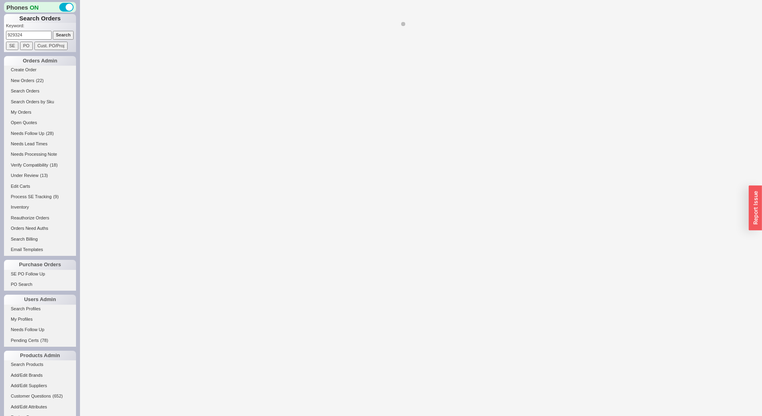
select select "LOW"
select select "3"
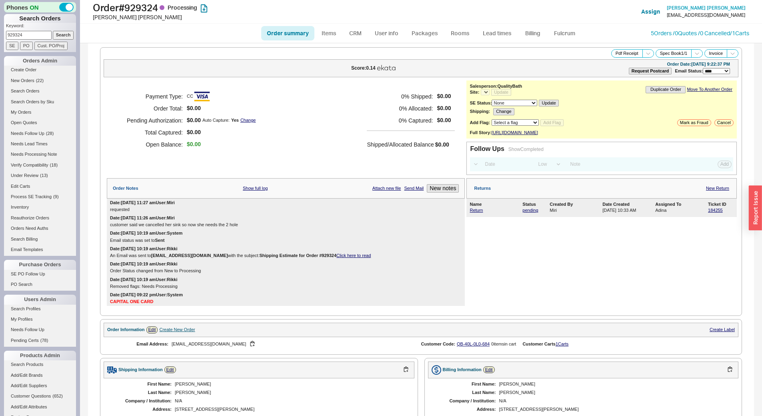
select select "*"
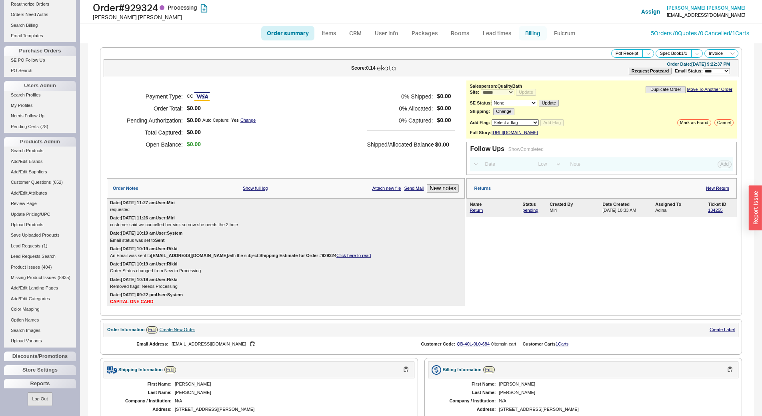
click at [526, 28] on link "Billing" at bounding box center [533, 33] width 28 height 14
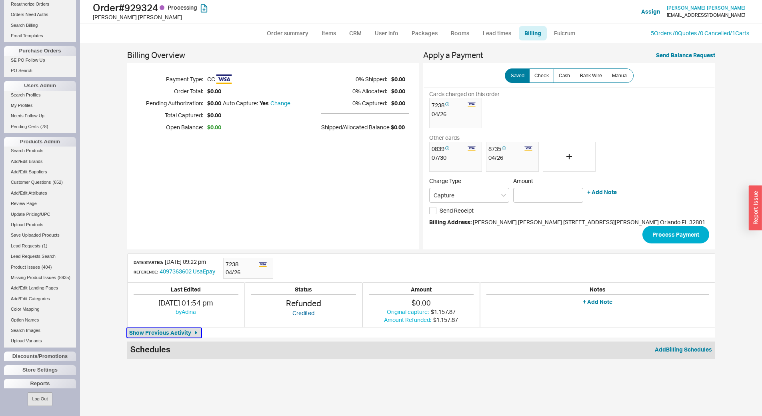
drag, startPoint x: 185, startPoint y: 335, endPoint x: 234, endPoint y: 282, distance: 72.3
click at [185, 335] on span "Show Previous Activity" at bounding box center [160, 333] width 62 height 8
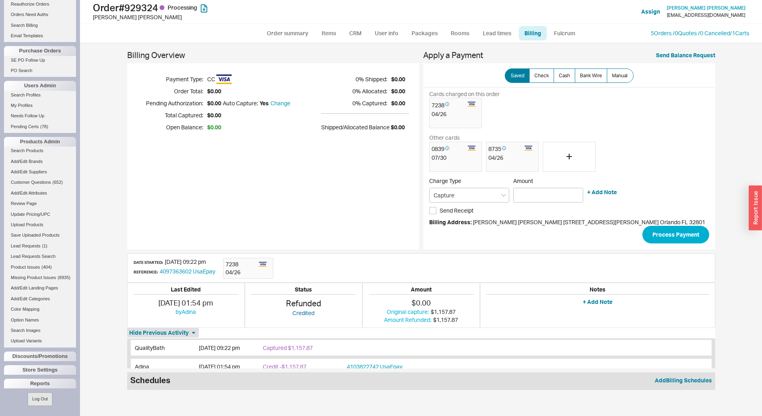
click at [259, 201] on div "Billing Overview Payment Type: CC Order Total: $0.00 Pending Authorization: $0.…" at bounding box center [273, 150] width 292 height 199
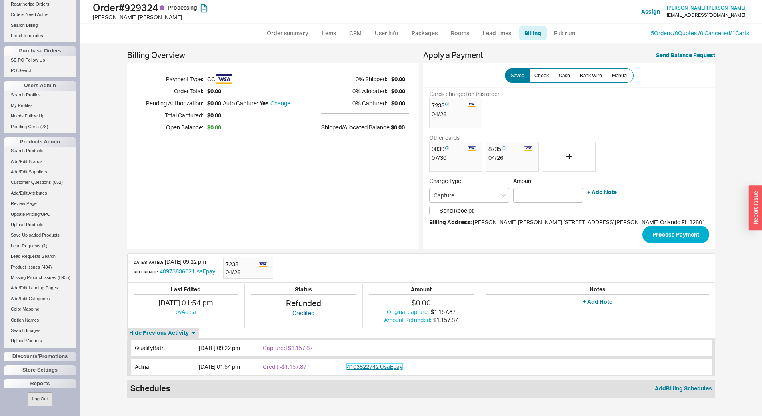
click at [371, 369] on link "4103822742 UsaEpay" at bounding box center [375, 366] width 56 height 7
click at [148, 10] on h1 "Order # 929324 Processing" at bounding box center [238, 7] width 291 height 11
copy h1 "929324"
click at [291, 30] on link "Order summary" at bounding box center [287, 33] width 53 height 14
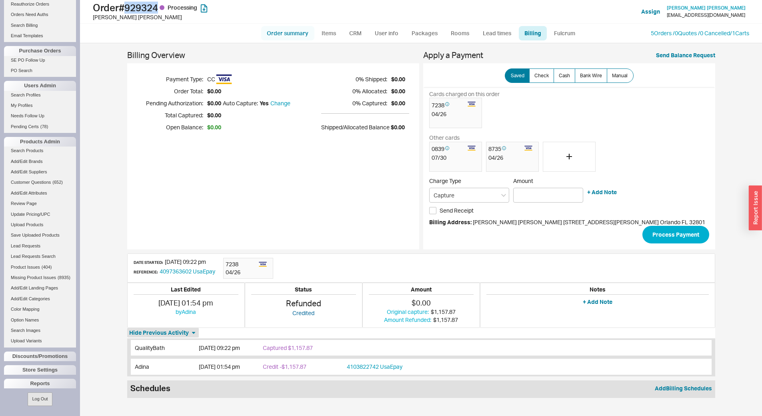
select select "*"
select select "LOW"
select select "3"
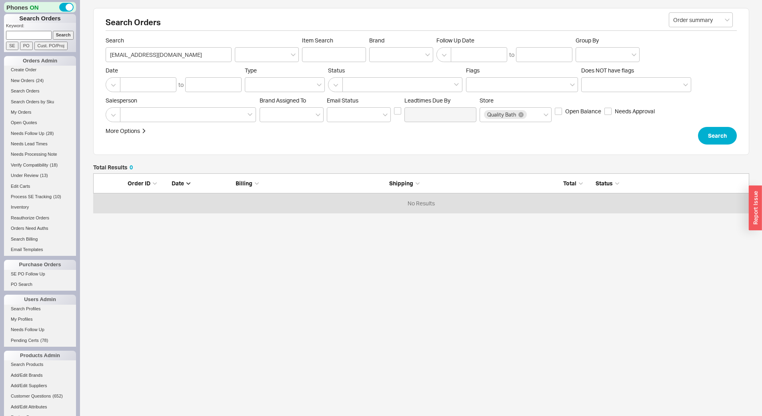
scroll to position [6, 6]
click at [178, 57] on input "[EMAIL_ADDRESS][DOMAIN_NAME]" at bounding box center [169, 54] width 126 height 15
paste input "shawnhooks100@g"
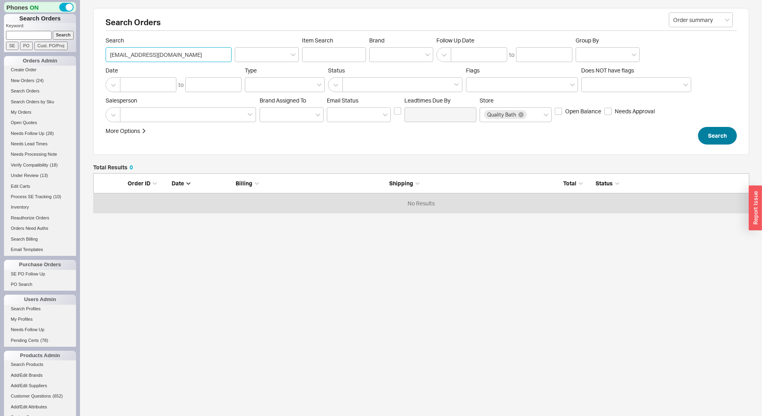
type input "[EMAIL_ADDRESS][DOMAIN_NAME]"
click at [715, 133] on button "Search" at bounding box center [717, 136] width 39 height 18
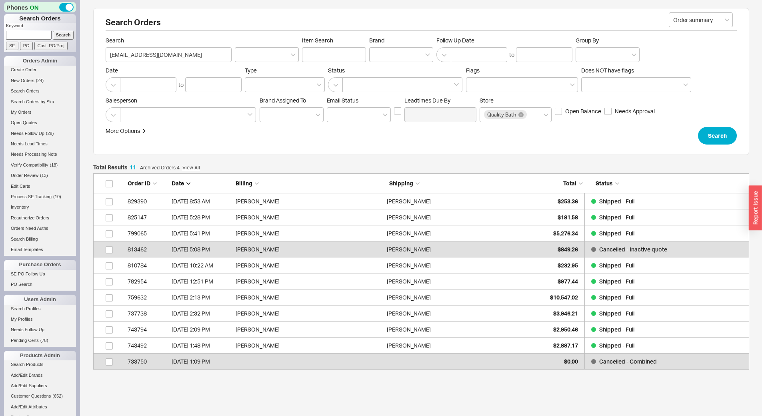
scroll to position [190, 650]
click at [27, 42] on input "PO" at bounding box center [26, 46] width 13 height 8
type input "PO Number"
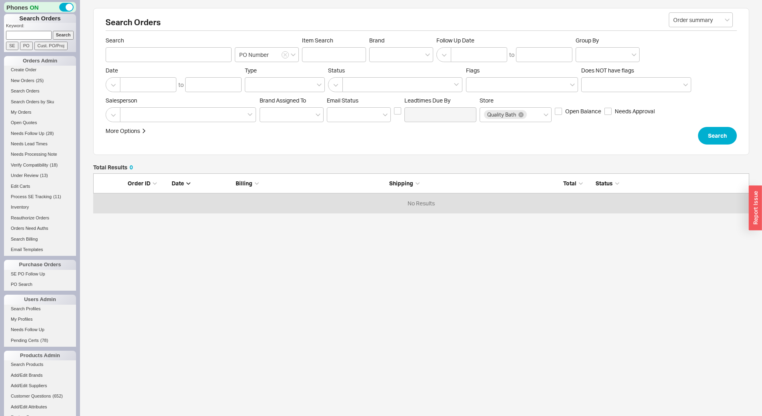
scroll to position [34, 650]
click at [29, 38] on input at bounding box center [29, 35] width 46 height 8
paste input "815717"
type input "815717"
drag, startPoint x: 58, startPoint y: 38, endPoint x: 68, endPoint y: 36, distance: 10.9
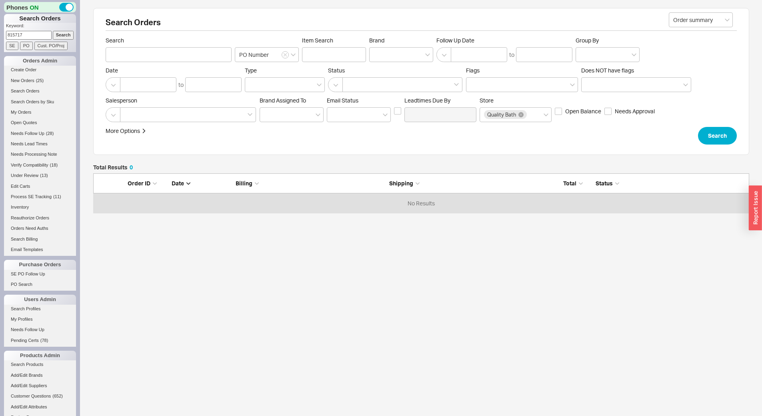
click at [58, 37] on input "Search" at bounding box center [63, 35] width 21 height 8
type input "815717"
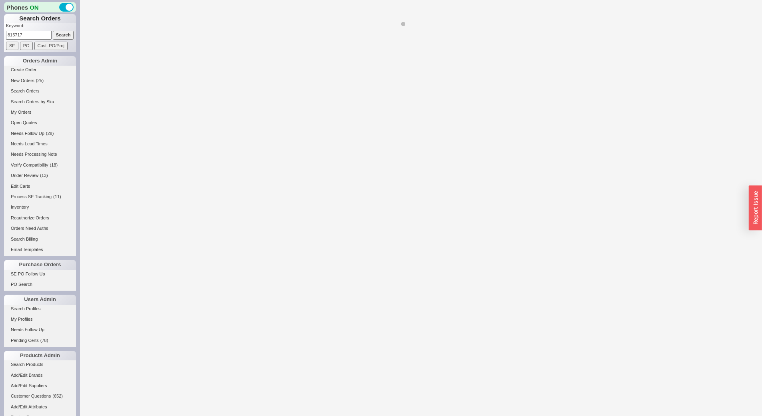
select select "LOW"
select select "3"
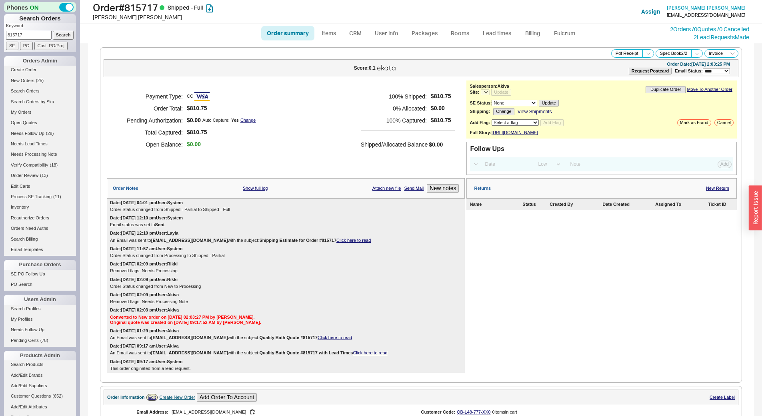
select select "*"
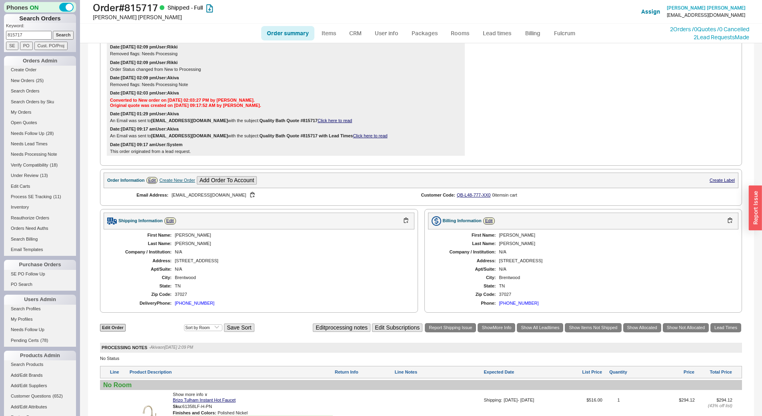
scroll to position [398, 0]
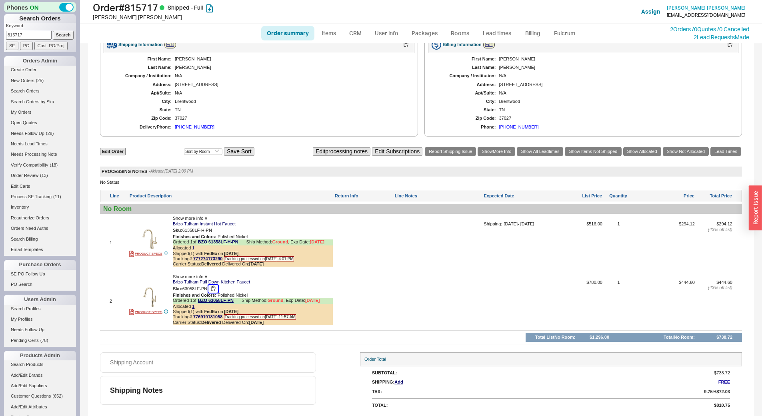
click at [214, 287] on button "button" at bounding box center [214, 289] width 10 height 8
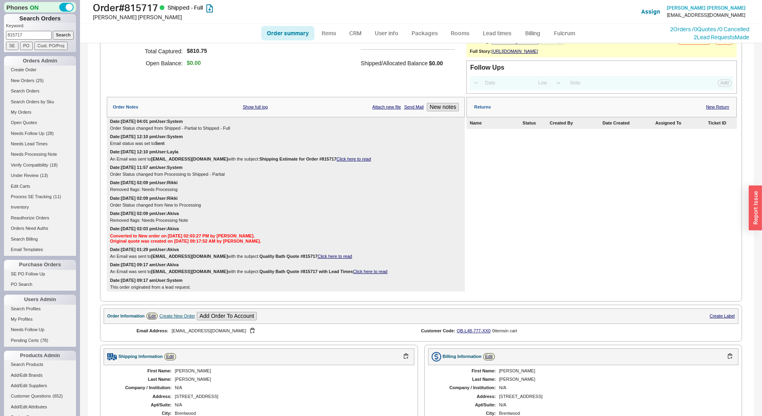
scroll to position [0, 0]
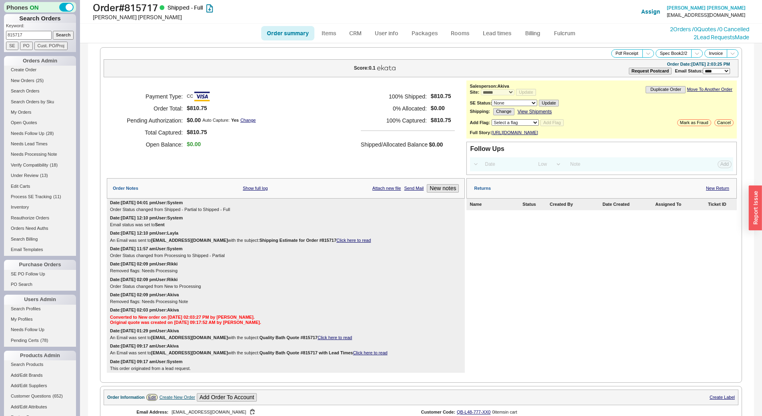
click at [713, 189] on div "Returns New Return" at bounding box center [602, 188] width 271 height 20
click at [712, 191] on link "New Return" at bounding box center [717, 188] width 23 height 5
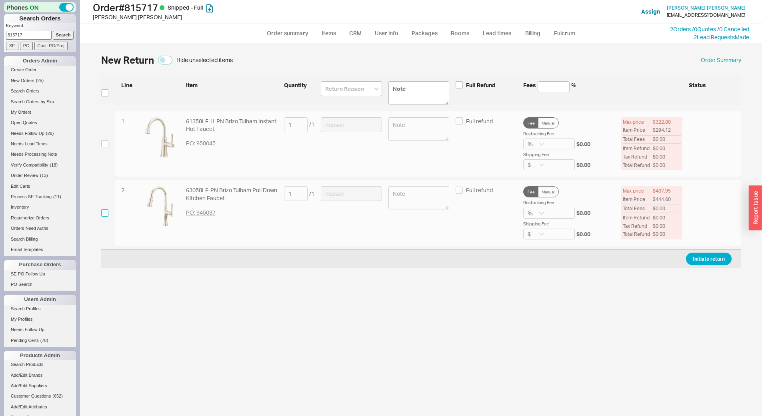
click at [107, 210] on input "checkbox" at bounding box center [104, 212] width 7 height 7
checkbox input "true"
click at [352, 195] on input at bounding box center [351, 193] width 61 height 15
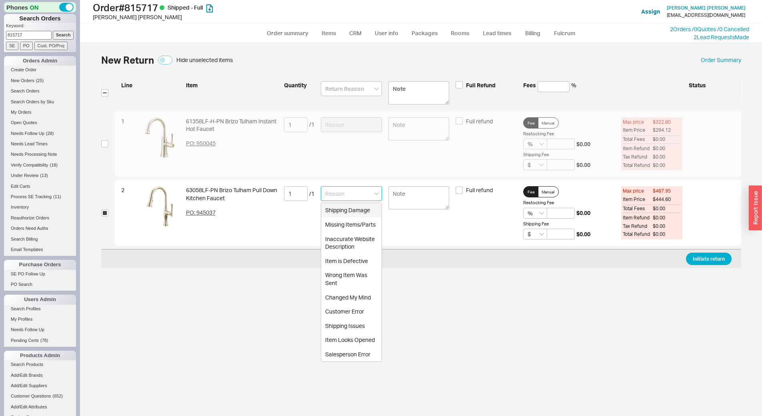
click at [362, 261] on div "Item is Defective" at bounding box center [351, 261] width 60 height 14
type input "Item is Defective"
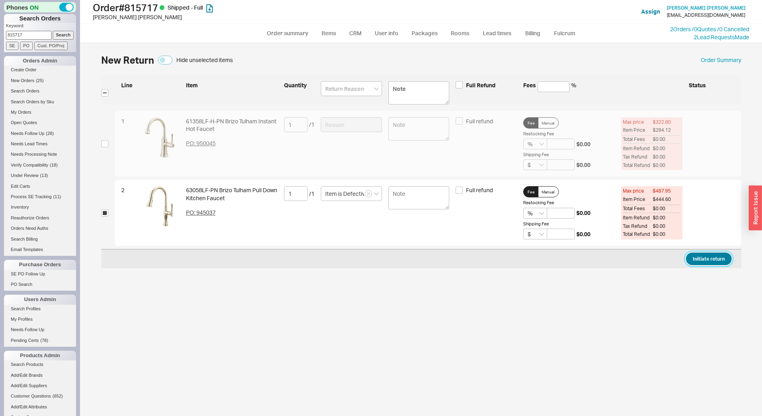
click at [707, 255] on button "Initiate return" at bounding box center [709, 259] width 46 height 12
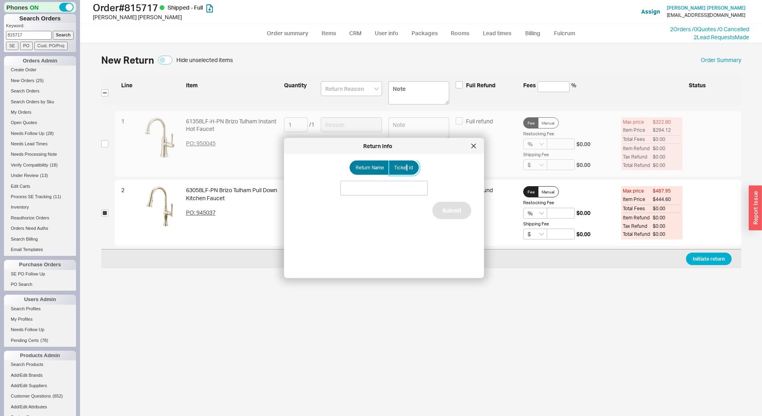
drag, startPoint x: 403, startPoint y: 172, endPoint x: 399, endPoint y: 182, distance: 10.4
click at [403, 172] on label "Ticket Id" at bounding box center [404, 167] width 30 height 14
click at [401, 170] on span "Ticket Id" at bounding box center [403, 167] width 19 height 6
click at [0, 0] on input "Ticket Id" at bounding box center [0, 0] width 0 height 0
click at [404, 184] on input at bounding box center [384, 188] width 87 height 15
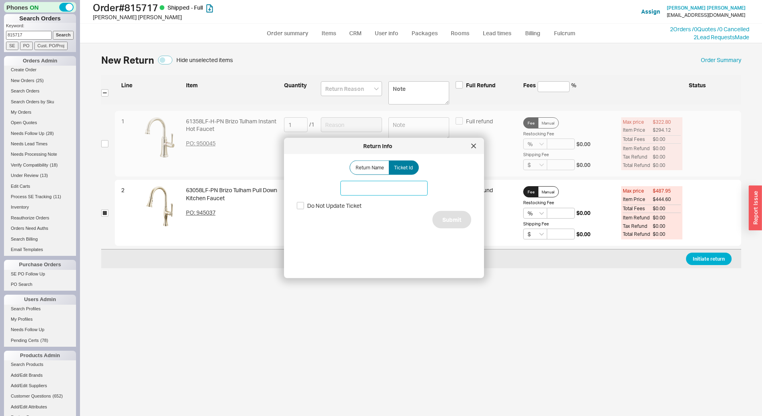
paste input "186121"
type input "186121"
click at [460, 217] on button "Submit" at bounding box center [452, 220] width 39 height 18
select select "*"
select select "LOW"
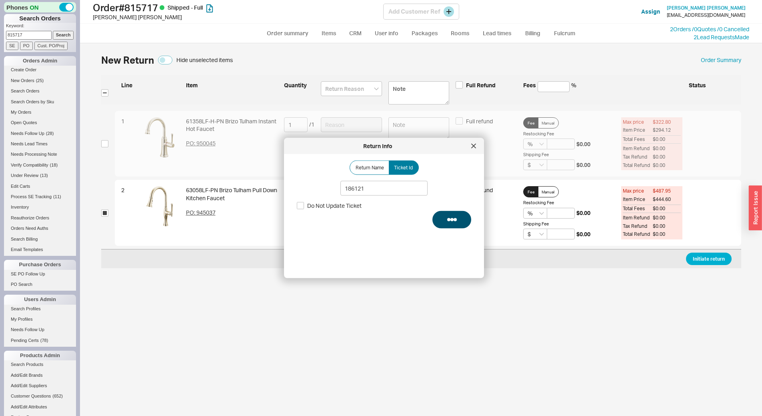
select select "3"
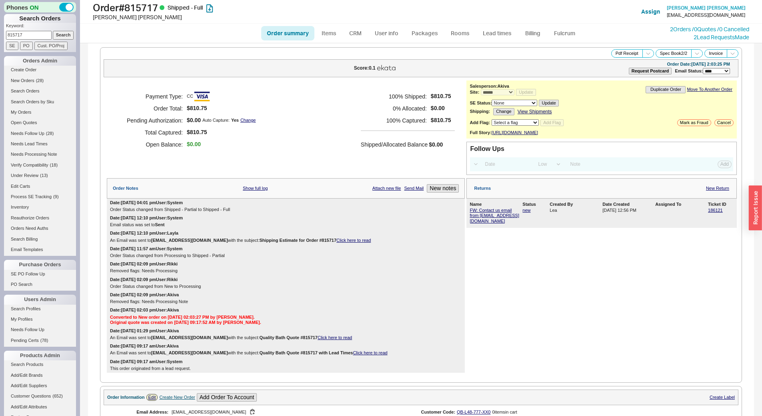
click at [34, 34] on input "815717" at bounding box center [29, 35] width 46 height 8
paste input "910561"
type input "910561"
click at [53, 33] on input "Search" at bounding box center [63, 35] width 21 height 8
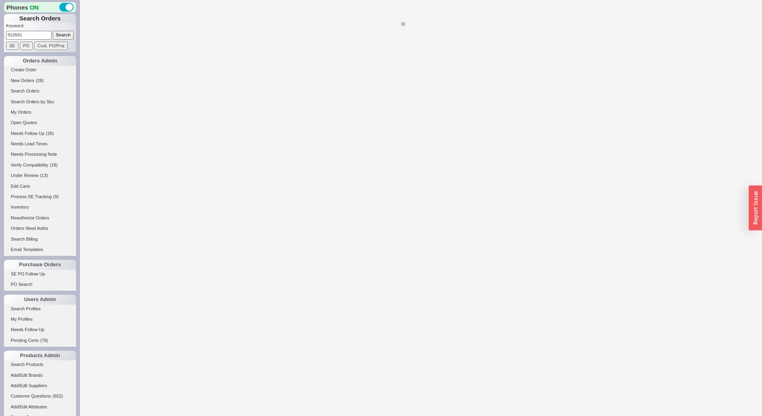
select select "*"
select select "LOW"
select select "3"
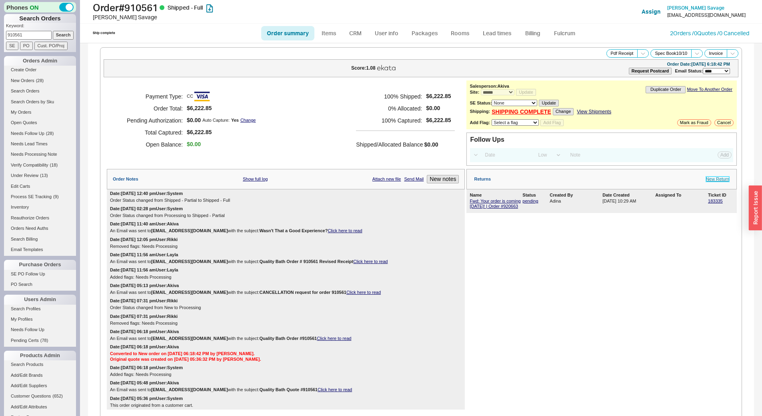
click at [715, 181] on link "New Return" at bounding box center [717, 178] width 23 height 5
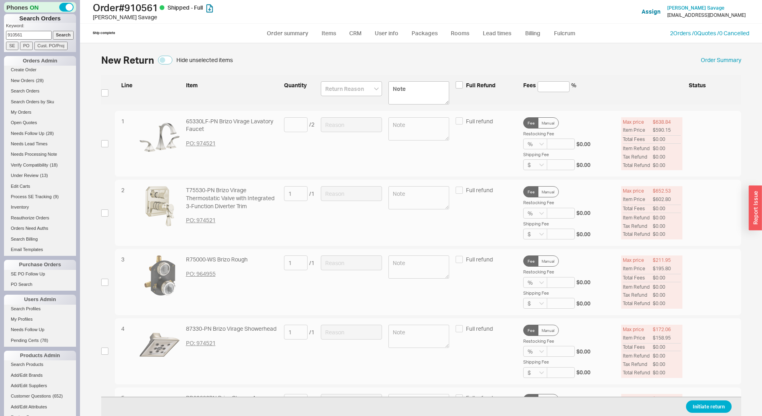
click at [710, 397] on div "Initiate return" at bounding box center [421, 406] width 640 height 19
click at [708, 403] on button "Initiate return" at bounding box center [709, 406] width 46 height 12
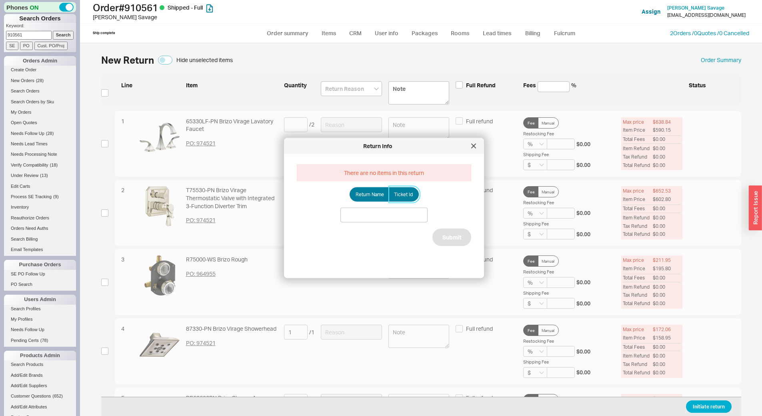
click at [403, 197] on span "Ticket Id" at bounding box center [403, 194] width 19 height 6
click at [0, 0] on input "Ticket Id" at bounding box center [0, 0] width 0 height 0
click at [371, 220] on input at bounding box center [384, 214] width 87 height 15
paste input "186140"
type input "186140"
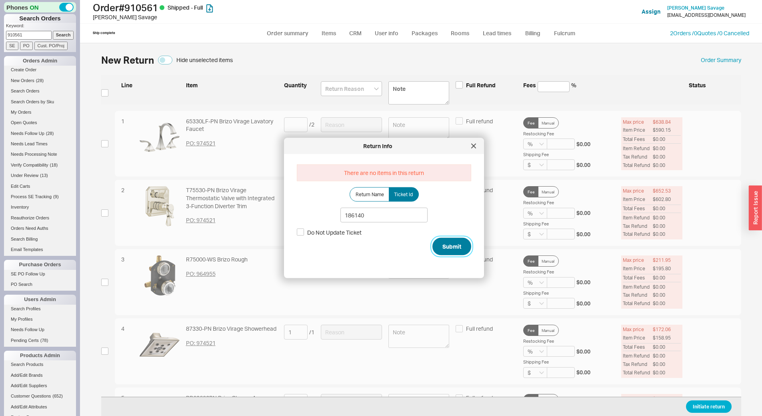
click at [452, 247] on button "Submit" at bounding box center [452, 246] width 39 height 18
select select "*"
select select "LOW"
select select "3"
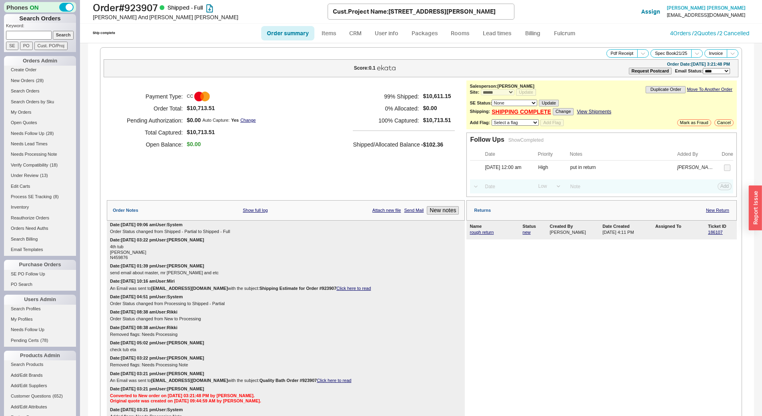
select select "*"
select select "LOW"
select select "3"
select select "*"
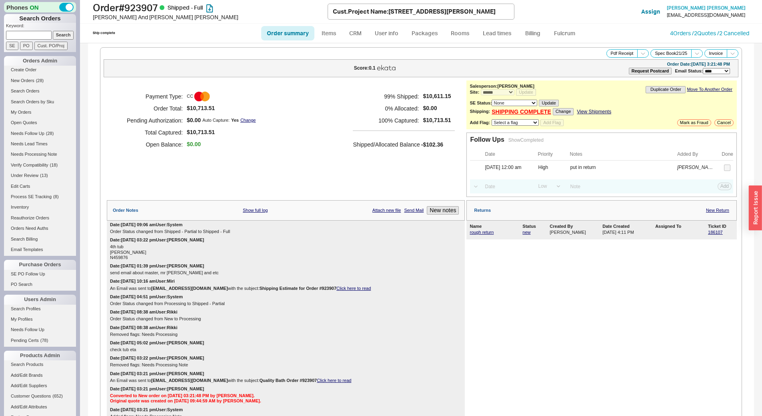
select select "*"
select select "LOW"
select select "3"
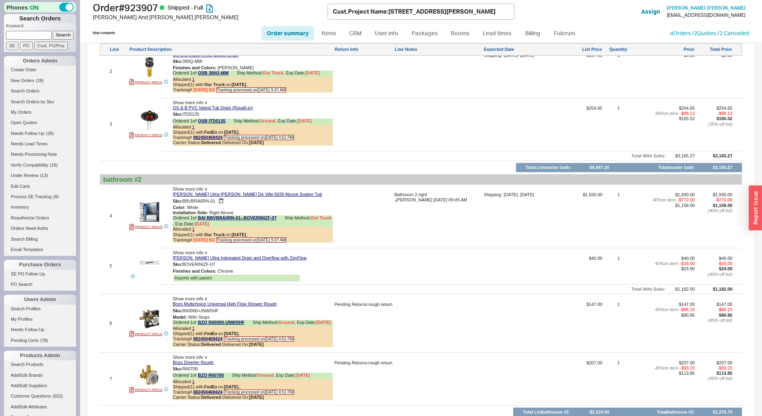
scroll to position [840, 0]
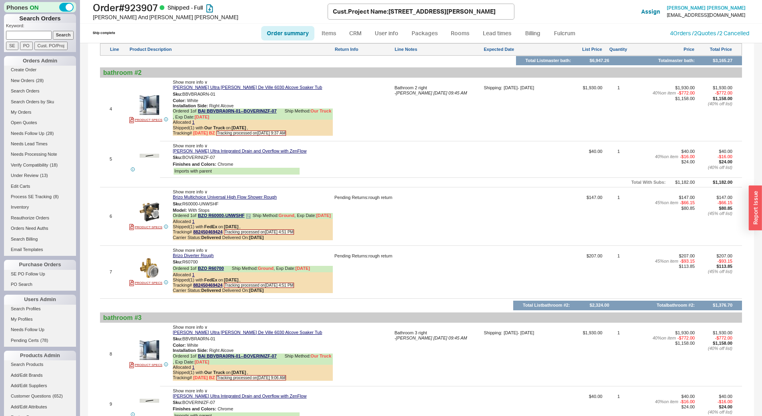
click at [250, 213] on div "Ordered 1 of BZO R60000-UNWSHF Ship Method: Ground , Exp Date: [DATE]" at bounding box center [253, 216] width 160 height 6
click at [249, 215] on icon at bounding box center [248, 216] width 5 height 5
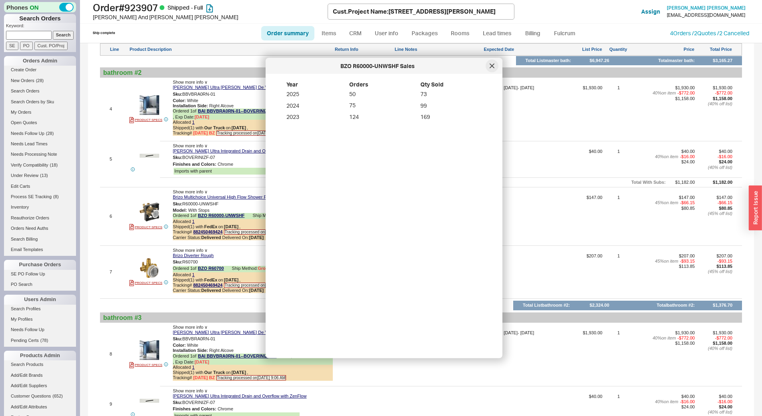
click at [495, 64] on div at bounding box center [492, 66] width 13 height 13
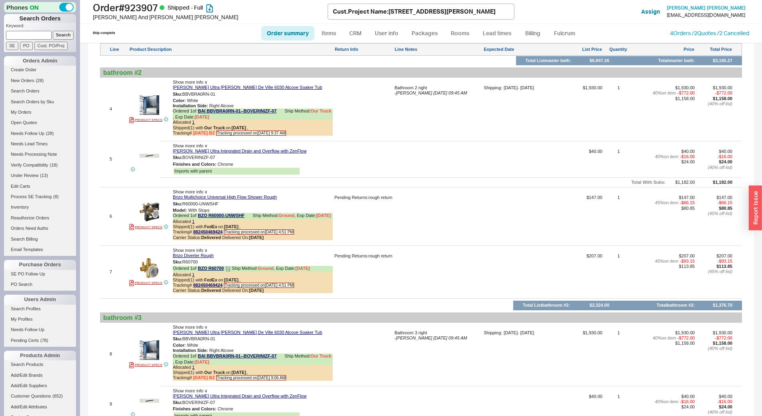
click at [228, 269] on icon at bounding box center [228, 269] width 5 height 5
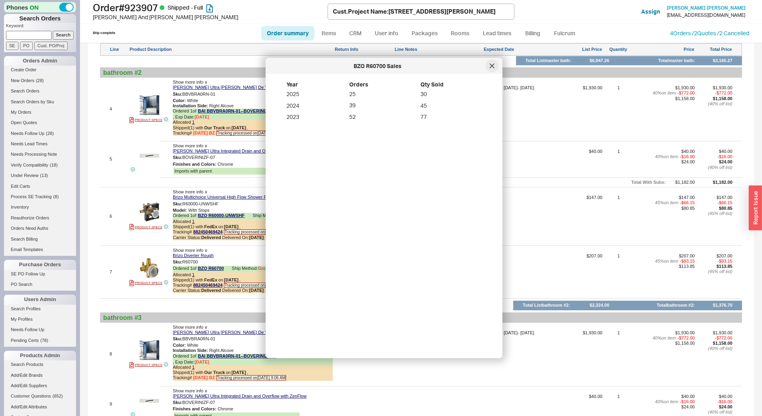
click at [490, 62] on div at bounding box center [492, 66] width 13 height 13
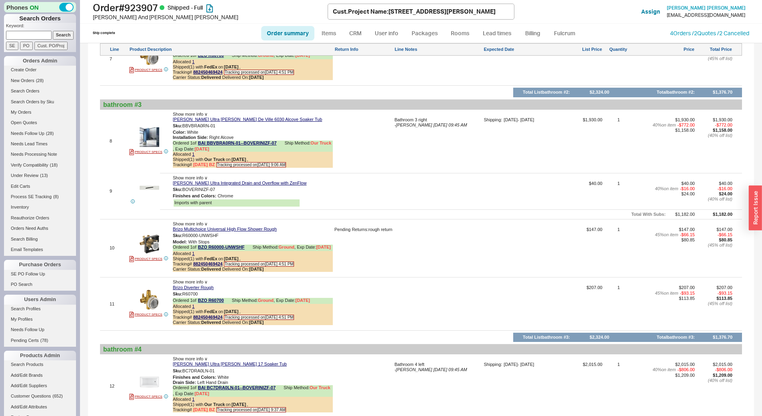
scroll to position [1281, 0]
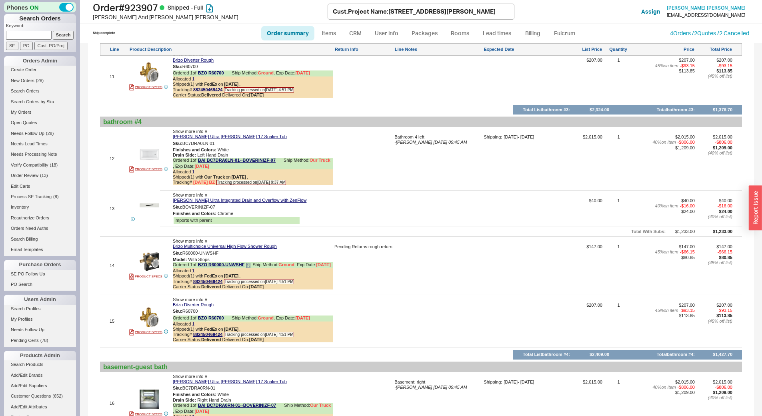
click at [250, 265] on icon at bounding box center [248, 265] width 5 height 5
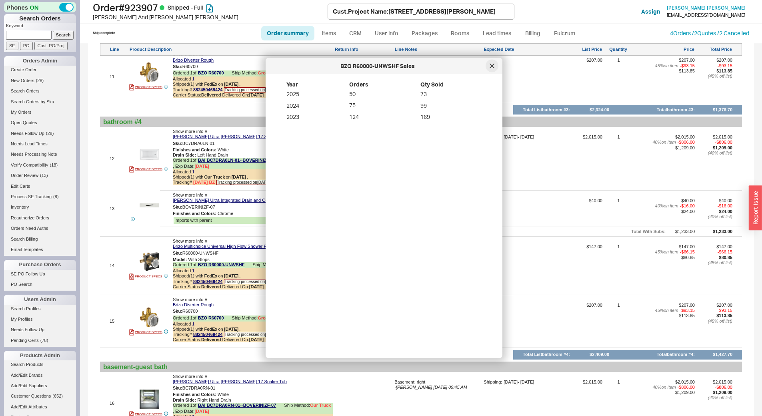
click at [496, 68] on div at bounding box center [492, 66] width 13 height 13
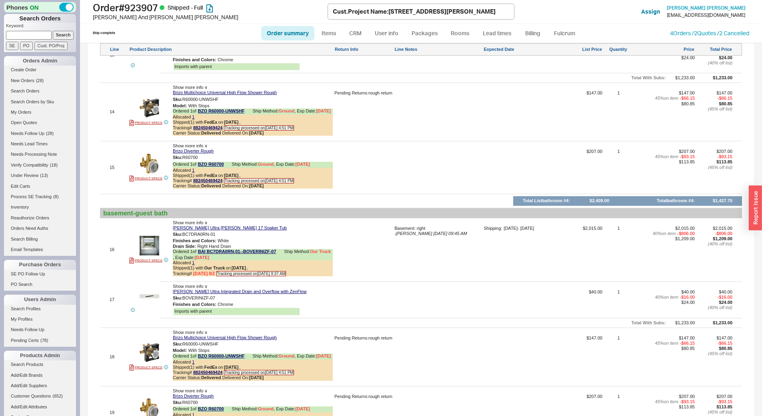
scroll to position [1641, 0]
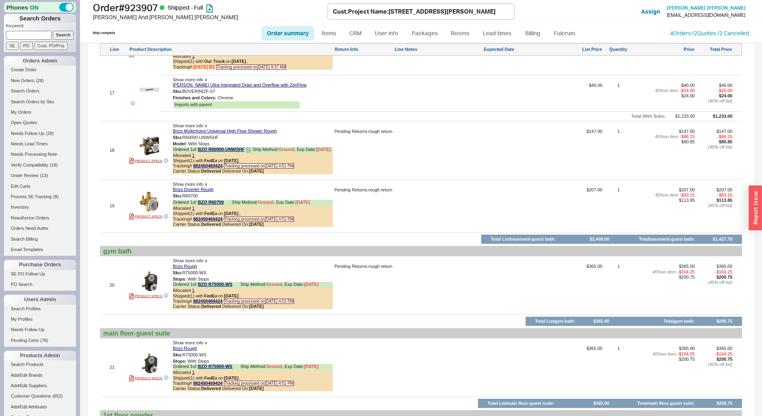
click at [251, 151] on icon at bounding box center [248, 150] width 5 height 5
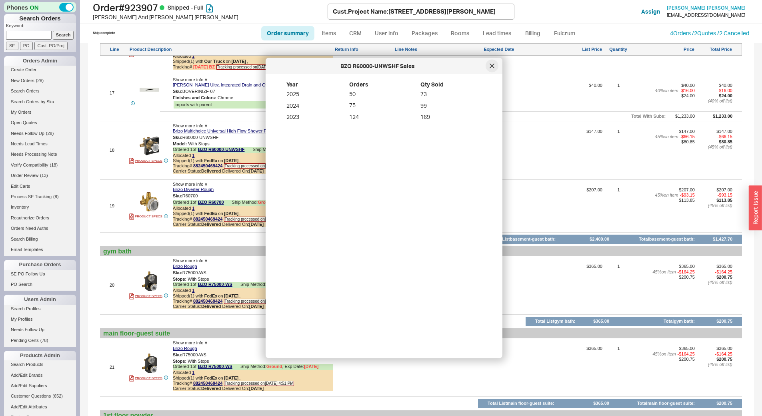
click at [491, 64] on icon at bounding box center [492, 66] width 5 height 5
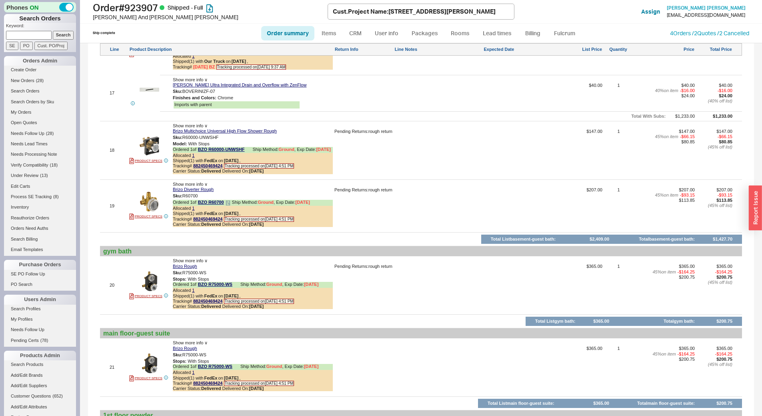
click at [230, 205] on icon at bounding box center [228, 203] width 4 height 4
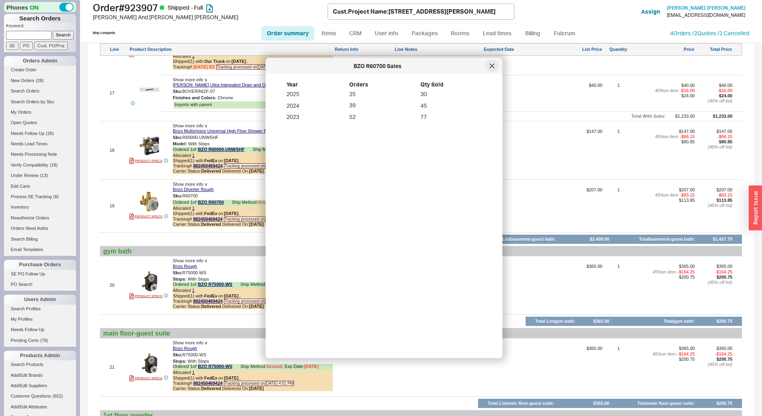
click at [488, 68] on div at bounding box center [492, 66] width 13 height 13
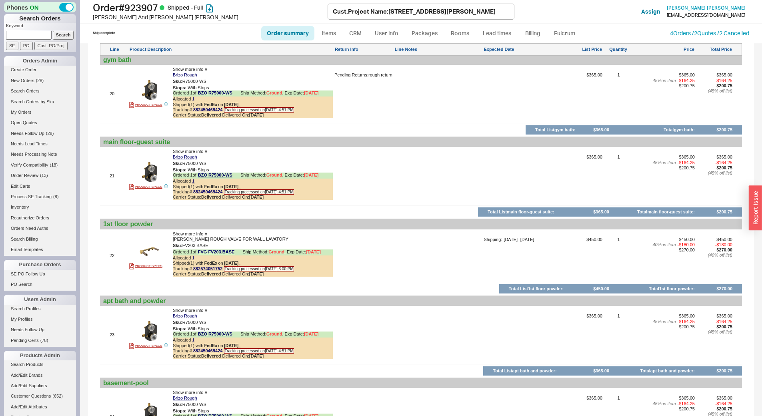
scroll to position [2001, 0]
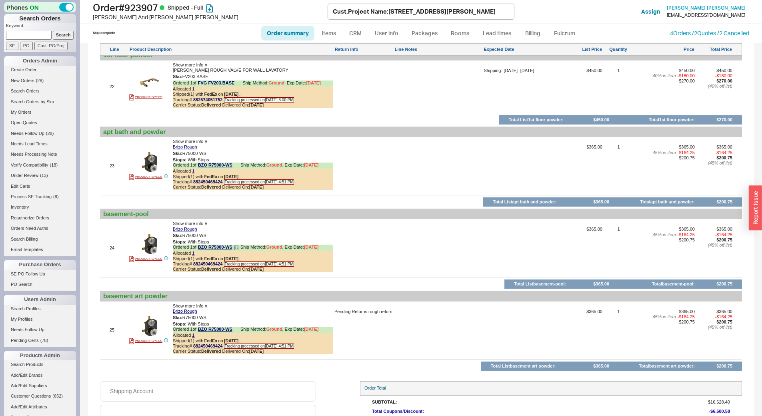
click at [219, 267] on b "Delivered" at bounding box center [211, 269] width 20 height 5
click at [205, 342] on div "Shipped ( 1 ) with FedEx on 7/1/25 ," at bounding box center [253, 340] width 160 height 5
click at [207, 344] on link "882450469424" at bounding box center [207, 345] width 29 height 5
drag, startPoint x: 30, startPoint y: 33, endPoint x: 54, endPoint y: 29, distance: 24.3
click at [30, 33] on input at bounding box center [29, 35] width 46 height 8
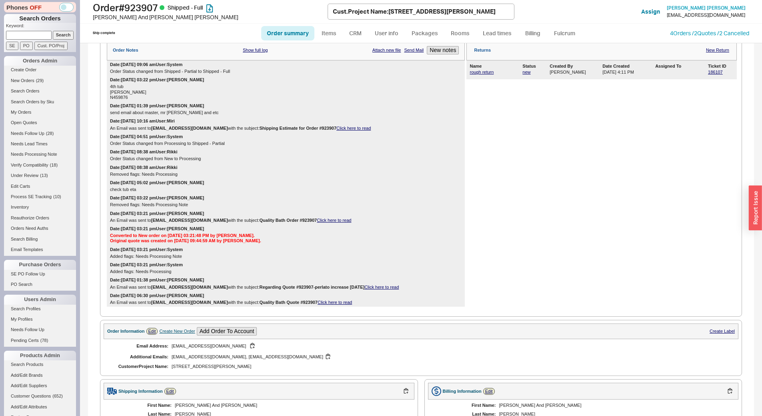
scroll to position [0, 0]
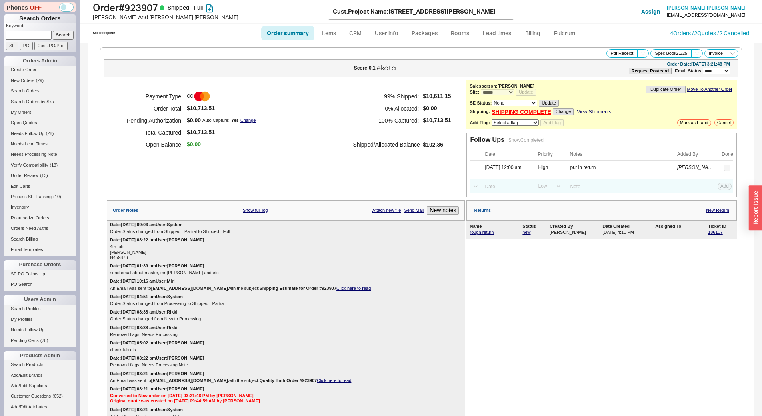
click at [38, 35] on input at bounding box center [29, 35] width 46 height 8
type input "816952"
click at [53, 31] on input "Search" at bounding box center [63, 35] width 21 height 8
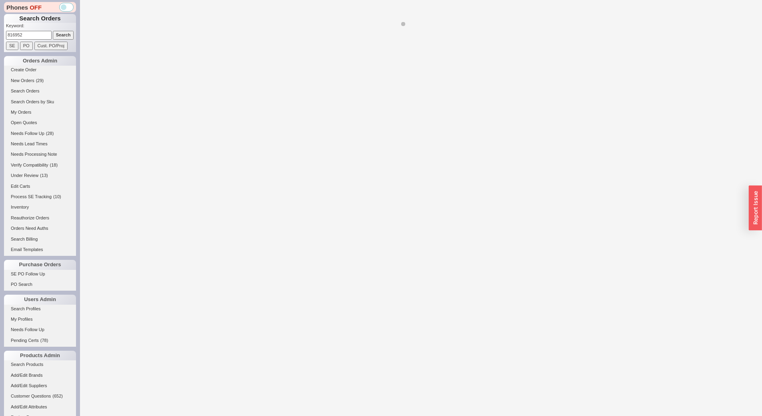
select select "*"
select select "LOW"
select select "3"
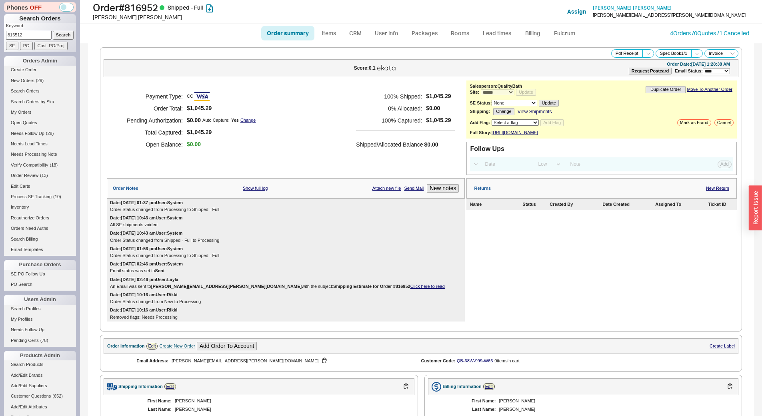
type input "816512"
click at [53, 31] on input "Search" at bounding box center [63, 35] width 21 height 8
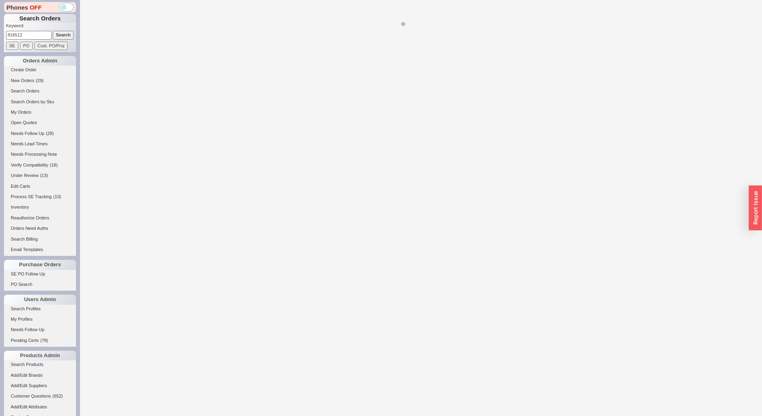
select select "*"
select select "LOW"
select select "3"
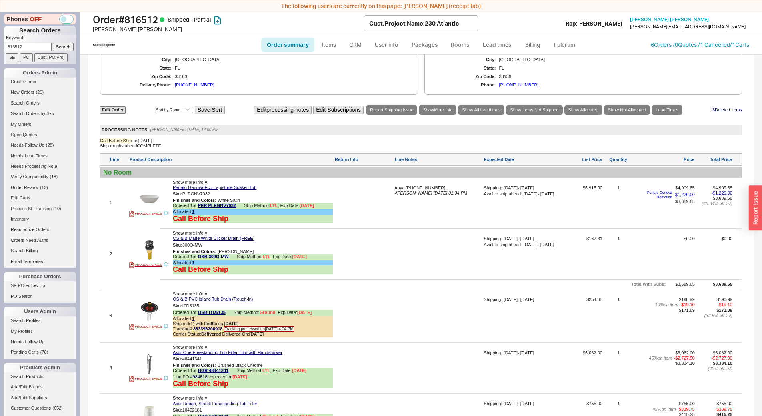
scroll to position [700, 0]
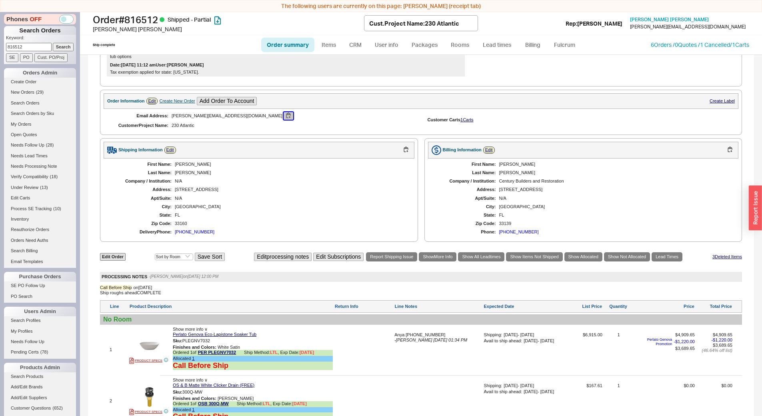
click at [284, 120] on button "button" at bounding box center [289, 116] width 10 height 8
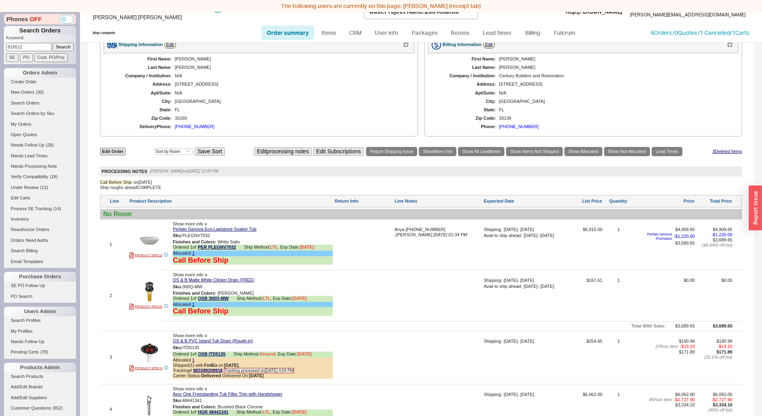
scroll to position [500, 0]
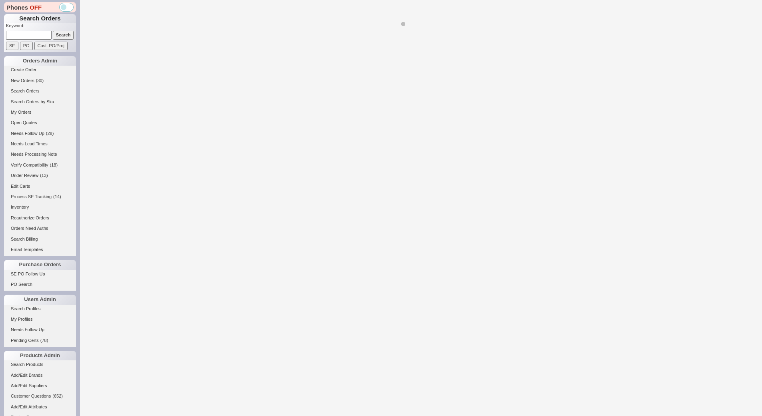
select select "*"
select select "LOW"
select select "3"
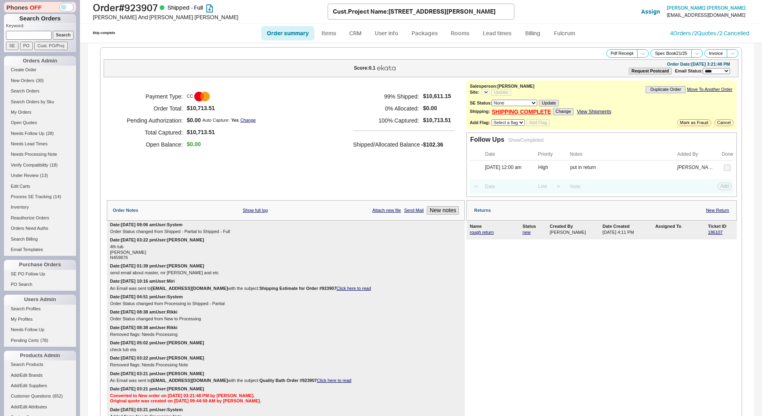
select select "*"
click at [157, 6] on h1 "Order # 923907 Shipped - Full" at bounding box center [210, 7] width 235 height 11
copy h1 "923907"
